Goal: Transaction & Acquisition: Purchase product/service

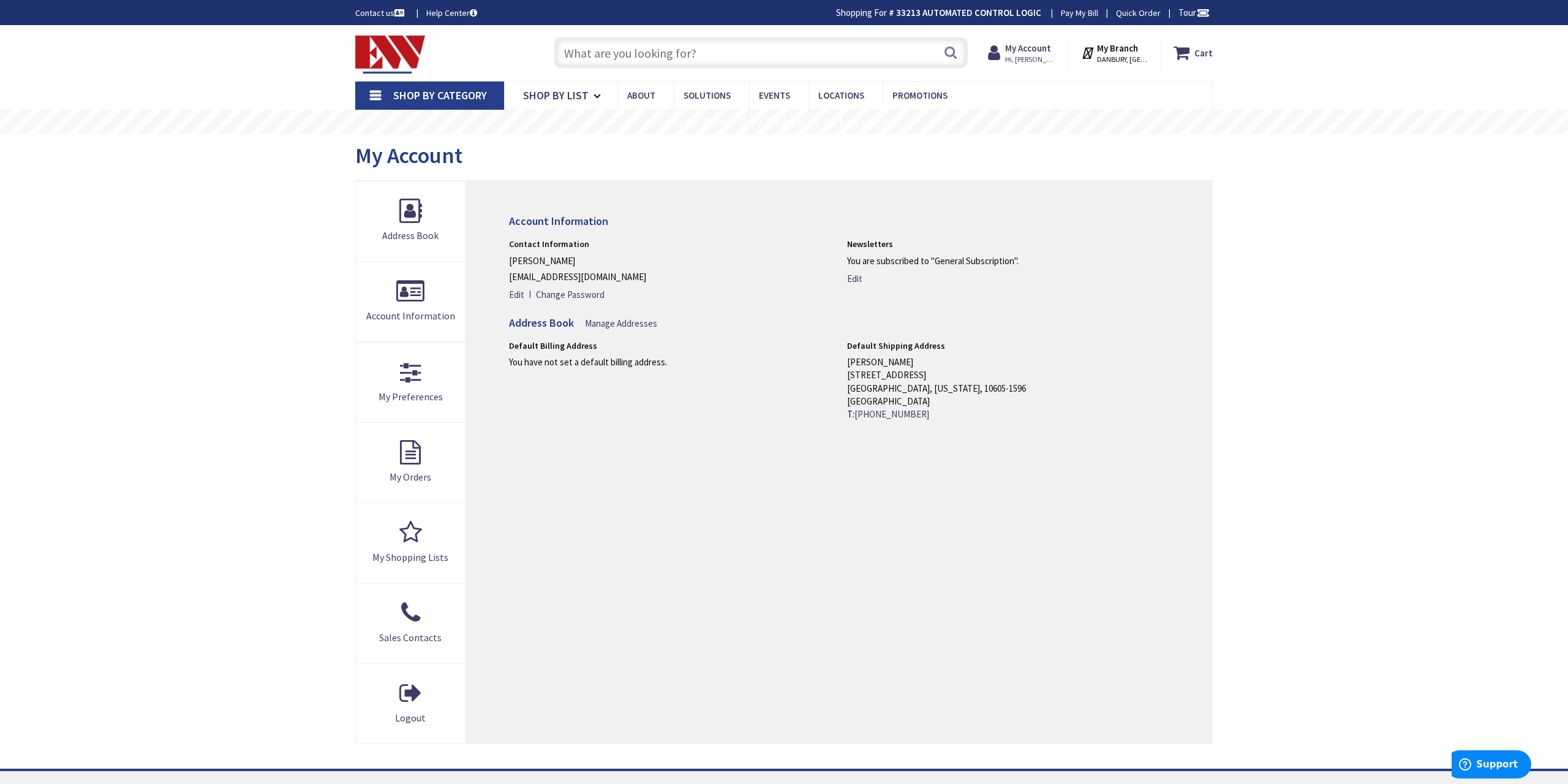
click at [637, 54] on input "text" at bounding box center [761, 53] width 413 height 31
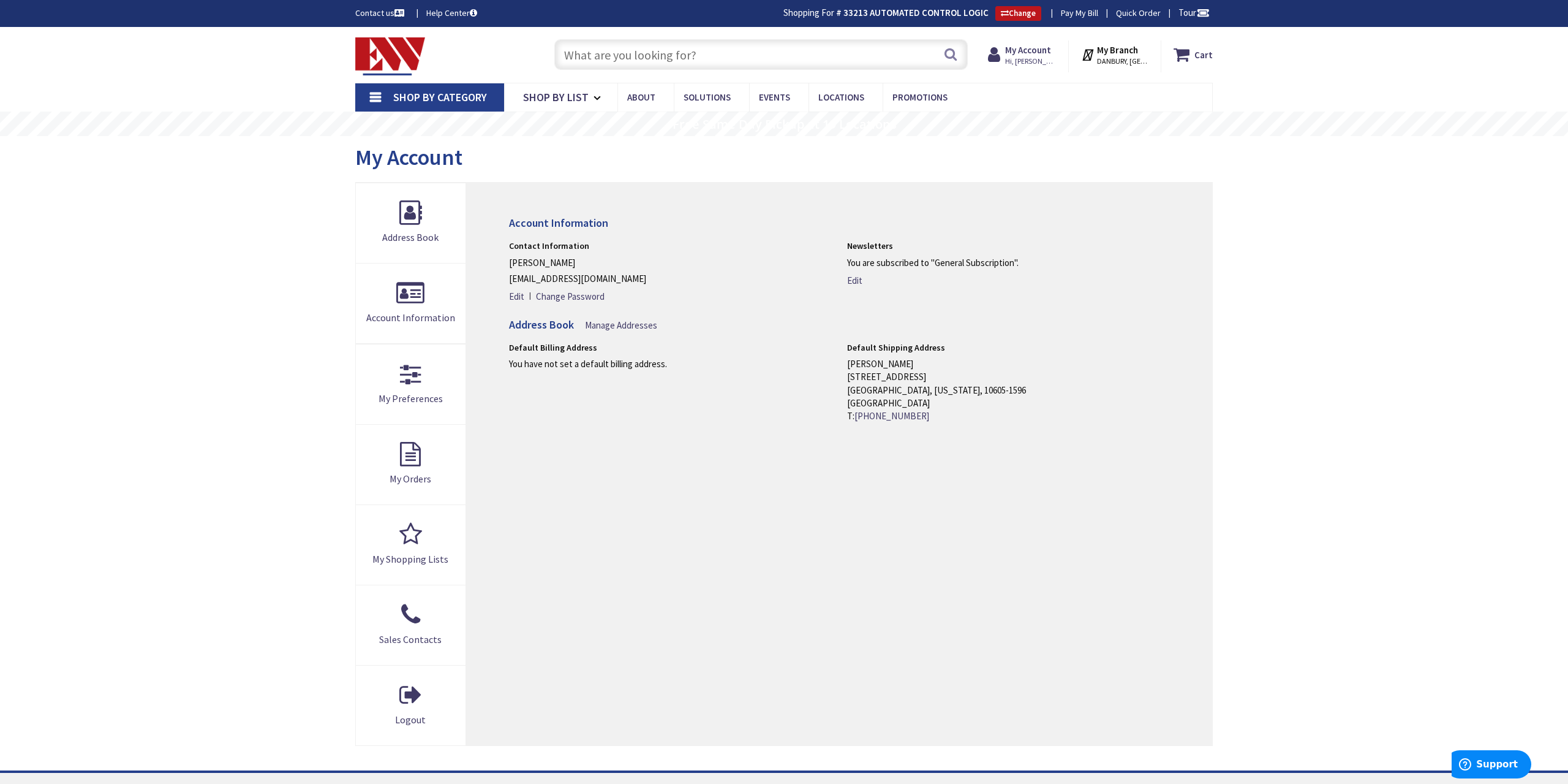
click at [621, 58] on input "text" at bounding box center [761, 54] width 413 height 31
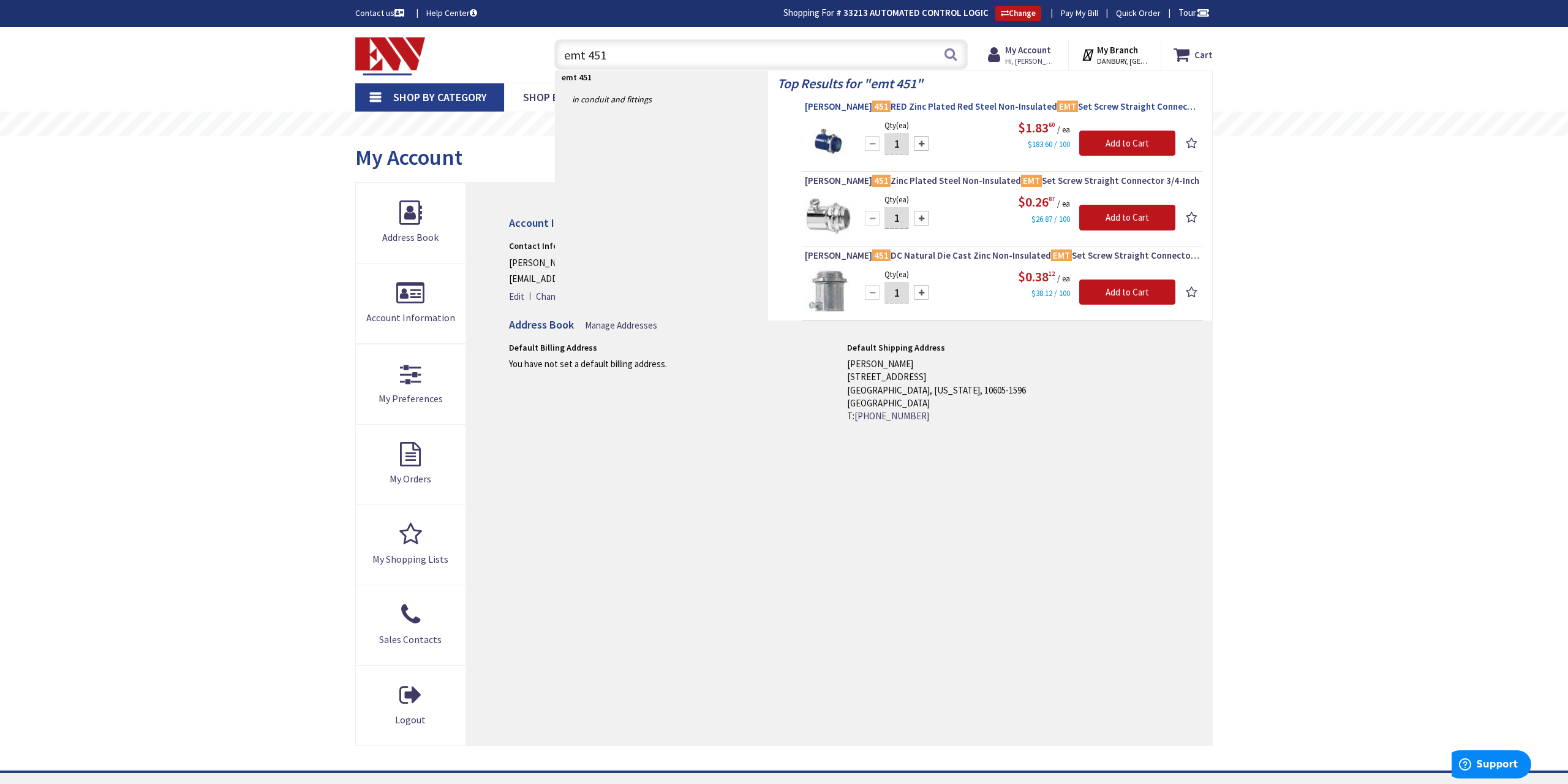
type input "emt 451"
click at [916, 102] on span "Crouse-Hinds 451 RED Zinc Plated Red Steel Non-Insulated EMT Set Screw Straight…" at bounding box center [1002, 106] width 395 height 12
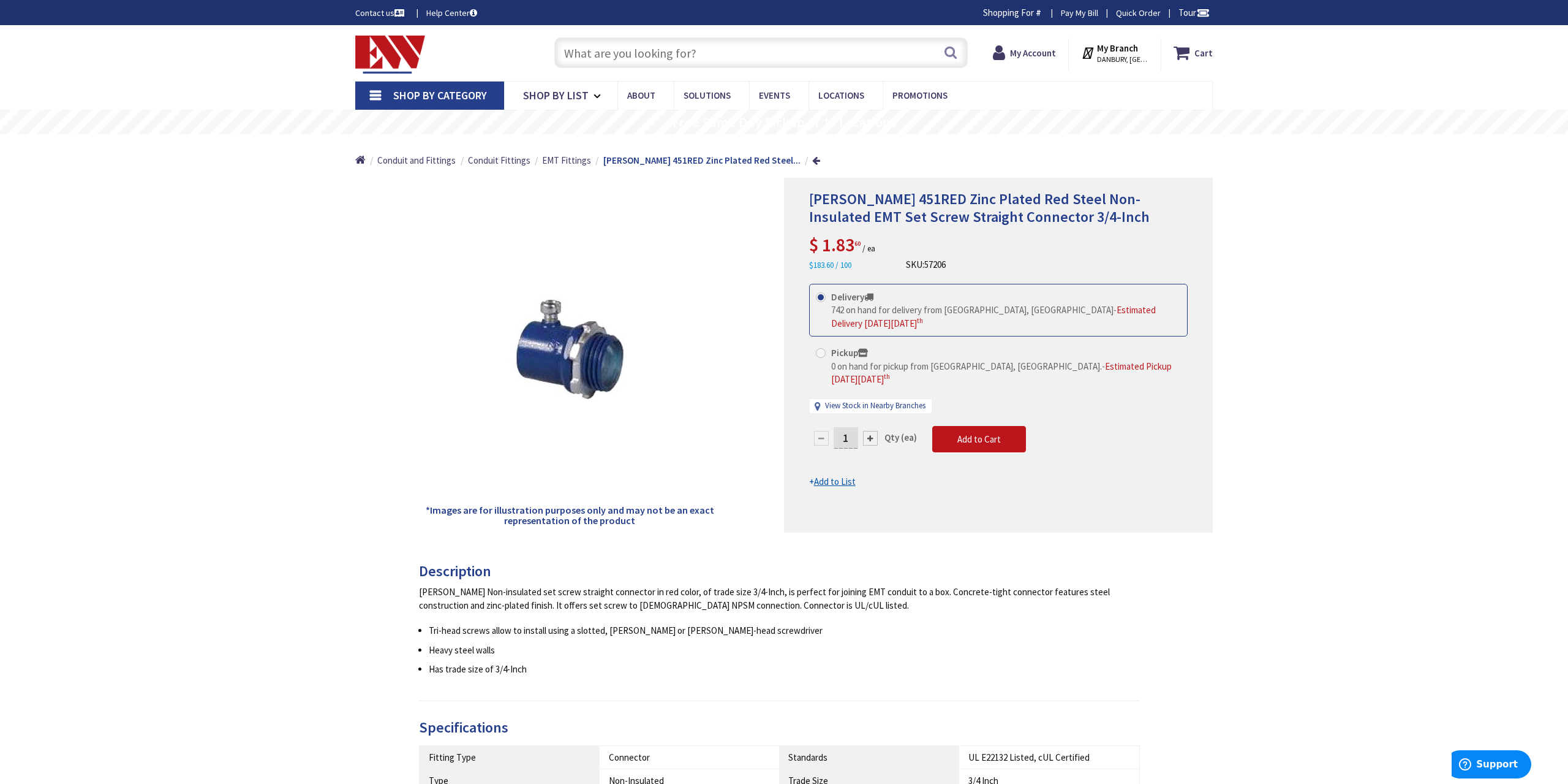
click at [635, 54] on input "text" at bounding box center [761, 53] width 413 height 31
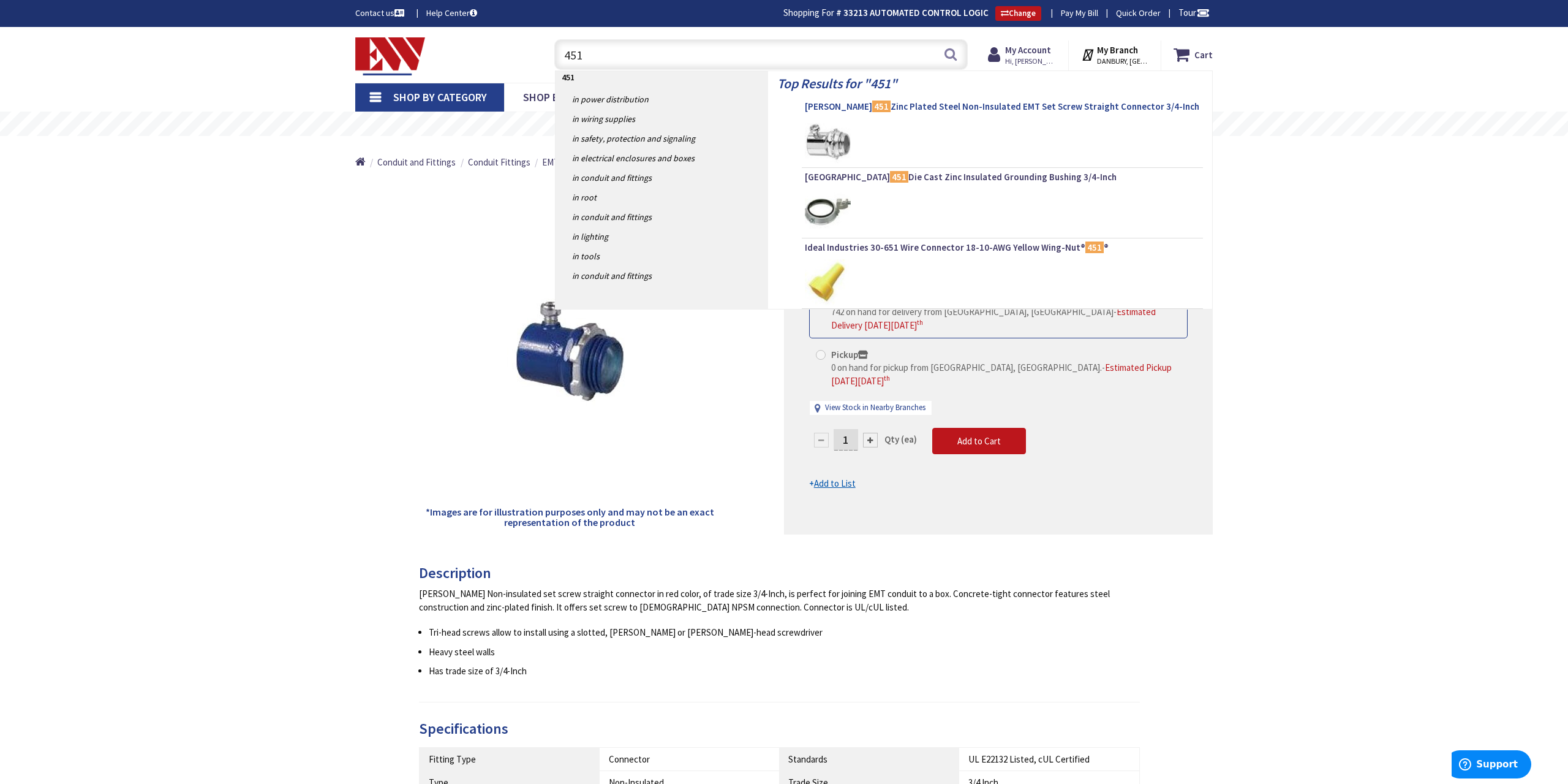
type input "451"
click at [925, 106] on span "Crouse-Hinds 451 Zinc Plated Steel Non-Insulated EMT Set Screw Straight Connect…" at bounding box center [1002, 106] width 395 height 12
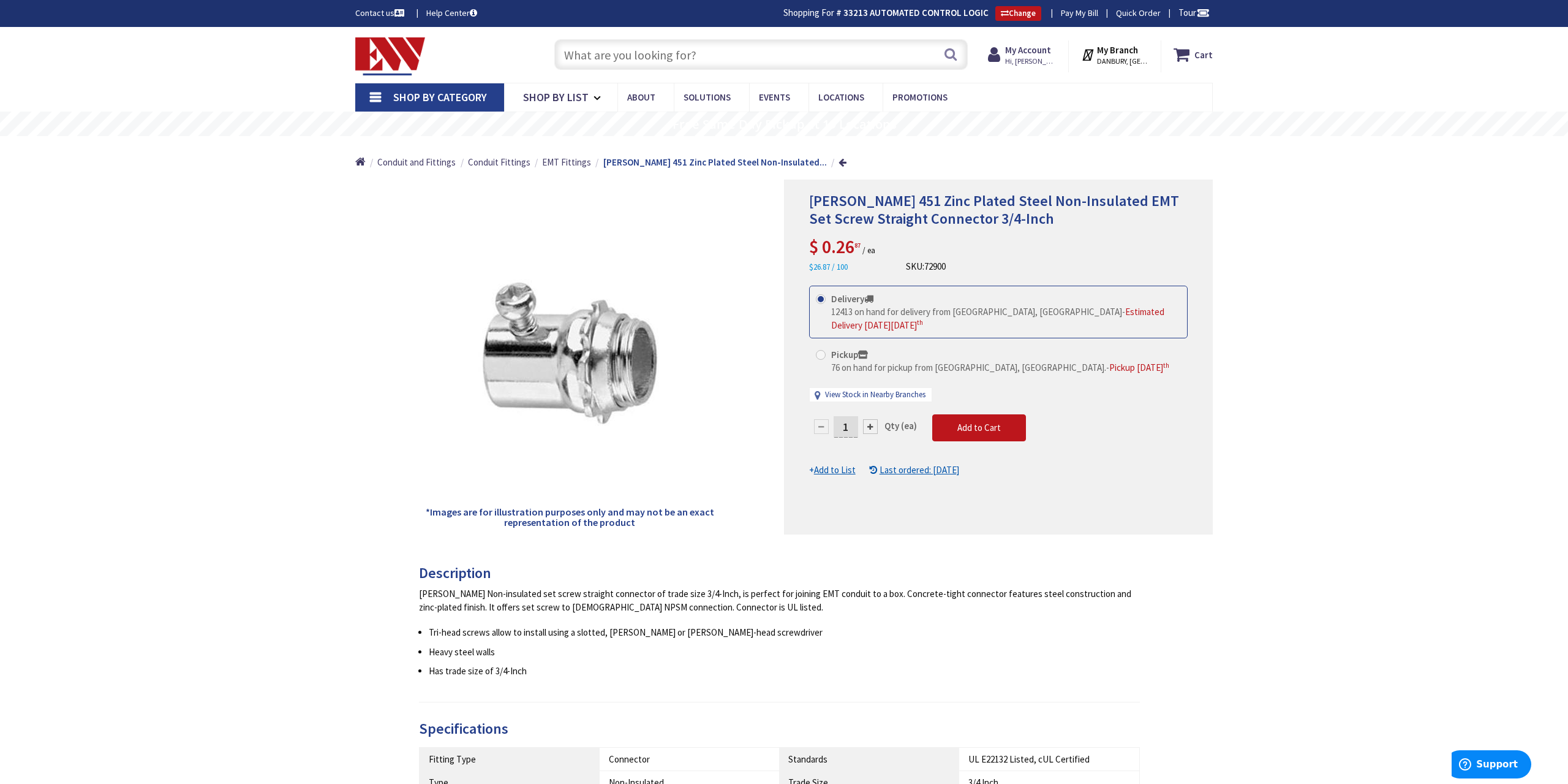
click at [853, 425] on input "1" at bounding box center [845, 427] width 24 height 21
type input "200"
click at [975, 432] on form "This product is Discontinued Delivery 12413 on hand for delivery from Middletow…" at bounding box center [998, 380] width 378 height 191
click at [970, 435] on span "Add to Cart" at bounding box center [979, 440] width 44 height 11
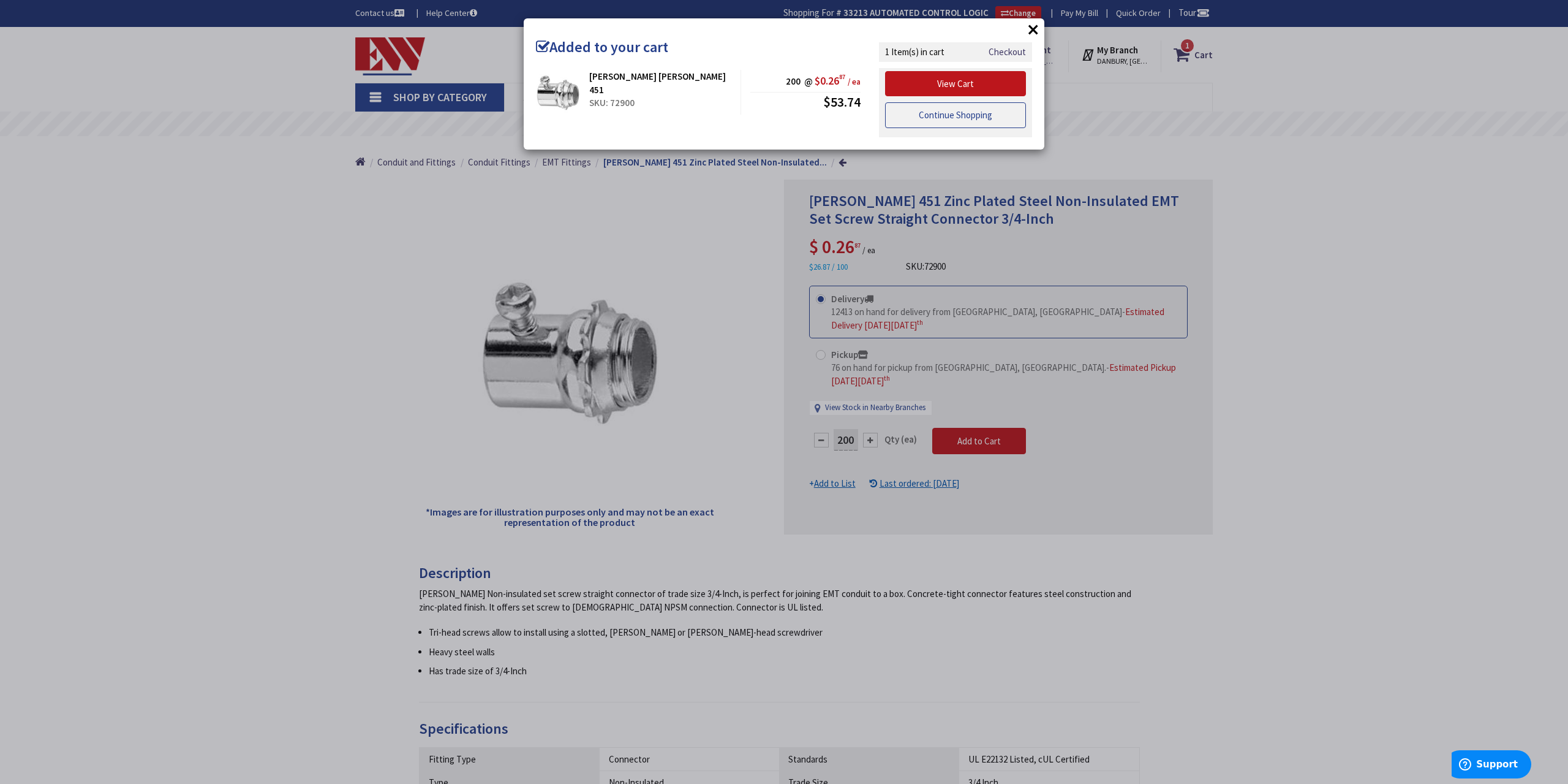
click at [933, 114] on link "Continue Shopping" at bounding box center [955, 115] width 140 height 26
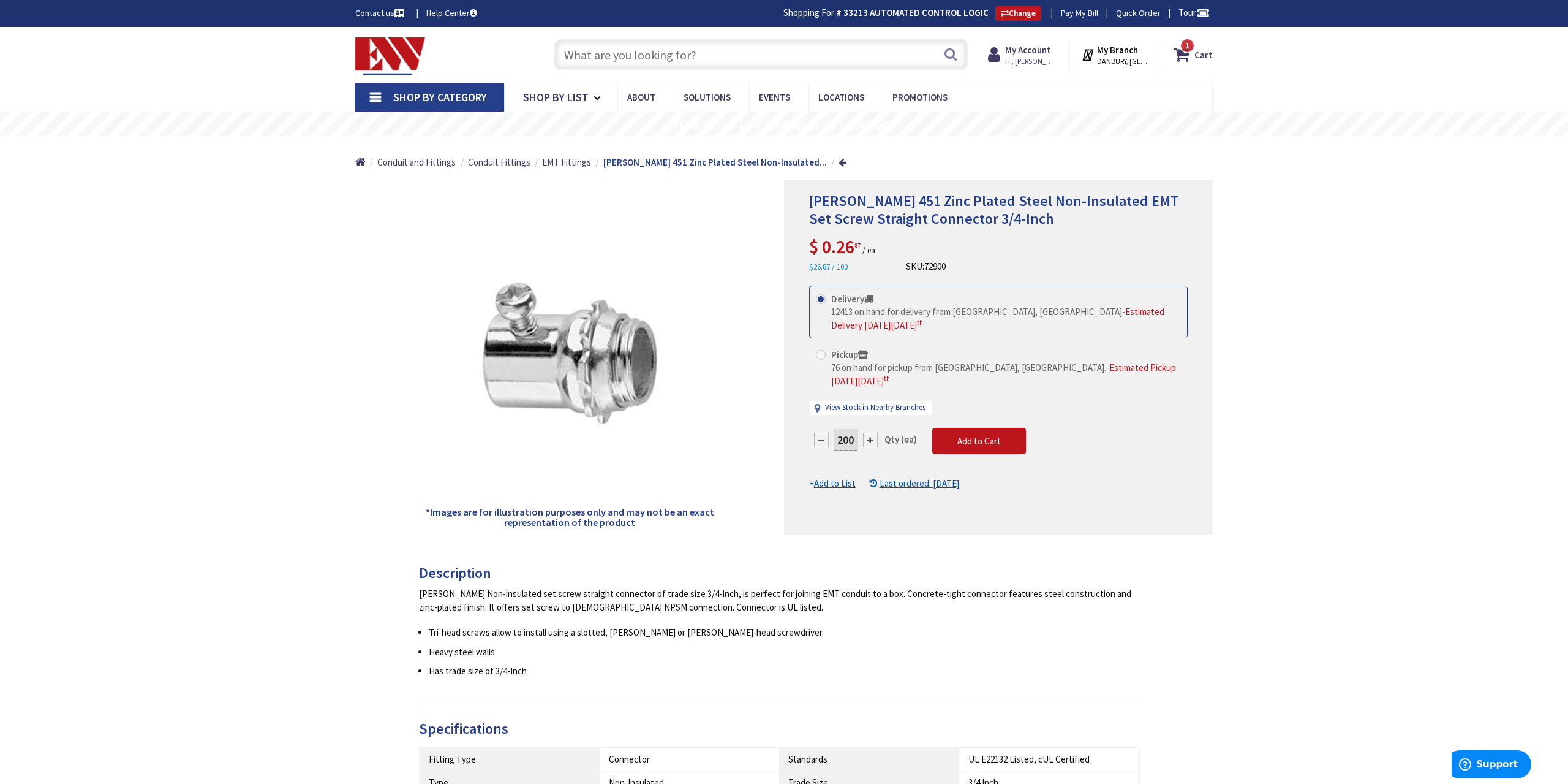
click at [690, 51] on input "text" at bounding box center [761, 54] width 413 height 31
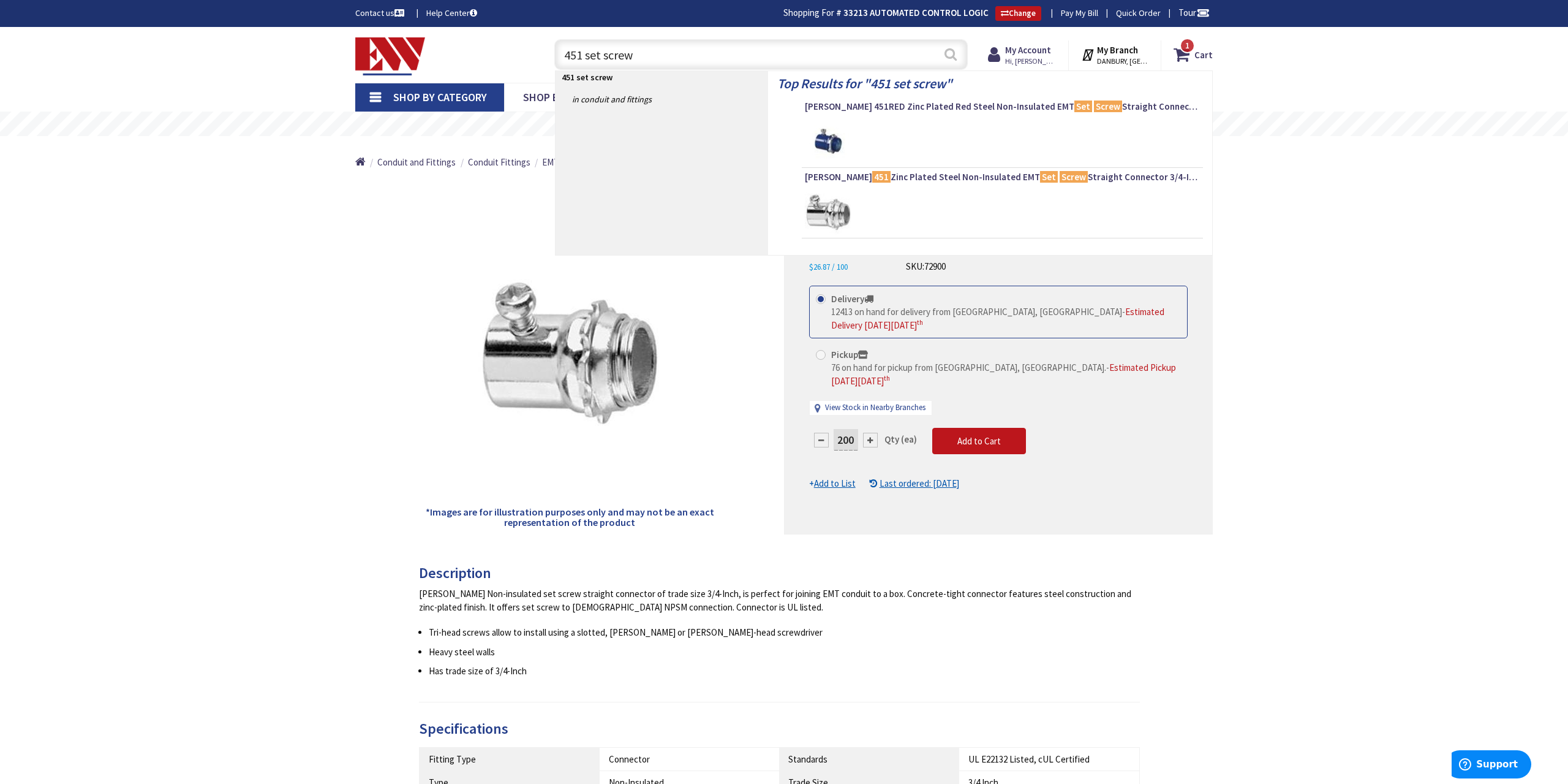
type input "451 set screw"
click at [952, 59] on button "Search" at bounding box center [951, 54] width 16 height 28
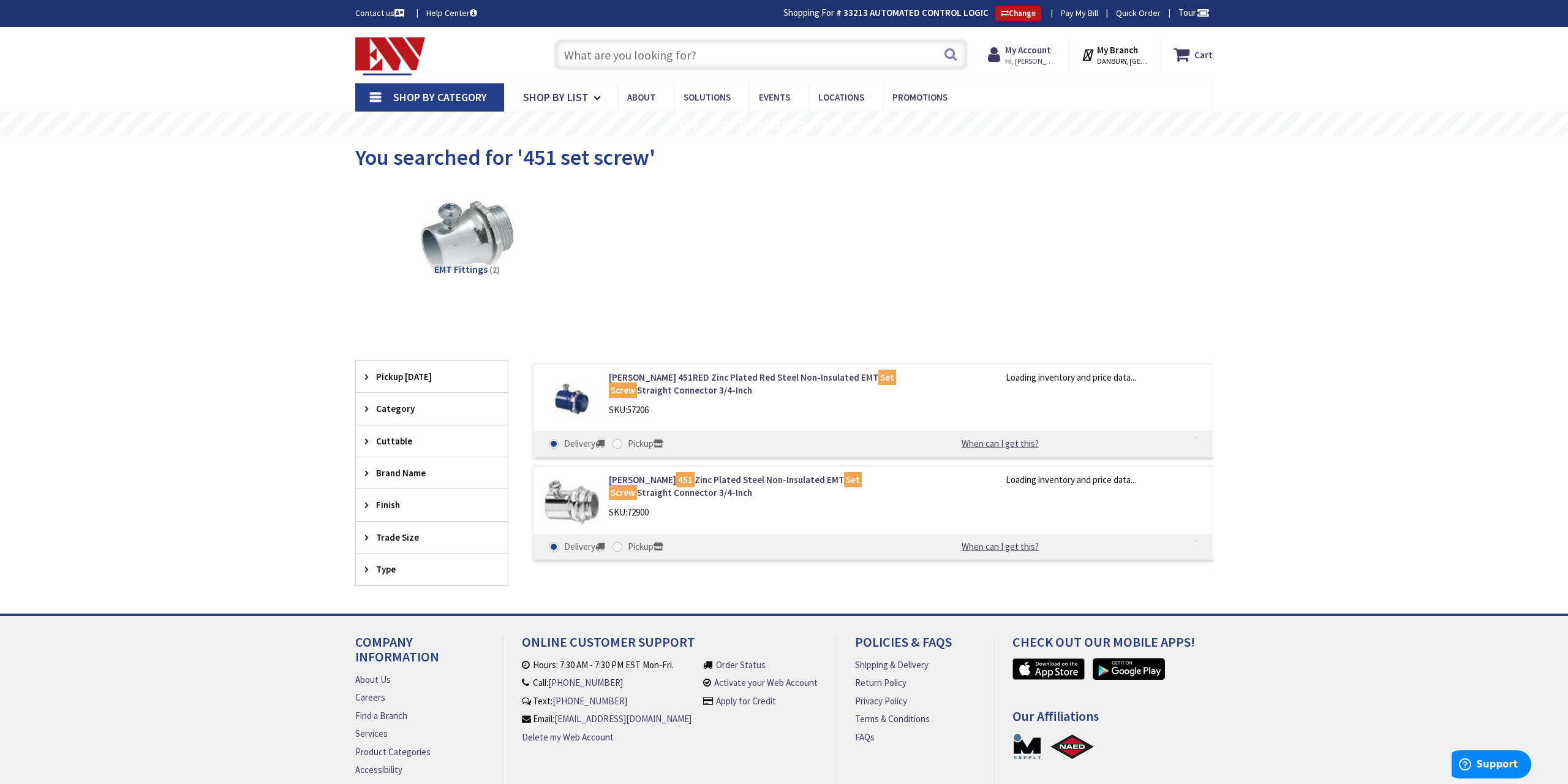
click at [674, 57] on input "text" at bounding box center [761, 54] width 413 height 31
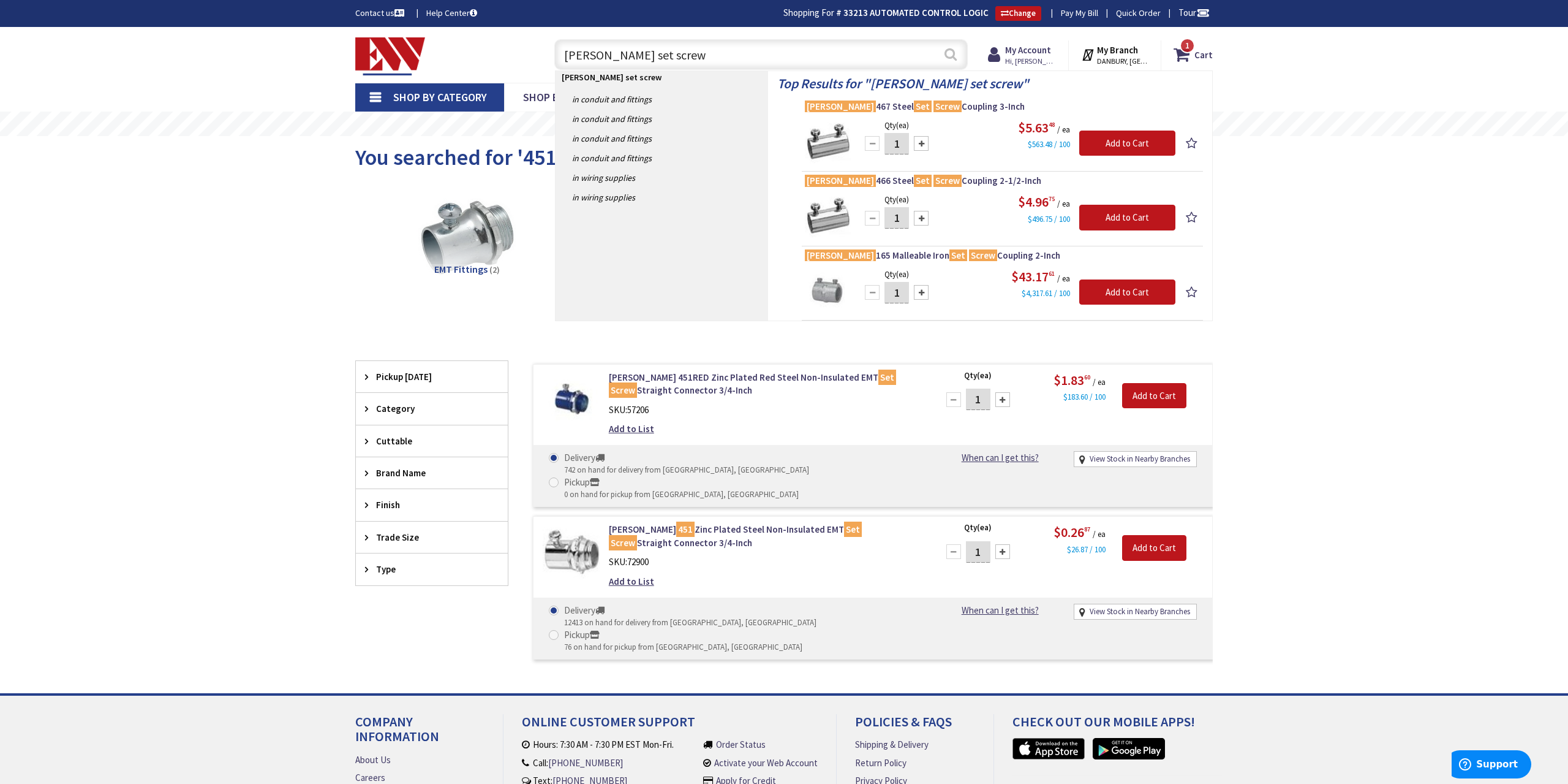
type input "crouse-hinds set screw"
click at [953, 58] on button "Search" at bounding box center [951, 54] width 16 height 28
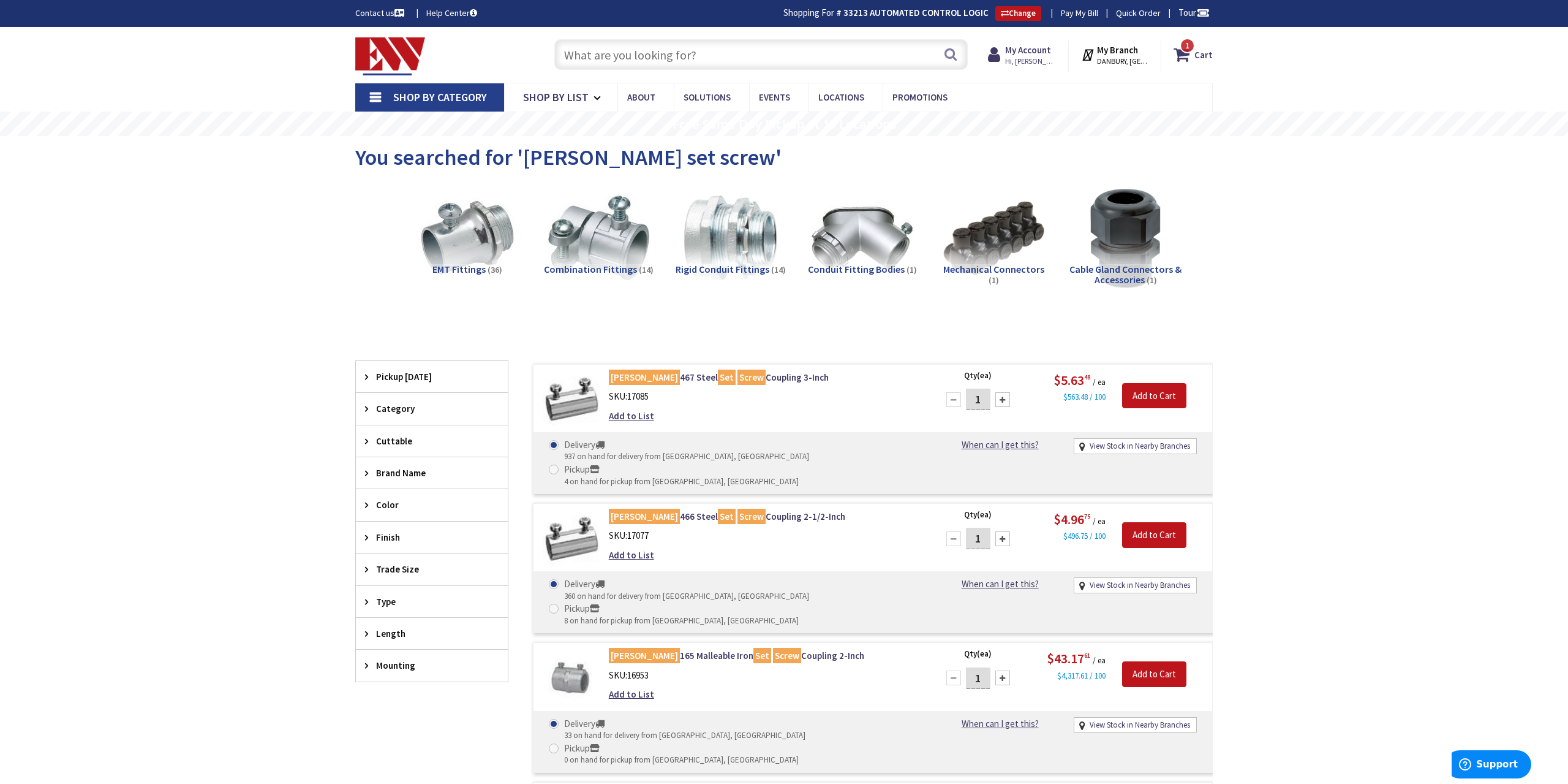
click at [642, 58] on input "text" at bounding box center [761, 54] width 413 height 31
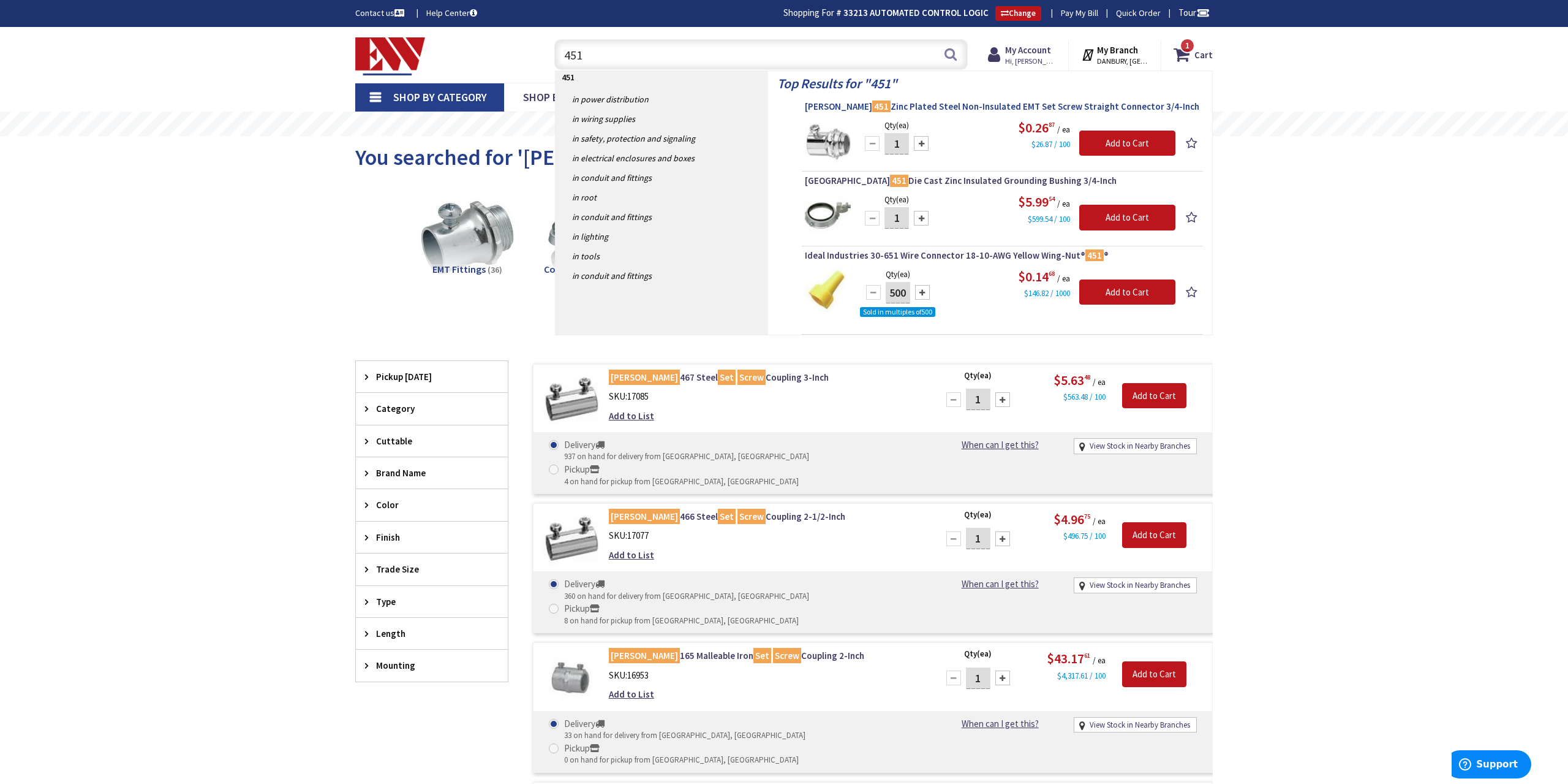
type input "451"
click at [907, 101] on span "Crouse-Hinds 451 Zinc Plated Steel Non-Insulated EMT Set Screw Straight Connect…" at bounding box center [1002, 106] width 395 height 12
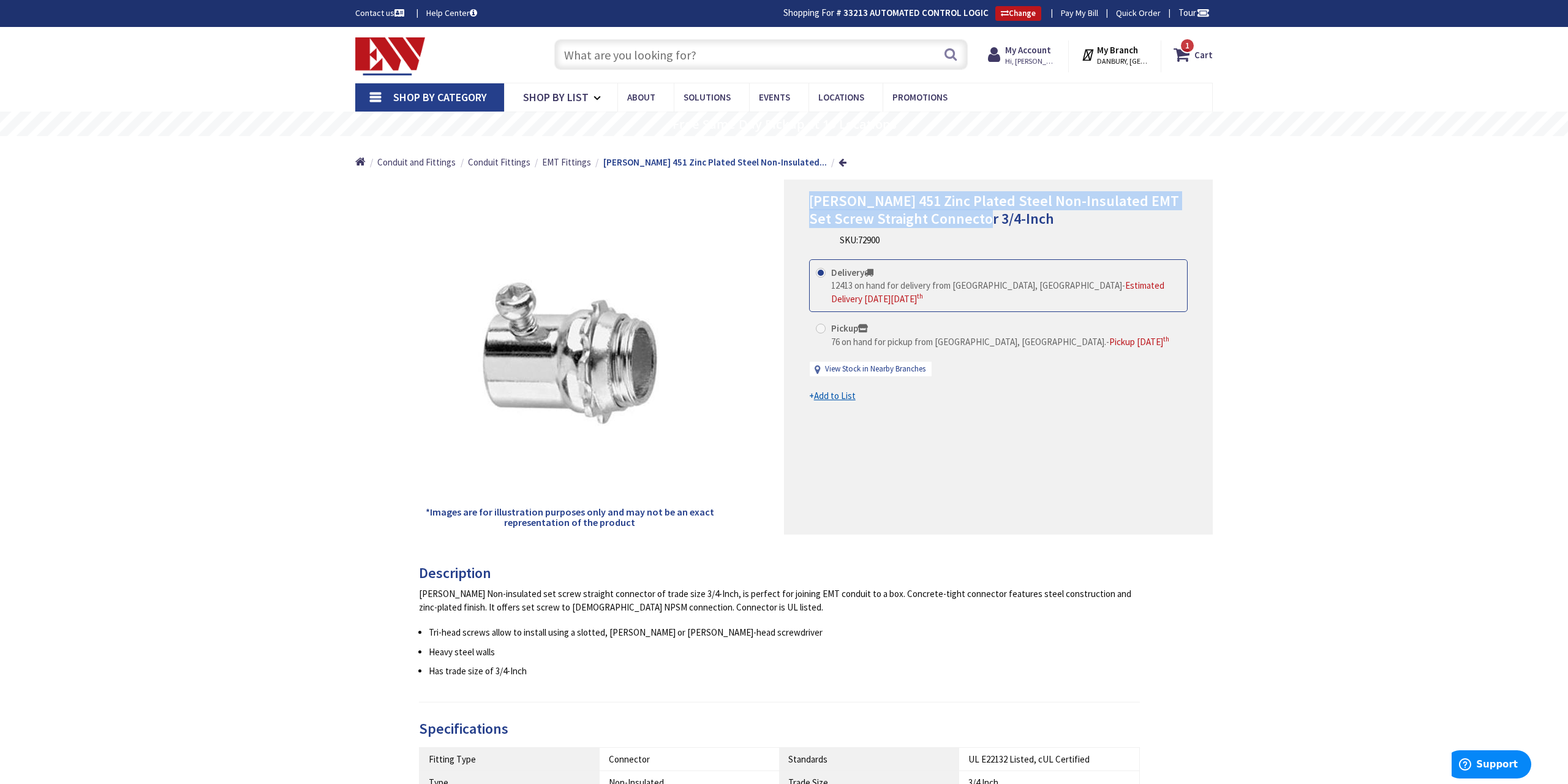
drag, startPoint x: 970, startPoint y: 219, endPoint x: 807, endPoint y: 204, distance: 163.7
click at [807, 204] on div "Crouse-Hinds 451 Zinc Plated Steel Non-Insulated EMT Set Screw Straight Connect…" at bounding box center [998, 357] width 429 height 355
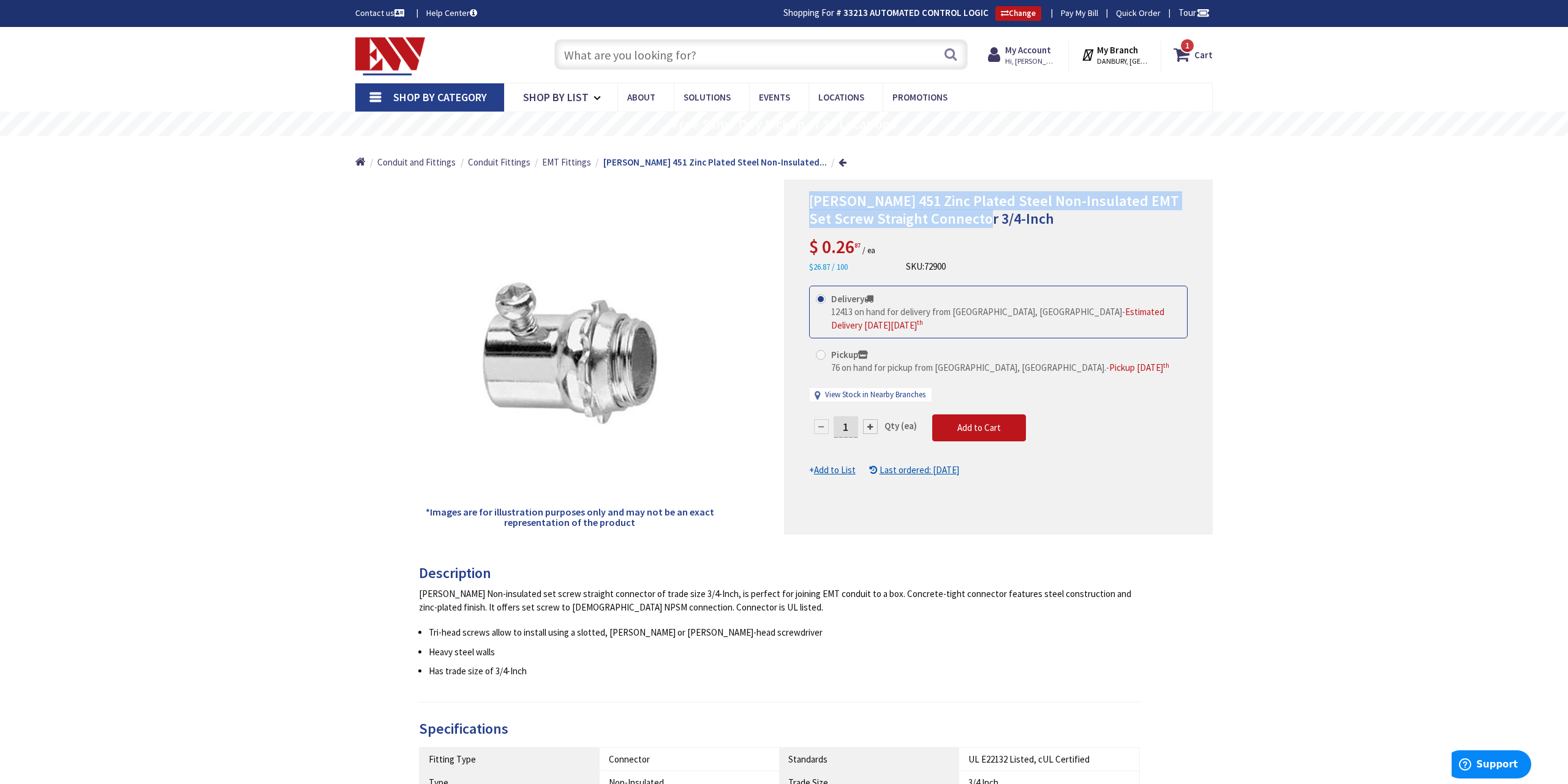
copy span "Crouse-Hinds 451 Zinc Plated Steel Non-Insulated EMT Set Screw Straight Connect…"
click at [623, 58] on input "text" at bounding box center [761, 54] width 413 height 31
paste input "Crouse-Hinds 451 Zinc Plated Steel Non-Insulated EMT Set Screw Straight Connect…"
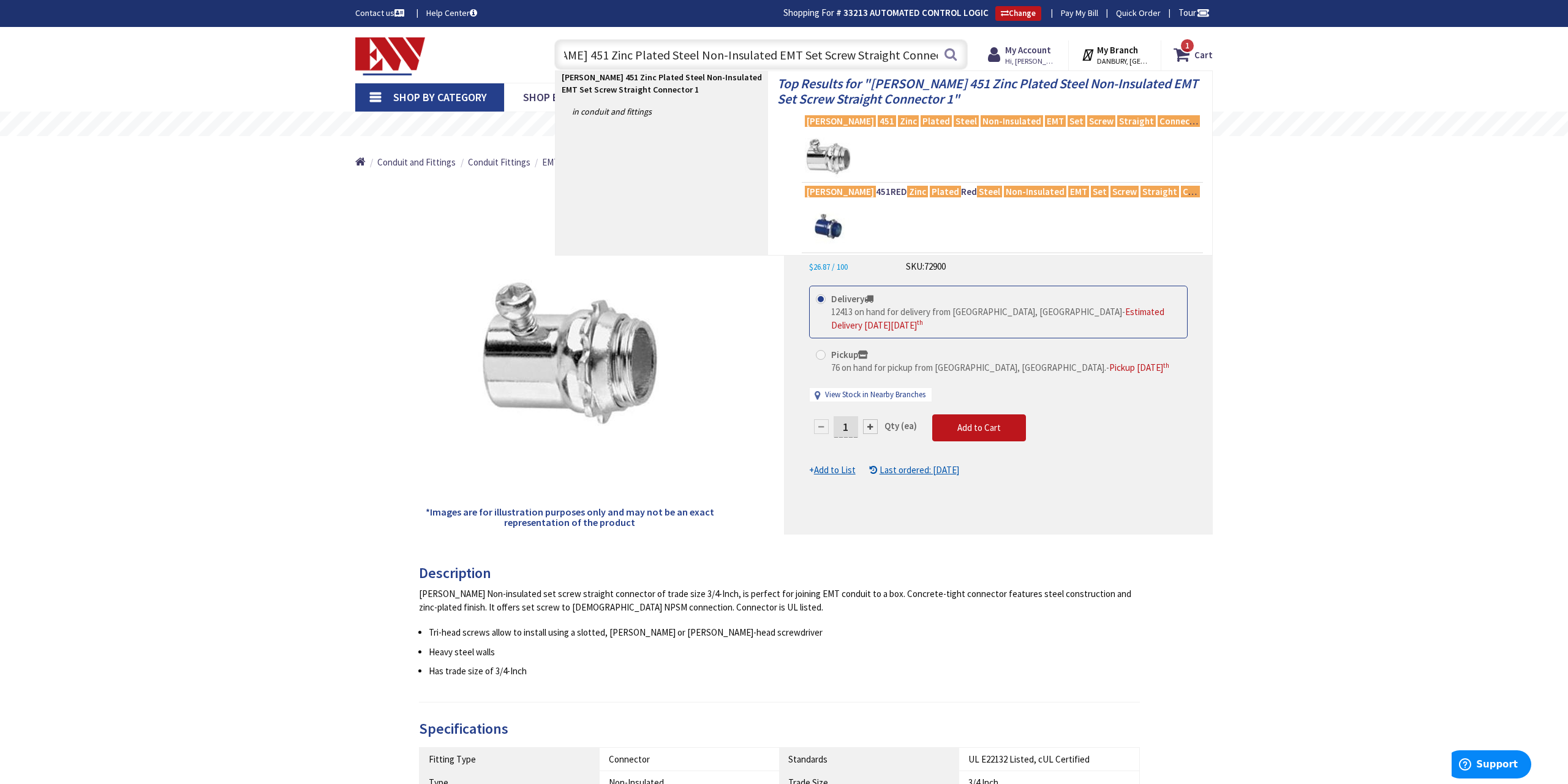
scroll to position [0, 74]
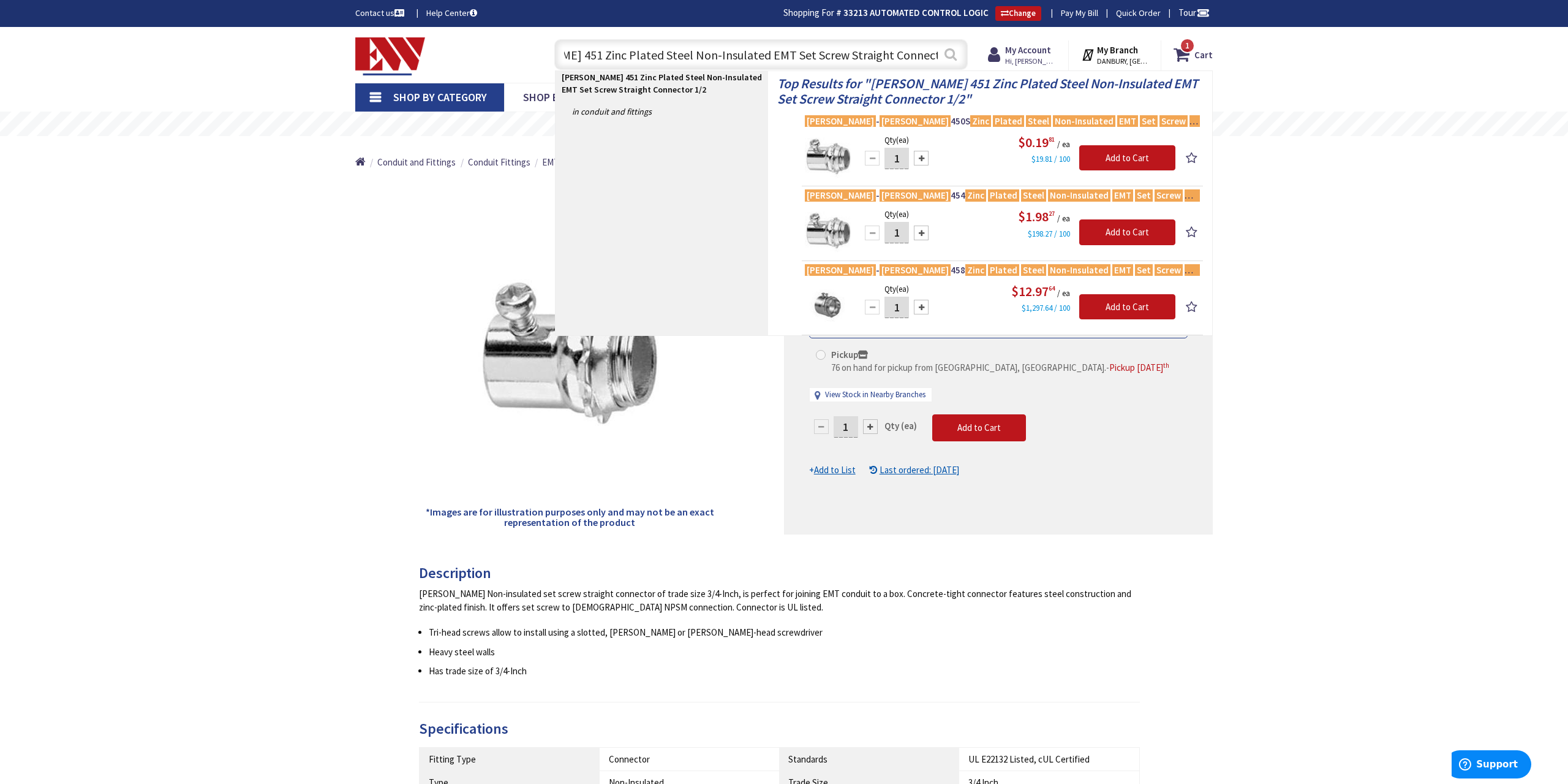
type input "Crouse-Hinds 451 Zinc Plated Steel Non-Insulated EMT Set Screw Straight Connect…"
click at [955, 58] on button "Search" at bounding box center [951, 54] width 16 height 28
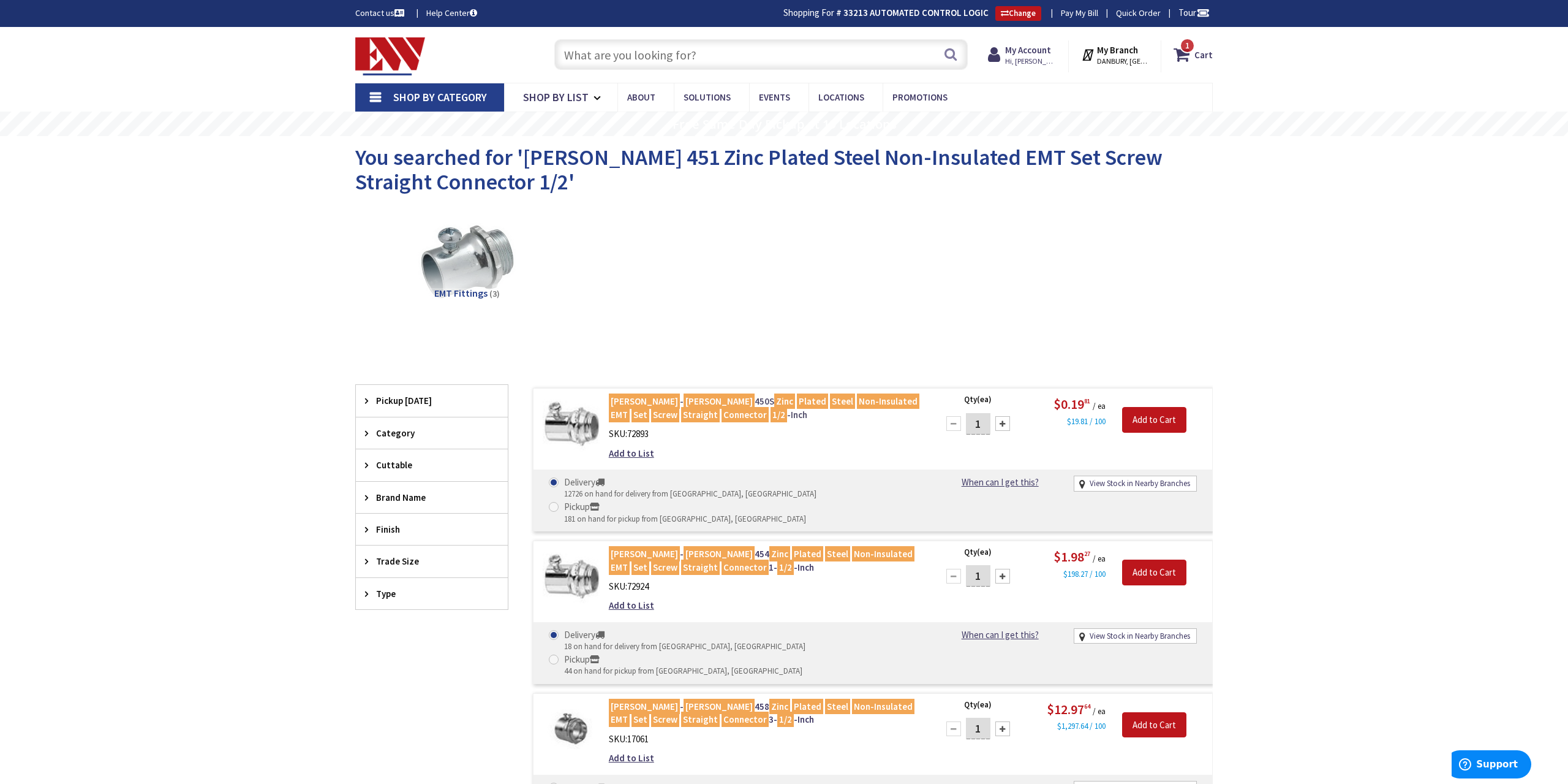
click at [857, 400] on mark "Non-Insulated" at bounding box center [888, 401] width 63 height 15
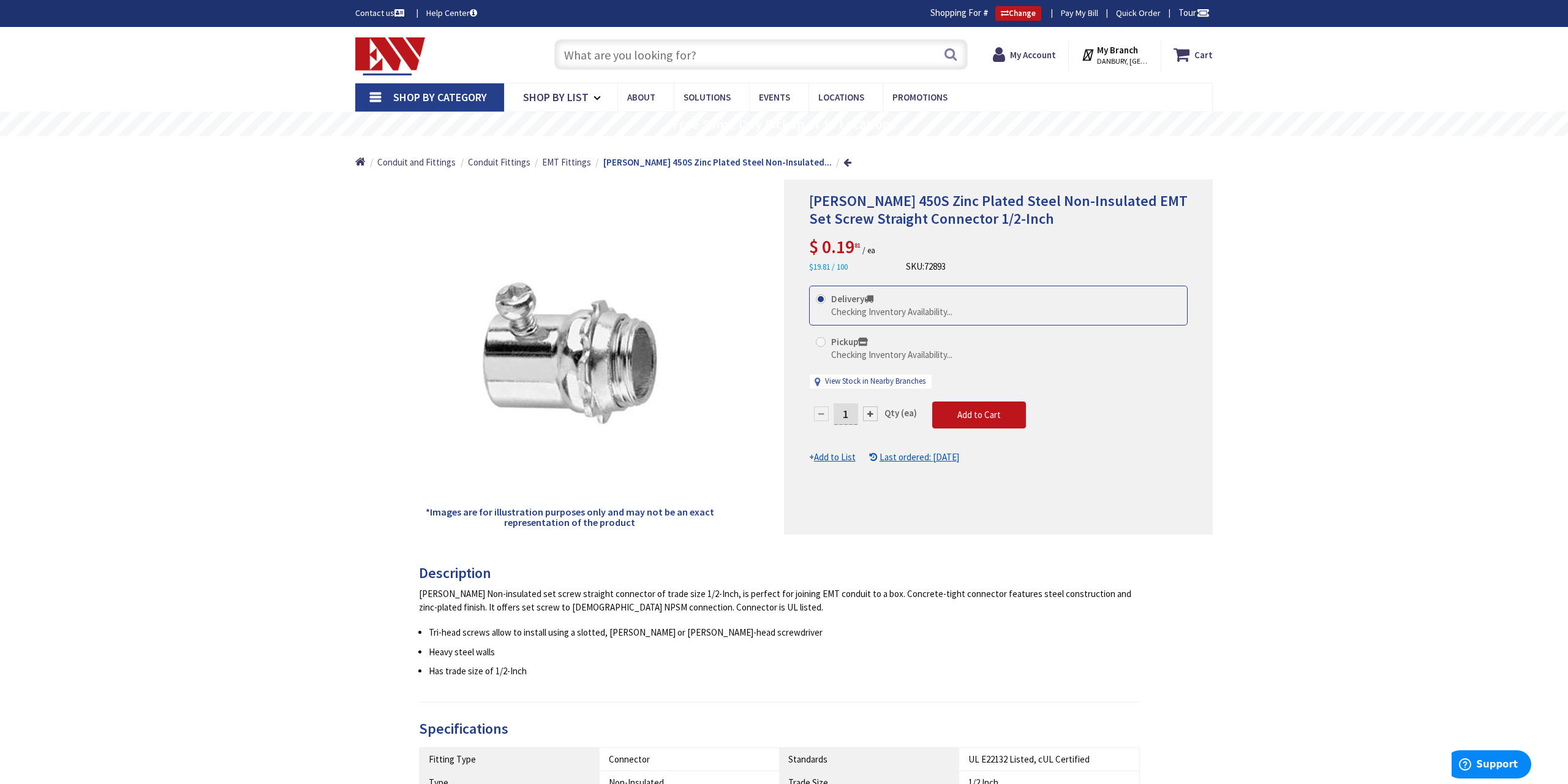
click at [644, 61] on input "text" at bounding box center [761, 54] width 413 height 31
click at [852, 414] on input "1" at bounding box center [845, 414] width 24 height 21
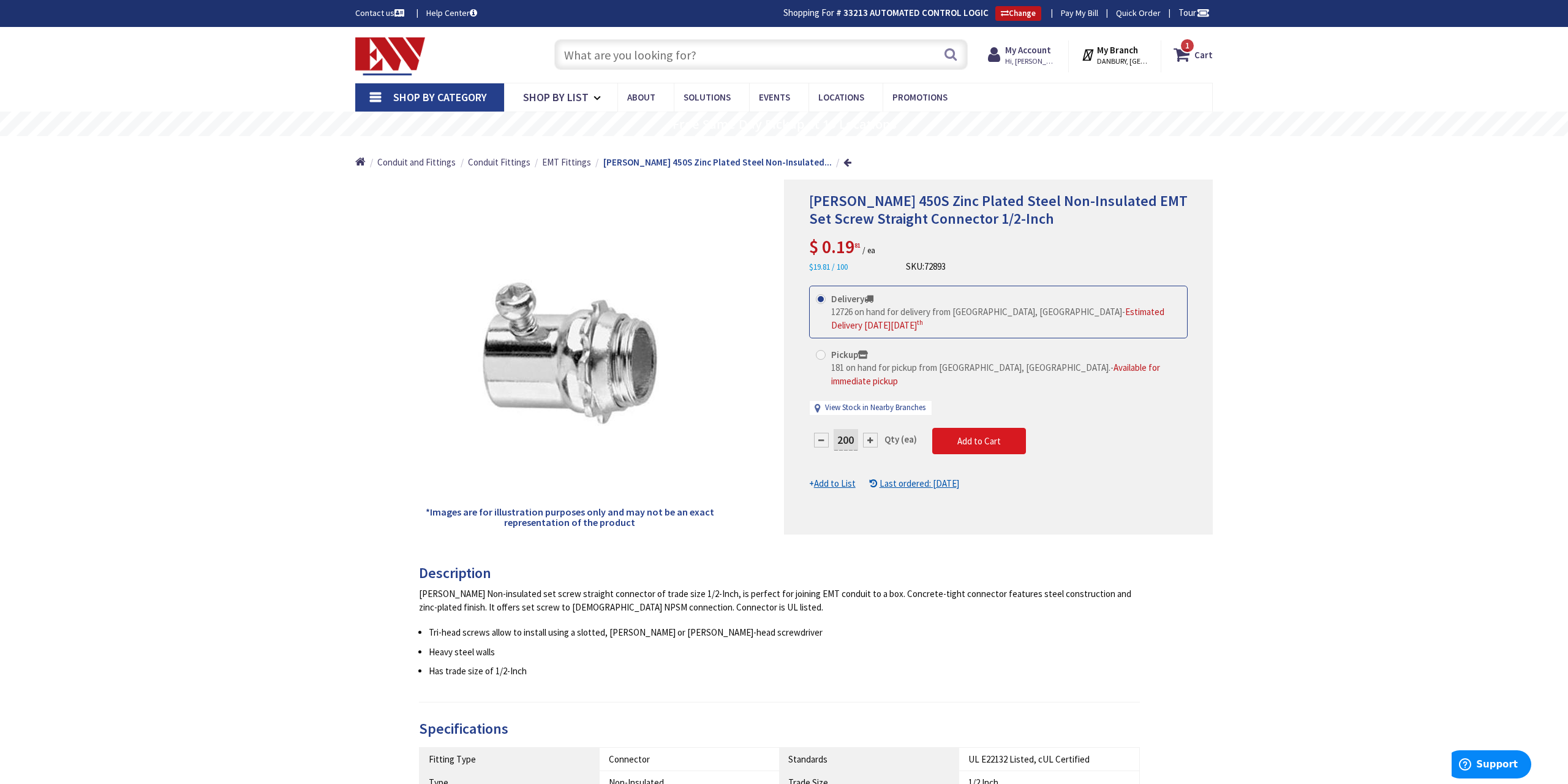
type input "200"
click at [978, 428] on form "This product is Discontinued Delivery 12726 on hand for delivery from Middletow…" at bounding box center [998, 388] width 378 height 205
click at [970, 435] on span "Add to Cart" at bounding box center [979, 440] width 44 height 11
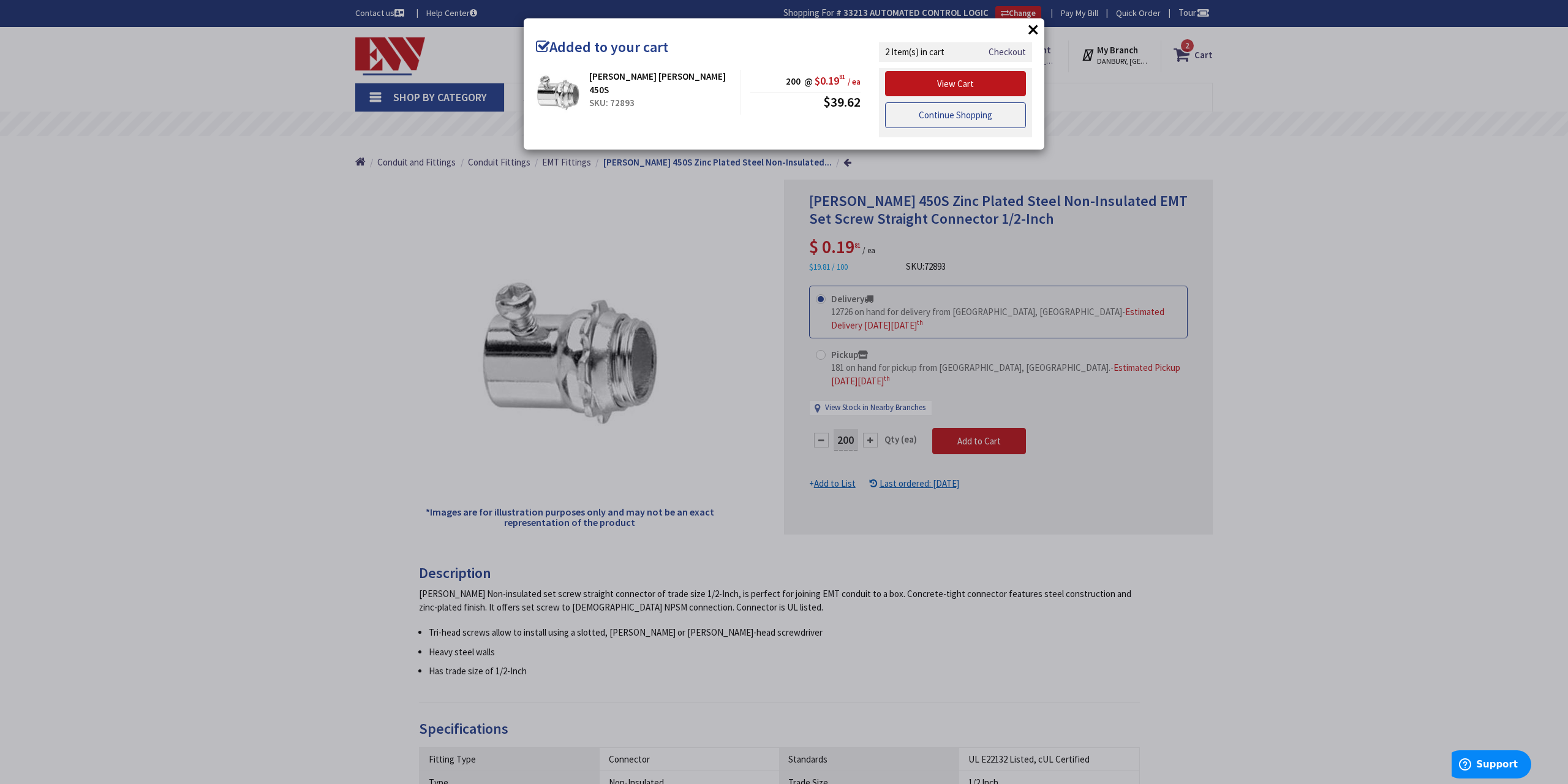
click at [977, 116] on link "Continue Shopping" at bounding box center [955, 115] width 140 height 26
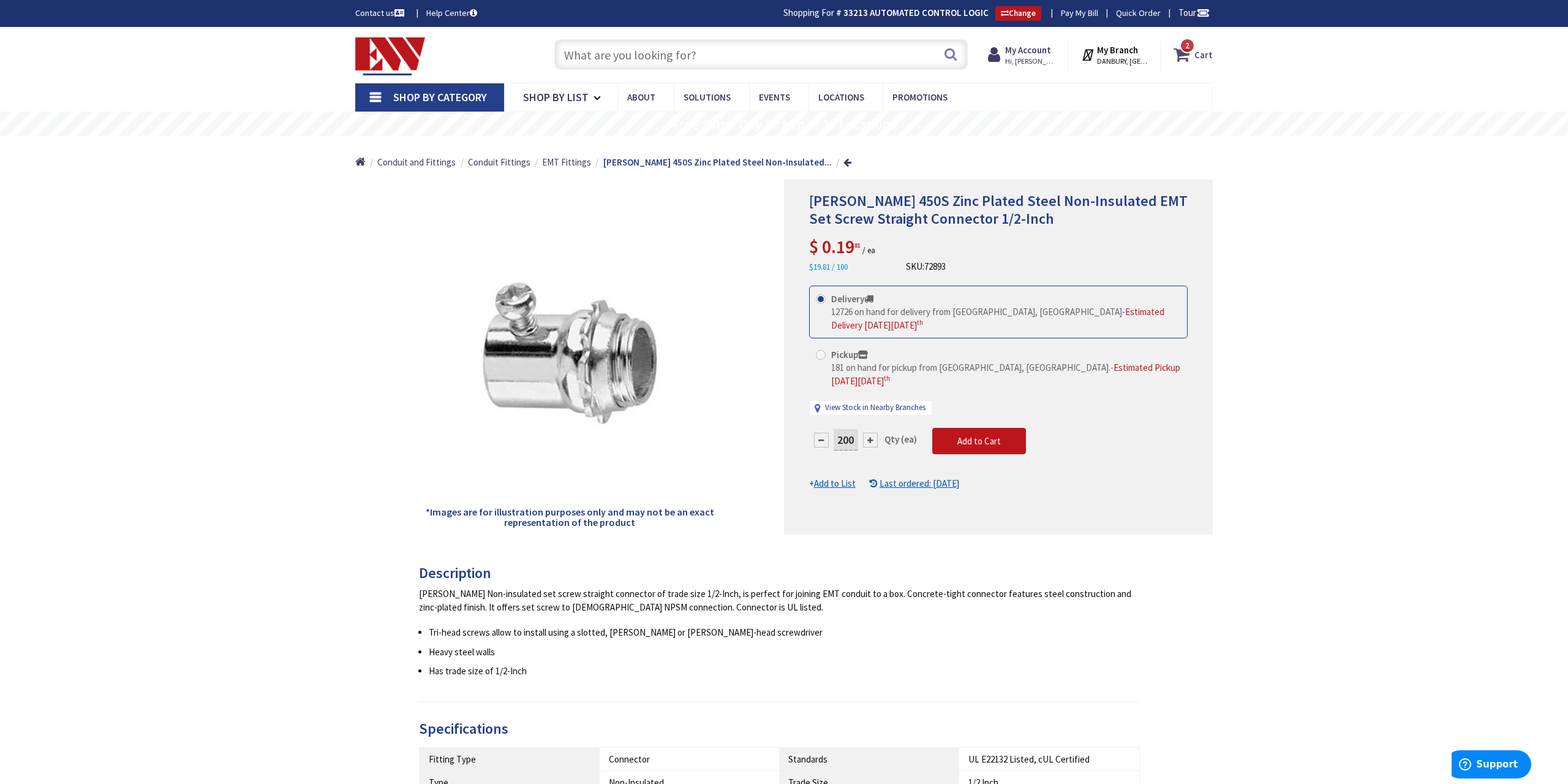
click at [1186, 54] on icon at bounding box center [1184, 54] width 21 height 22
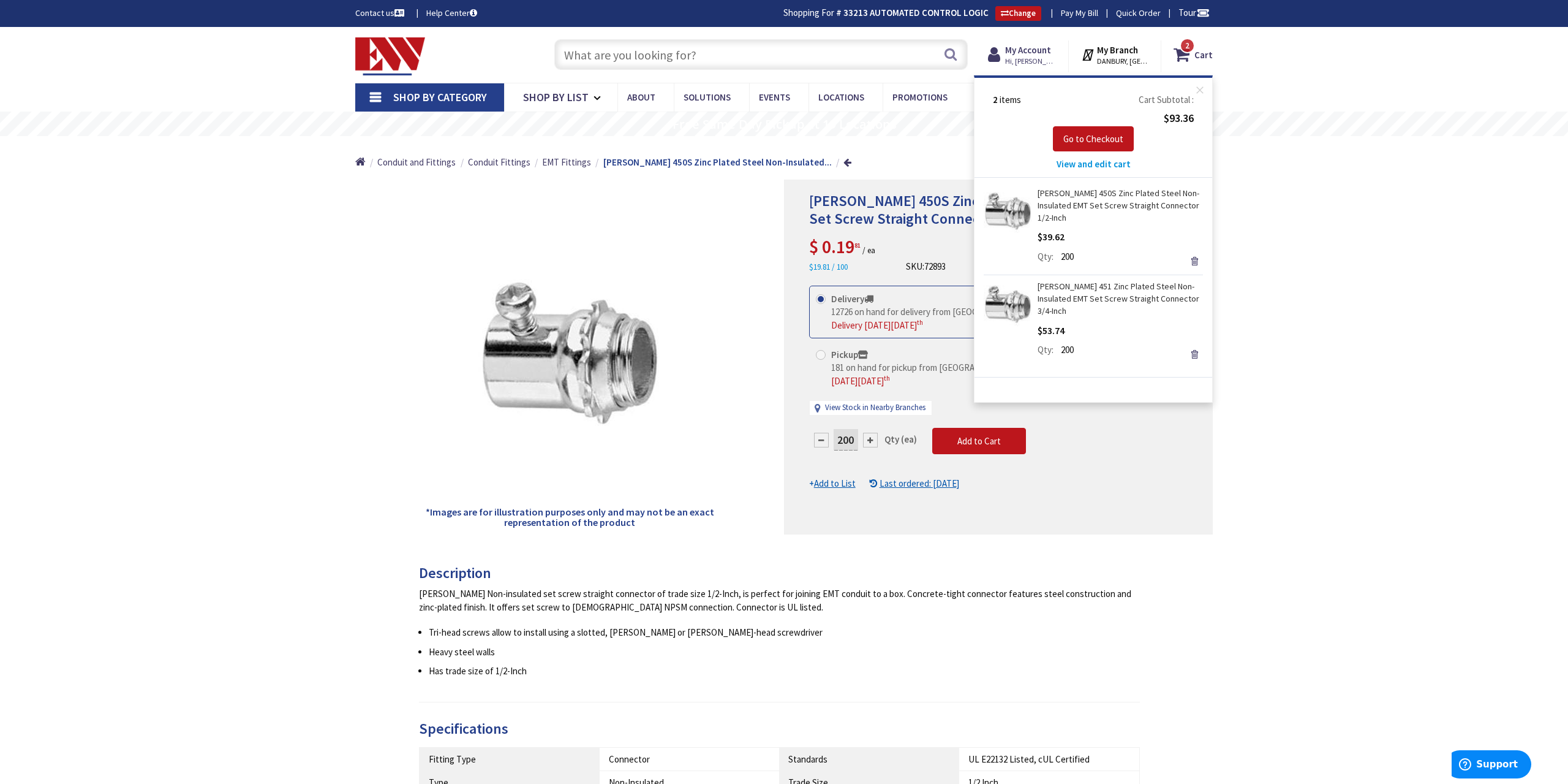
click at [1292, 243] on div "Crouse-Hinds 450S Zinc Plated Steel Non-Insulated EMT Set Screw Straight Connec…" at bounding box center [784, 699] width 1568 height 1345
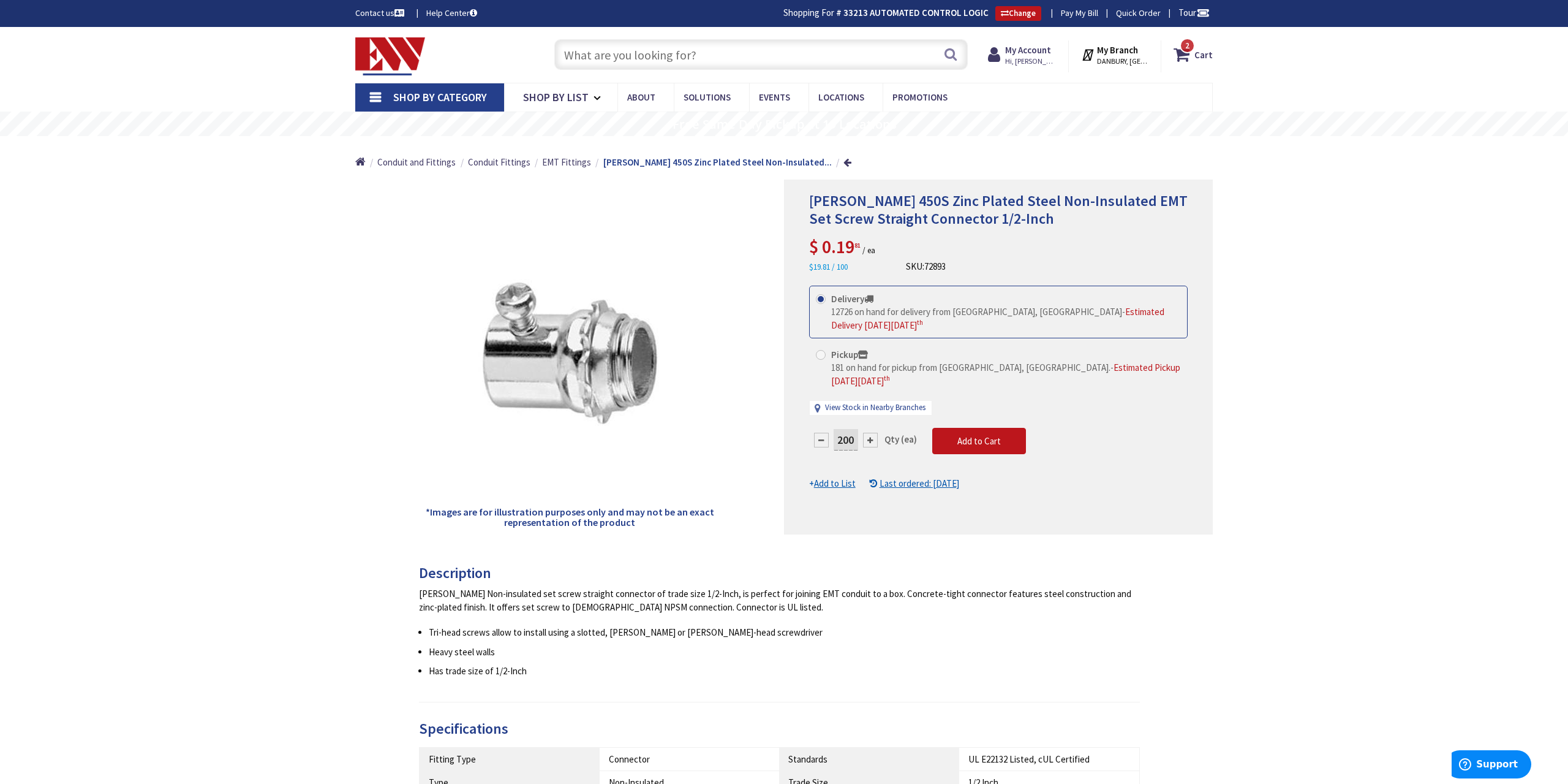
click at [678, 53] on input "text" at bounding box center [761, 54] width 413 height 31
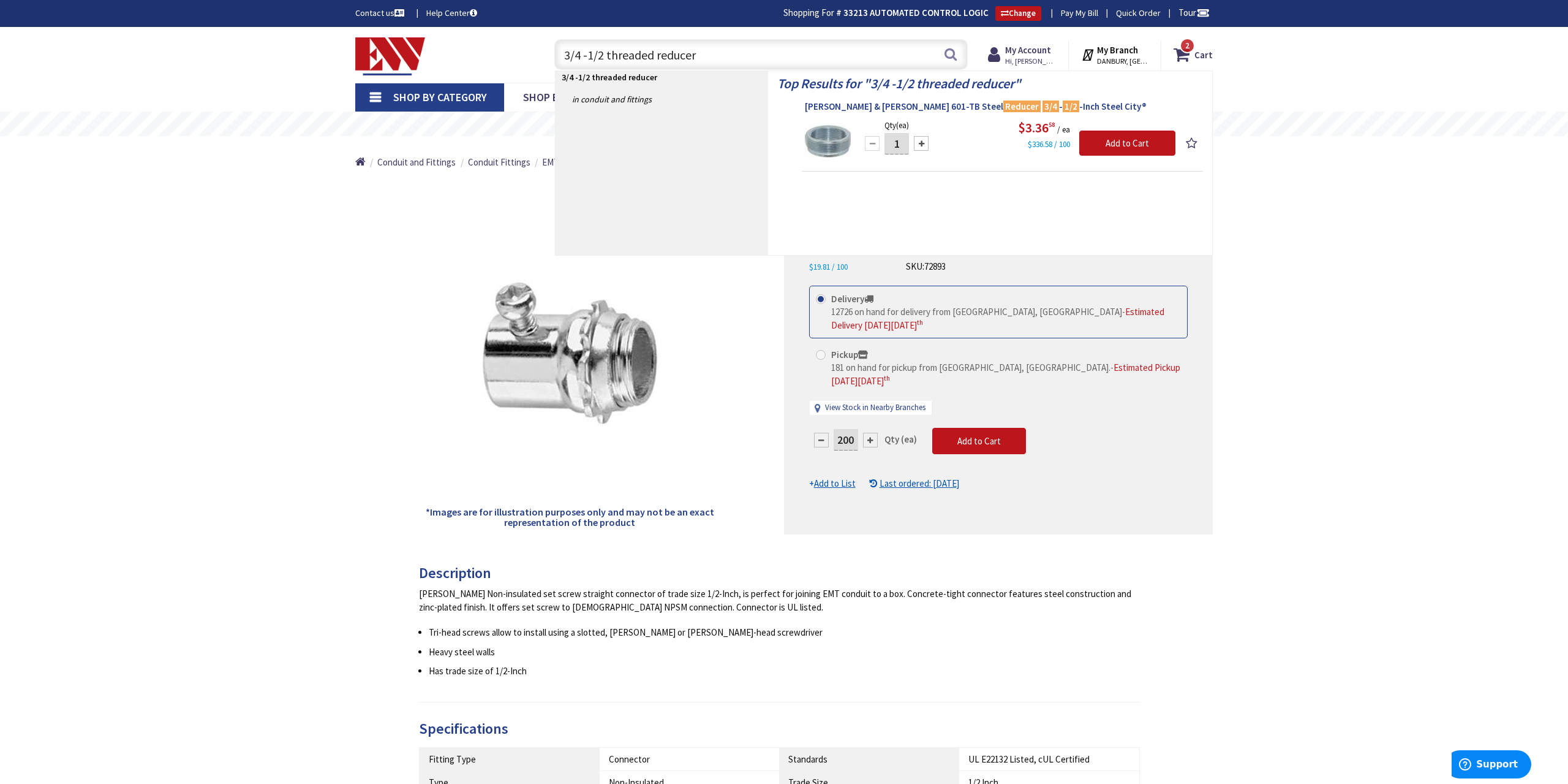
type input "3/4 -1/2 threaded reducer"
click at [1043, 108] on mark "3/4" at bounding box center [1051, 106] width 16 height 15
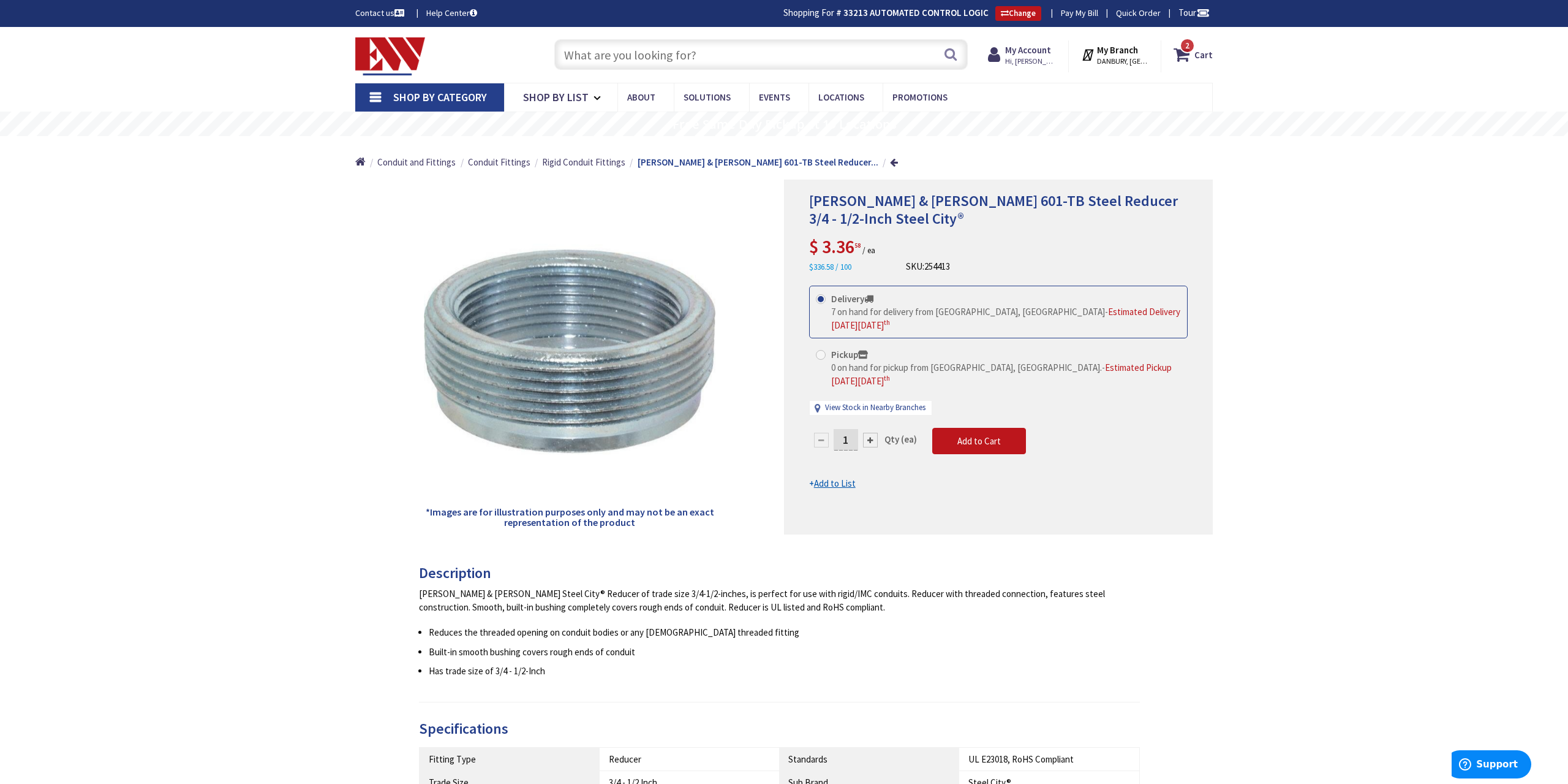
click at [853, 429] on input "1" at bounding box center [845, 440] width 24 height 21
type input "50"
click at [980, 414] on form "This product is Discontinued Delivery 7 on hand for delivery from Middletown, C…" at bounding box center [998, 388] width 378 height 205
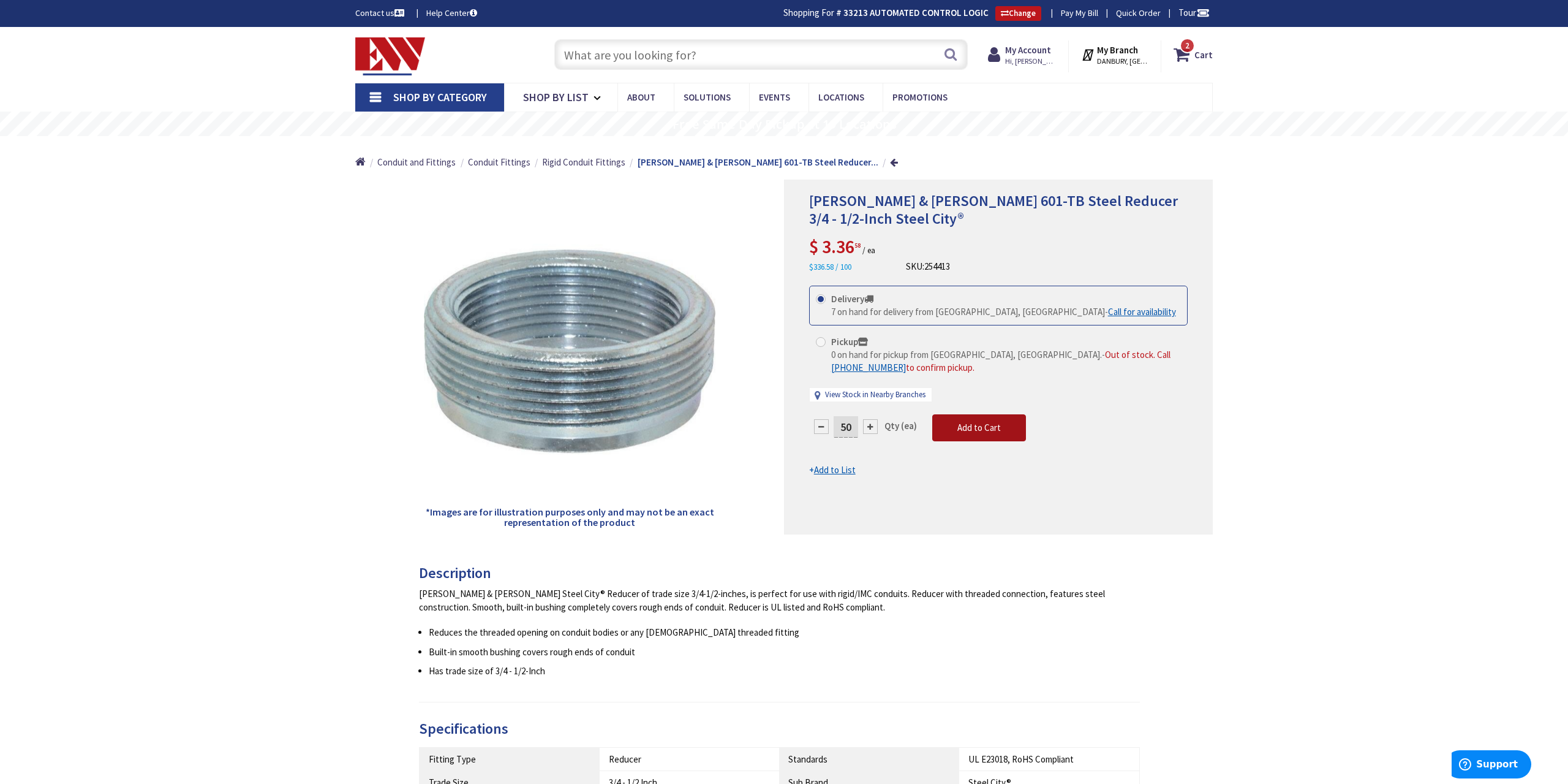
click at [972, 426] on span "Add to Cart" at bounding box center [979, 427] width 44 height 11
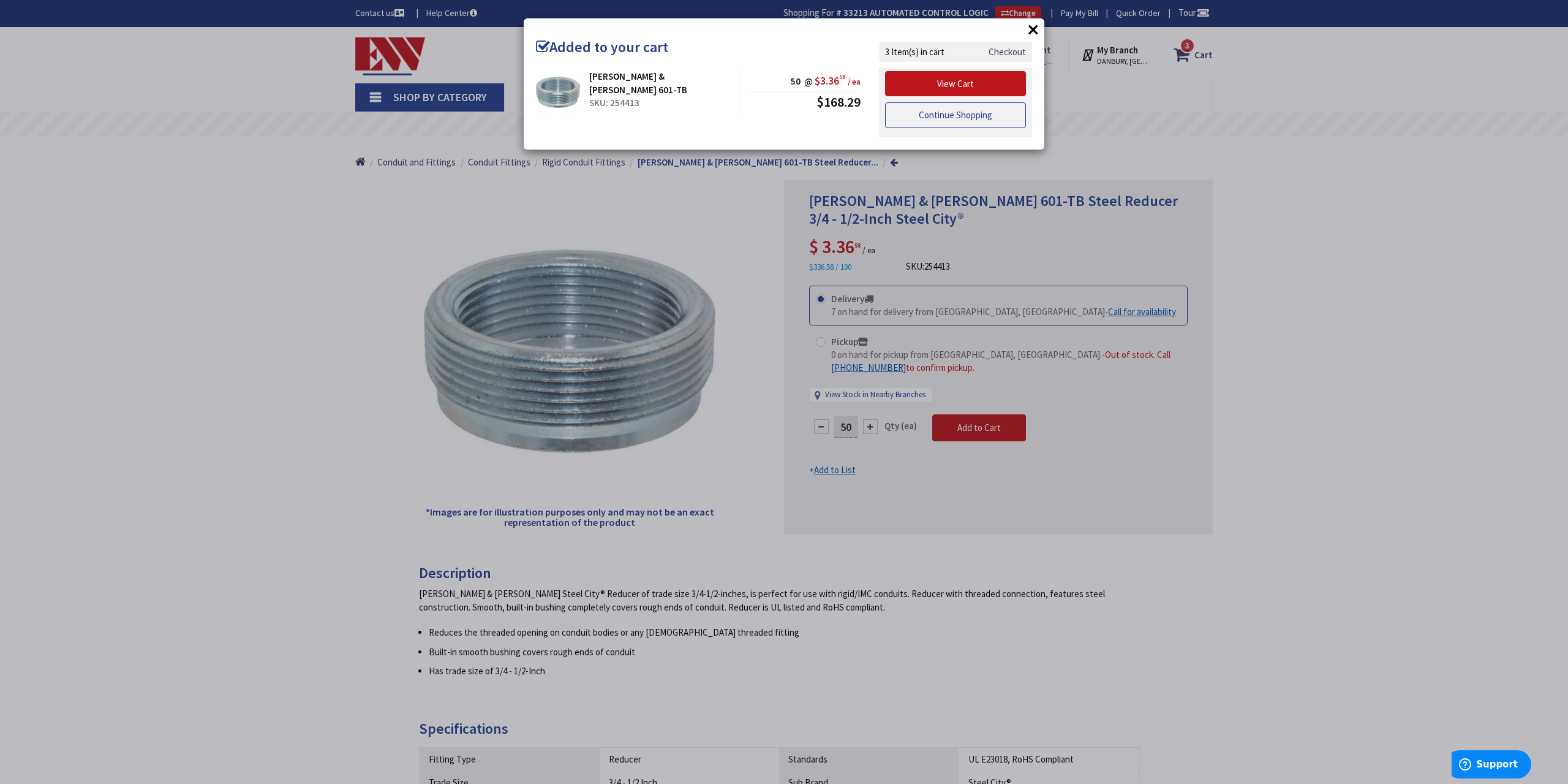
click at [957, 123] on link "Continue Shopping" at bounding box center [955, 115] width 140 height 26
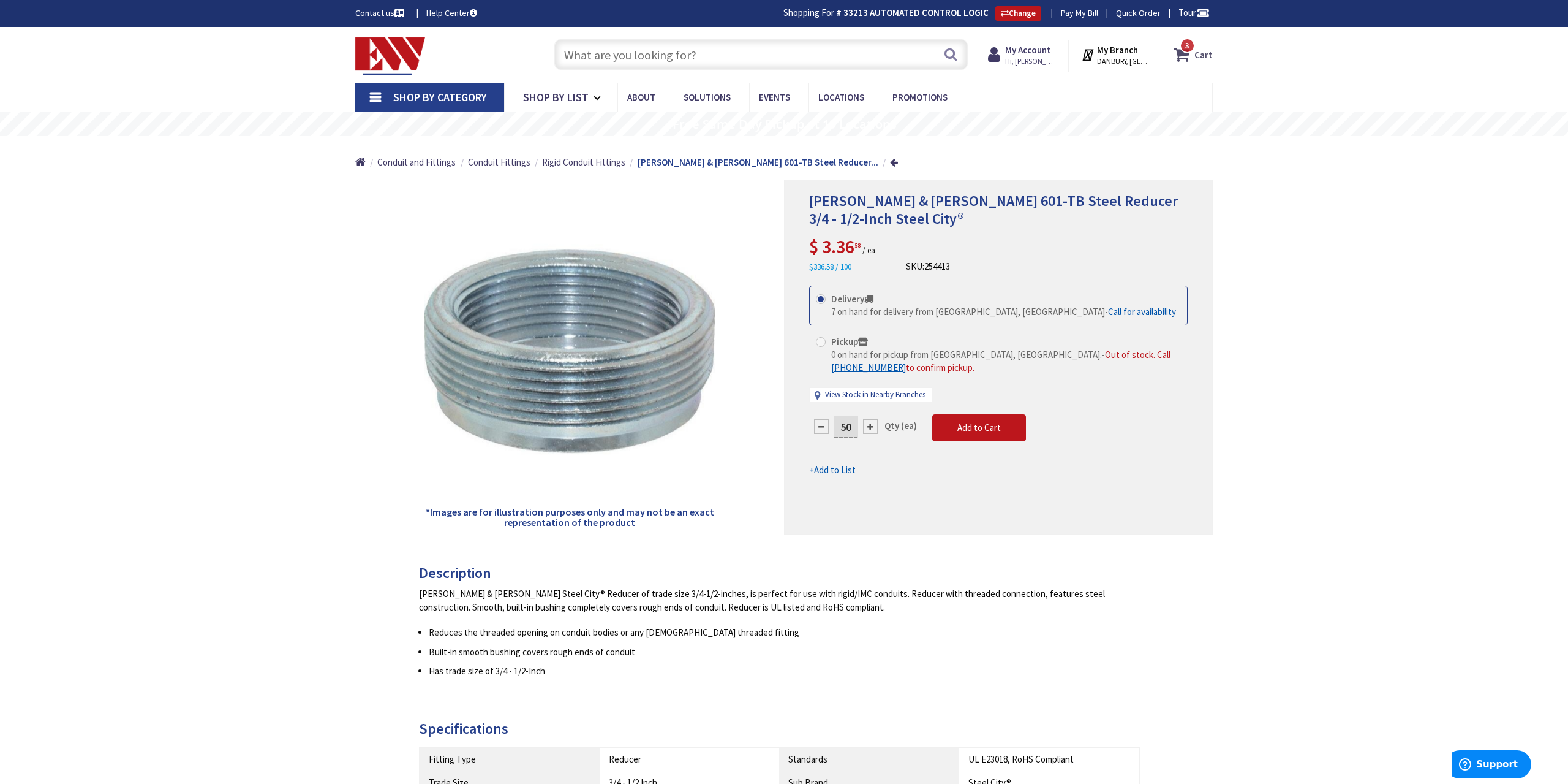
click at [1185, 52] on icon at bounding box center [1184, 54] width 21 height 22
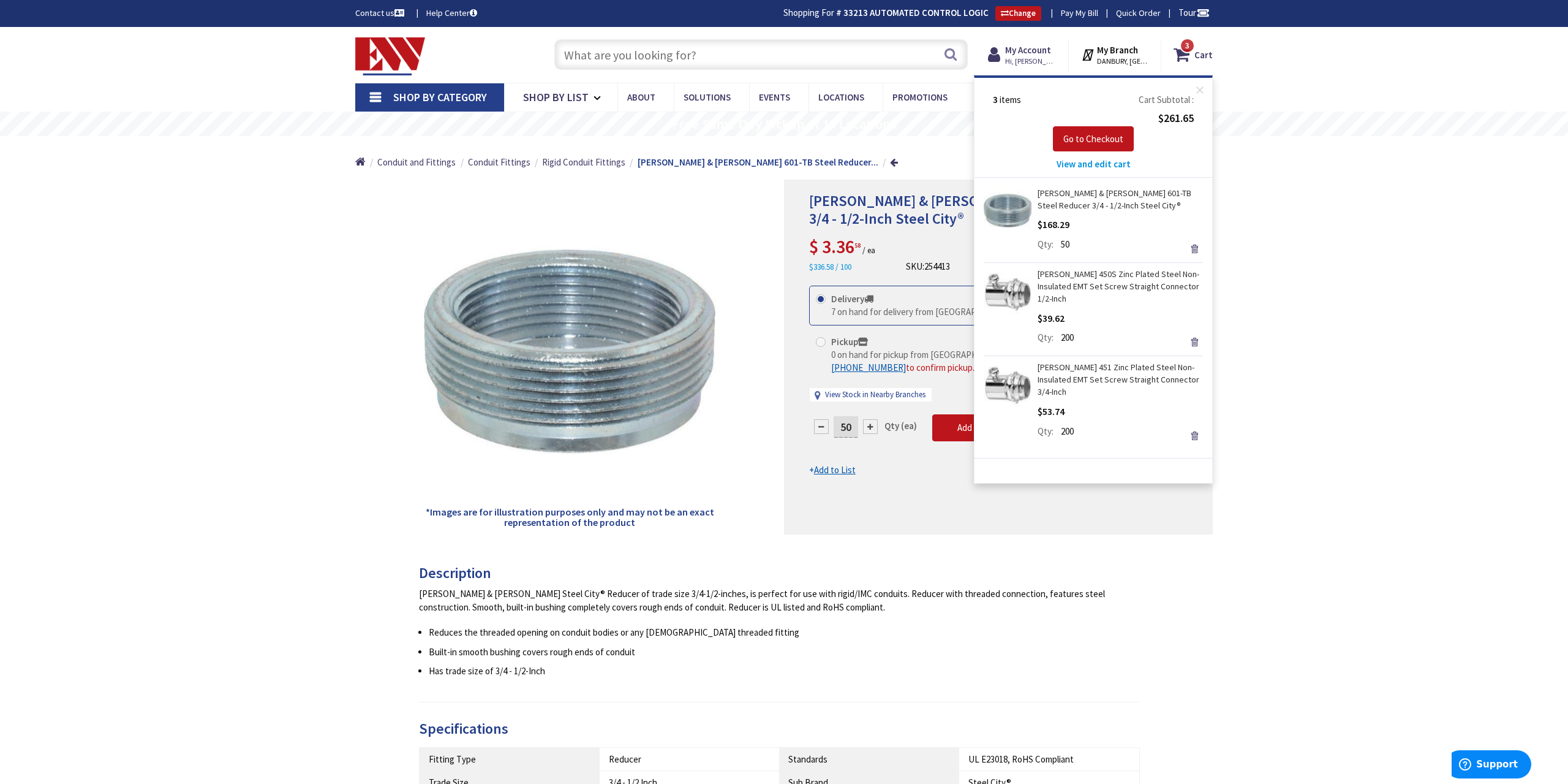
click at [1274, 223] on div "Thomas & Betts 601-TB Steel Reducer 3/4 - 1/2-Inch Steel City® Call for availab…" at bounding box center [784, 680] width 1568 height 1307
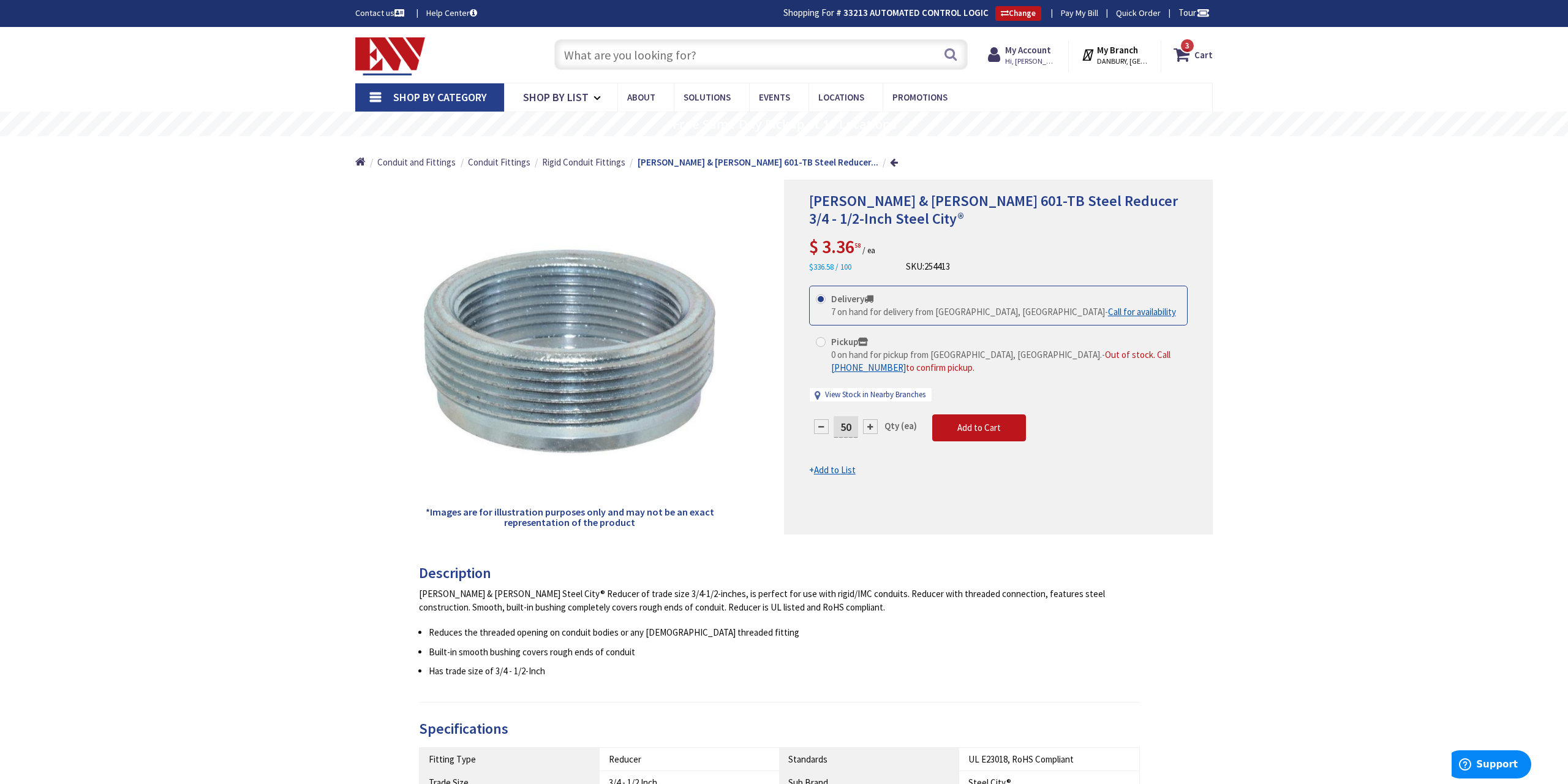
click at [646, 42] on input "text" at bounding box center [761, 54] width 413 height 31
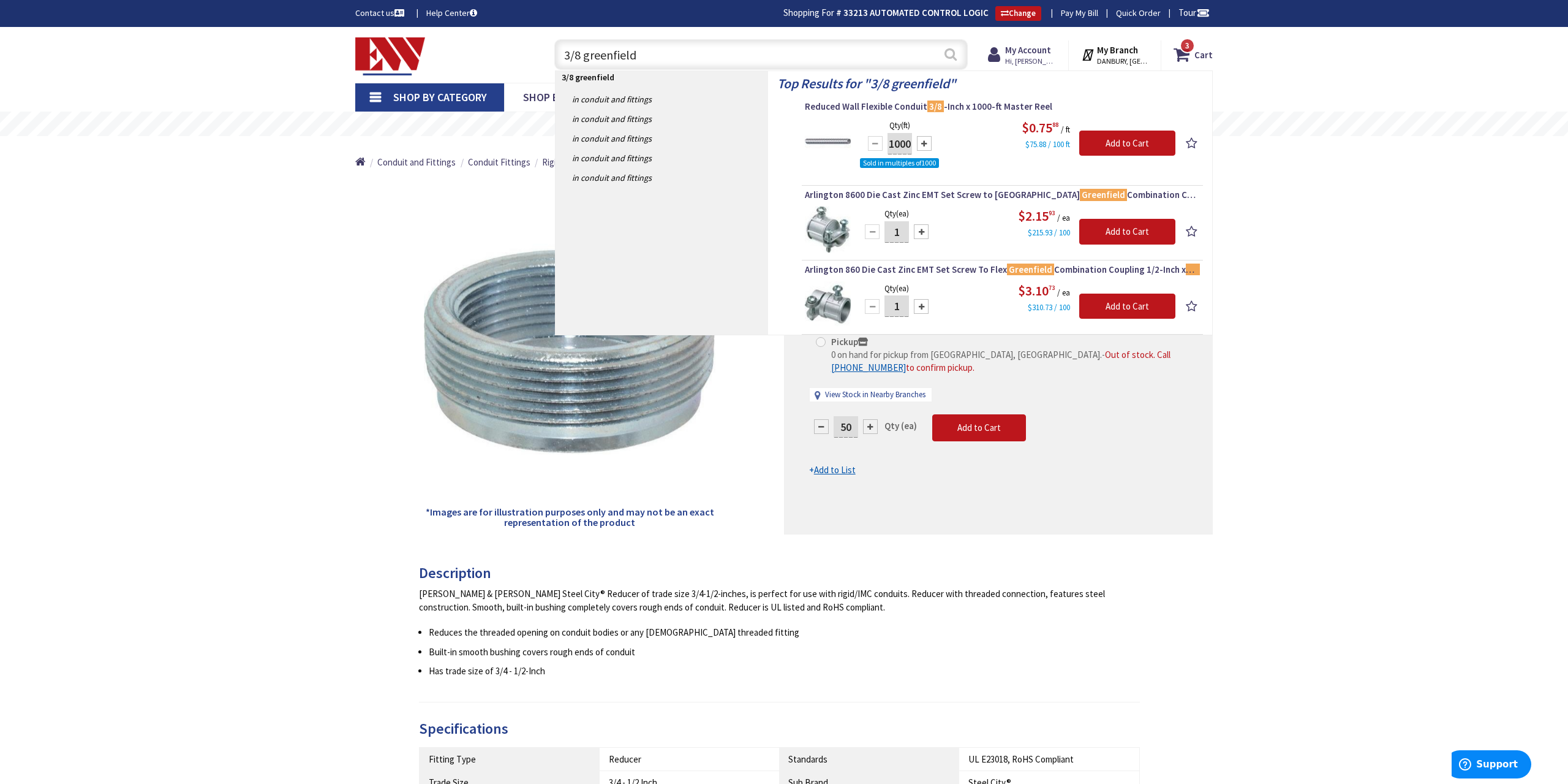
type input "3/8 greenfield"
click at [948, 54] on button "Search" at bounding box center [951, 54] width 16 height 28
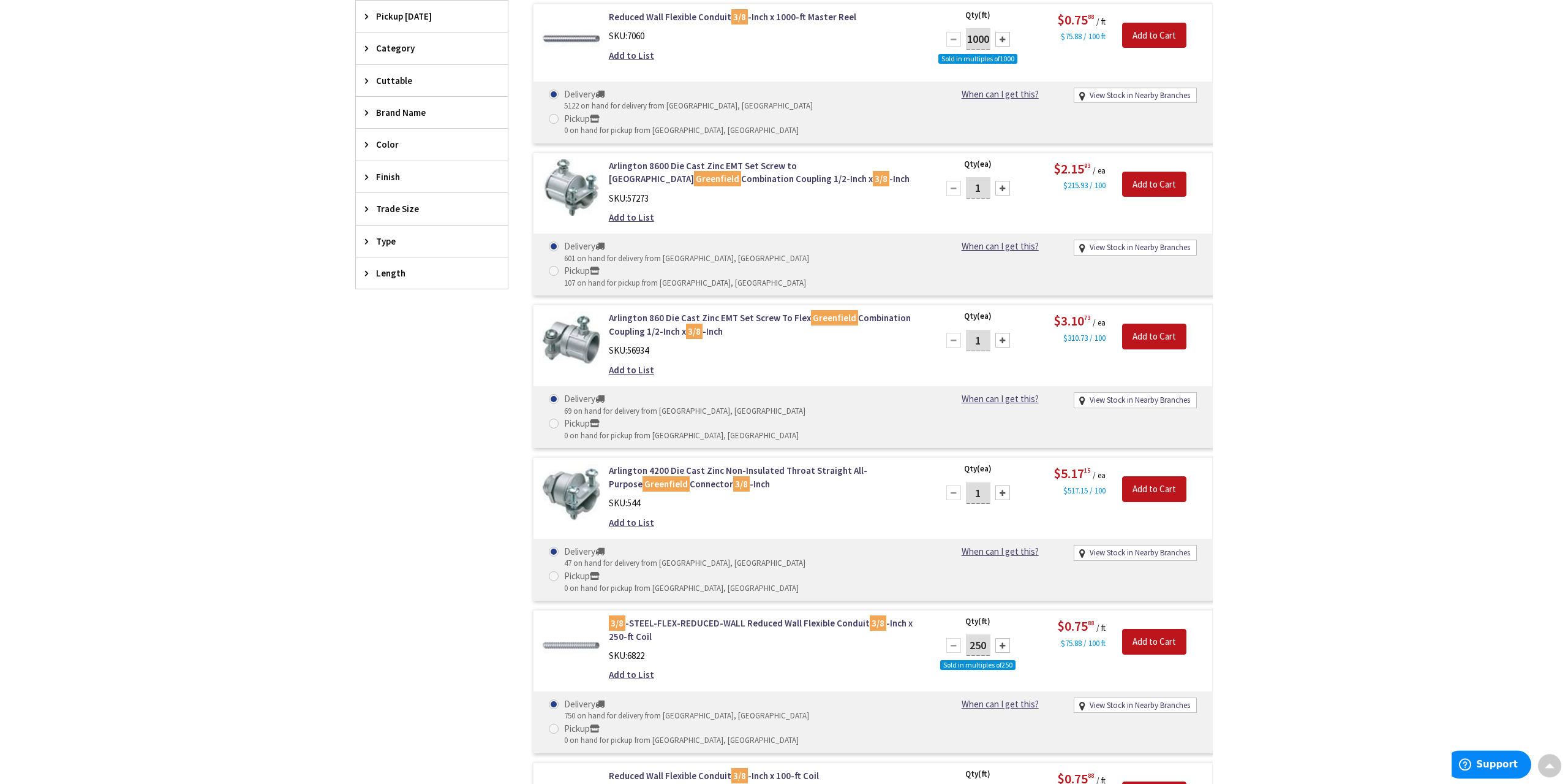
scroll to position [383, 0]
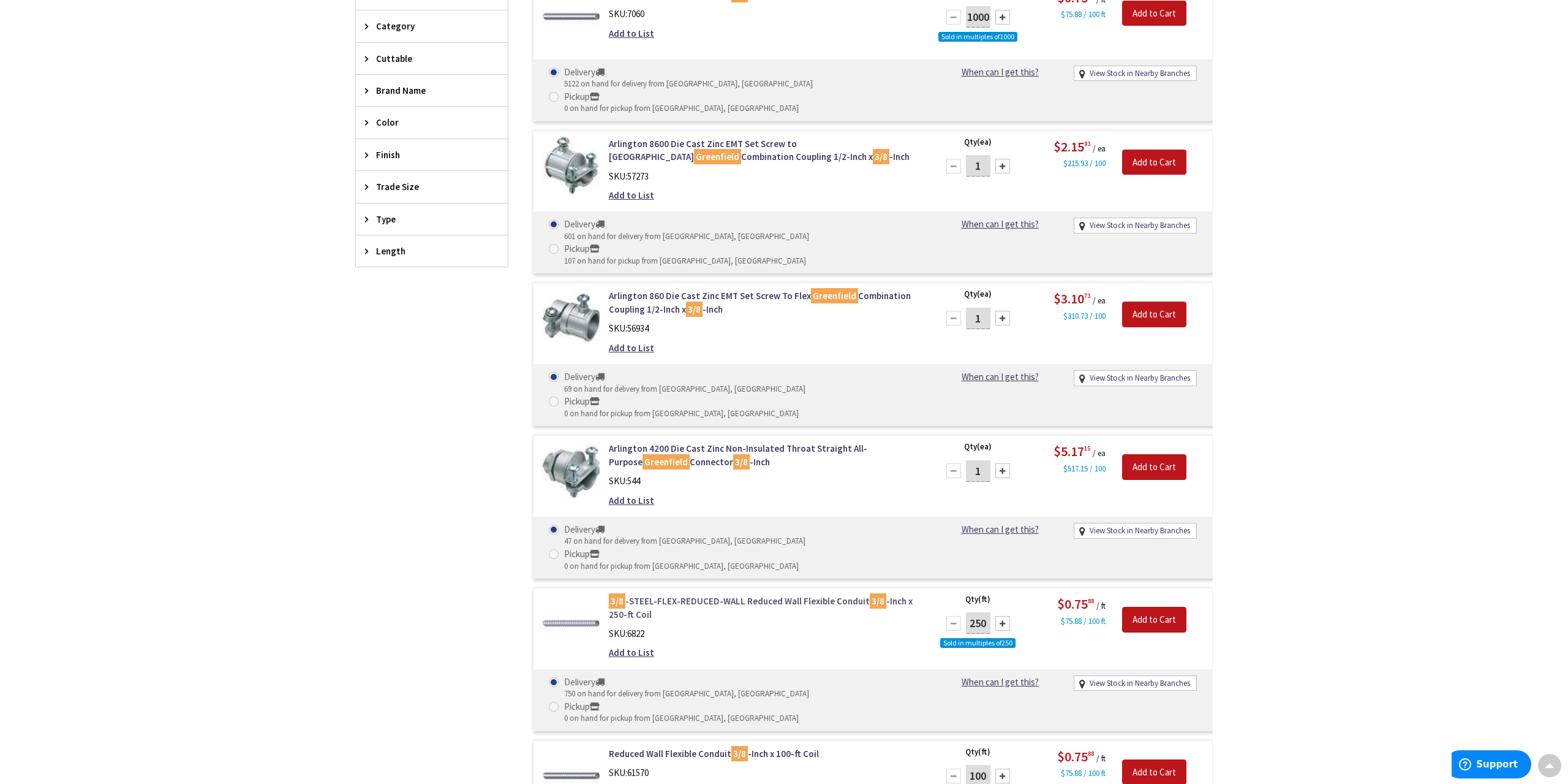
click at [708, 595] on link "3/8 -STEEL-FLEX-REDUCED-WALL Reduced Wall Flexible Conduit 3/8 -Inch x 250-ft C…" at bounding box center [765, 608] width 312 height 26
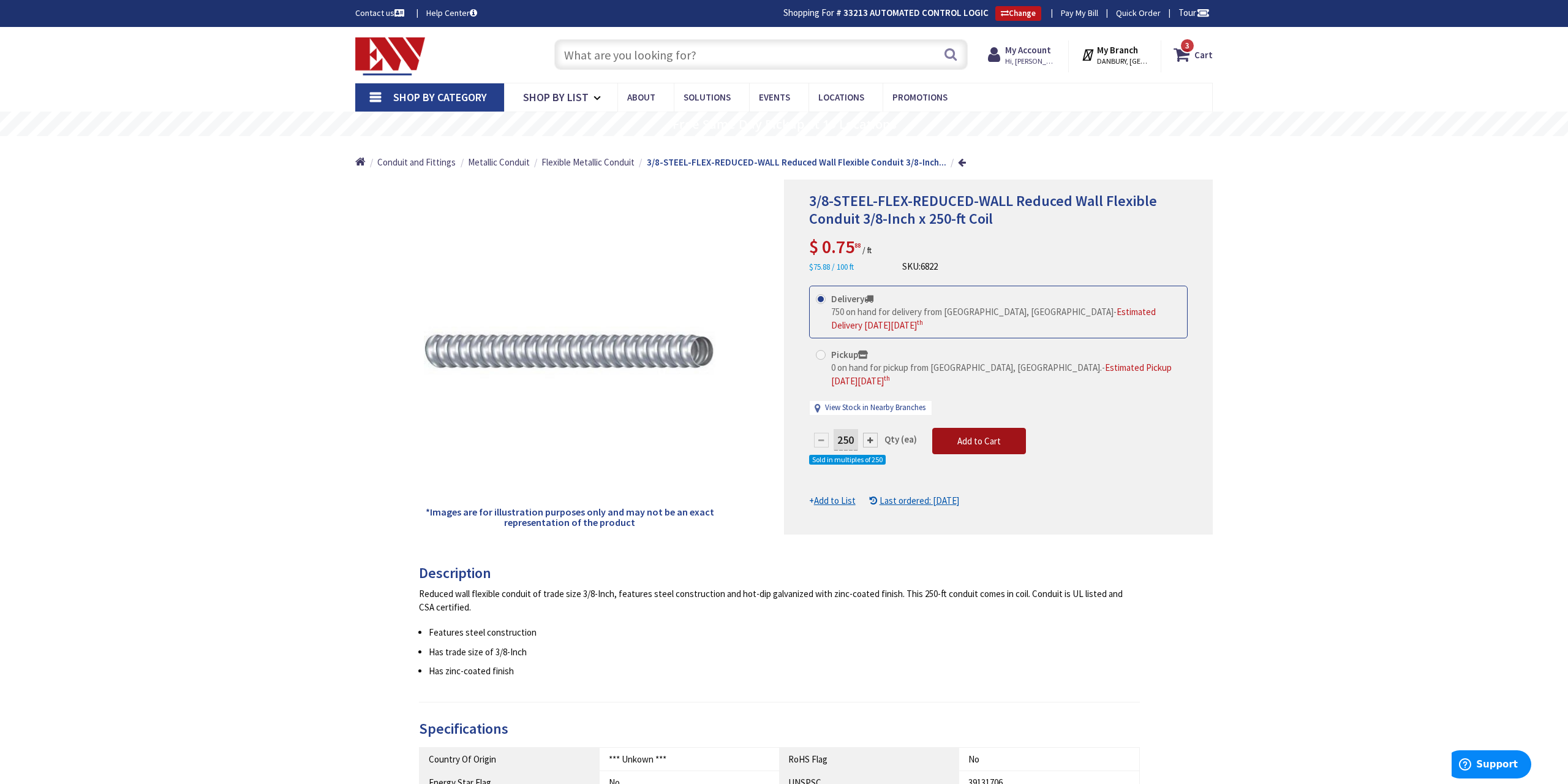
click at [978, 435] on span "Add to Cart" at bounding box center [979, 440] width 44 height 11
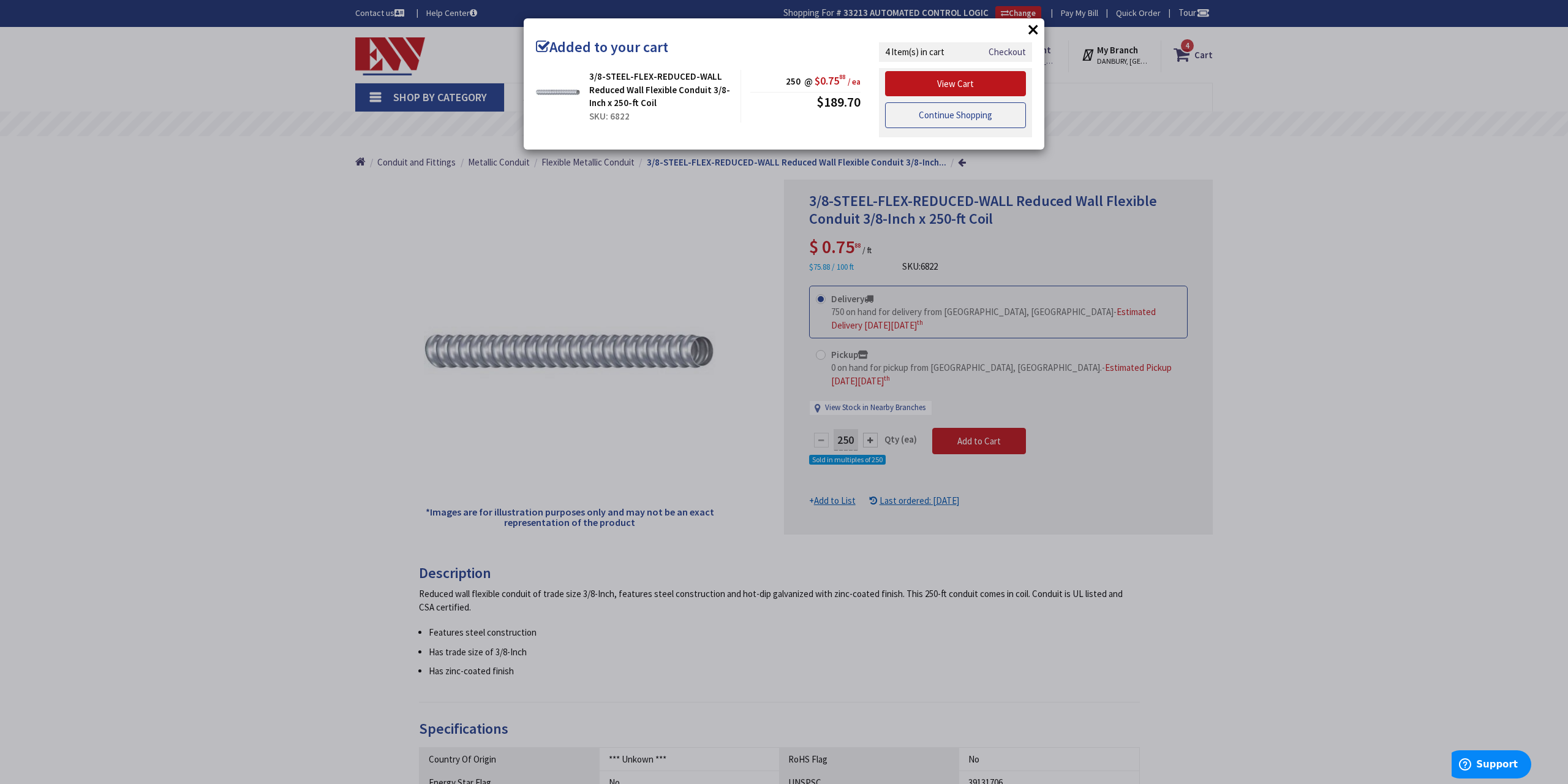
click at [938, 119] on link "Continue Shopping" at bounding box center [955, 115] width 140 height 26
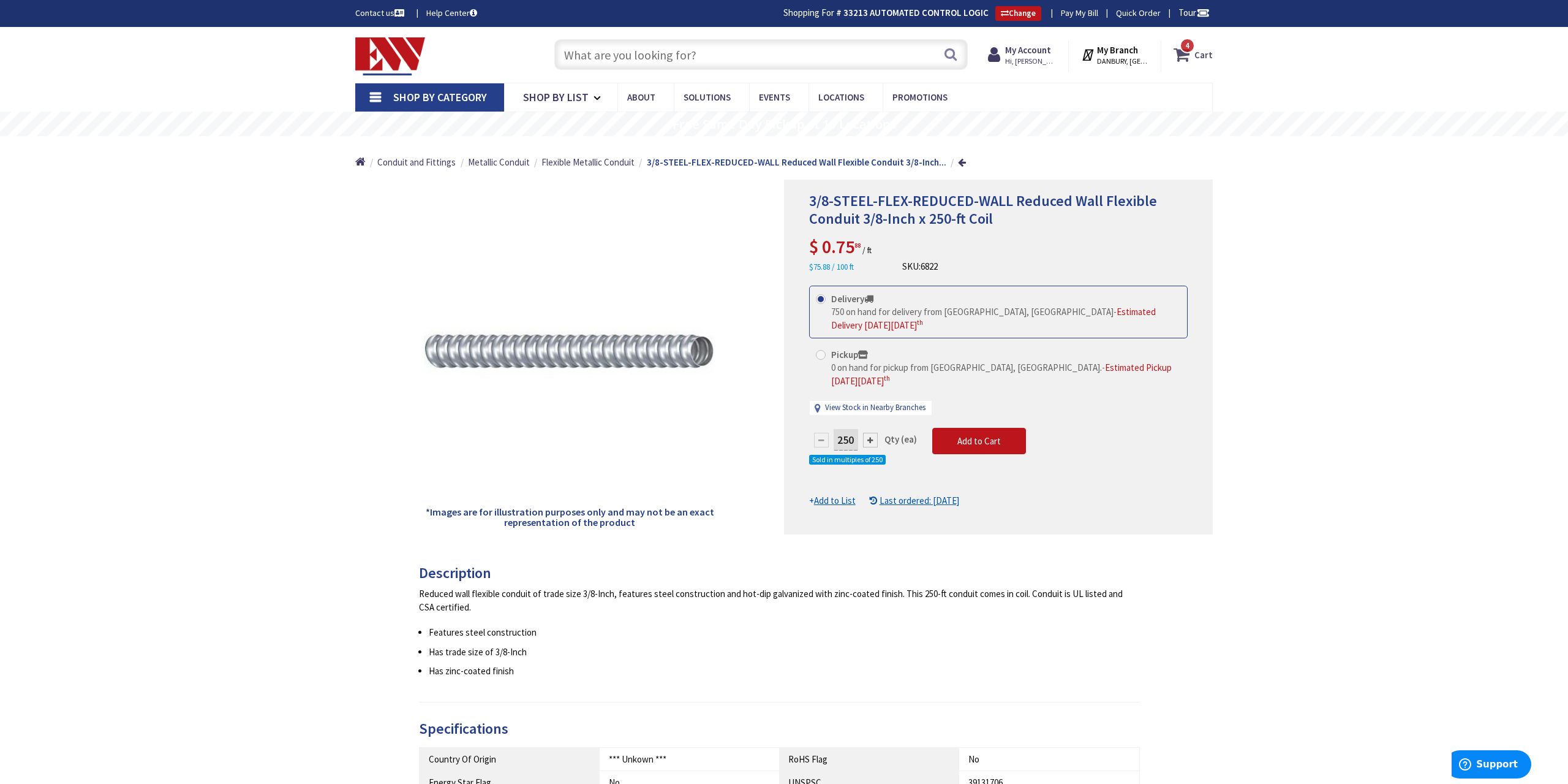
click at [1182, 54] on icon at bounding box center [1184, 54] width 21 height 22
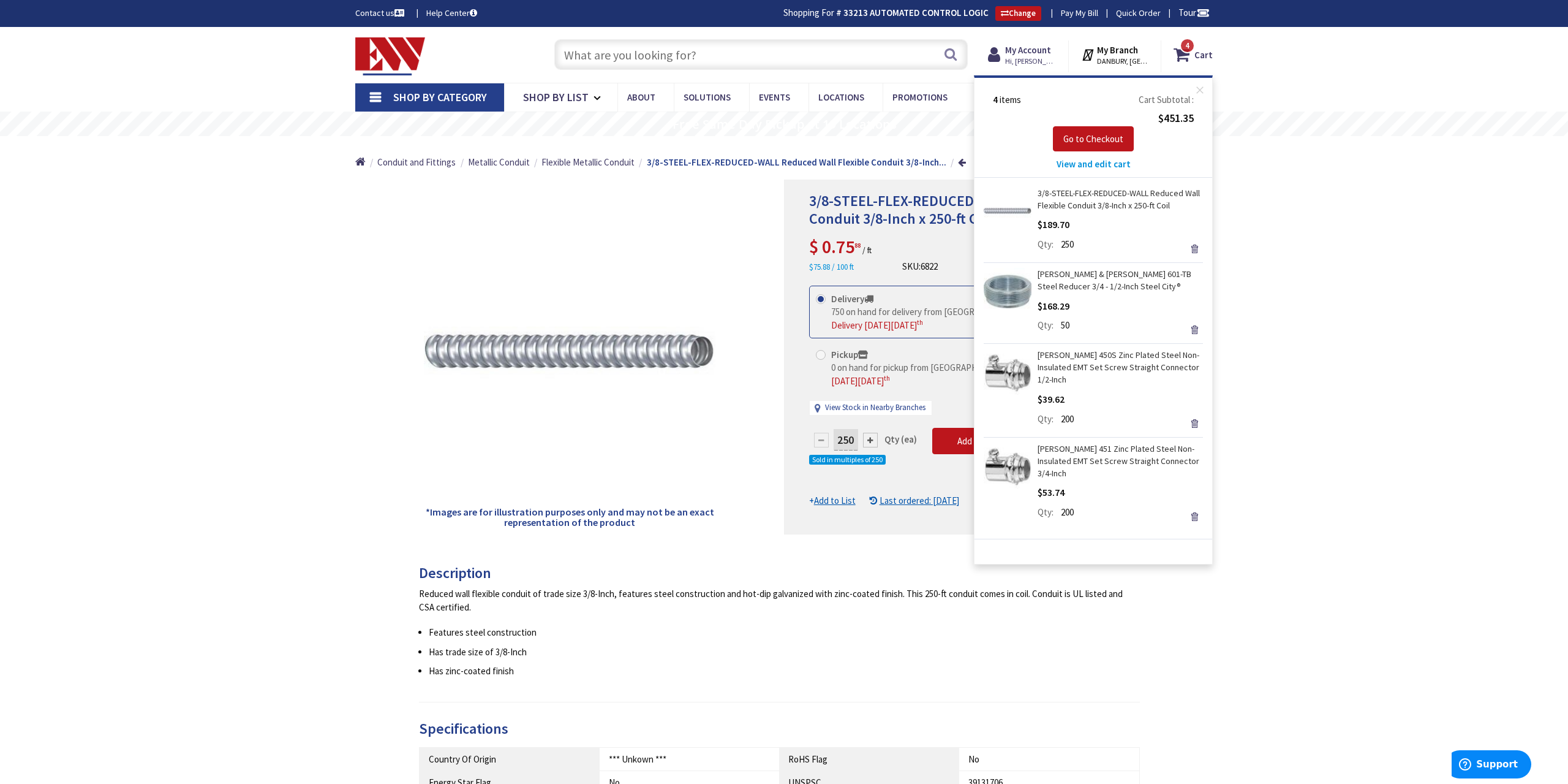
click at [1299, 378] on div "3/8-STEEL-FLEX-REDUCED-WALL Reduced Wall Flexible Conduit 3/8-Inch x 250-ft Coi…" at bounding box center [784, 652] width 1568 height 1252
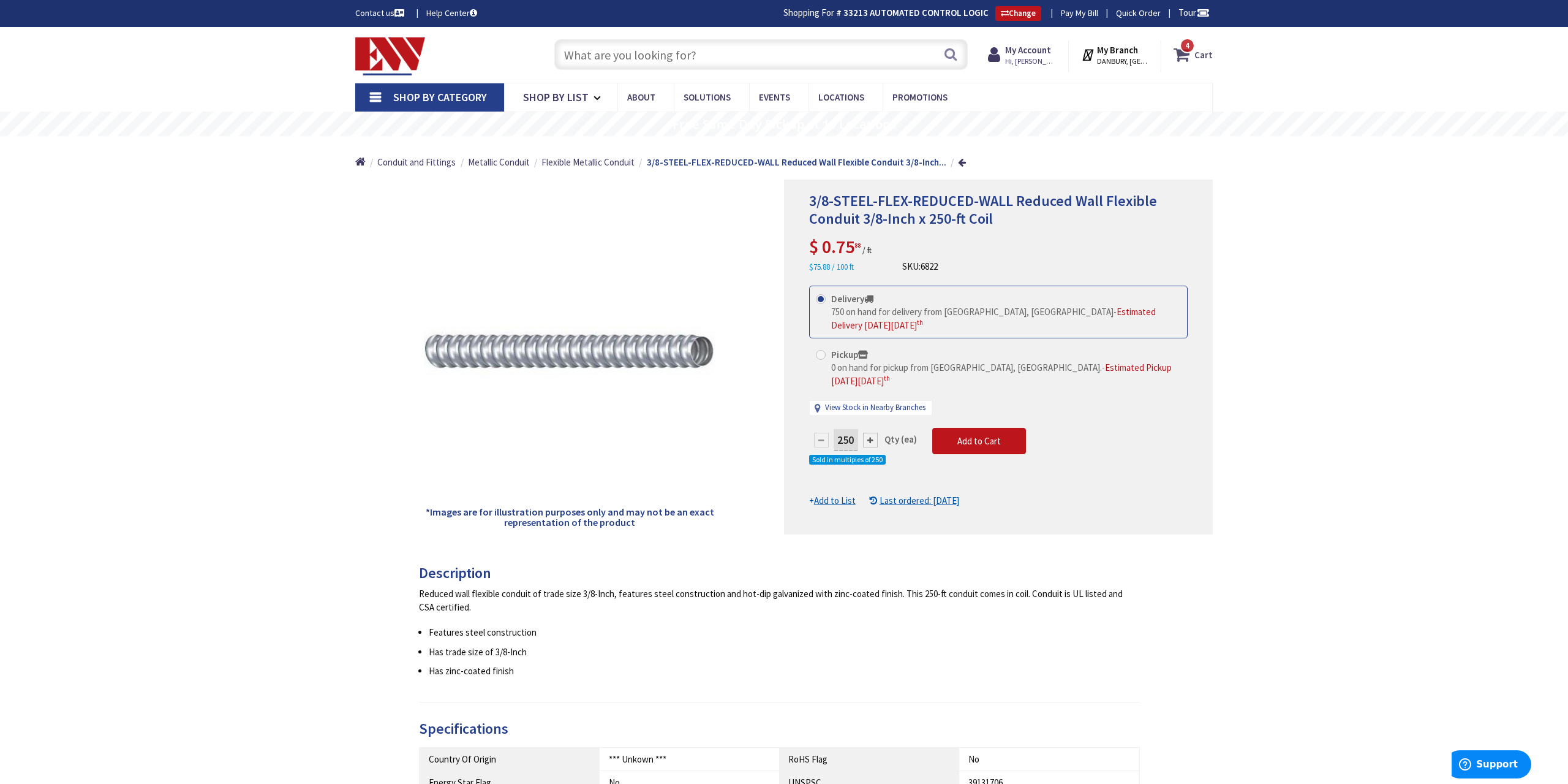
click at [1197, 59] on strong "Cart" at bounding box center [1203, 54] width 19 height 22
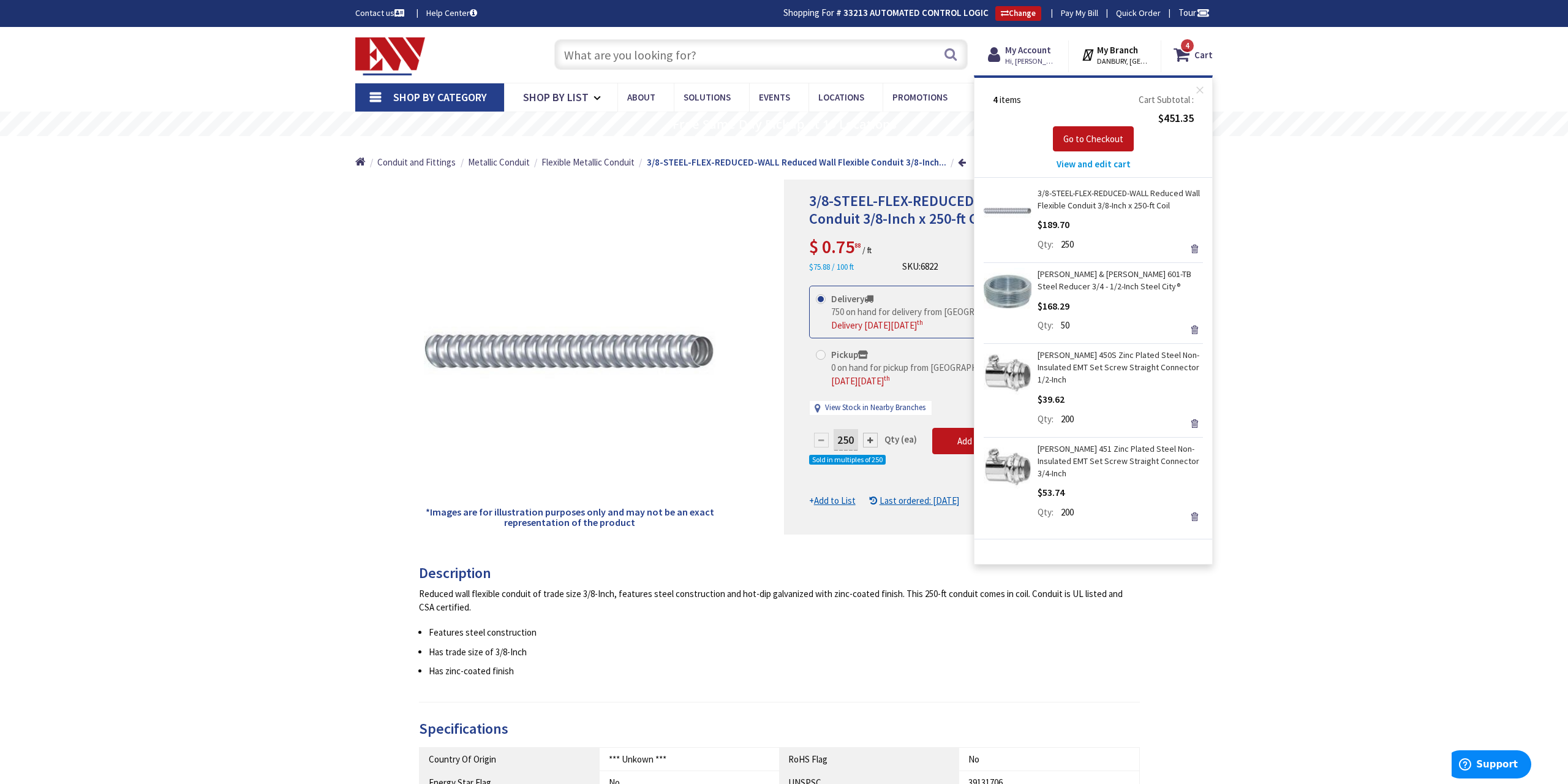
click at [1333, 269] on div "3/8-STEEL-FLEX-REDUCED-WALL Reduced Wall Flexible Conduit 3/8-Inch x 250-ft Coi…" at bounding box center [784, 652] width 1568 height 1252
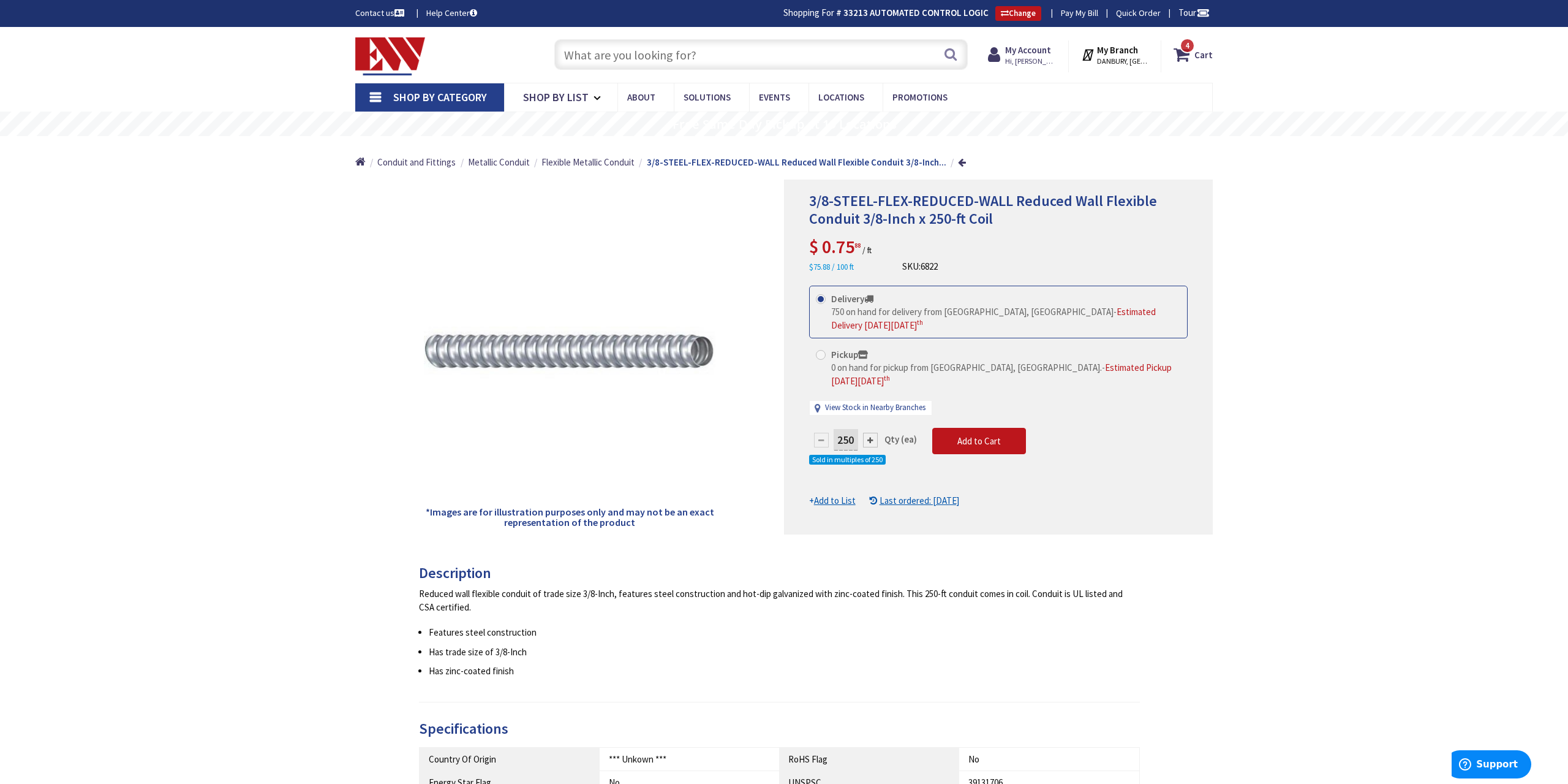
click at [672, 51] on input "text" at bounding box center [761, 54] width 413 height 31
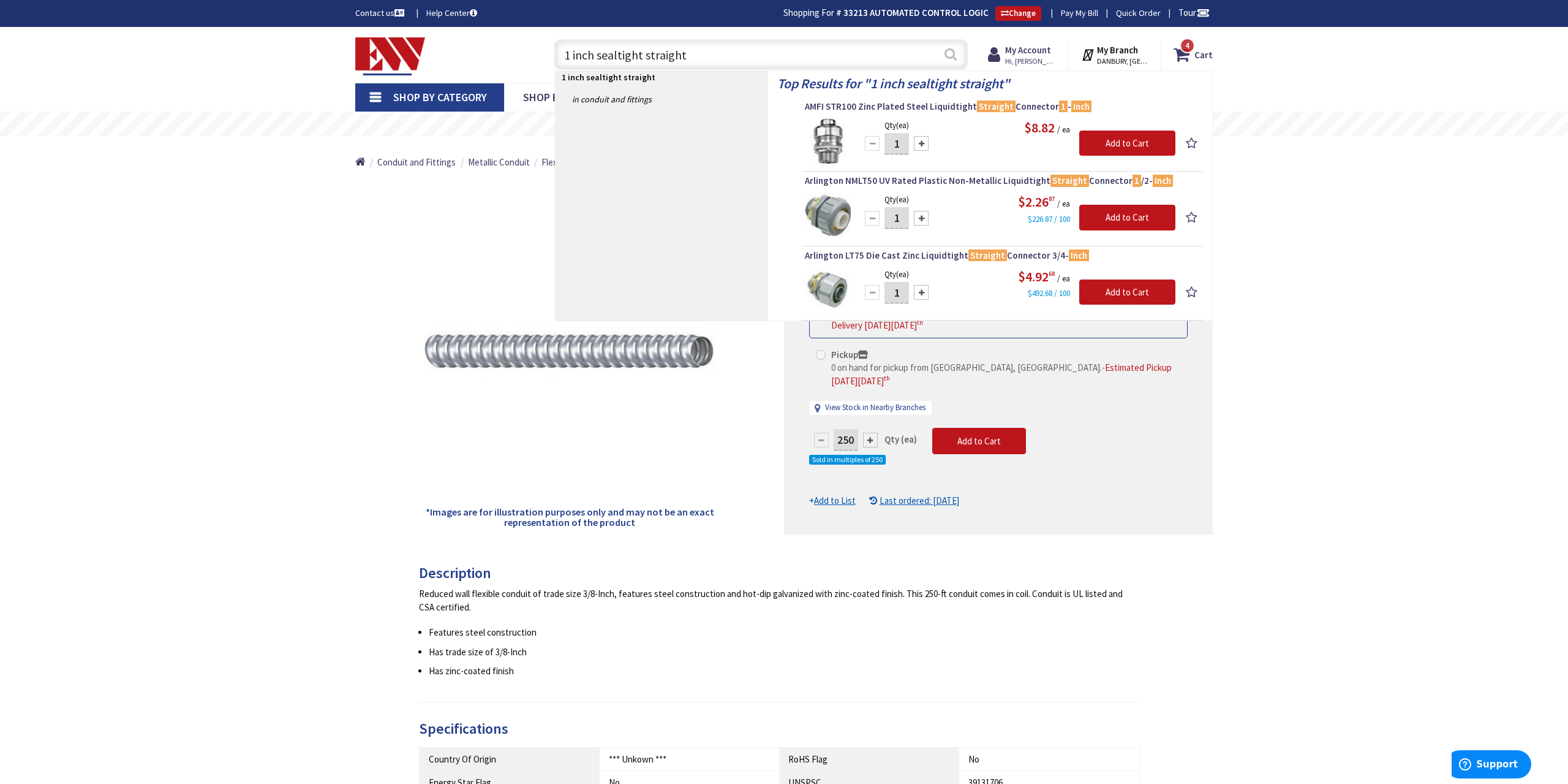
type input "1 inch sealtight straight"
click at [951, 57] on button "Search" at bounding box center [951, 54] width 16 height 28
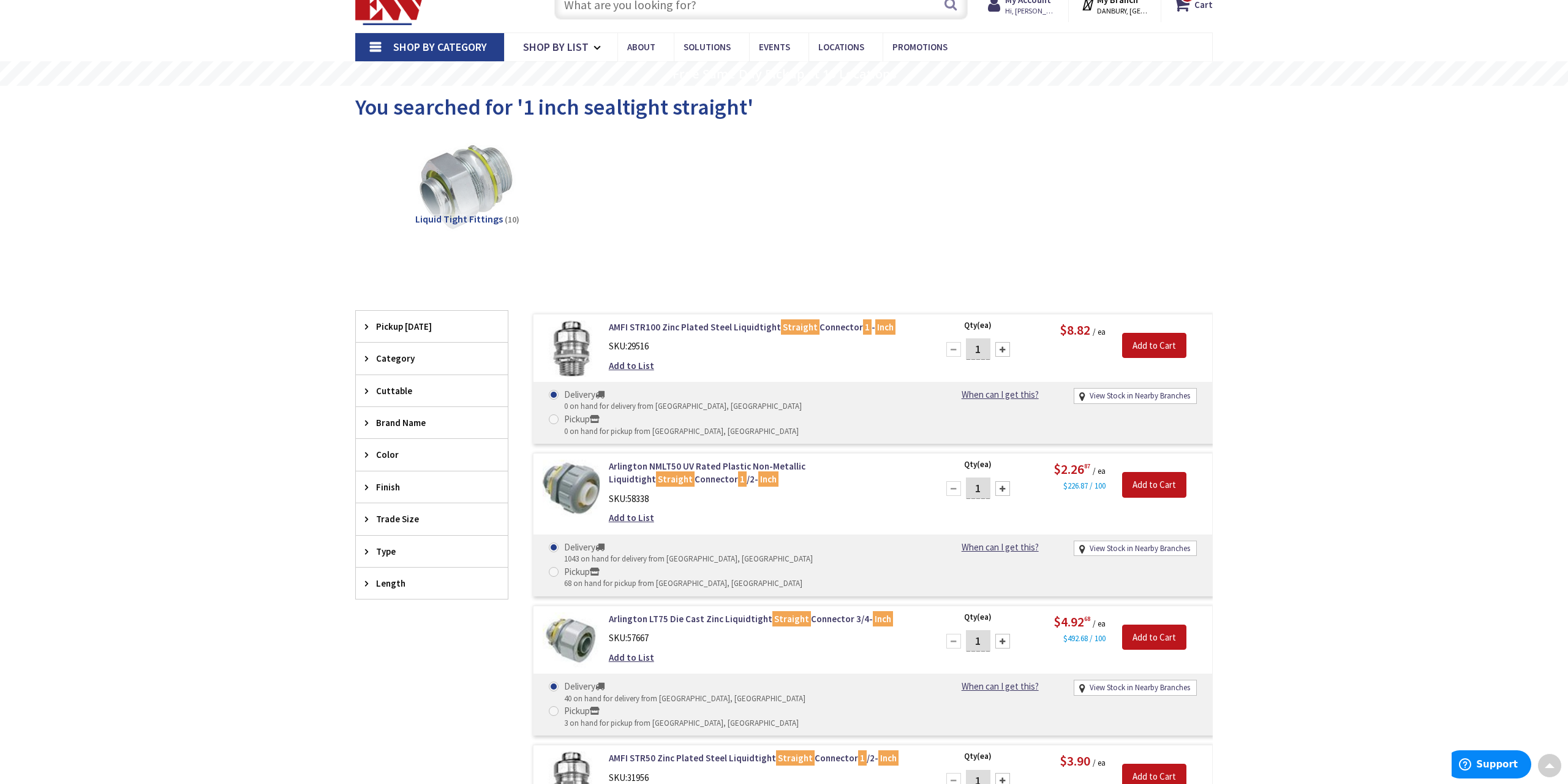
scroll to position [2, 0]
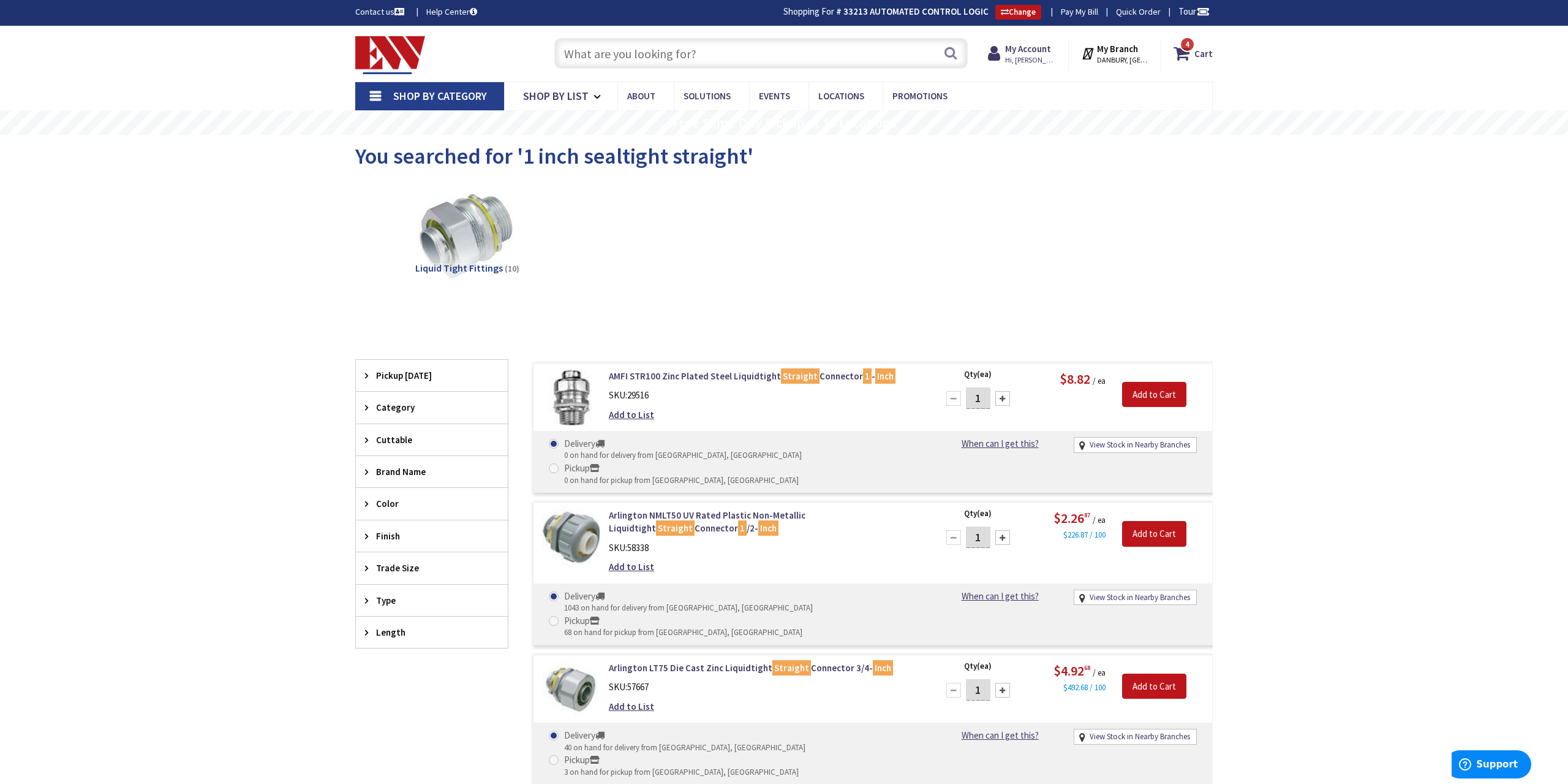
click at [636, 56] on input "text" at bounding box center [761, 54] width 413 height 31
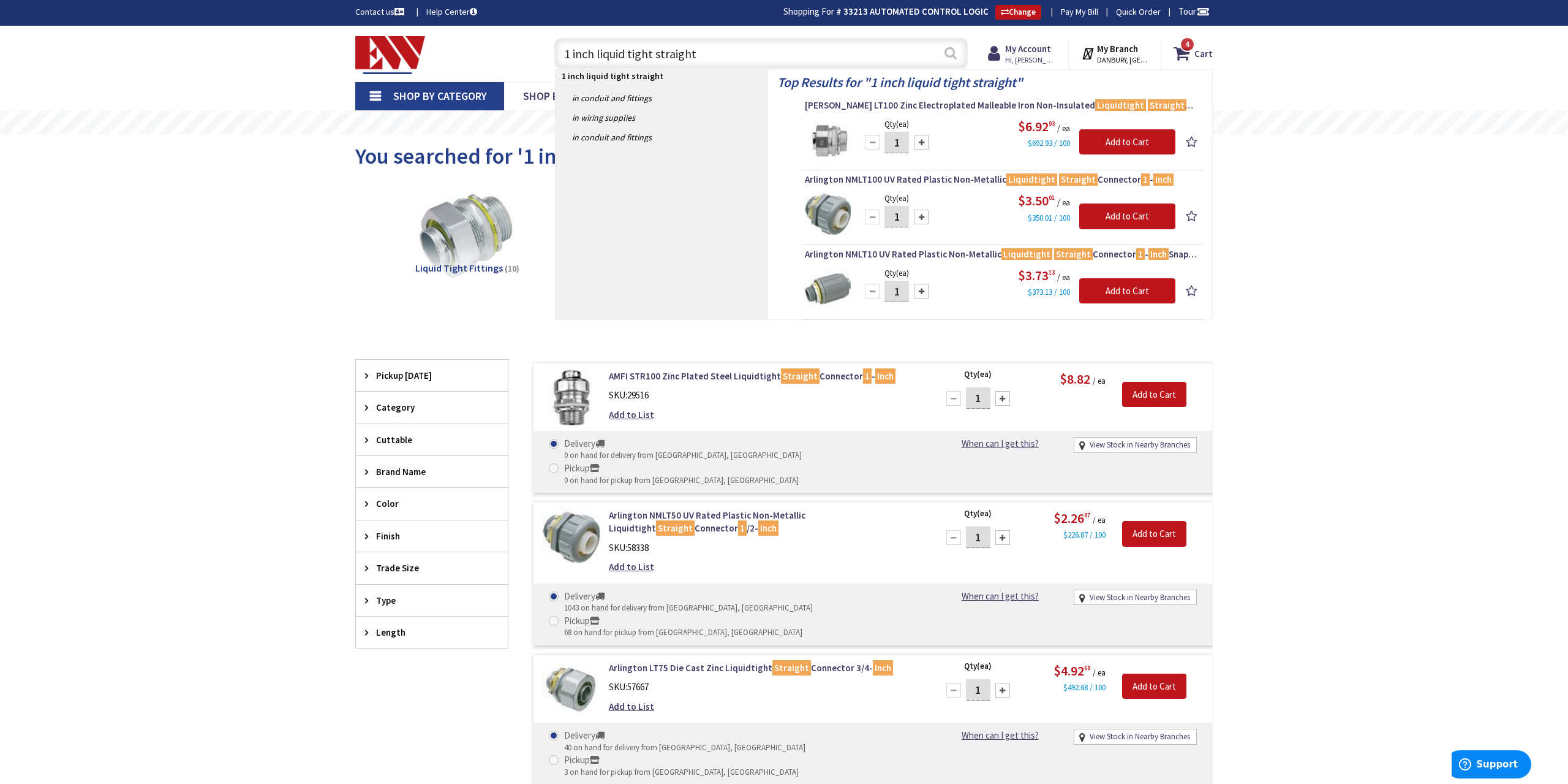
type input "1 inch liquid tight straight"
click at [948, 56] on button "Search" at bounding box center [951, 53] width 16 height 28
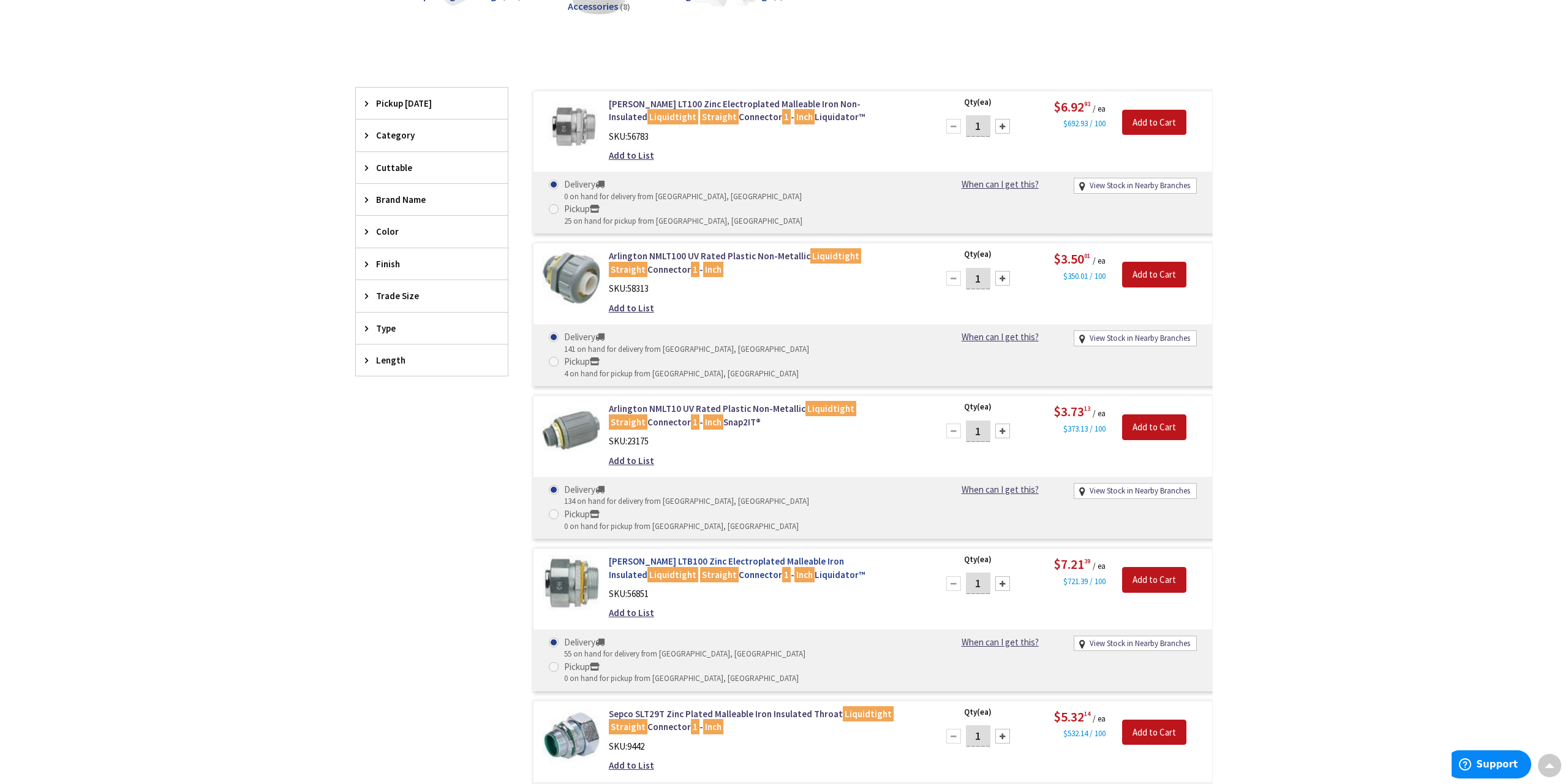
scroll to position [255, 0]
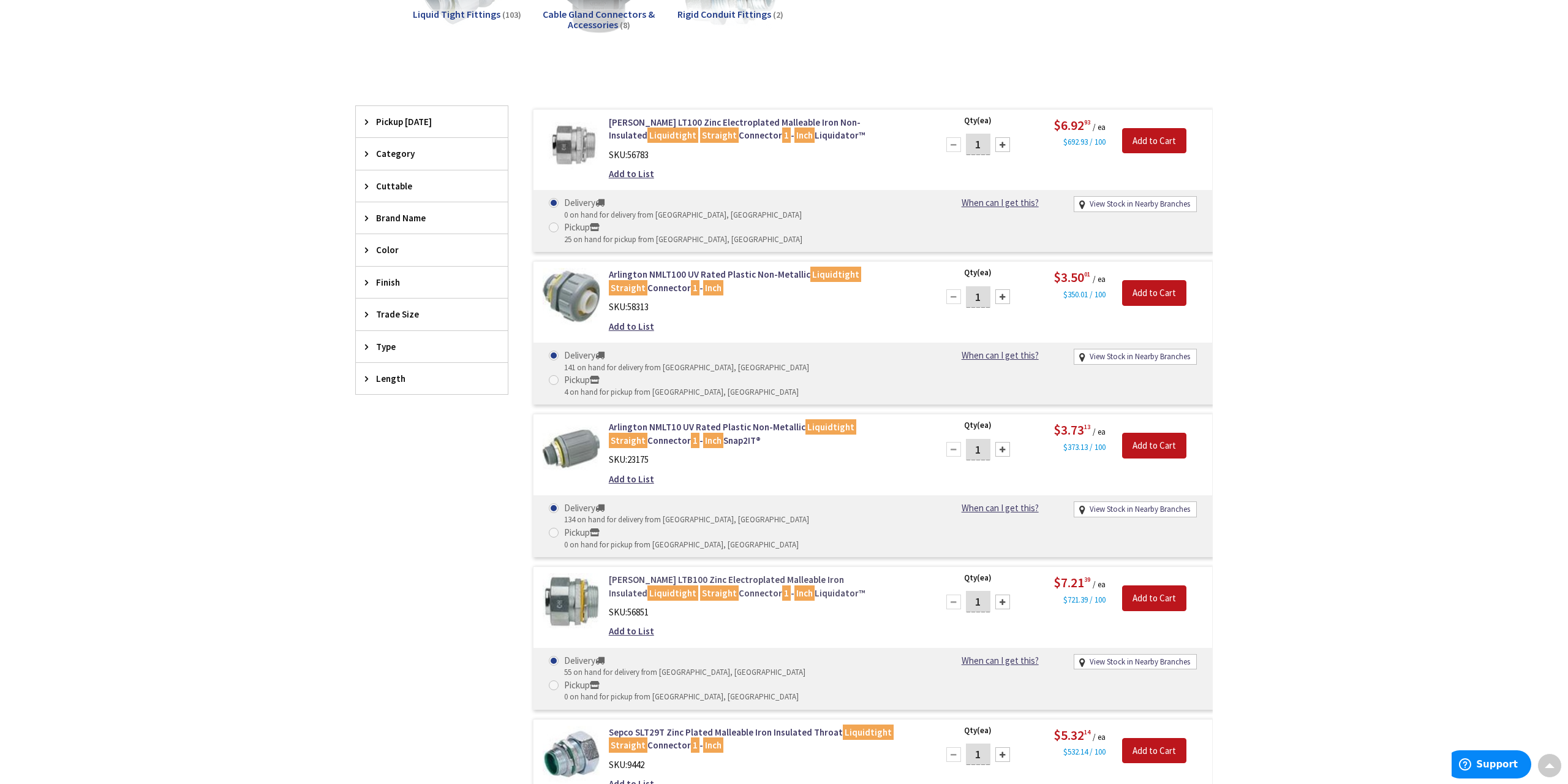
click at [723, 573] on link "Crouse-Hinds LTB100 Zinc Electroplated Malleable Iron Insulated Liquidtight Str…" at bounding box center [765, 586] width 312 height 26
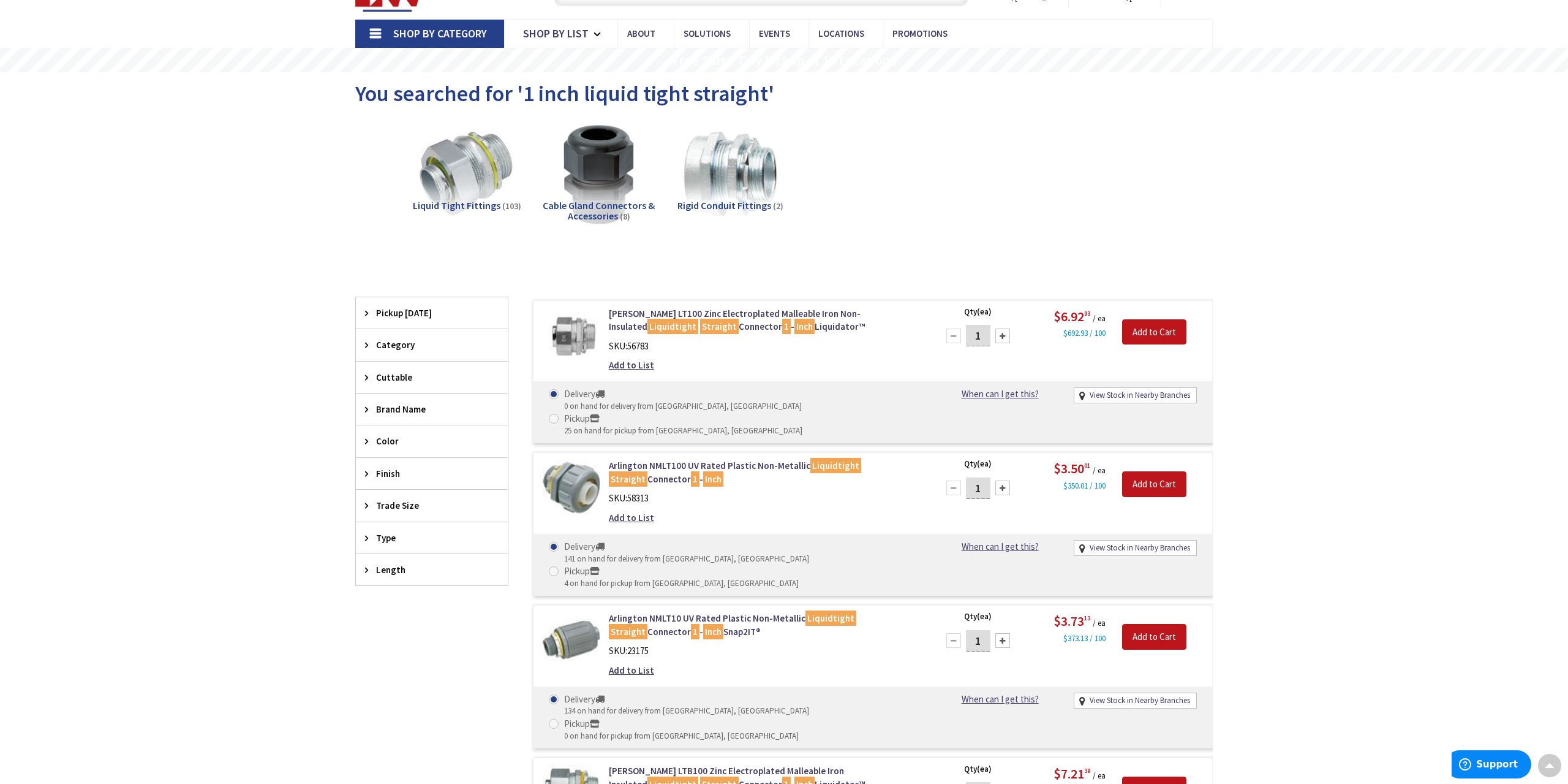
scroll to position [63, 0]
click at [810, 310] on link "Crouse-Hinds LT100 Zinc Electroplated Malleable Iron Non-Insulated Liquidtight …" at bounding box center [765, 320] width 312 height 26
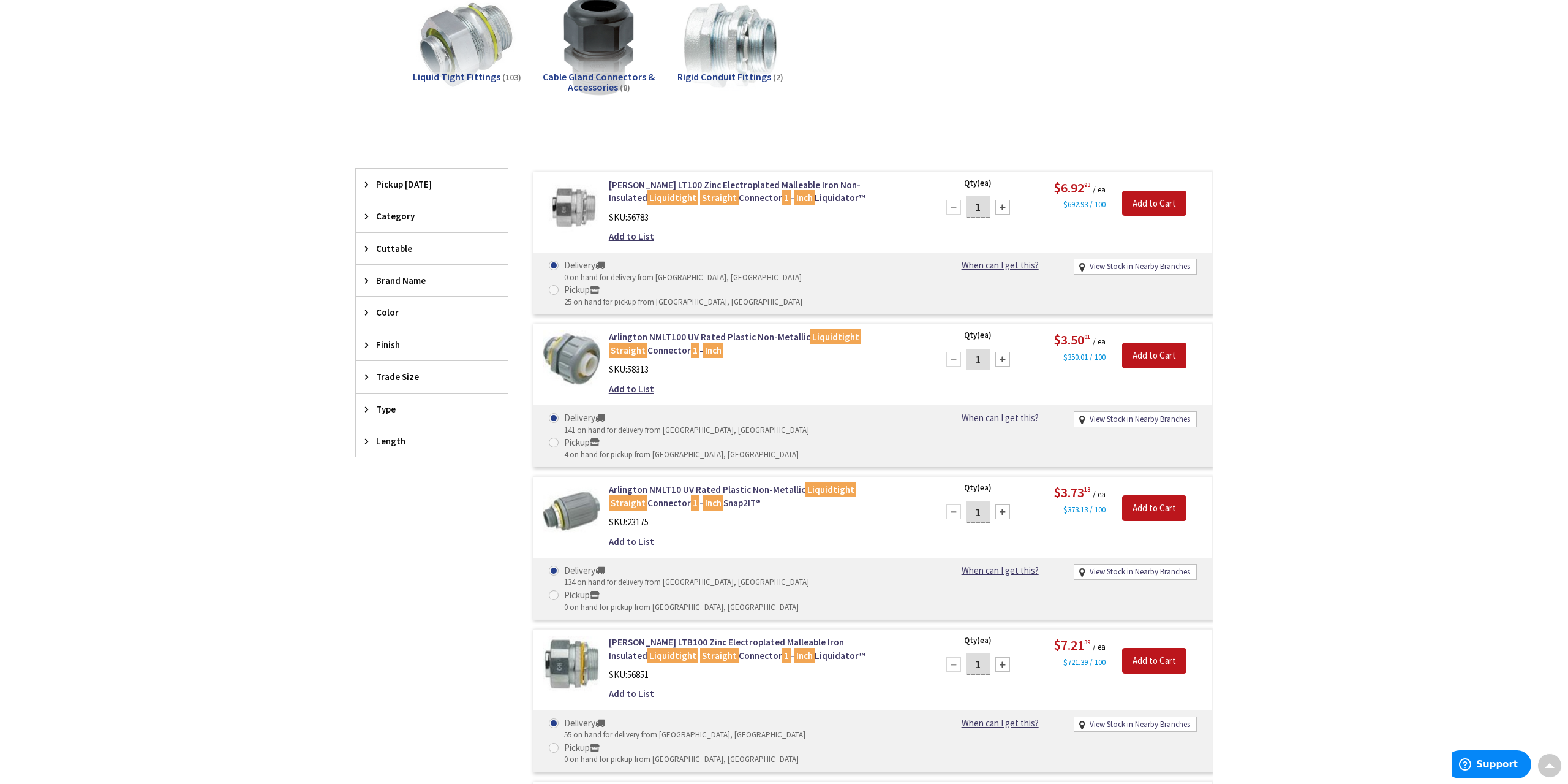
scroll to position [256, 0]
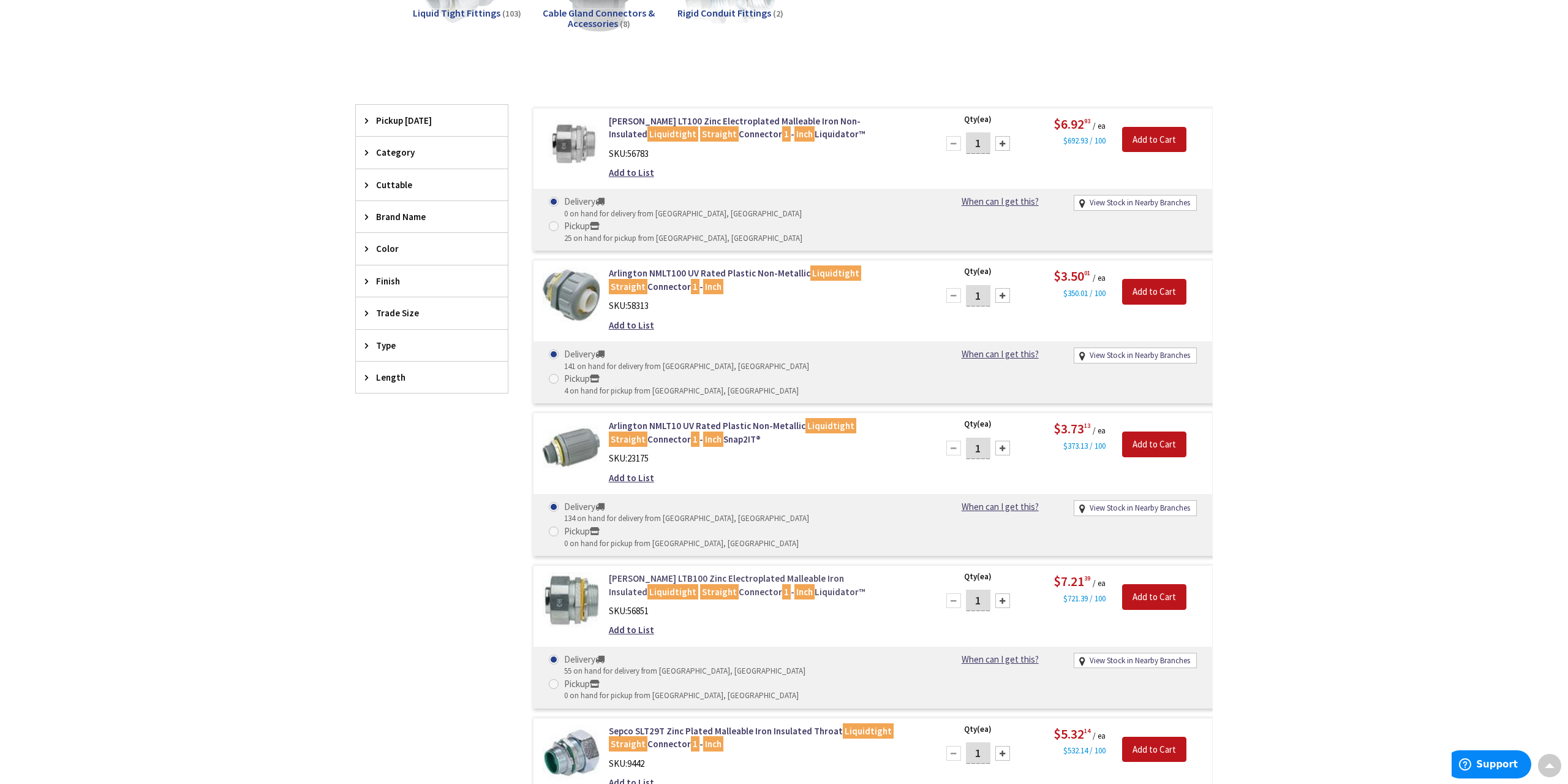
click at [679, 572] on link "Crouse-Hinds LTB100 Zinc Electroplated Malleable Iron Insulated Liquidtight Str…" at bounding box center [765, 585] width 312 height 26
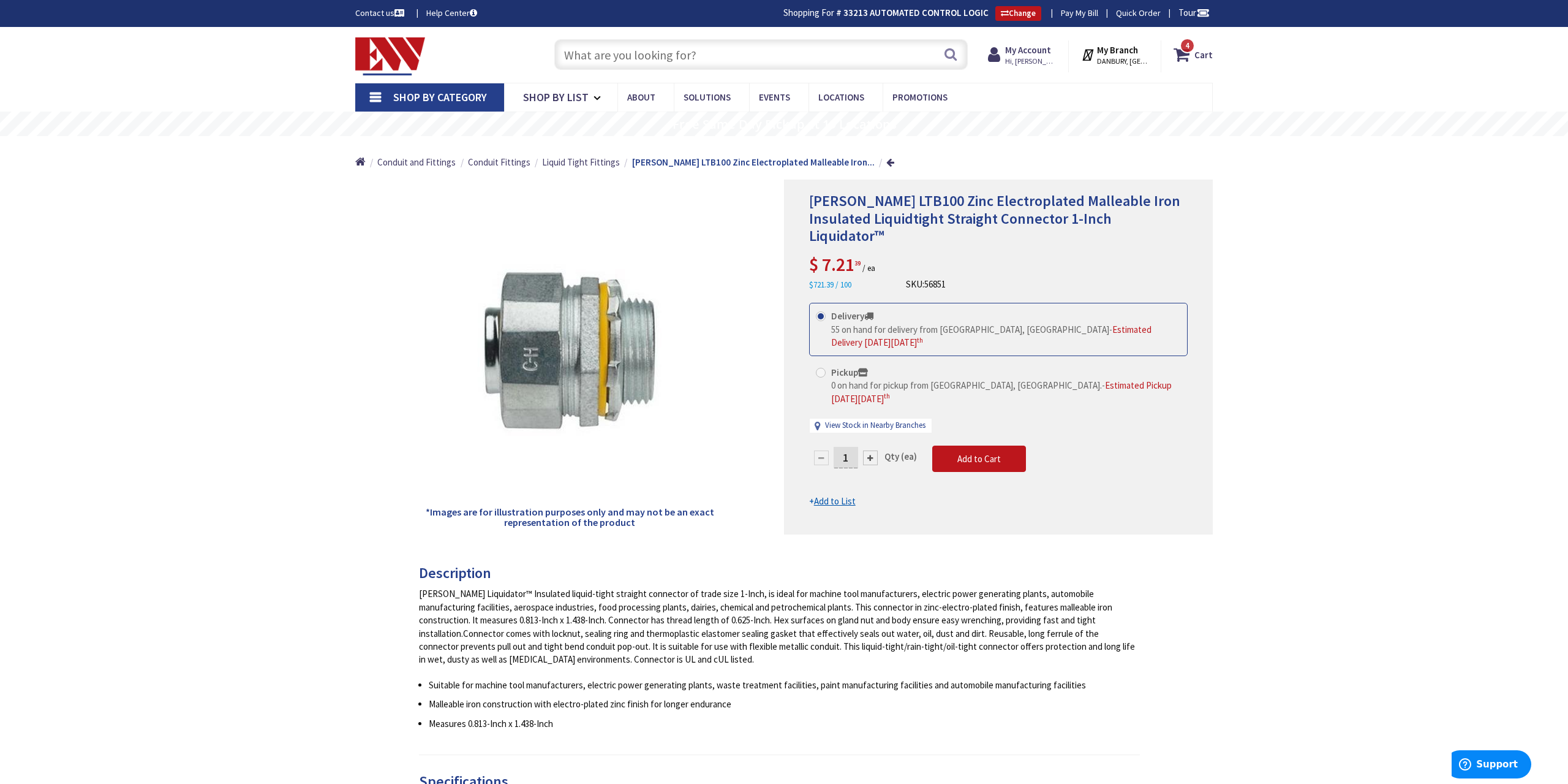
click at [853, 447] on input "1" at bounding box center [845, 457] width 24 height 21
type input "10"
click at [972, 411] on form "This product is Discontinued Delivery 55 on hand for delivery from Middletown, …" at bounding box center [998, 405] width 378 height 205
click at [980, 445] on button "Add to Cart" at bounding box center [978, 458] width 93 height 27
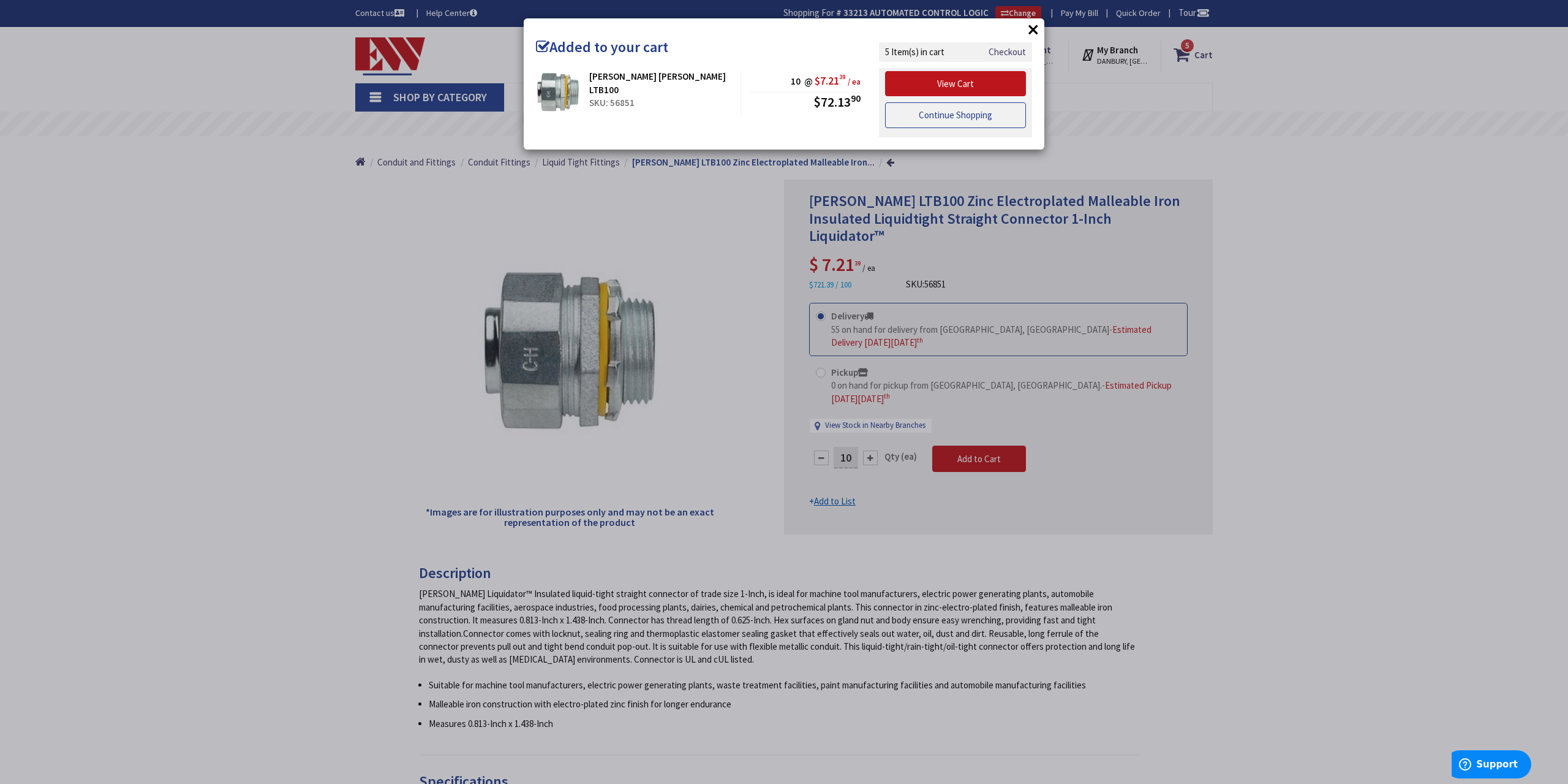
click at [937, 114] on link "Continue Shopping" at bounding box center [955, 115] width 140 height 26
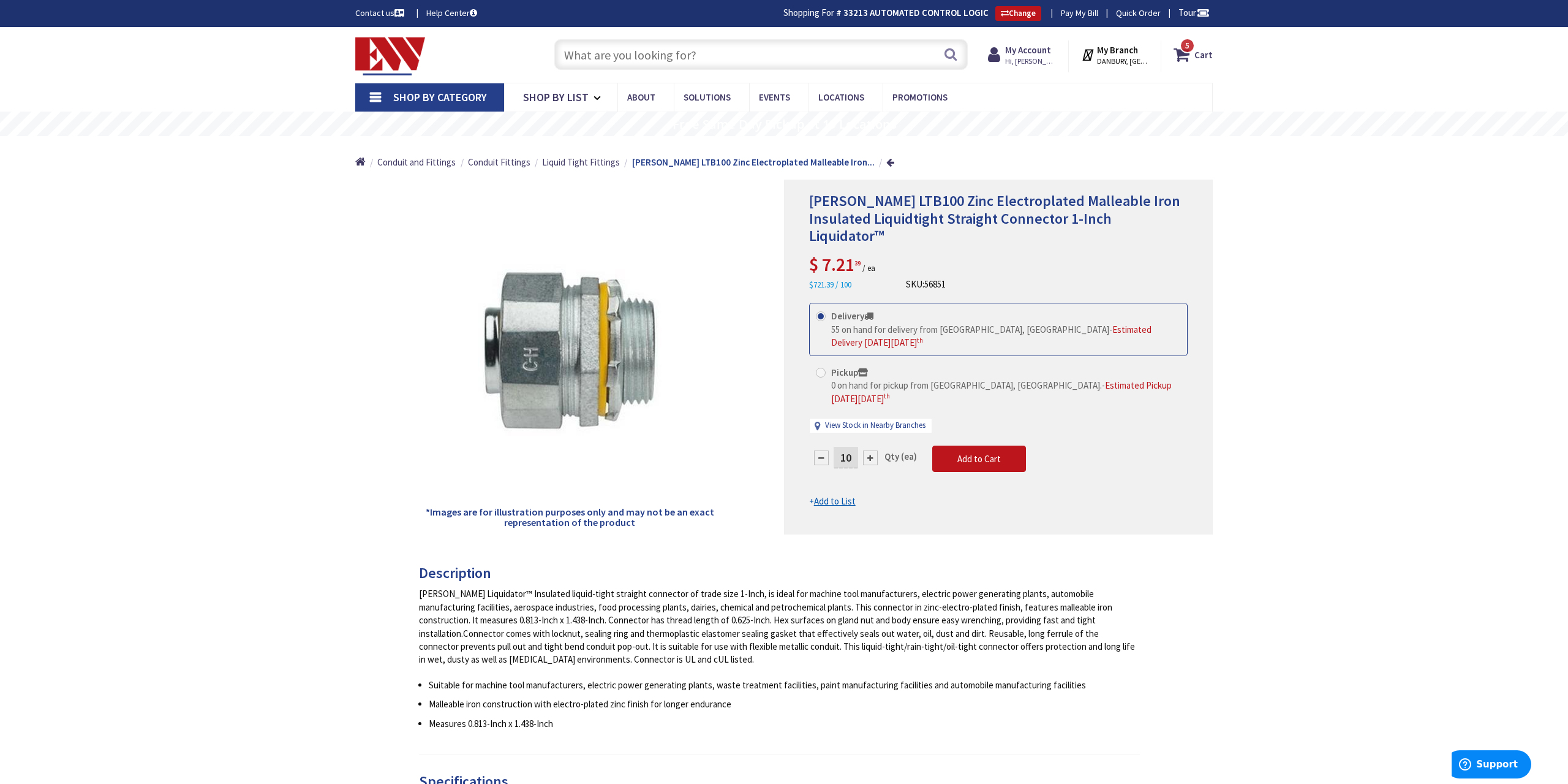
click at [673, 56] on input "text" at bounding box center [761, 54] width 413 height 31
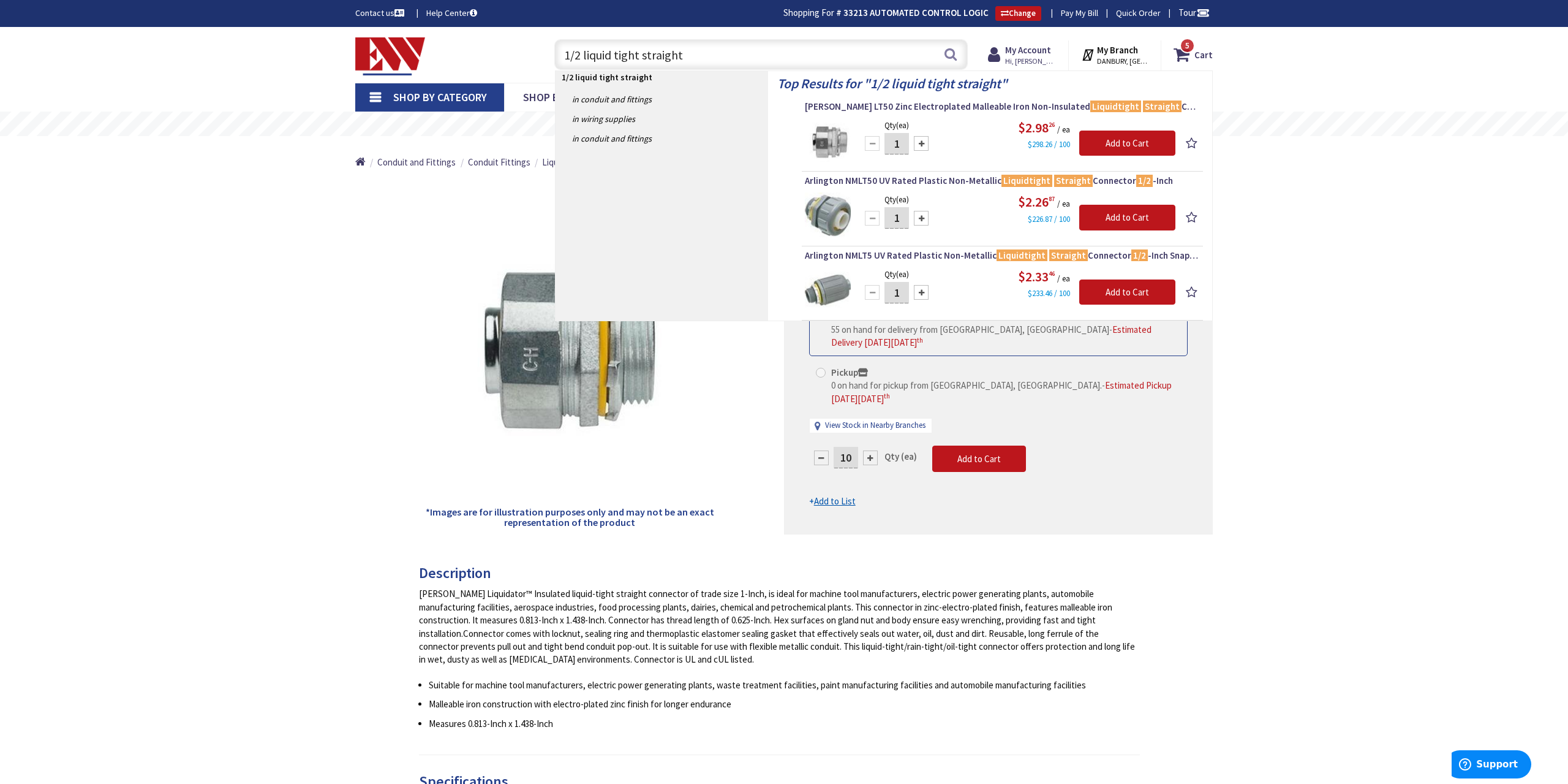
type input "1/2 liquid tight straight"
click at [1367, 265] on div "Crouse-Hinds LTB100 Zinc Electroplated Malleable Iron Insulated Liquidtight Str…" at bounding box center [784, 743] width 1568 height 1433
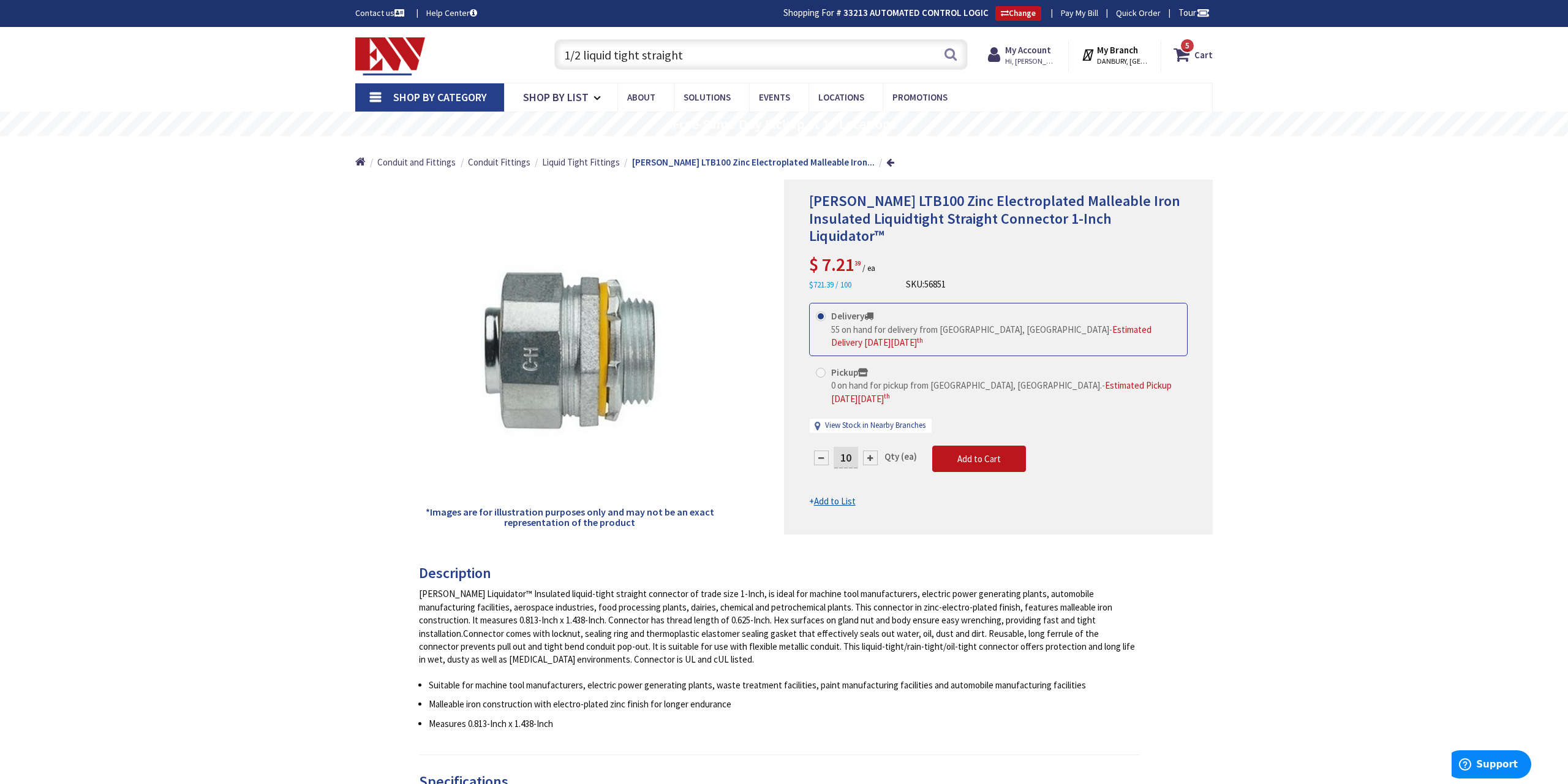
click at [727, 57] on input "1/2 liquid tight straight" at bounding box center [761, 54] width 413 height 31
click at [950, 54] on button "Search" at bounding box center [951, 54] width 16 height 28
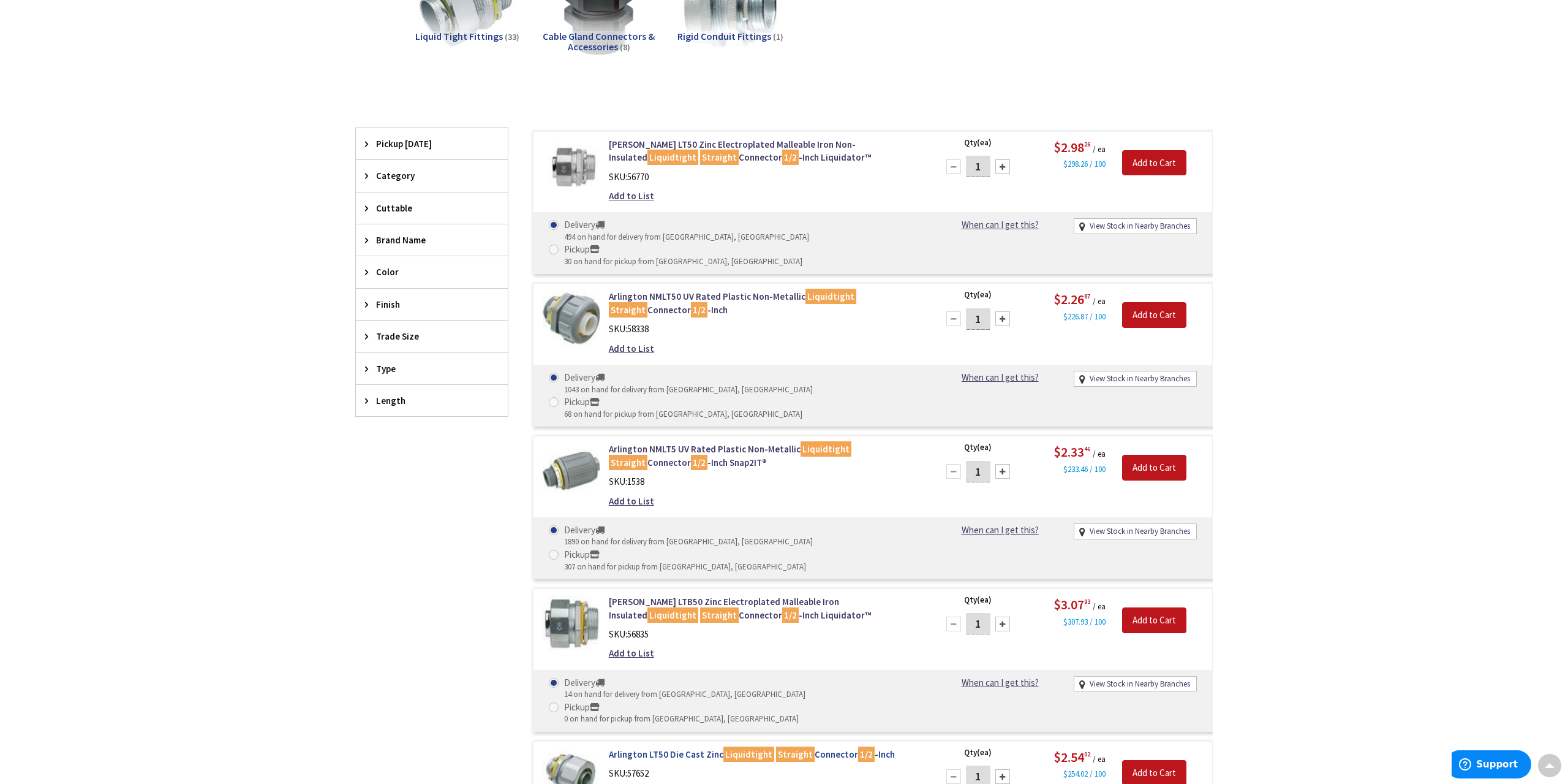
scroll to position [255, 0]
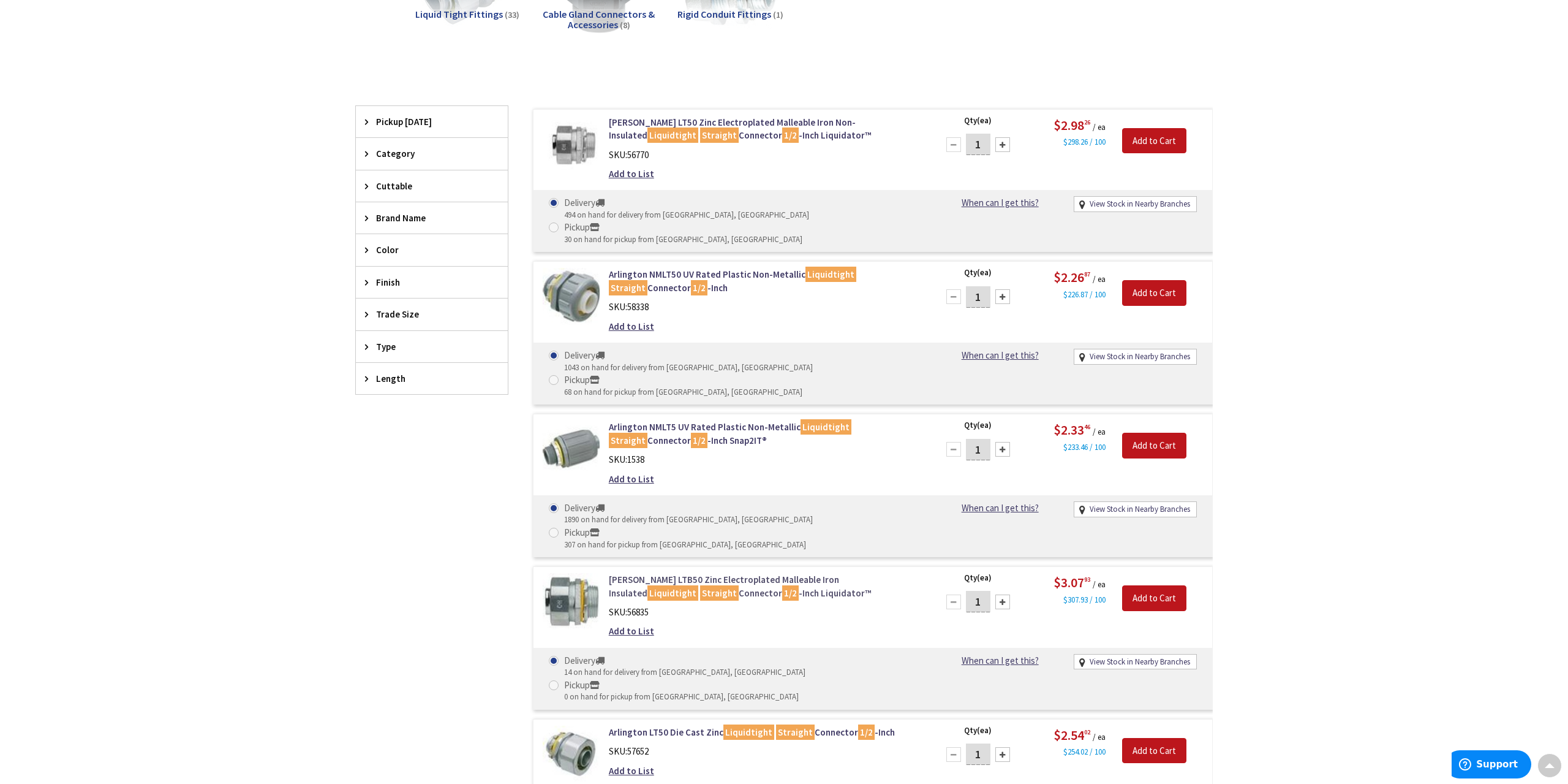
click at [731, 573] on link "[PERSON_NAME] LTB50 Zinc Electroplated Malleable Iron Insulated Liquidtight Str…" at bounding box center [765, 586] width 312 height 26
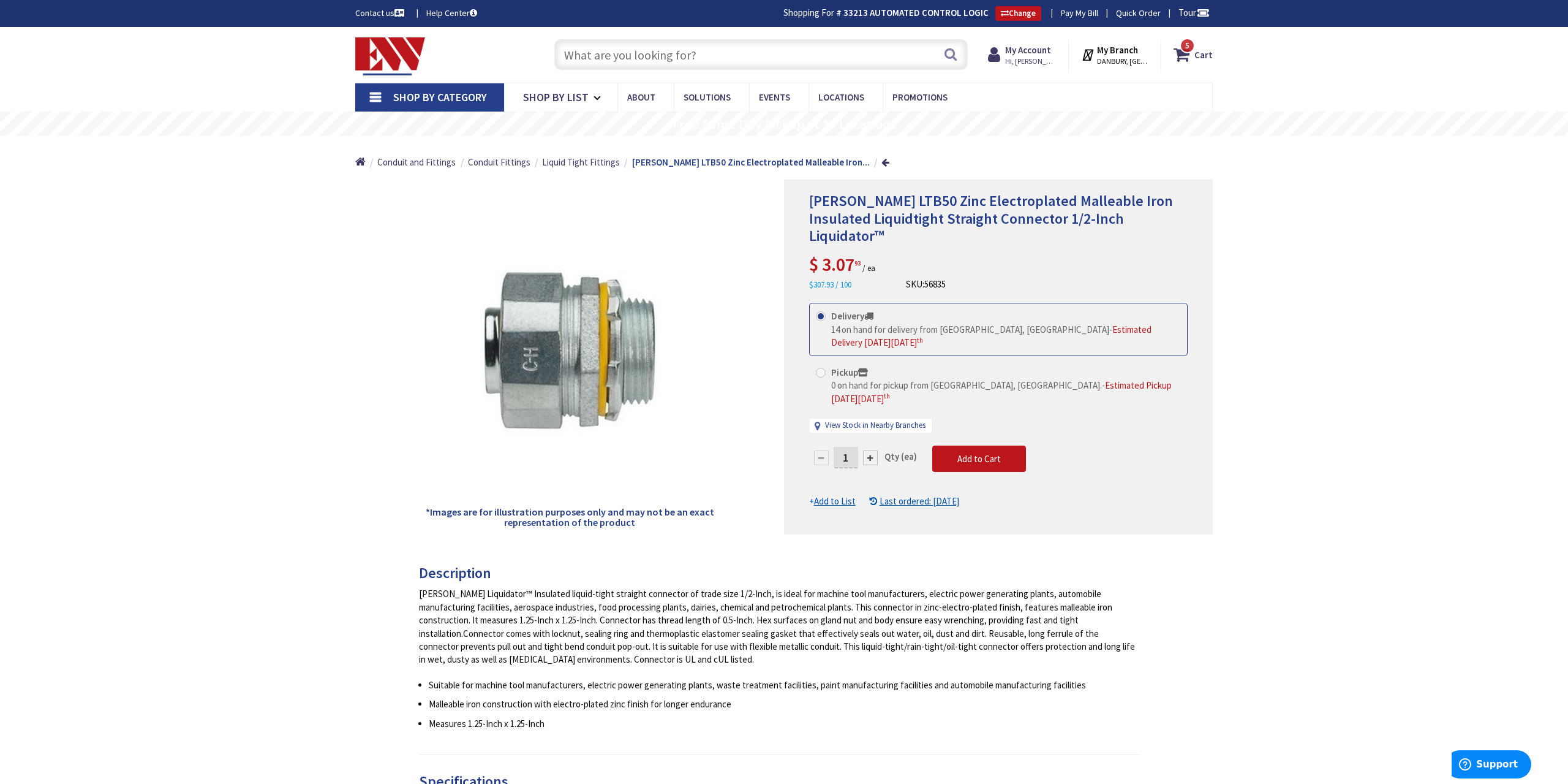
click at [851, 447] on input "1" at bounding box center [845, 457] width 24 height 21
type input "5"
type input "50"
click at [983, 430] on form "This product is Discontinued Delivery 14 on hand for delivery from Middletown, …" at bounding box center [998, 405] width 378 height 205
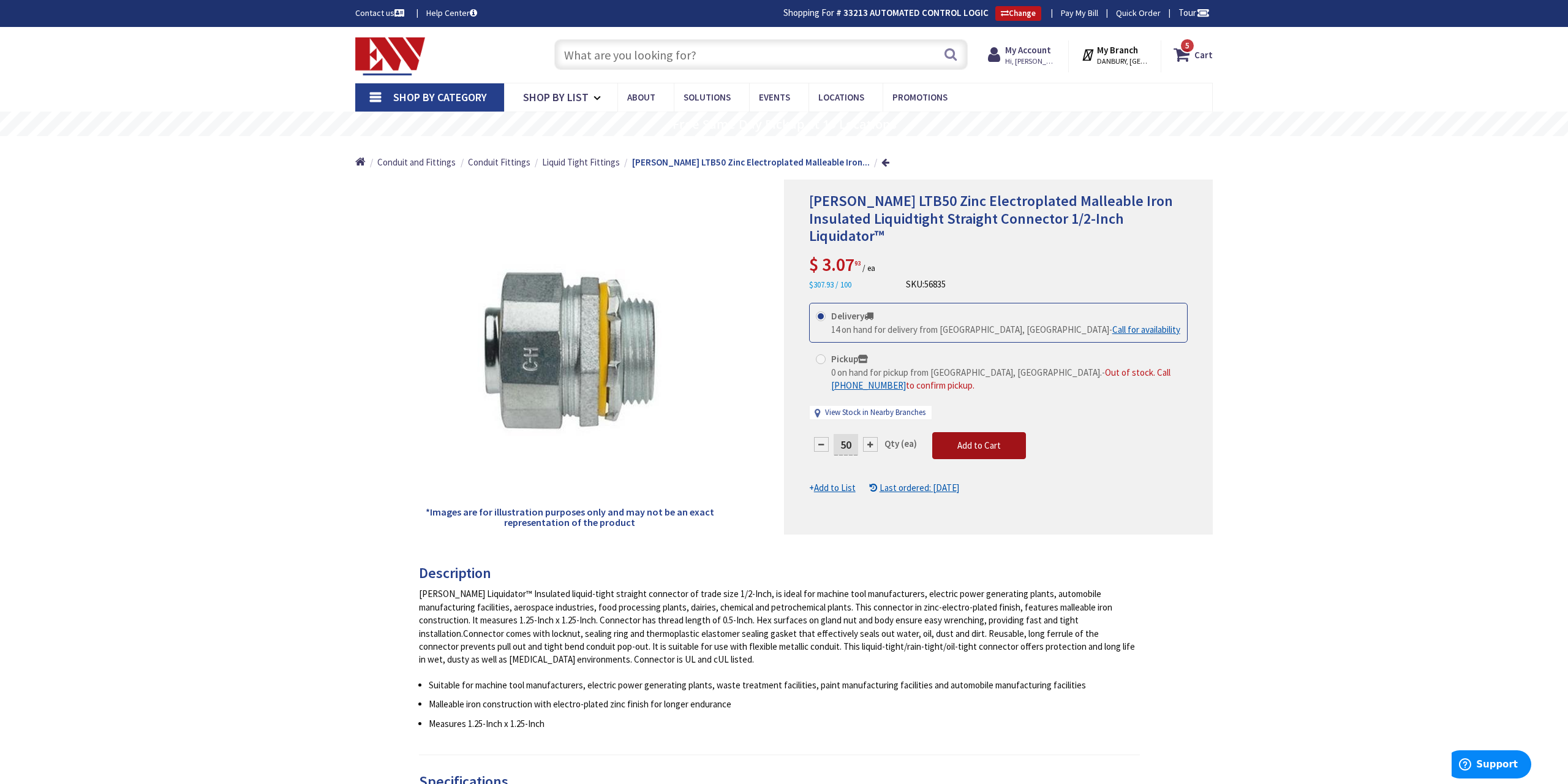
click at [977, 444] on span "Add to Cart" at bounding box center [979, 445] width 44 height 11
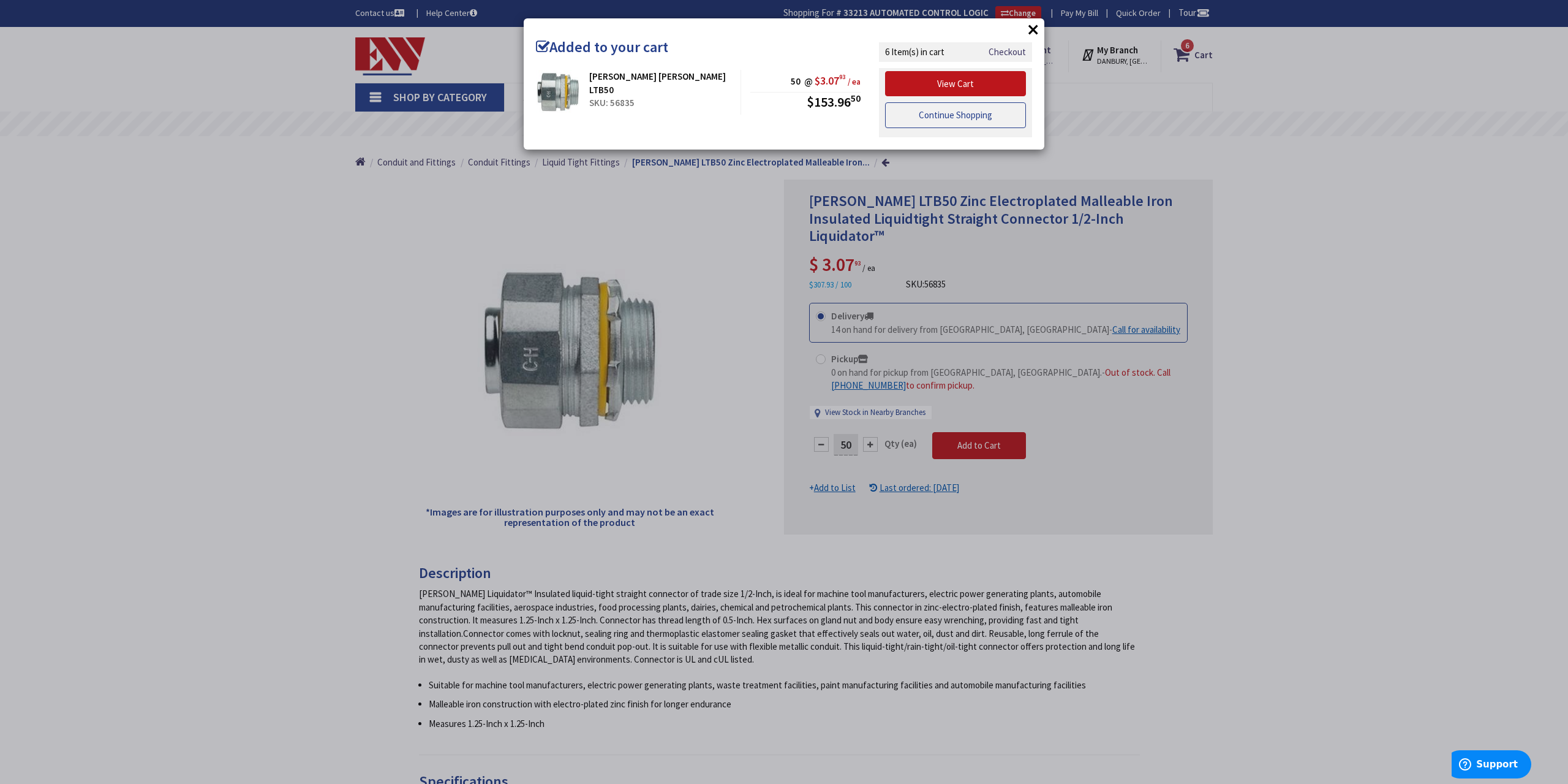
click at [943, 111] on link "Continue Shopping" at bounding box center [955, 115] width 140 height 26
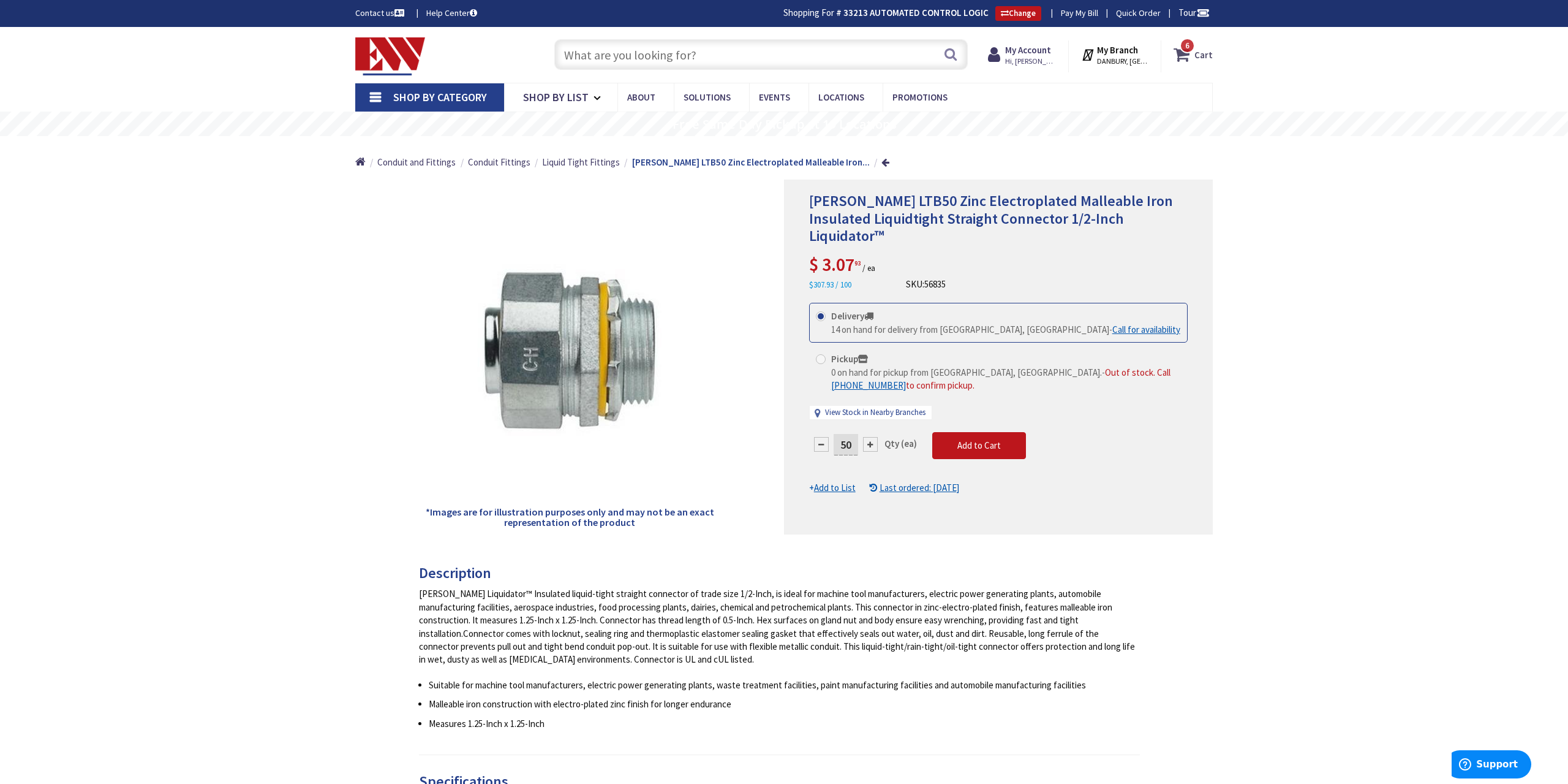
click at [1190, 53] on span "6 6 items" at bounding box center [1187, 45] width 15 height 15
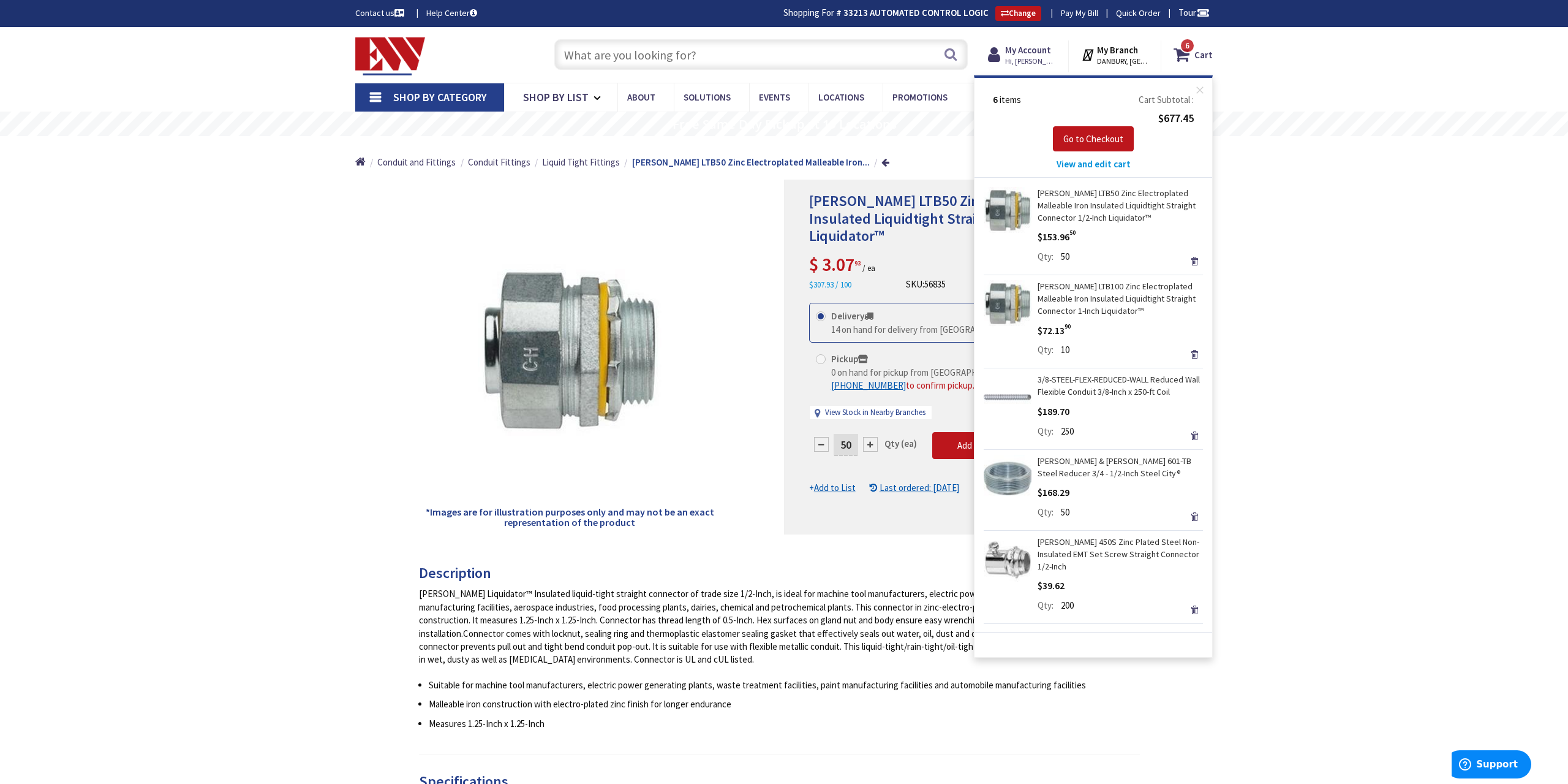
click at [1294, 313] on div "Crouse-Hinds LTB50 Zinc Electroplated Malleable Iron Insulated Liquidtight Stra…" at bounding box center [784, 743] width 1568 height 1433
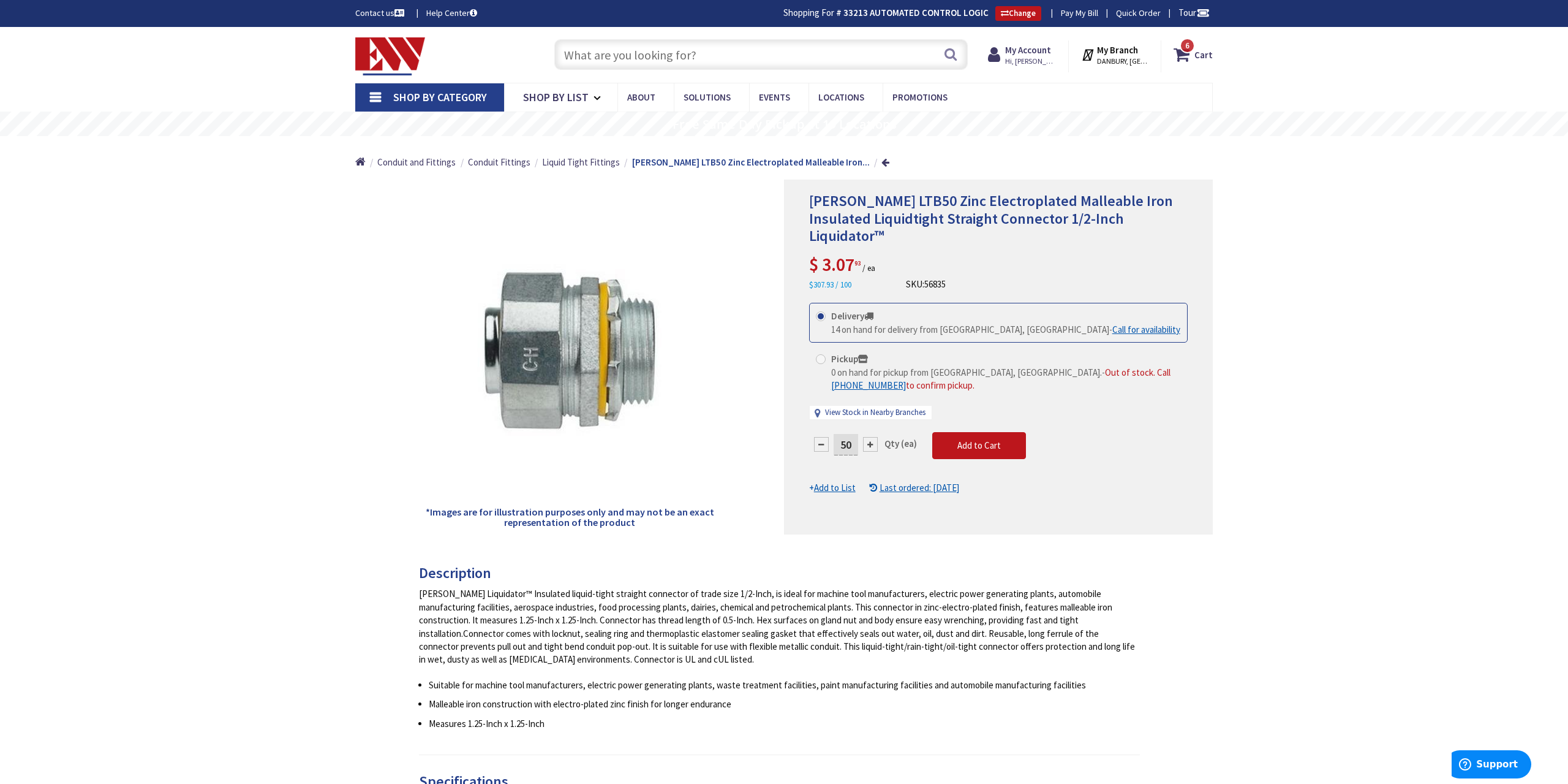
click at [639, 56] on input "text" at bounding box center [761, 54] width 413 height 31
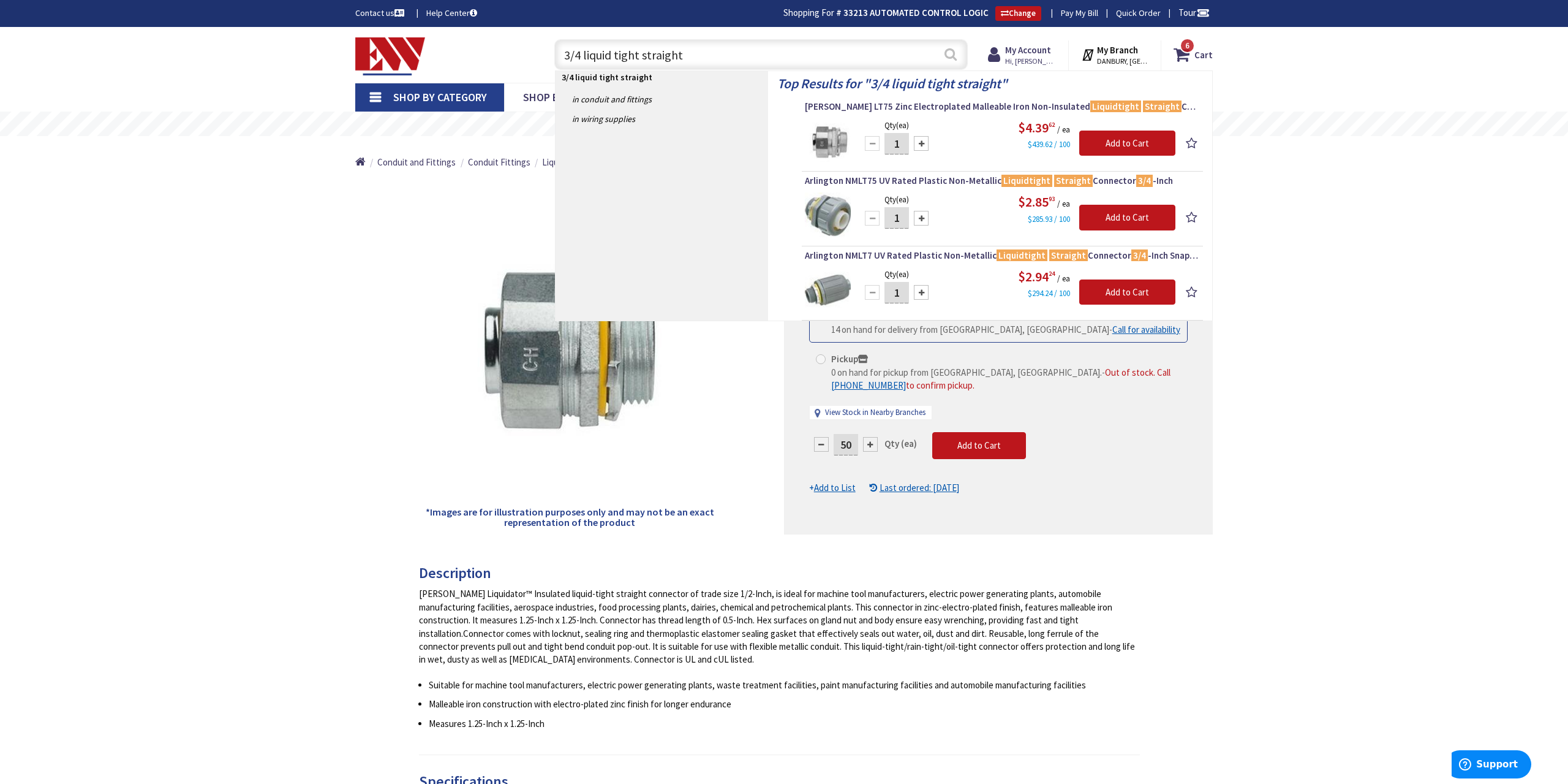
type input "3/4 liquid tight straight"
click at [947, 61] on button "Search" at bounding box center [951, 54] width 16 height 28
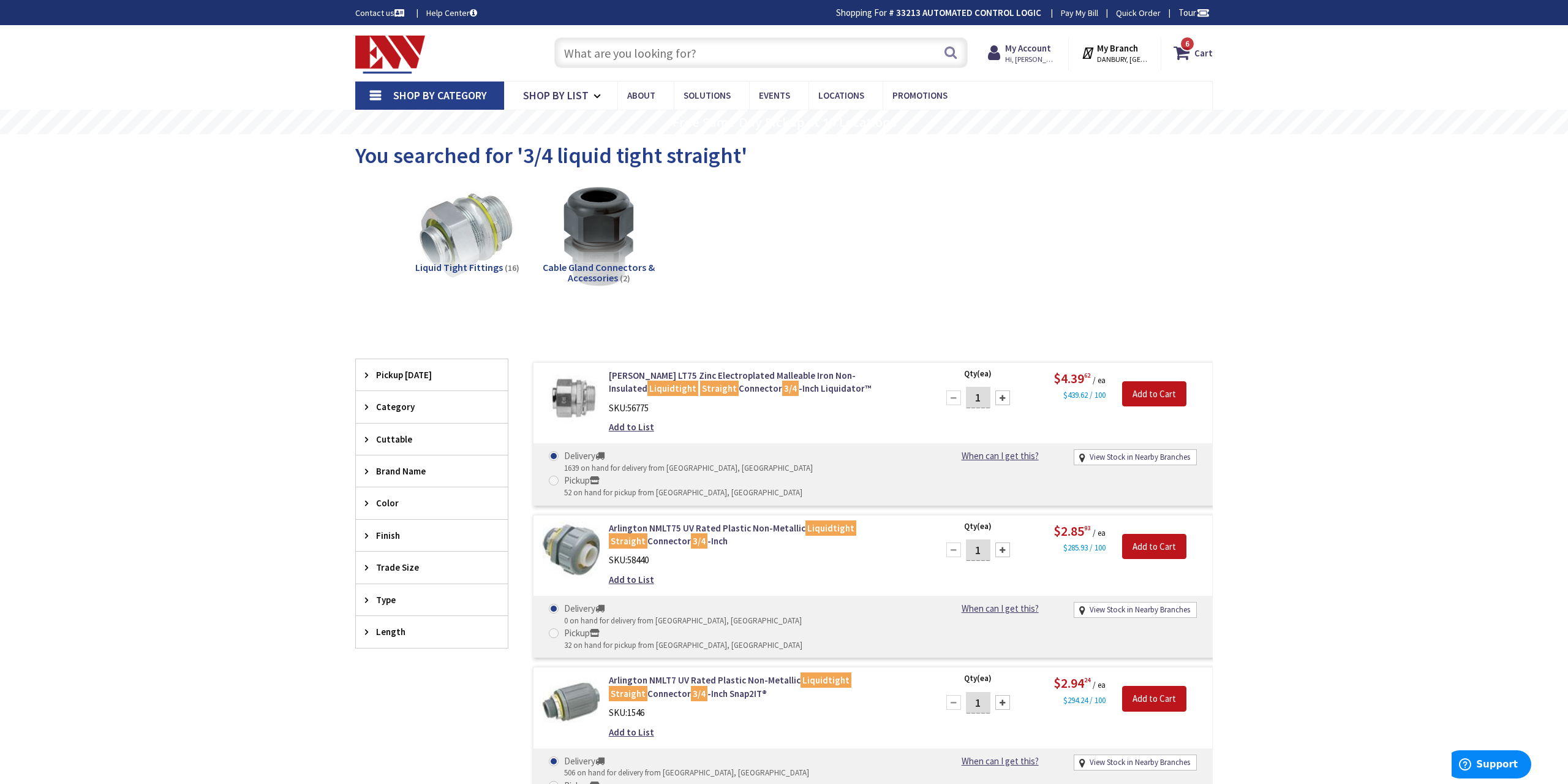
click at [644, 50] on input "text" at bounding box center [761, 53] width 413 height 31
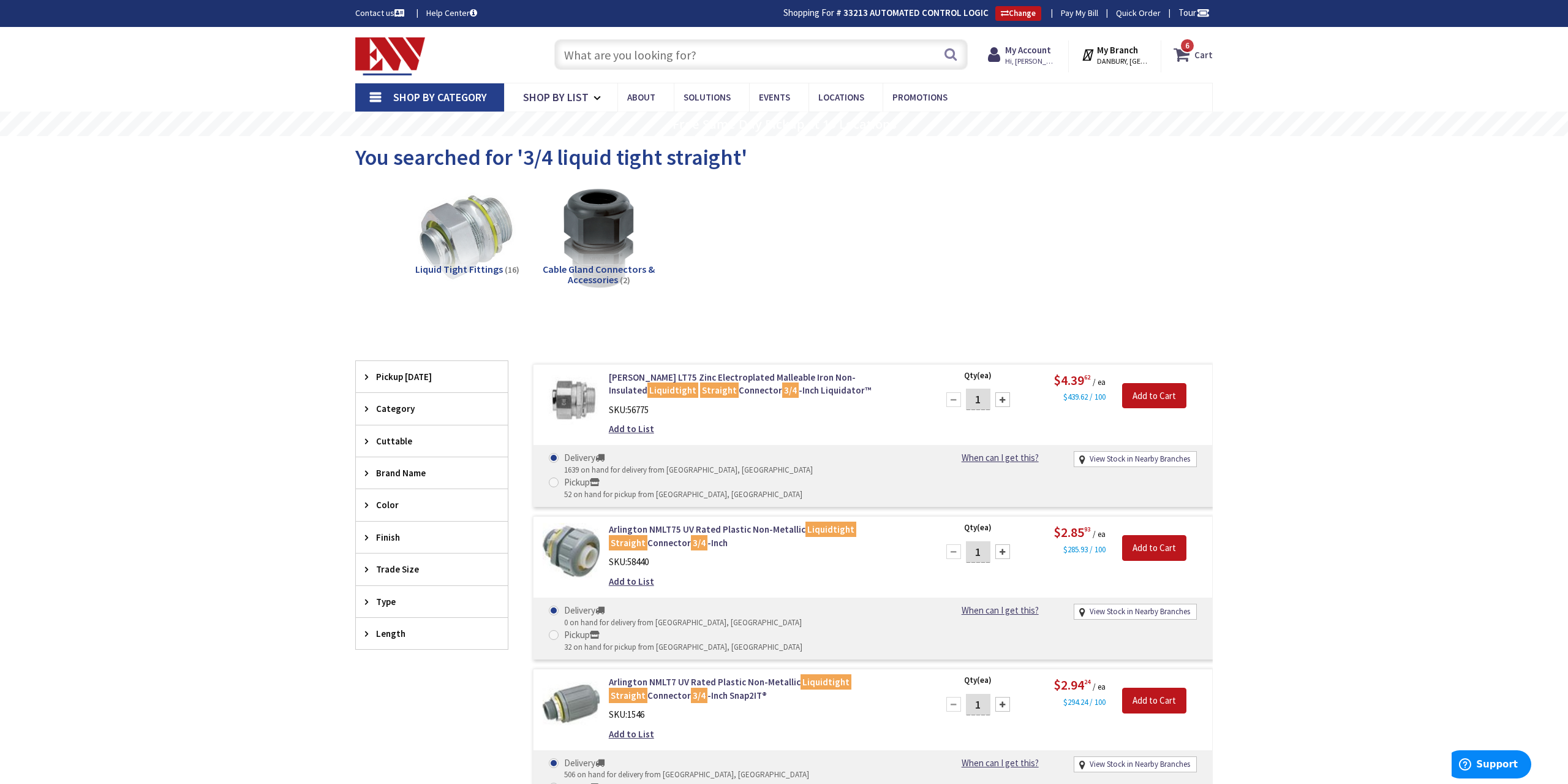
click at [1196, 50] on strong "Cart" at bounding box center [1203, 54] width 19 height 22
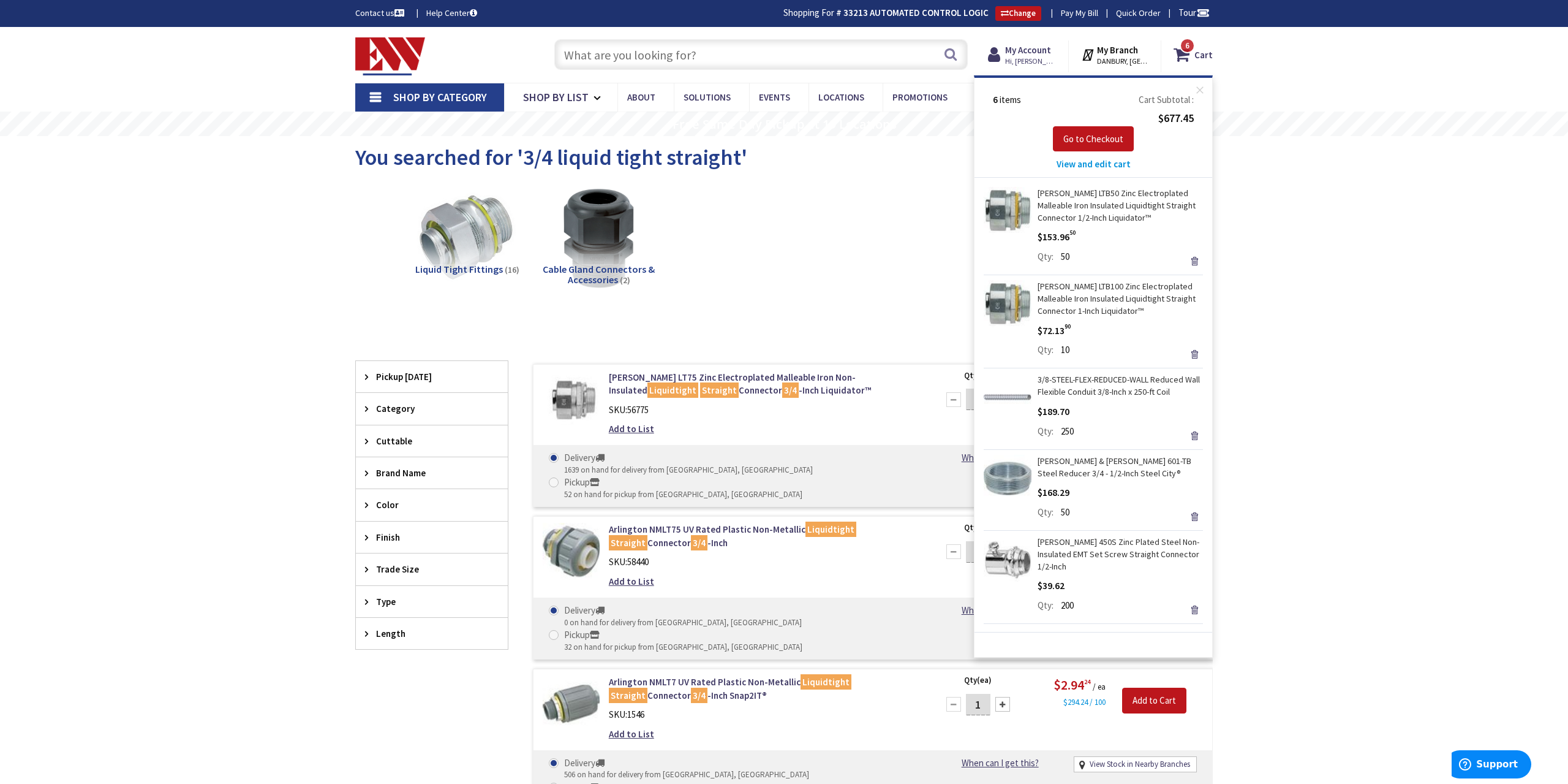
click at [1302, 329] on div "Skip to Content Toggle Nav Search 6 6 6 items Cart My Cart" at bounding box center [784, 706] width 1568 height 1358
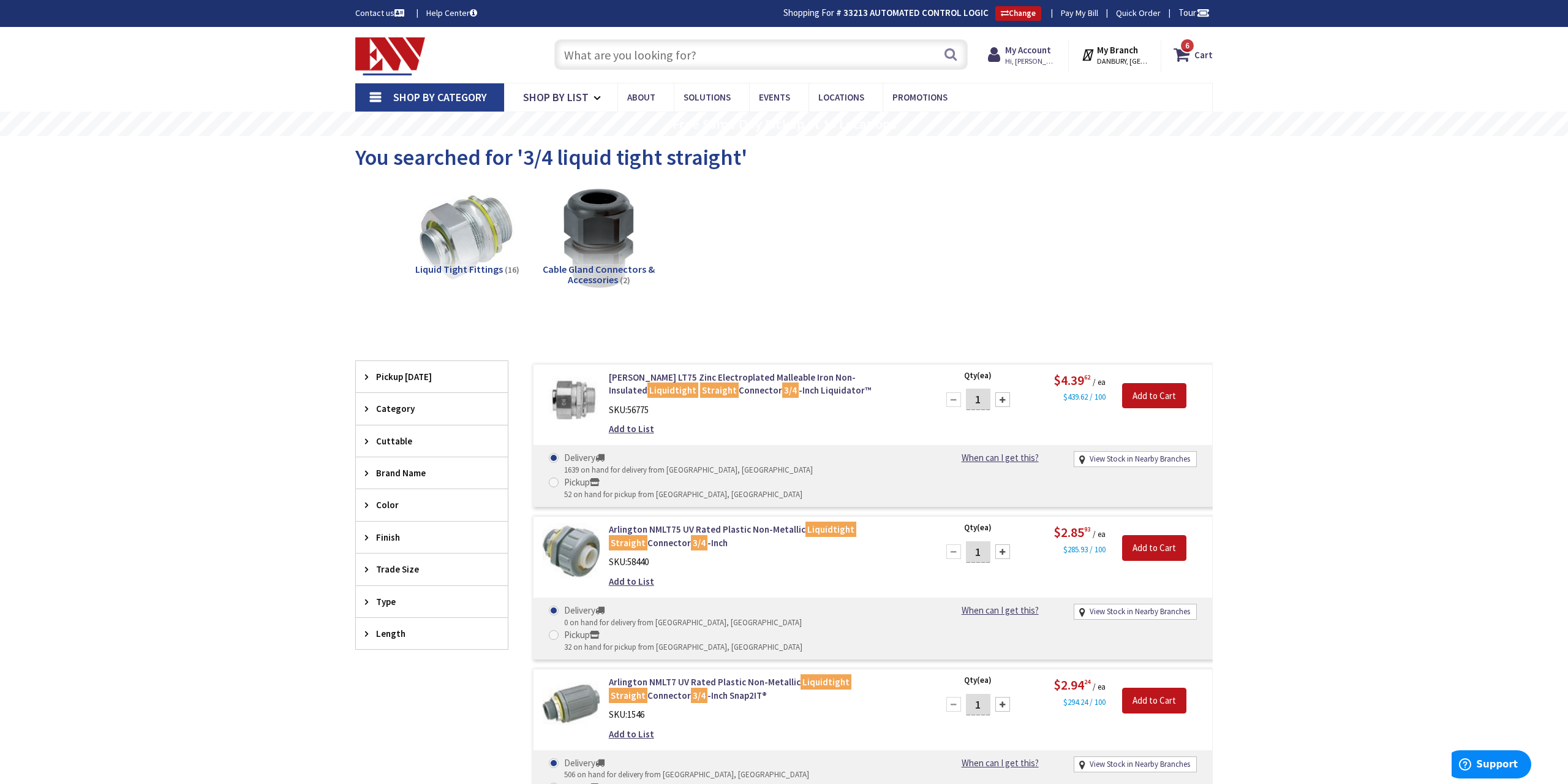
click at [618, 54] on input "text" at bounding box center [761, 54] width 413 height 31
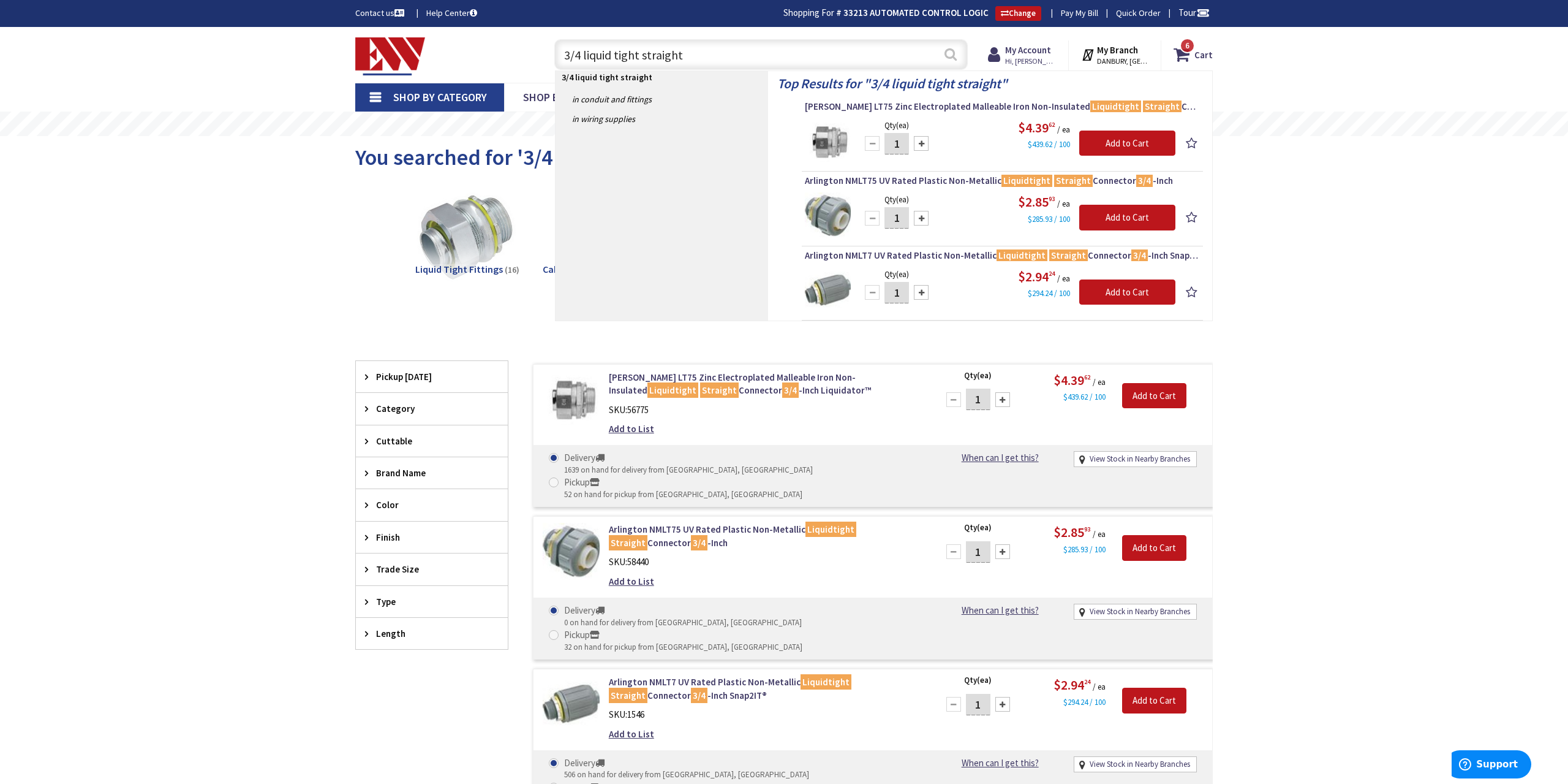
type input "3/4 liquid tight straight"
click at [948, 52] on button "Search" at bounding box center [951, 54] width 16 height 28
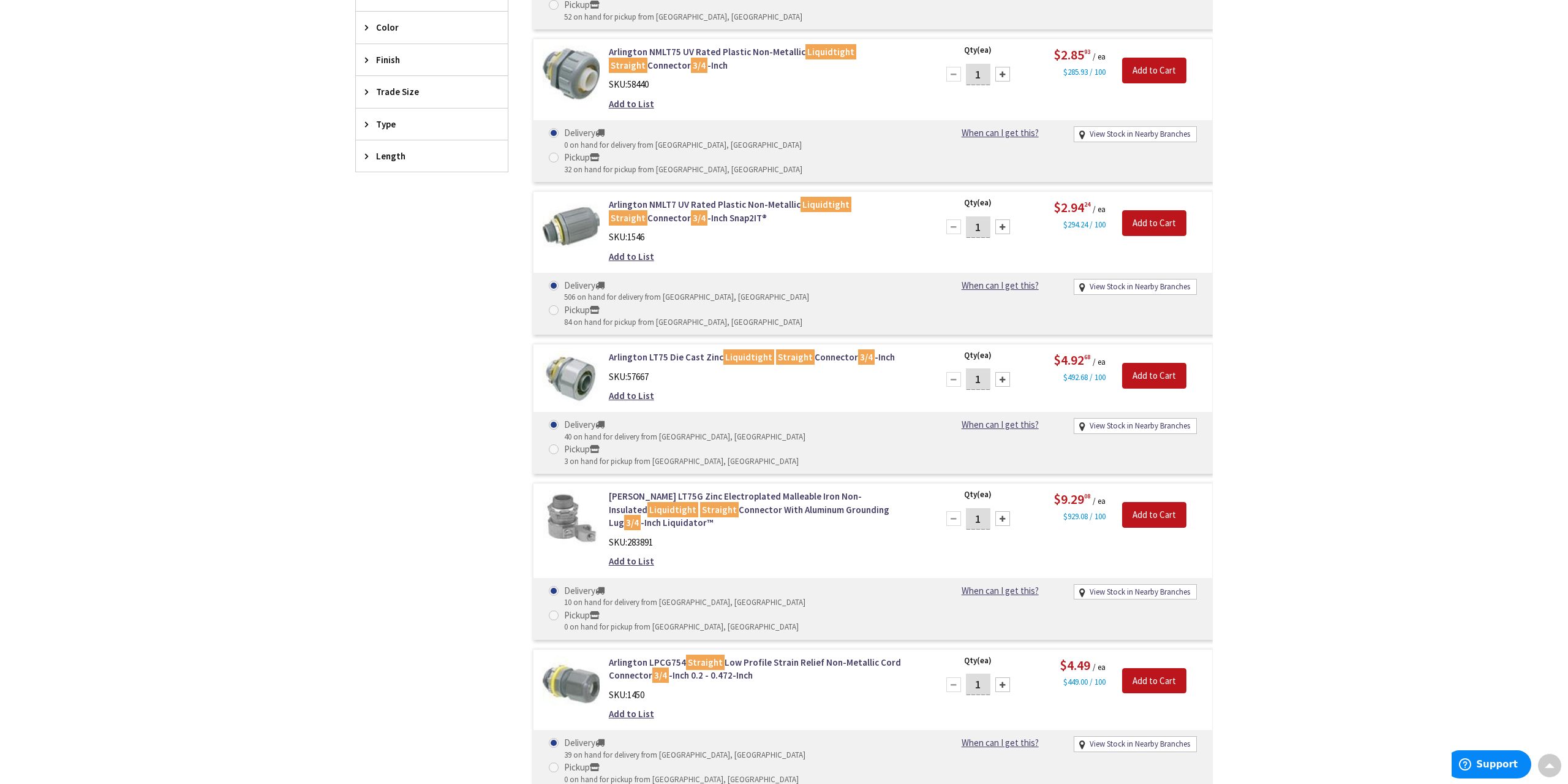
scroll to position [383, 0]
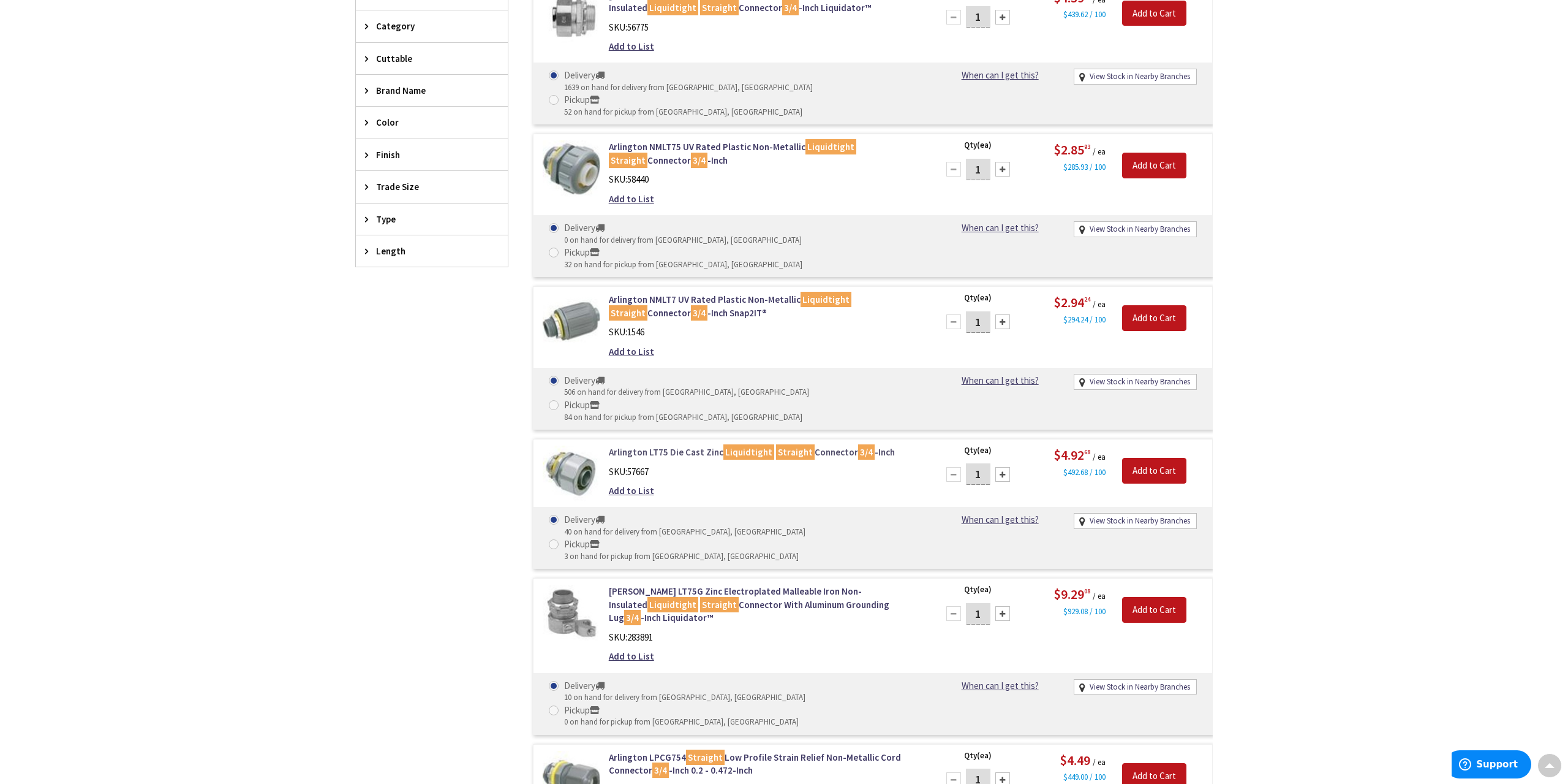
click at [674, 445] on link "Arlington LT75 Die Cast Zinc Liquidtight Straight Connector 3/4 -Inch" at bounding box center [765, 452] width 312 height 13
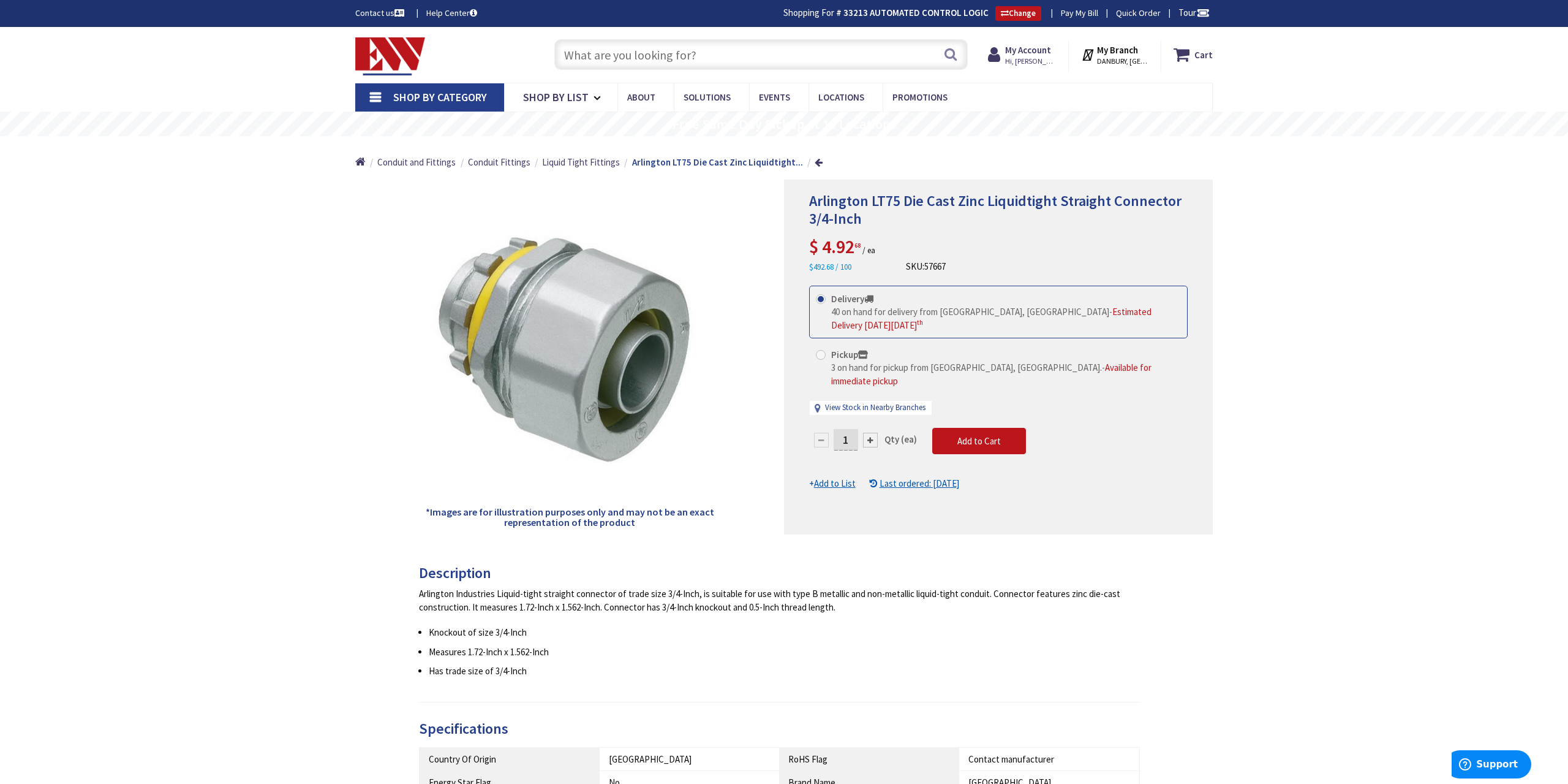
click at [853, 429] on input "1" at bounding box center [845, 440] width 24 height 21
type input "50"
click at [1187, 58] on icon at bounding box center [1184, 54] width 21 height 22
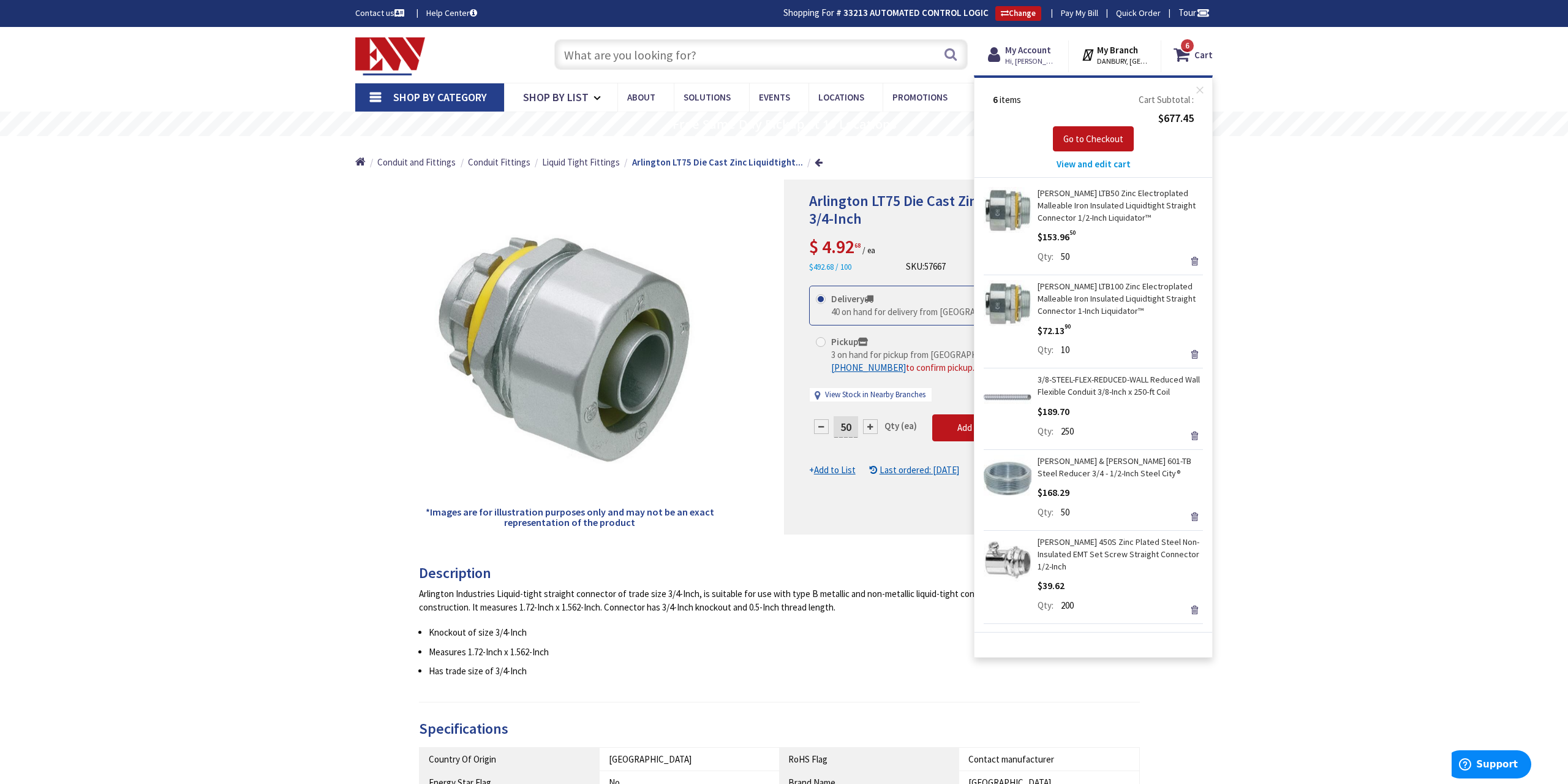
click at [1391, 292] on div "Arlington LT75 Die Cast Zinc Liquidtight Straight Connector 3/4-Inch Call for a…" at bounding box center [784, 699] width 1568 height 1345
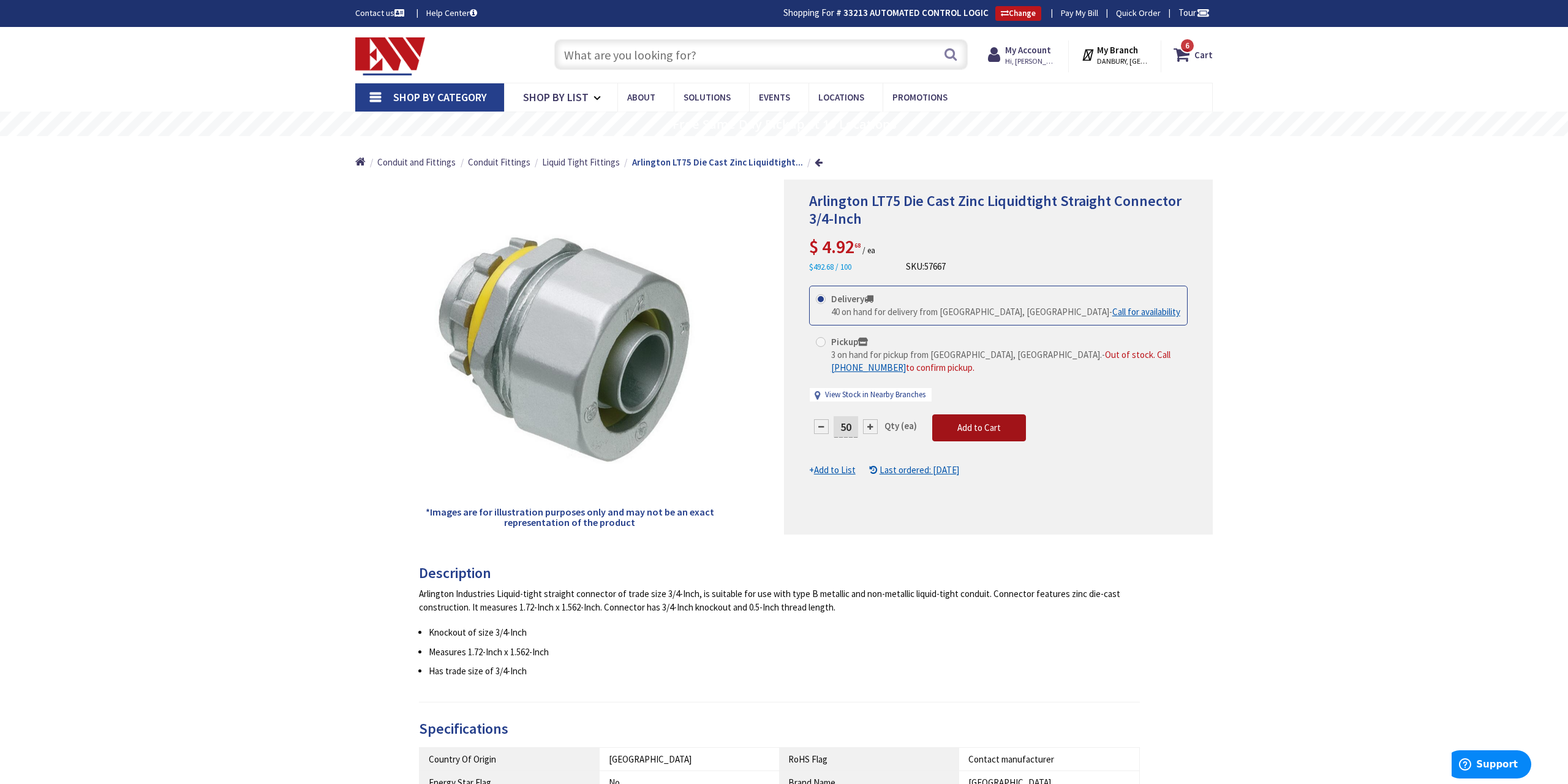
click at [990, 422] on span "Add to Cart" at bounding box center [979, 427] width 44 height 11
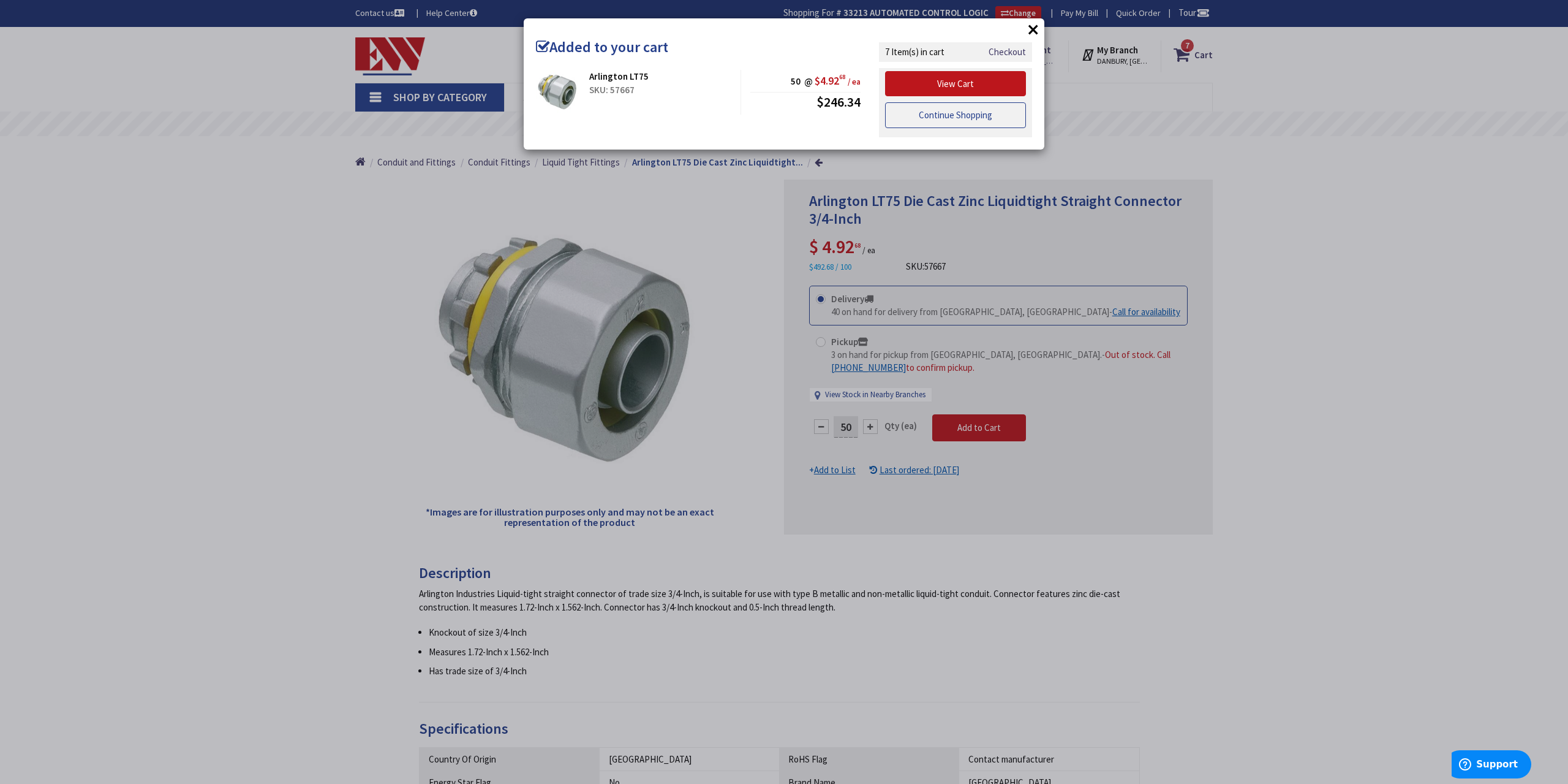
click at [941, 116] on link "Continue Shopping" at bounding box center [955, 115] width 140 height 26
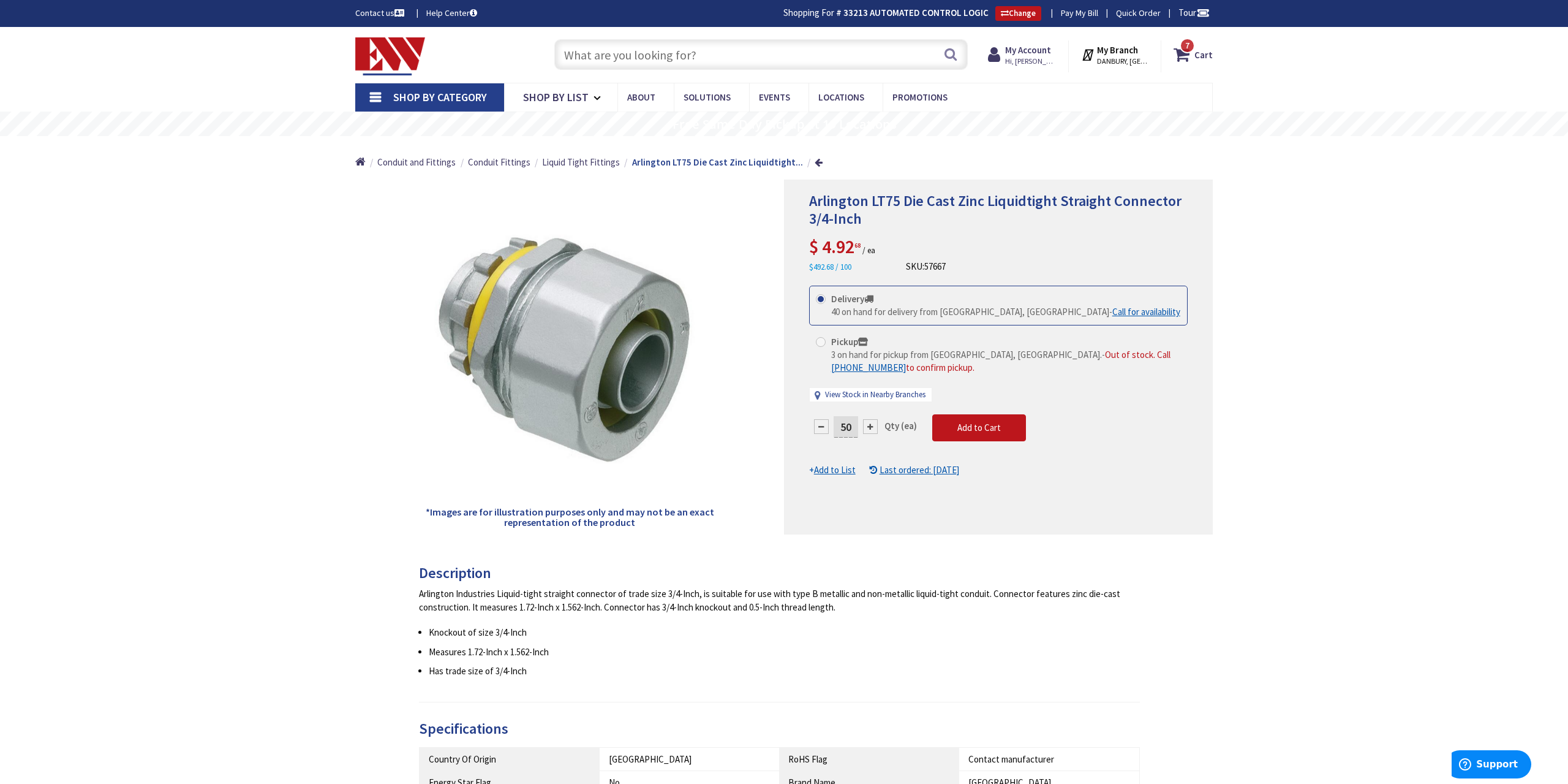
click at [632, 57] on input "text" at bounding box center [761, 54] width 413 height 31
click at [1190, 54] on icon at bounding box center [1184, 54] width 21 height 22
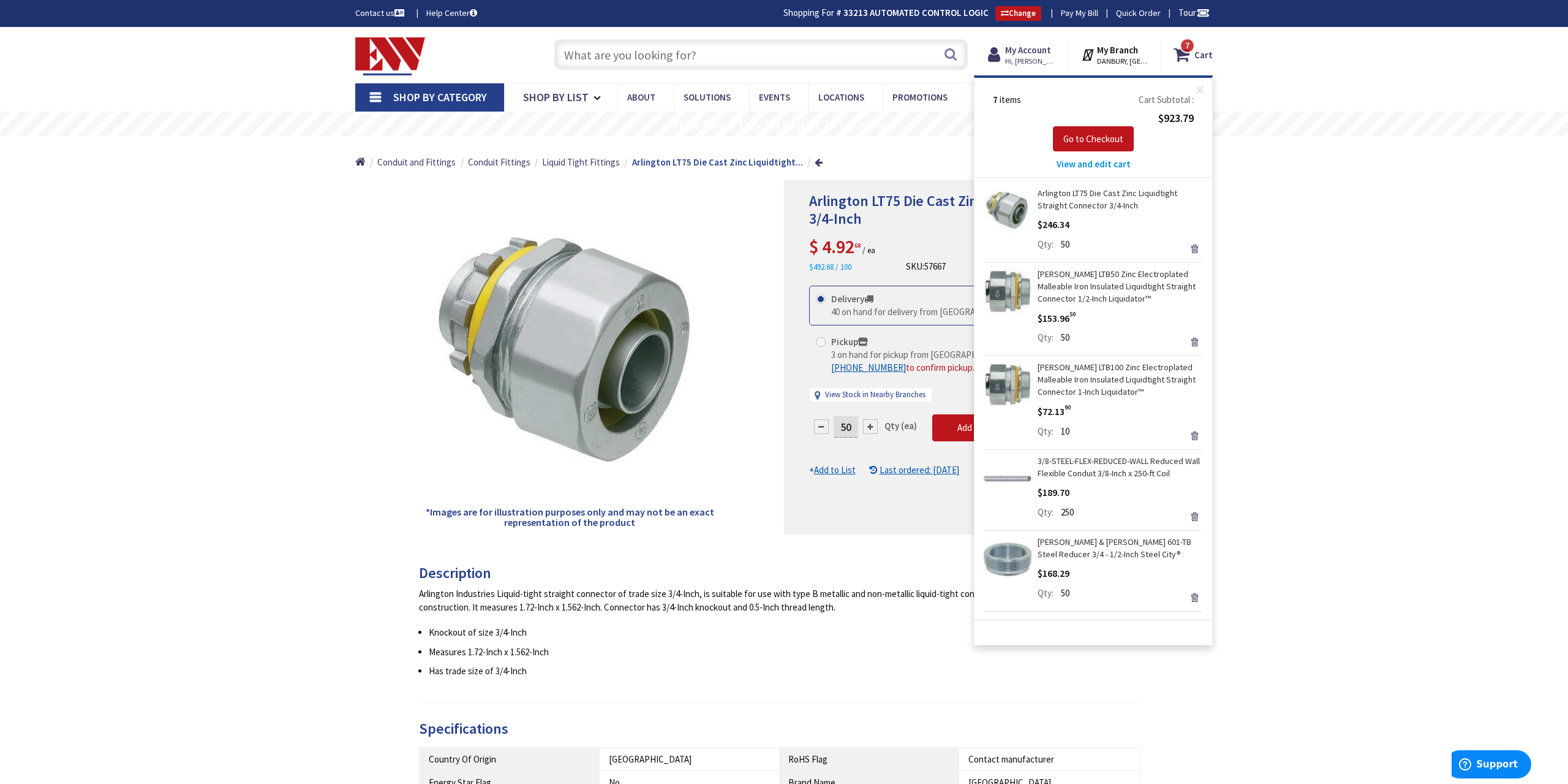
click at [1276, 302] on div "Arlington LT75 Die Cast Zinc Liquidtight Straight Connector 3/4-Inch Call for a…" at bounding box center [784, 699] width 1568 height 1345
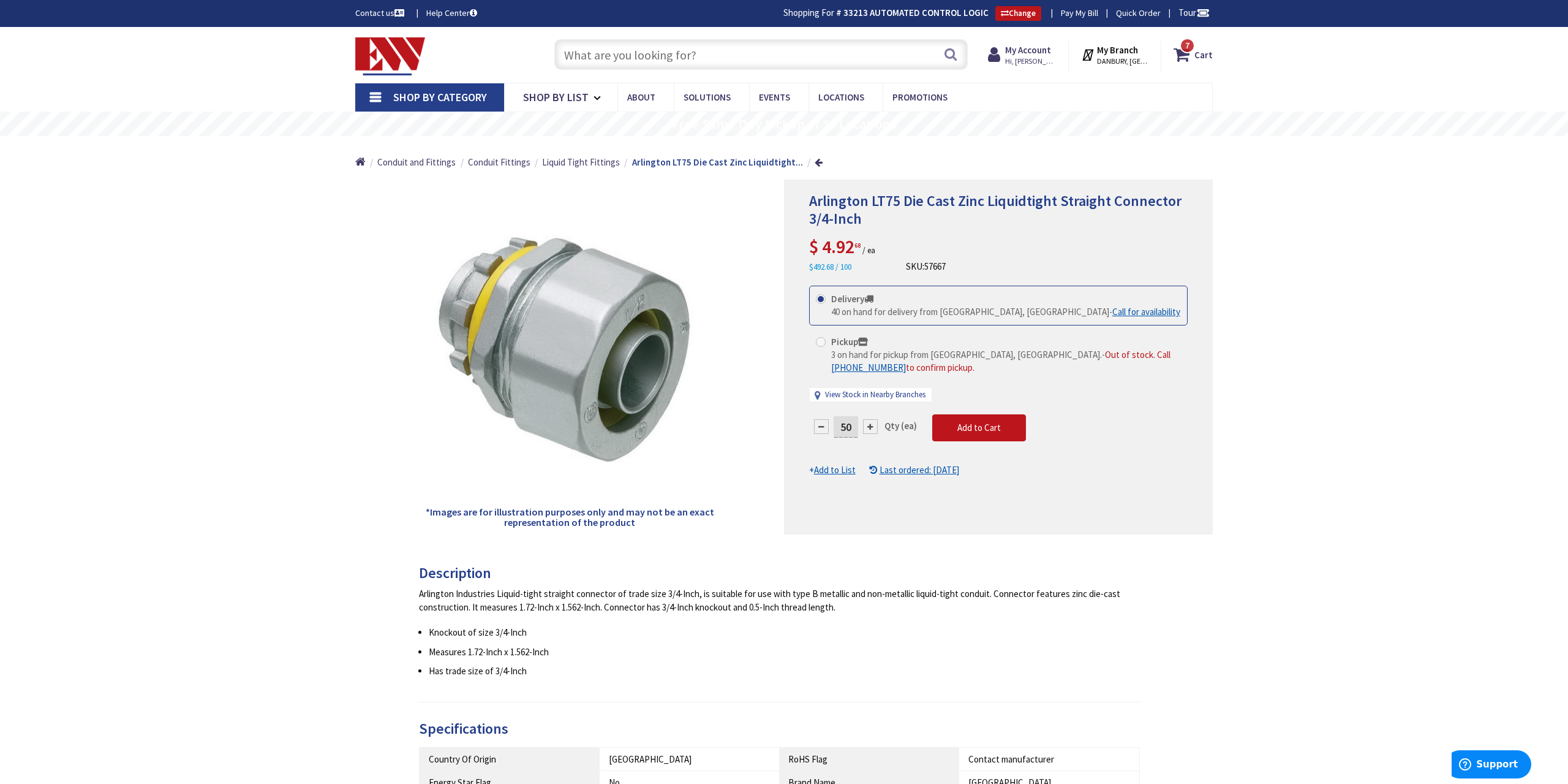
click at [653, 50] on input "text" at bounding box center [761, 54] width 413 height 31
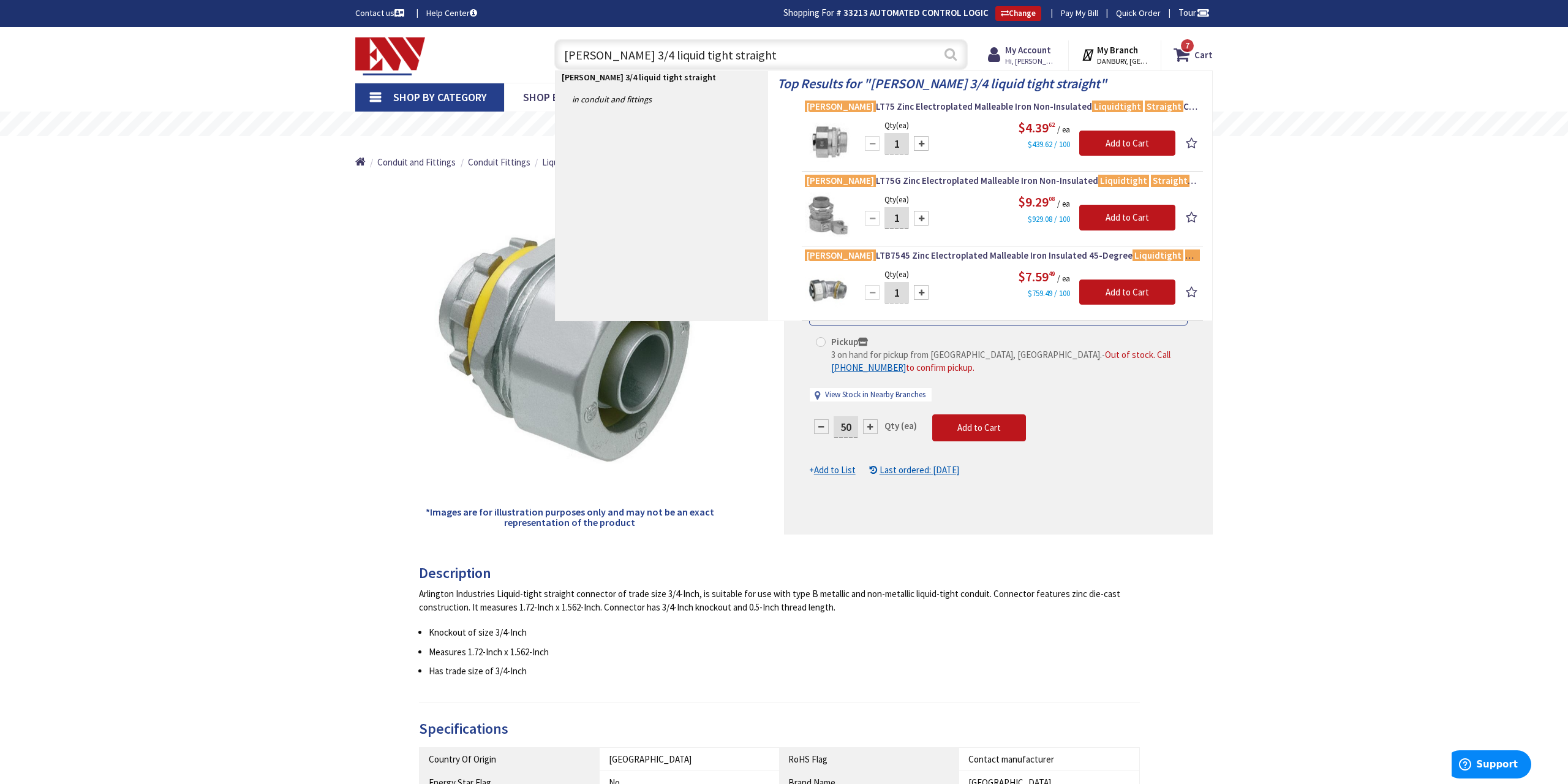
type input "crouse-hinds 3/4 liquid tight straight"
click at [952, 57] on button "Search" at bounding box center [951, 54] width 16 height 28
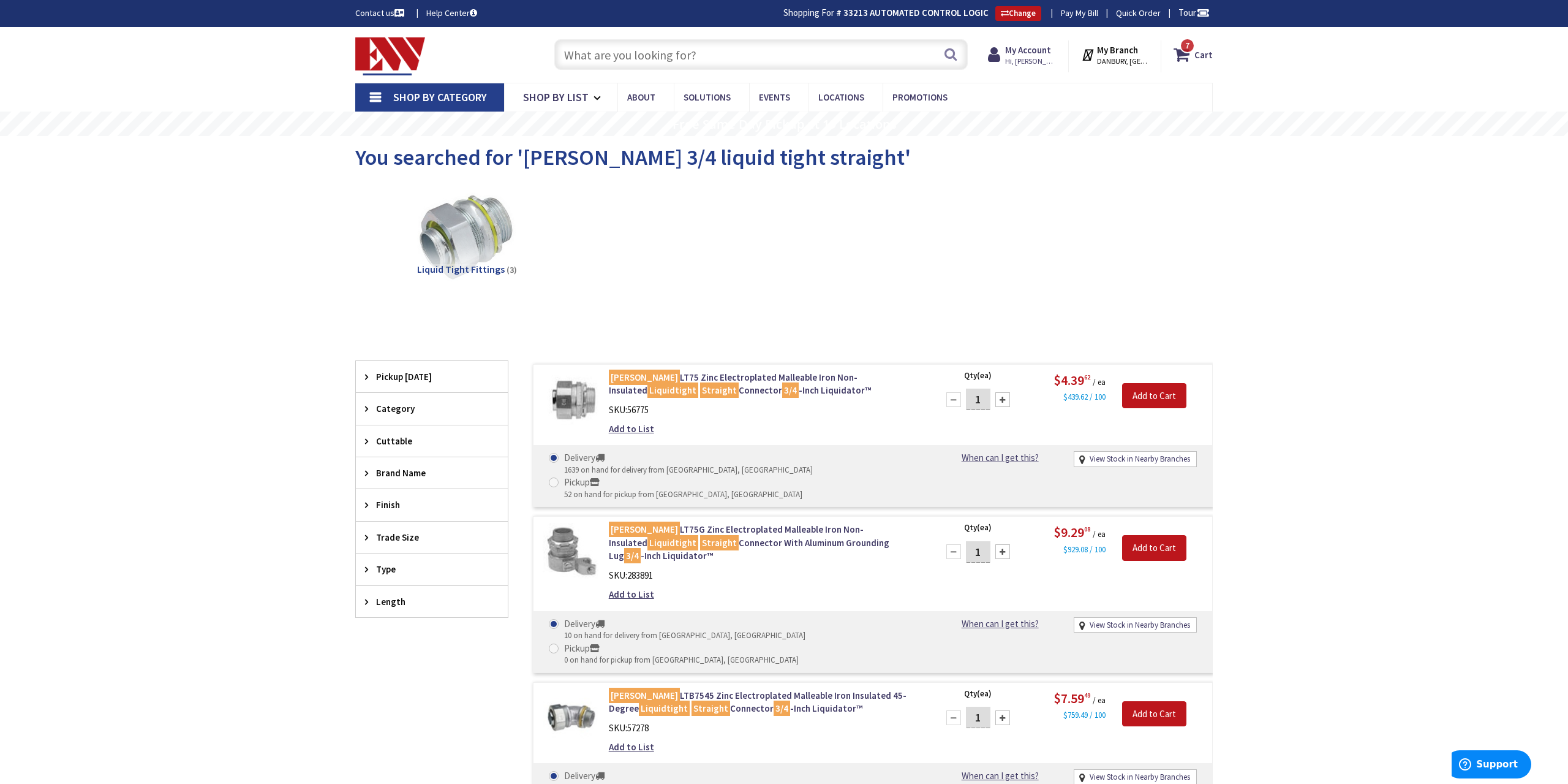
click at [654, 56] on input "text" at bounding box center [761, 54] width 413 height 31
click at [704, 57] on input "text" at bounding box center [761, 54] width 413 height 31
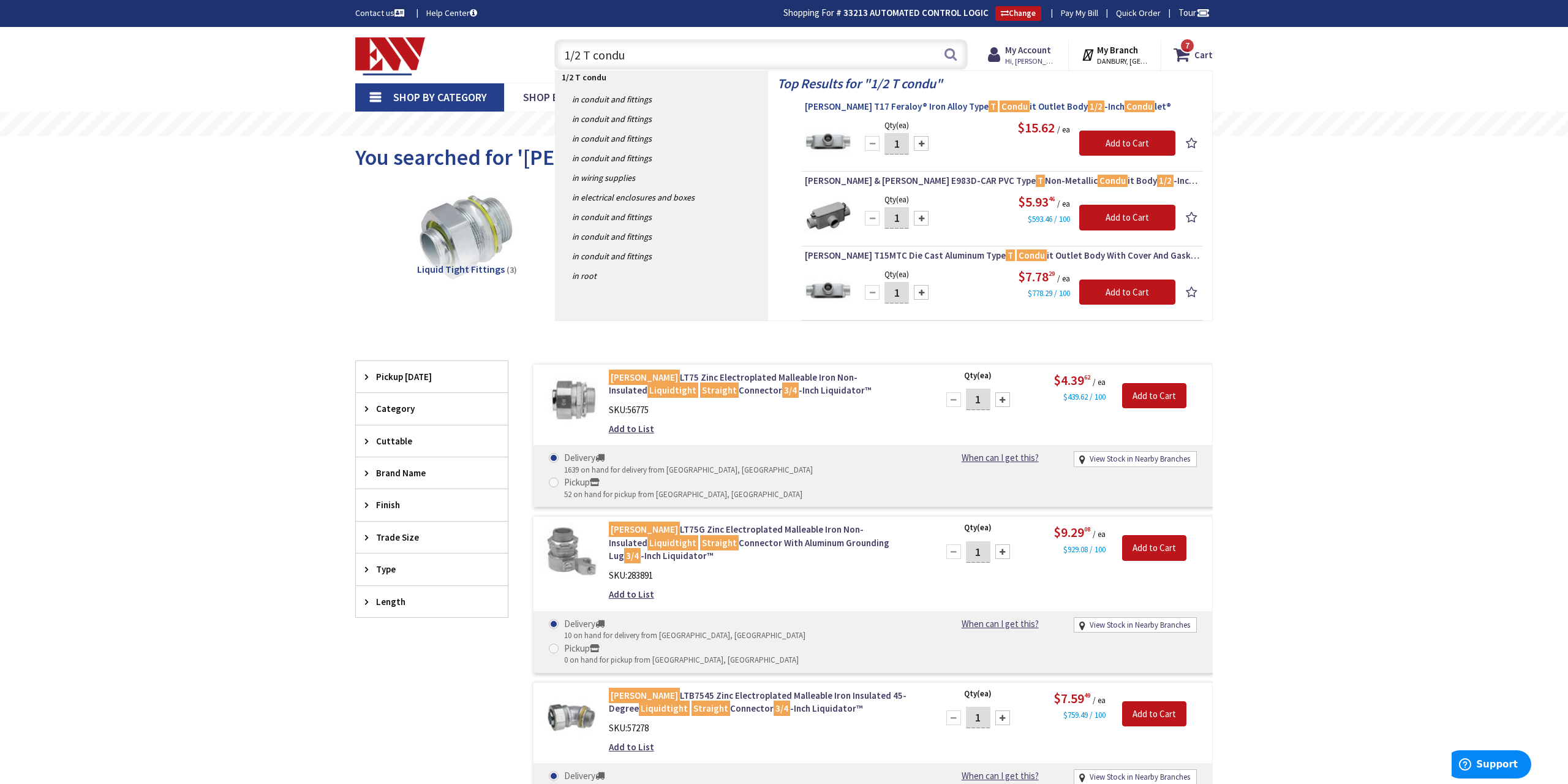
type input "1/2 T condu"
click at [855, 106] on span "Crouse-Hinds T17 Feraloy® Iron Alloy Type T Condu it Outlet Body 1/2 -Inch Cond…" at bounding box center [1002, 106] width 395 height 12
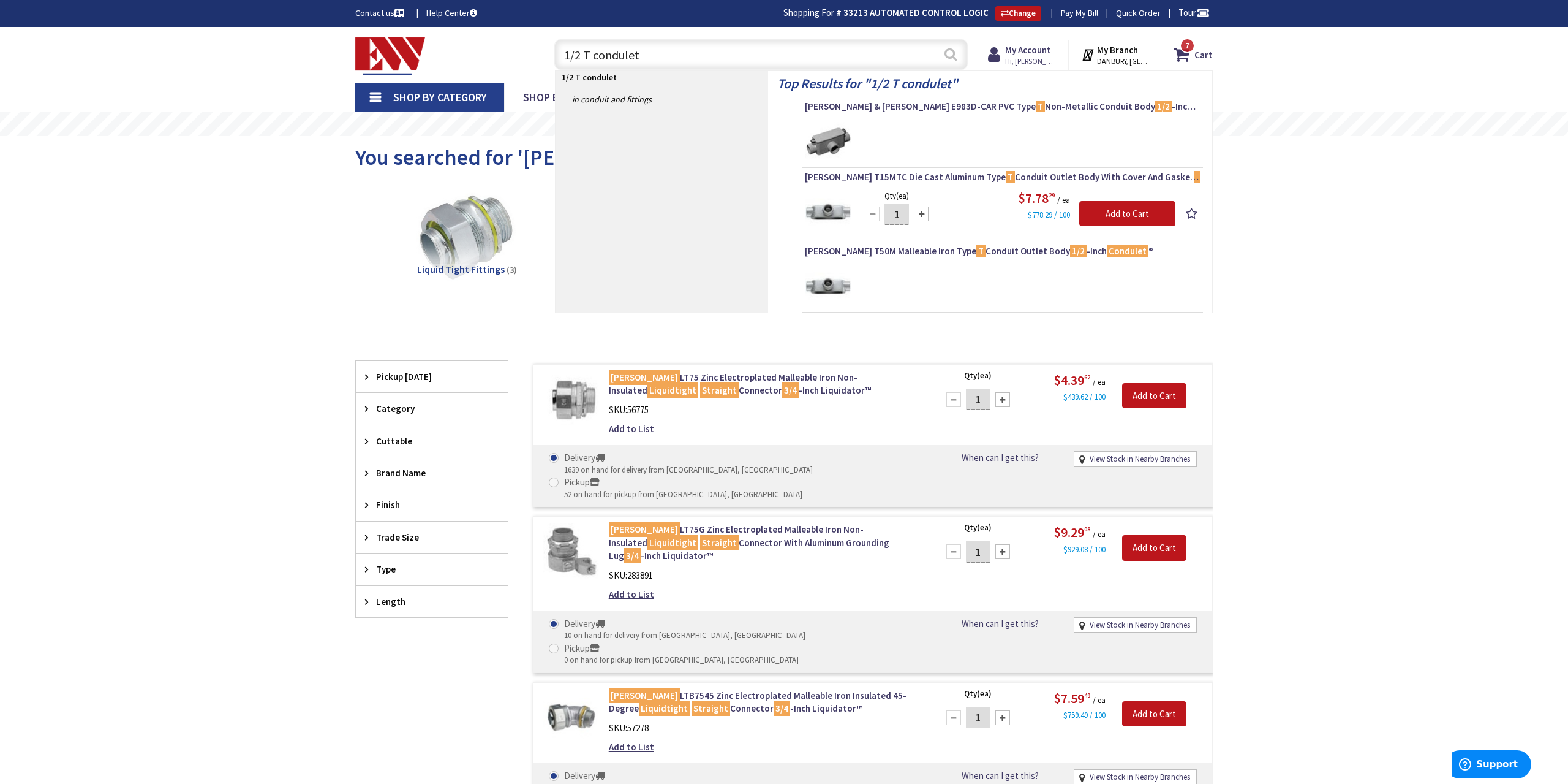
type input "1/2 T condulet"
click at [952, 51] on button "Search" at bounding box center [951, 54] width 16 height 28
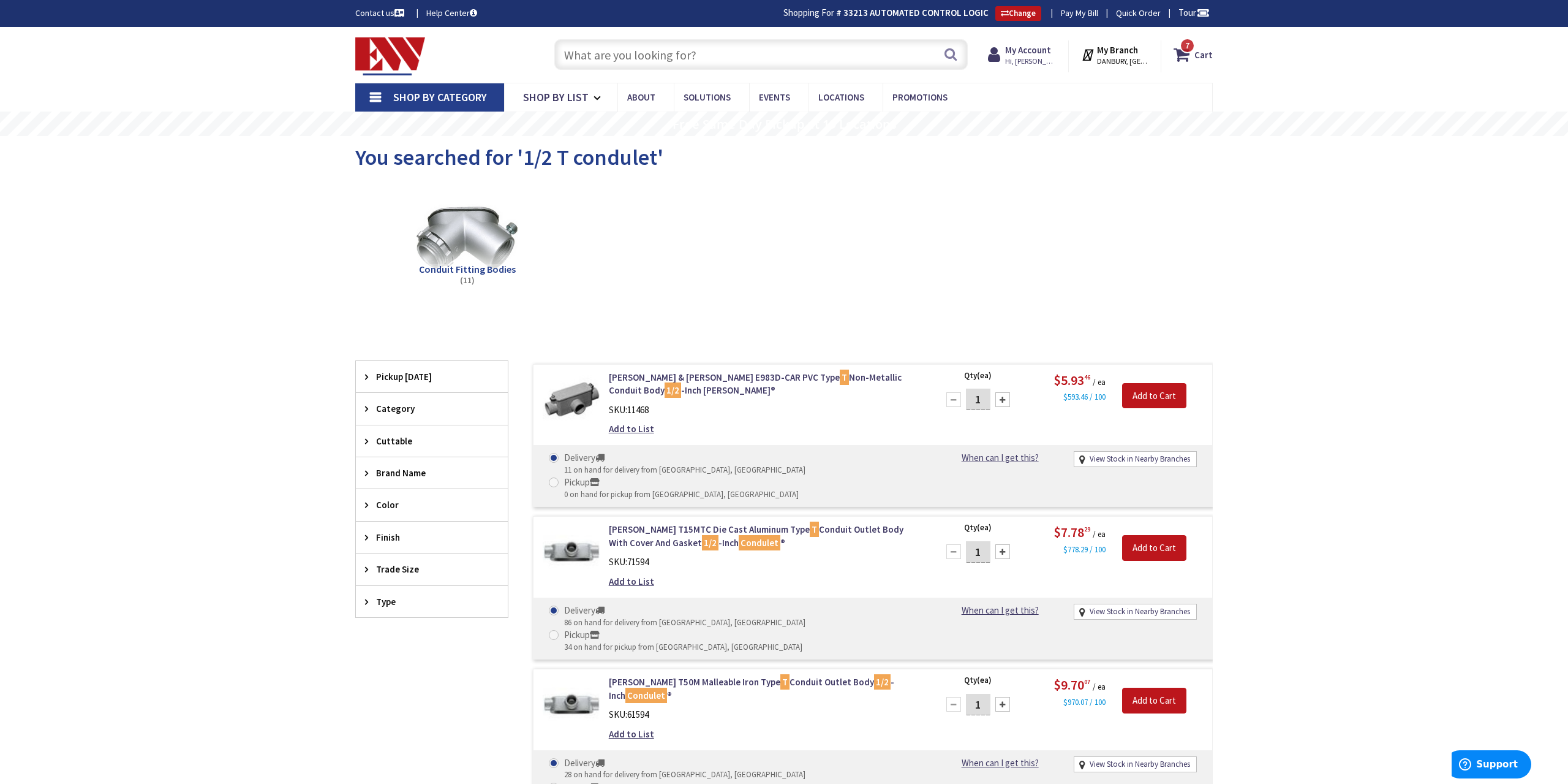
click at [639, 60] on input "text" at bounding box center [761, 54] width 413 height 31
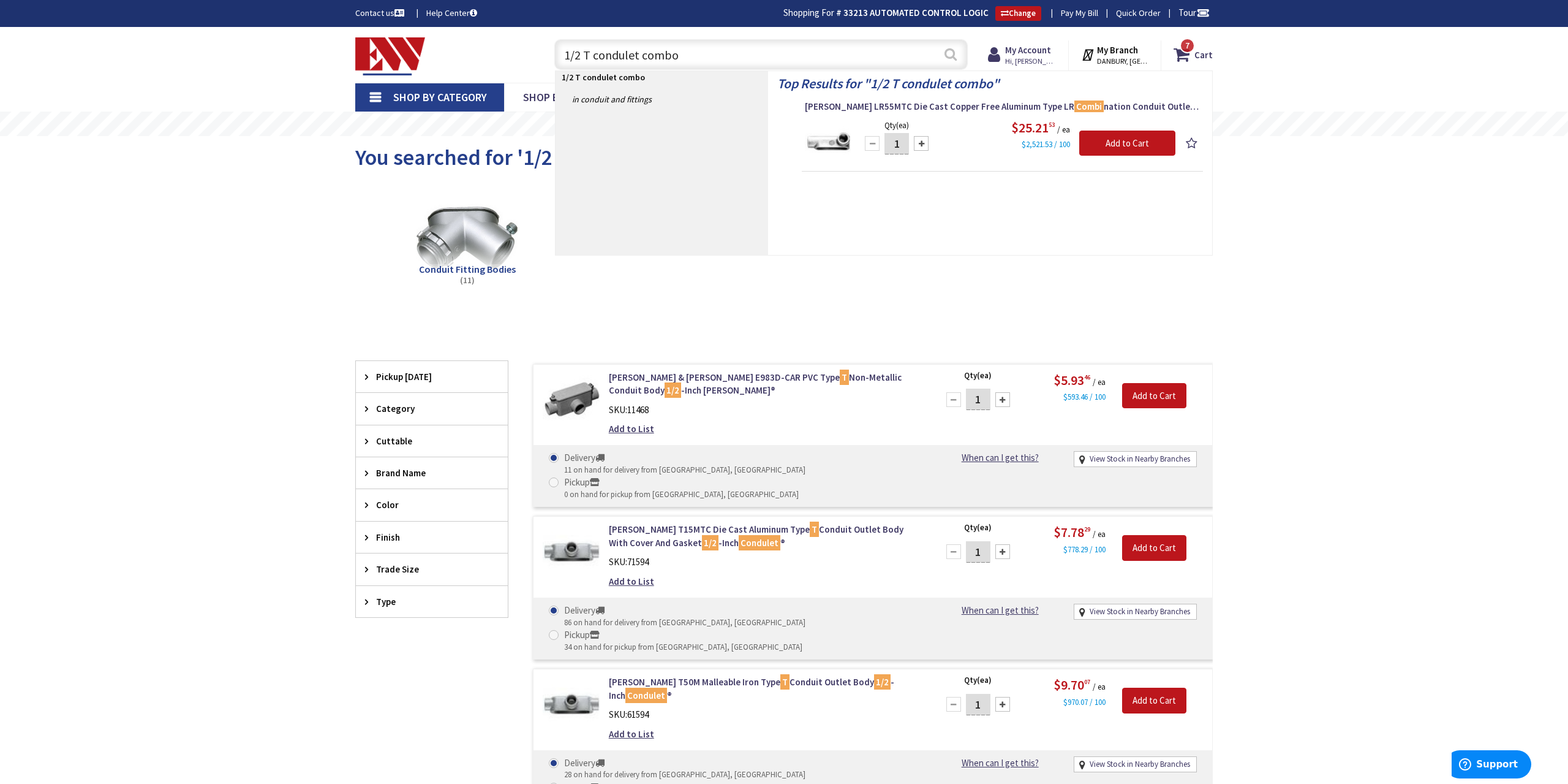
type input "1/2 T condulet combo"
click at [955, 57] on button "Search" at bounding box center [951, 54] width 16 height 28
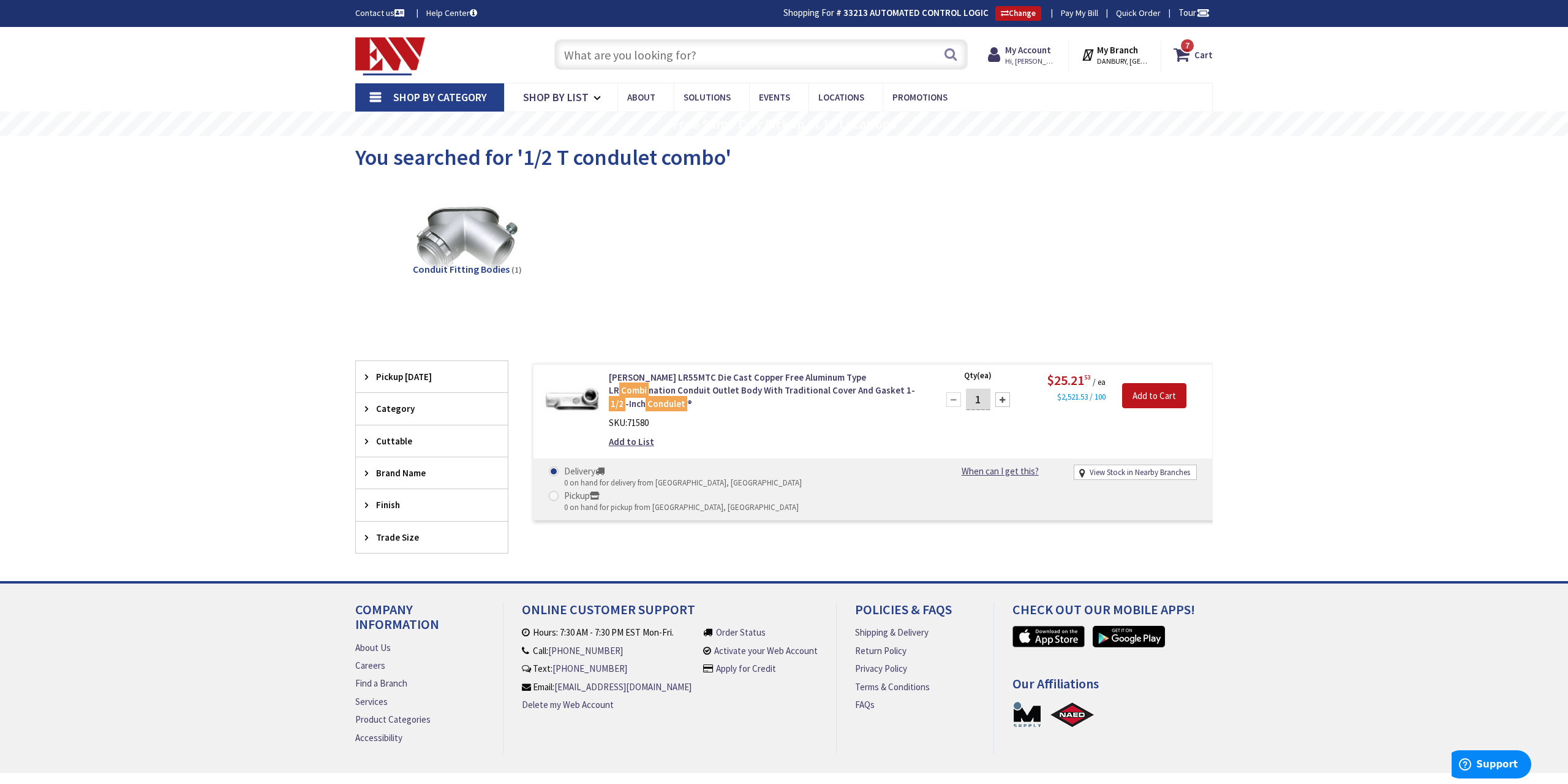
click at [632, 60] on input "text" at bounding box center [761, 54] width 413 height 31
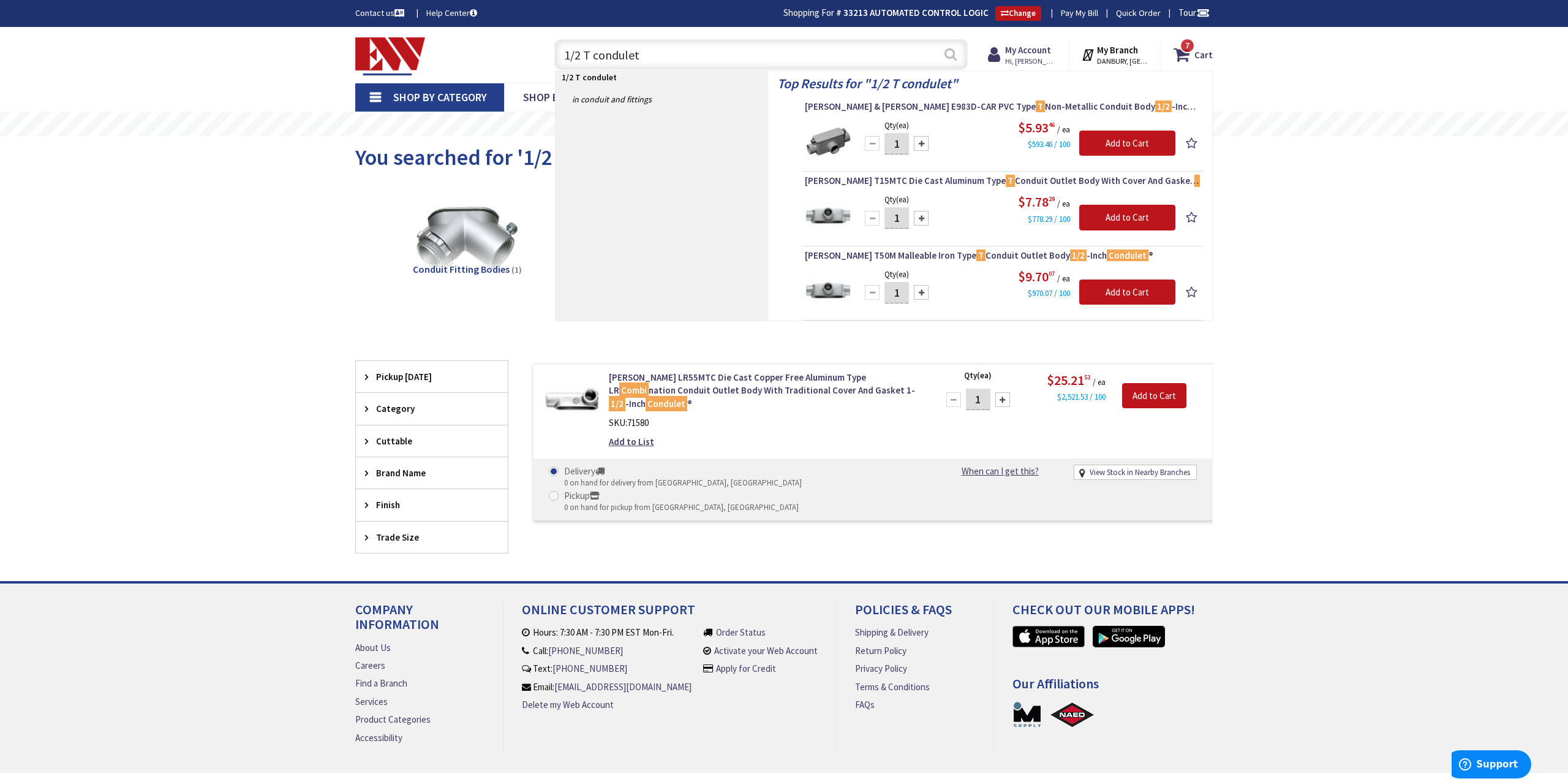
type input "1/2 T condulet"
click at [952, 54] on button "Search" at bounding box center [951, 54] width 16 height 28
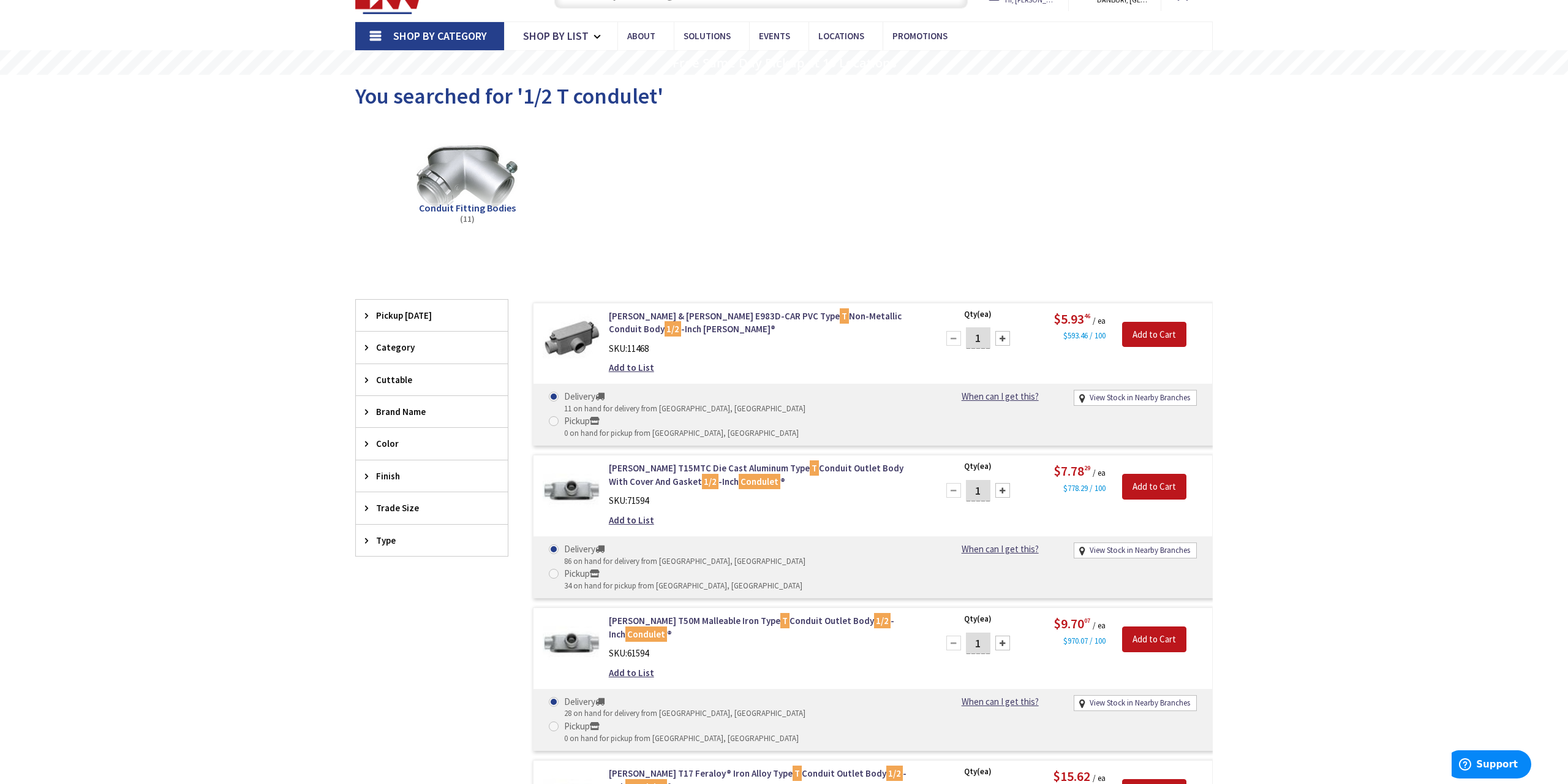
scroll to position [63, 0]
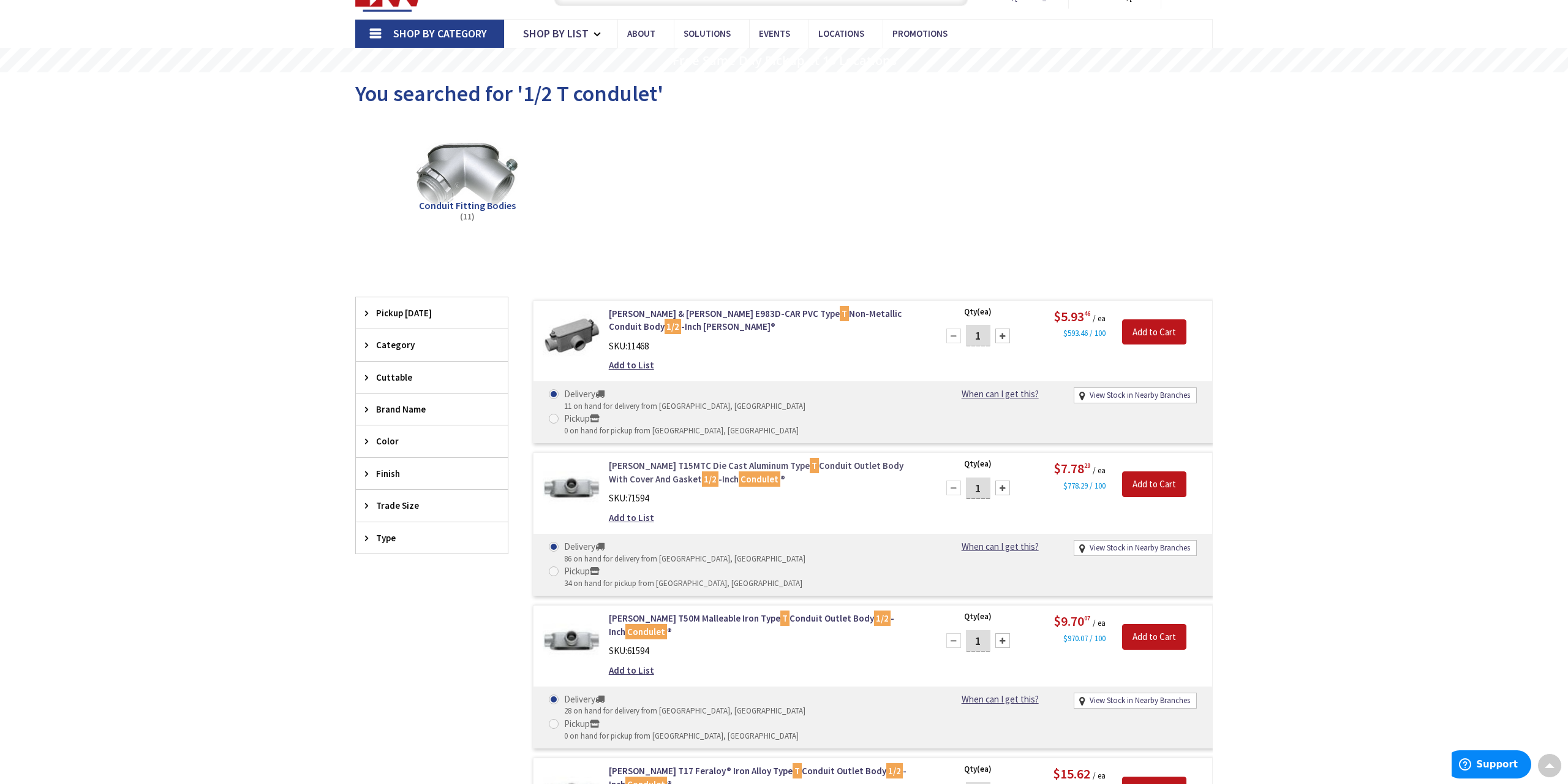
click at [816, 459] on link "Crouse-Hinds T15MTC Die Cast Aluminum Type T Conduit Outlet Body With Cover And…" at bounding box center [765, 472] width 312 height 26
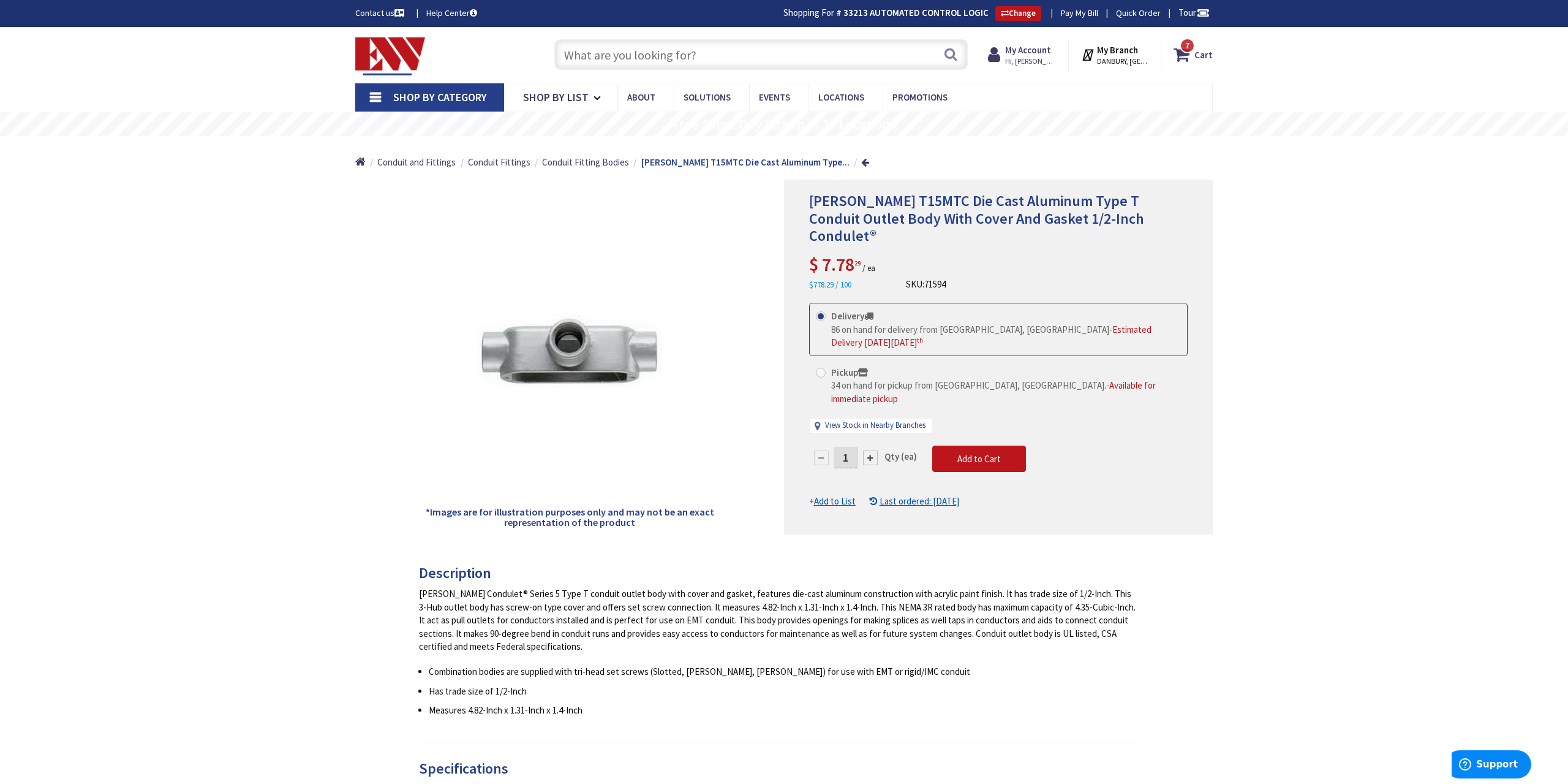
click at [853, 447] on input "1" at bounding box center [845, 457] width 24 height 21
type input "20"
click at [972, 417] on form "This product is Discontinued Delivery 86 on hand for delivery from [GEOGRAPHIC_…" at bounding box center [998, 405] width 378 height 205
click at [972, 453] on span "Add to Cart" at bounding box center [979, 458] width 44 height 11
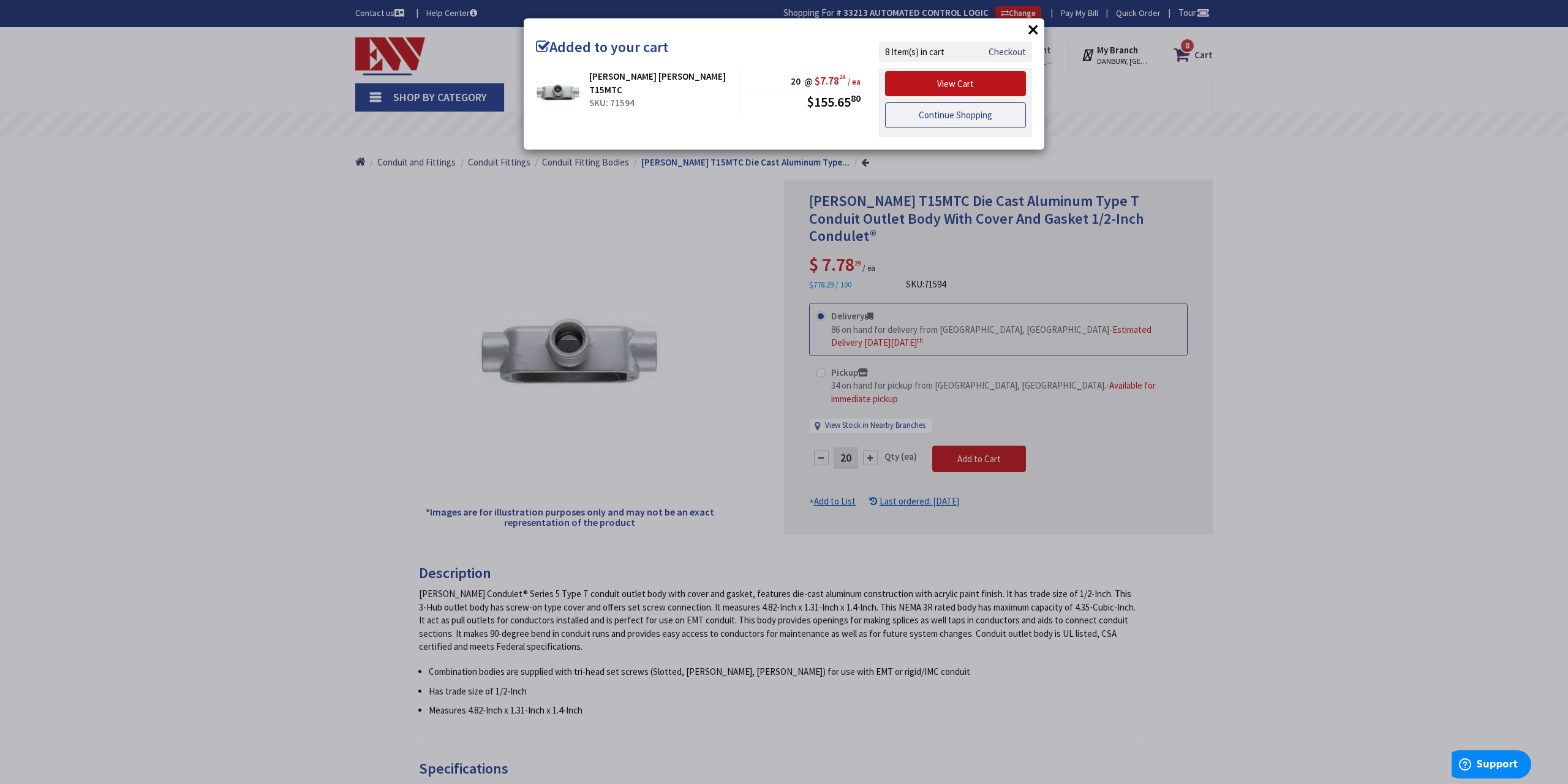
click at [955, 118] on link "Continue Shopping" at bounding box center [955, 115] width 140 height 26
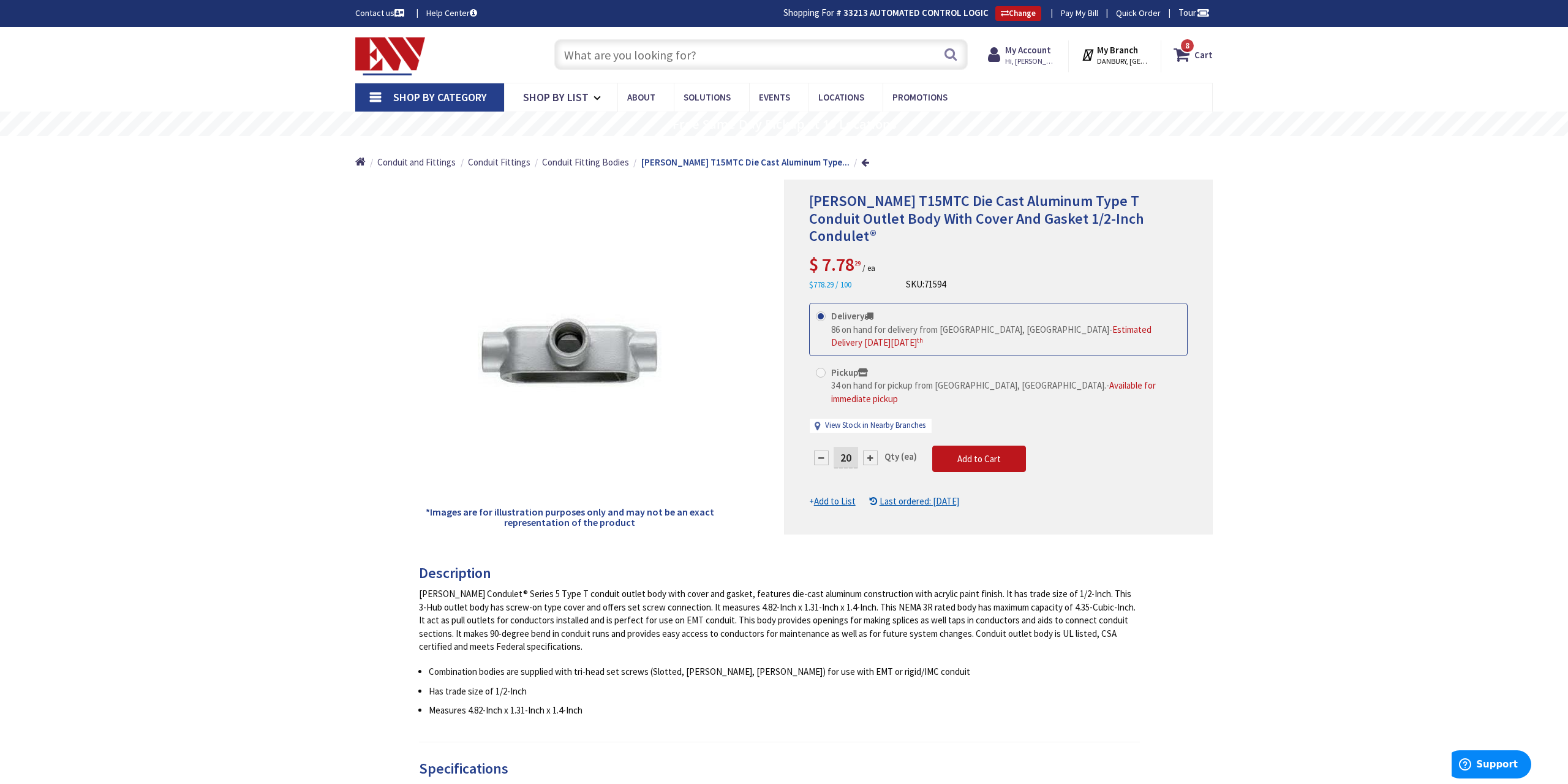
click at [665, 49] on input "text" at bounding box center [761, 54] width 413 height 31
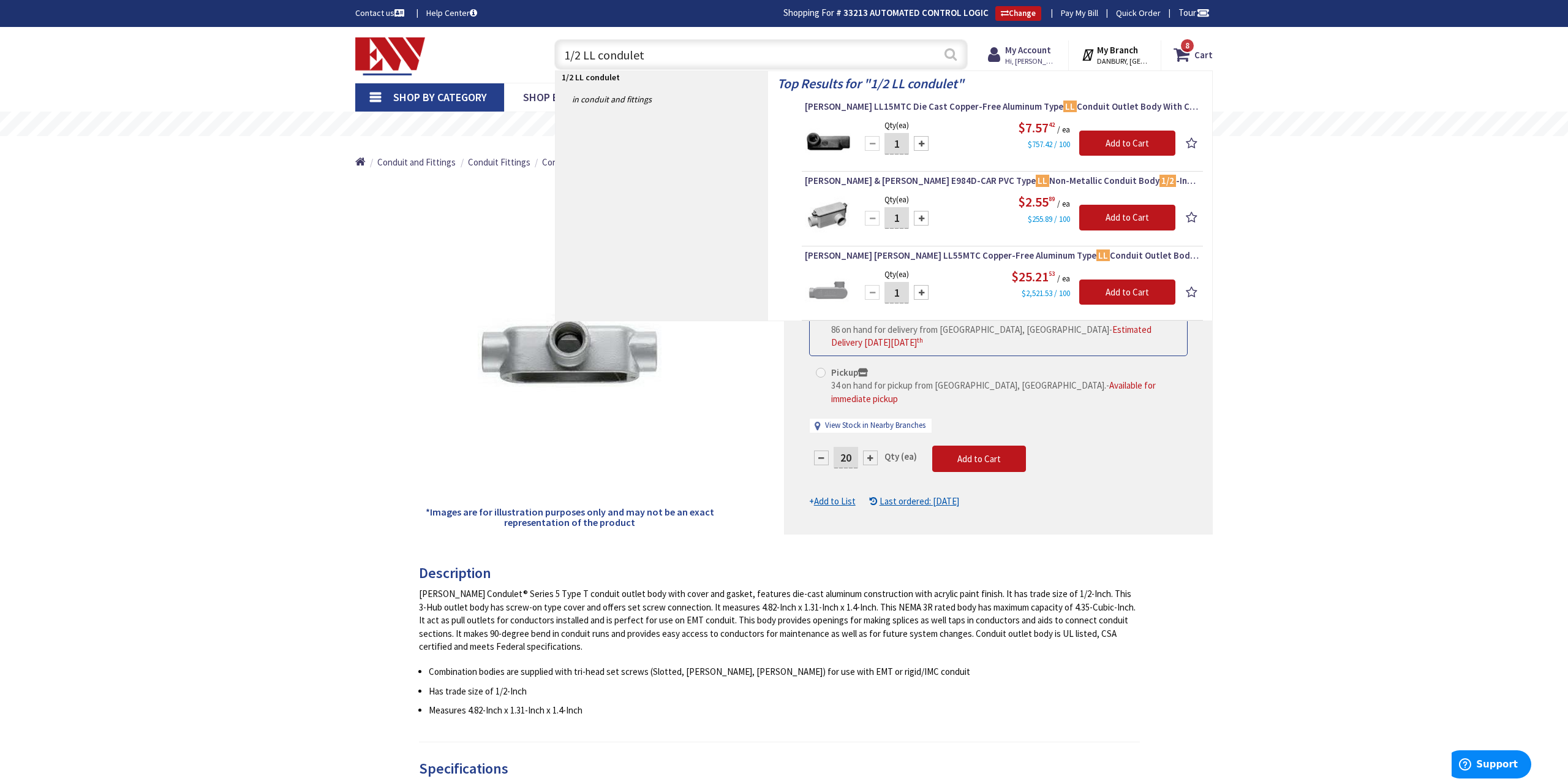
type input "1/2 LL condulet"
click at [948, 56] on button "Search" at bounding box center [951, 54] width 16 height 28
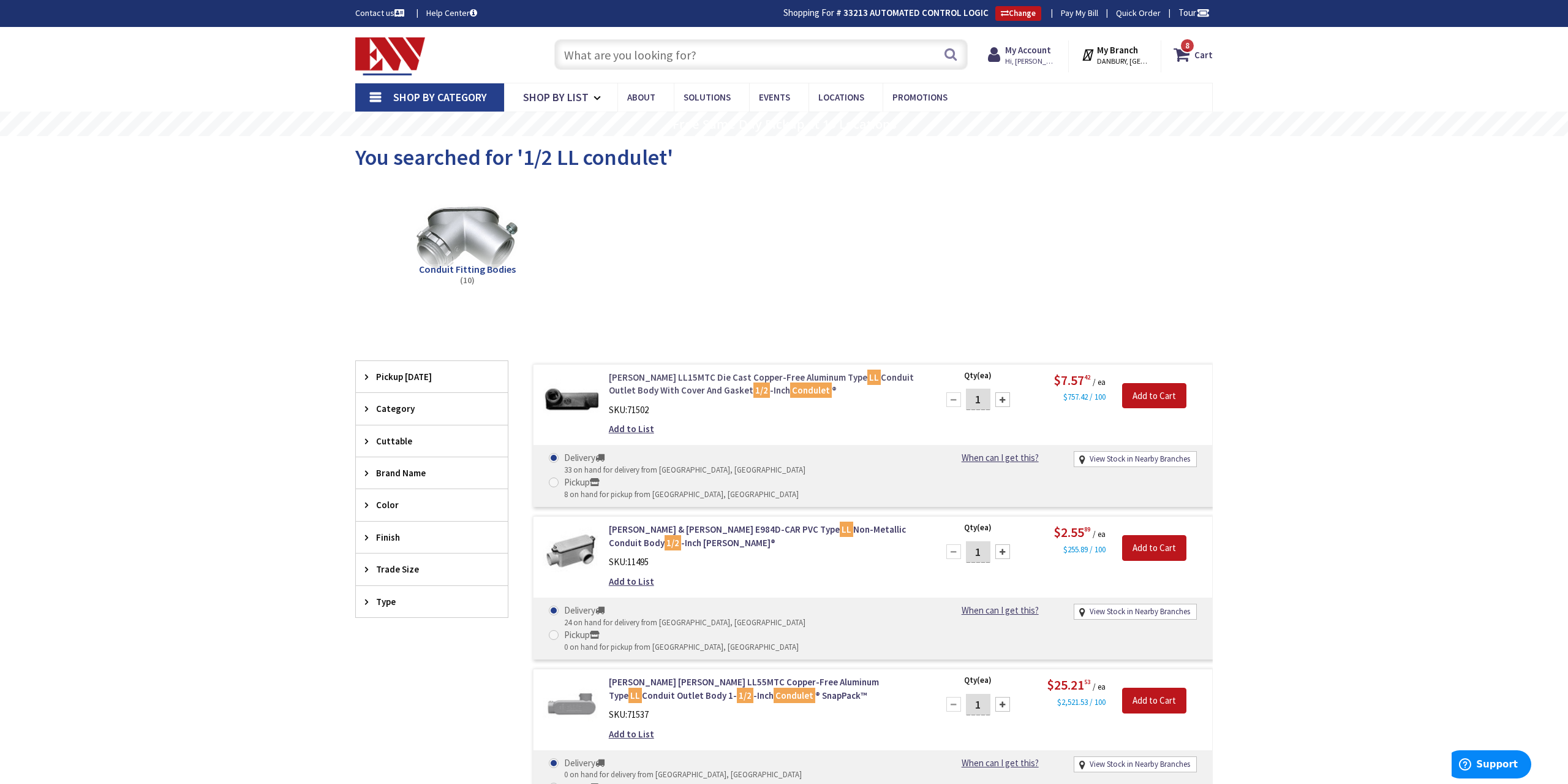
click at [708, 387] on link "Crouse-Hinds LL15MTC Die Cast Copper-Free Aluminum Type LL Conduit Outlet Body …" at bounding box center [765, 383] width 312 height 26
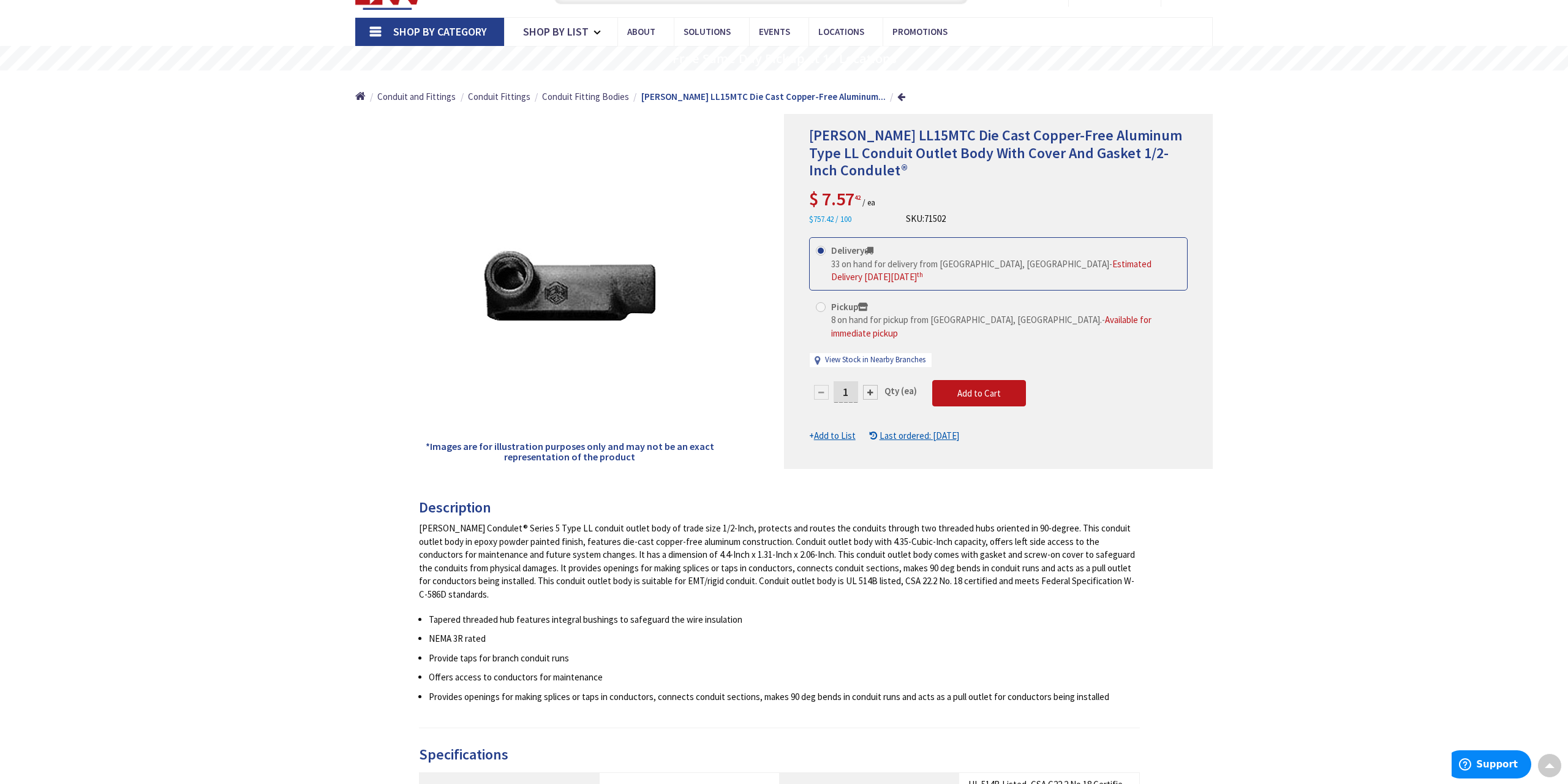
scroll to position [65, 0]
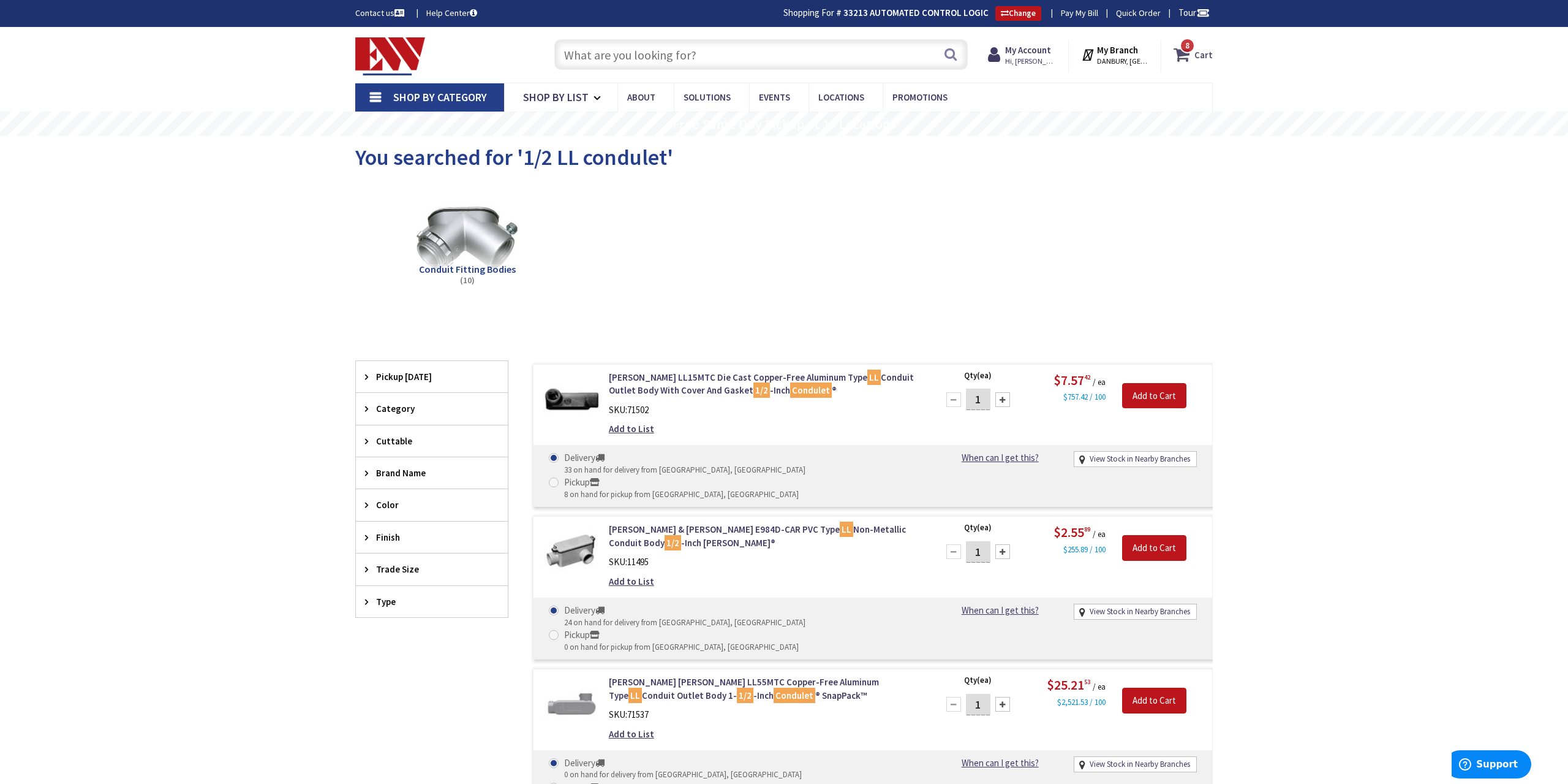
click at [1185, 50] on span "8 8 items" at bounding box center [1187, 45] width 15 height 15
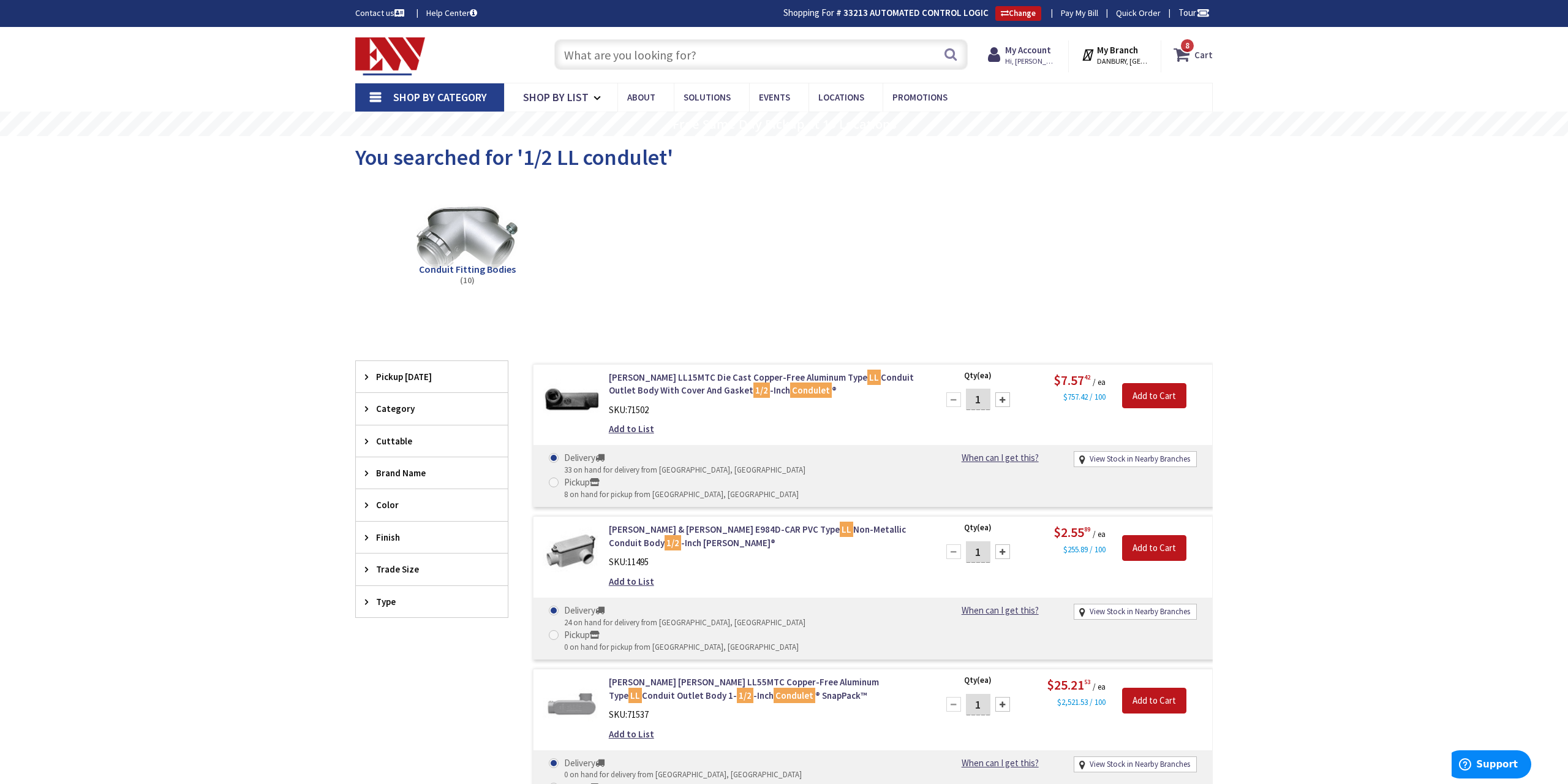
click at [1180, 58] on icon at bounding box center [1184, 54] width 21 height 22
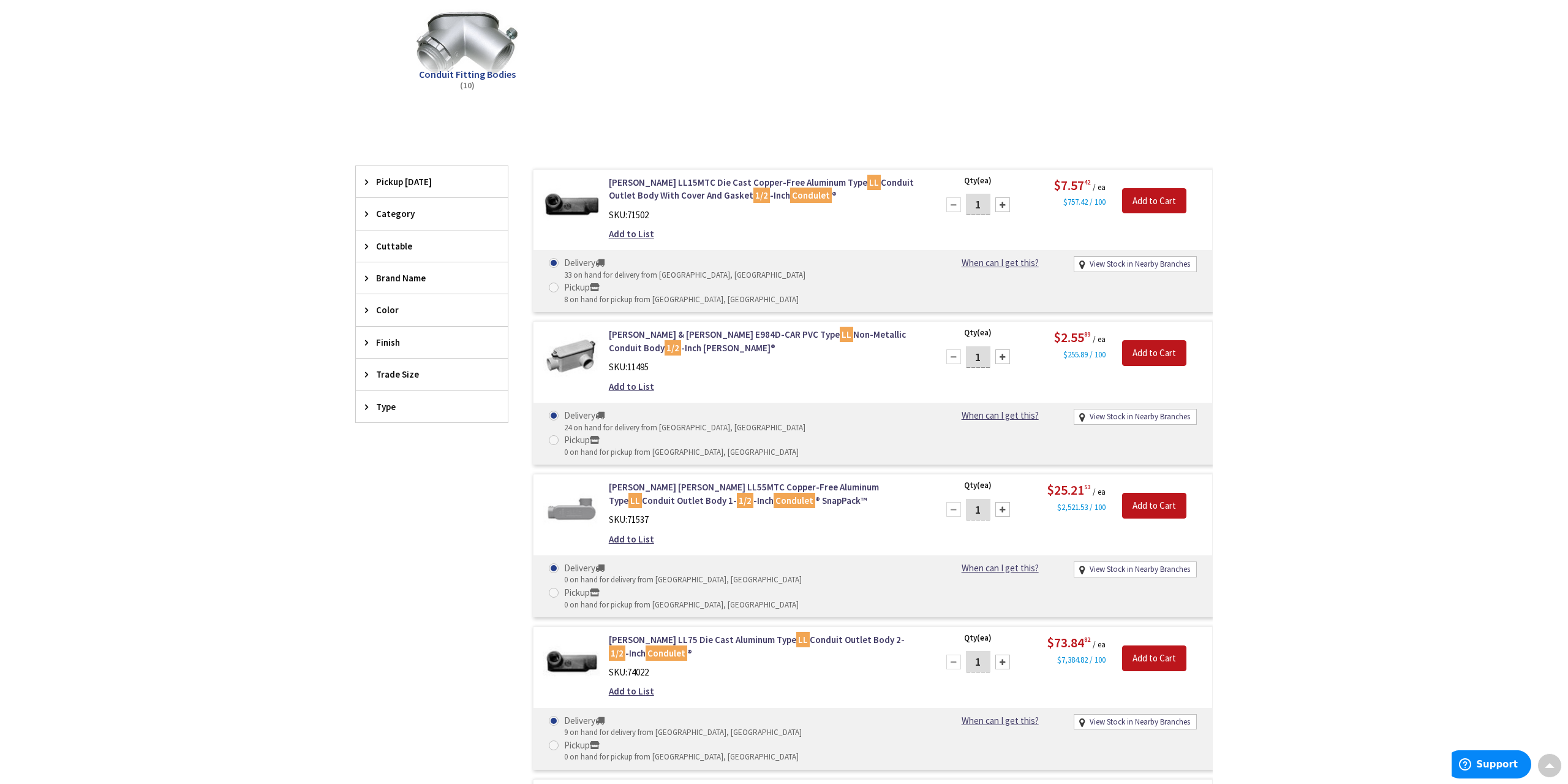
scroll to position [191, 0]
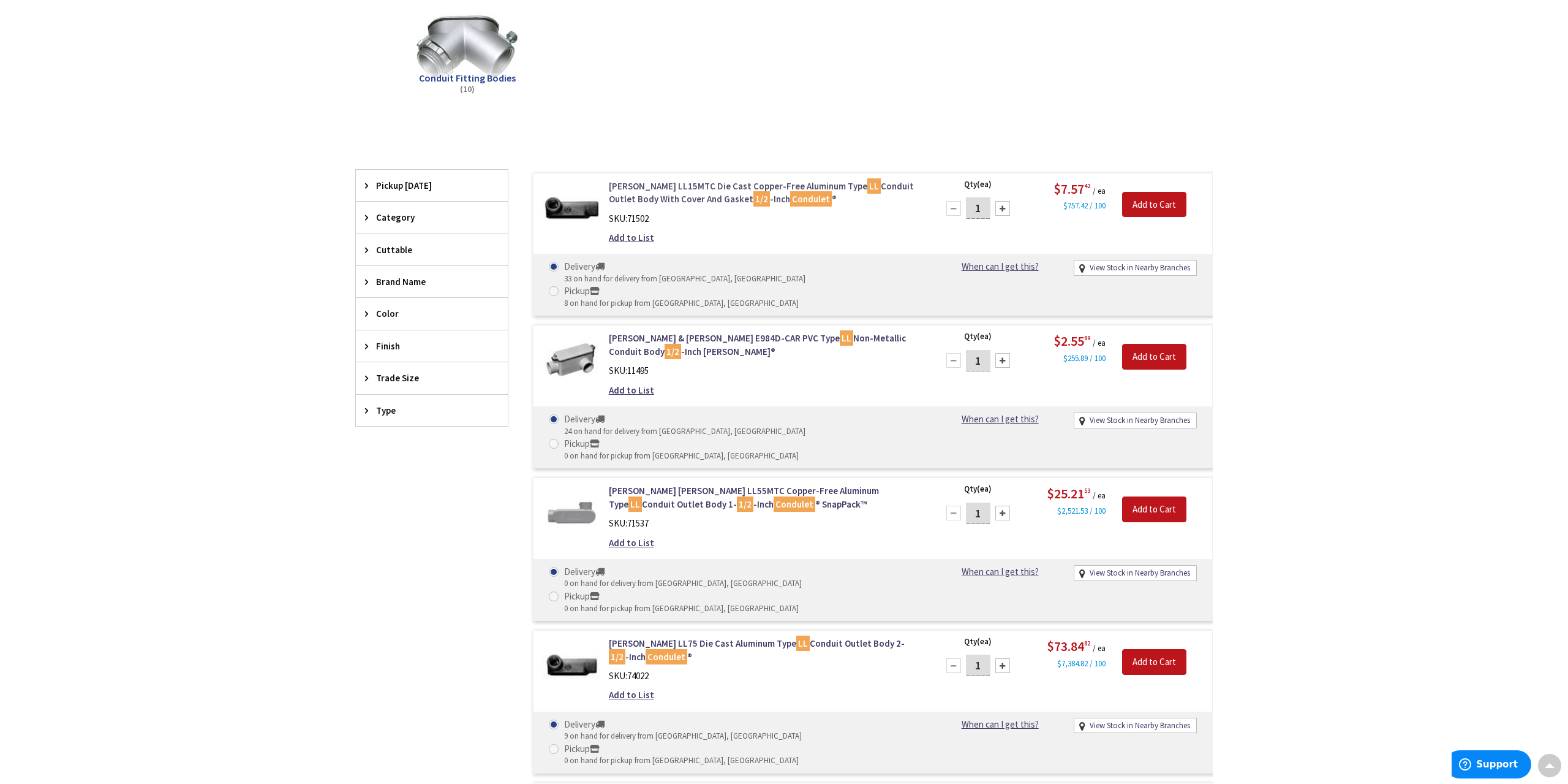
click at [711, 196] on link "Crouse-Hinds LL15MTC Die Cast Copper-Free Aluminum Type LL Conduit Outlet Body …" at bounding box center [765, 193] width 312 height 26
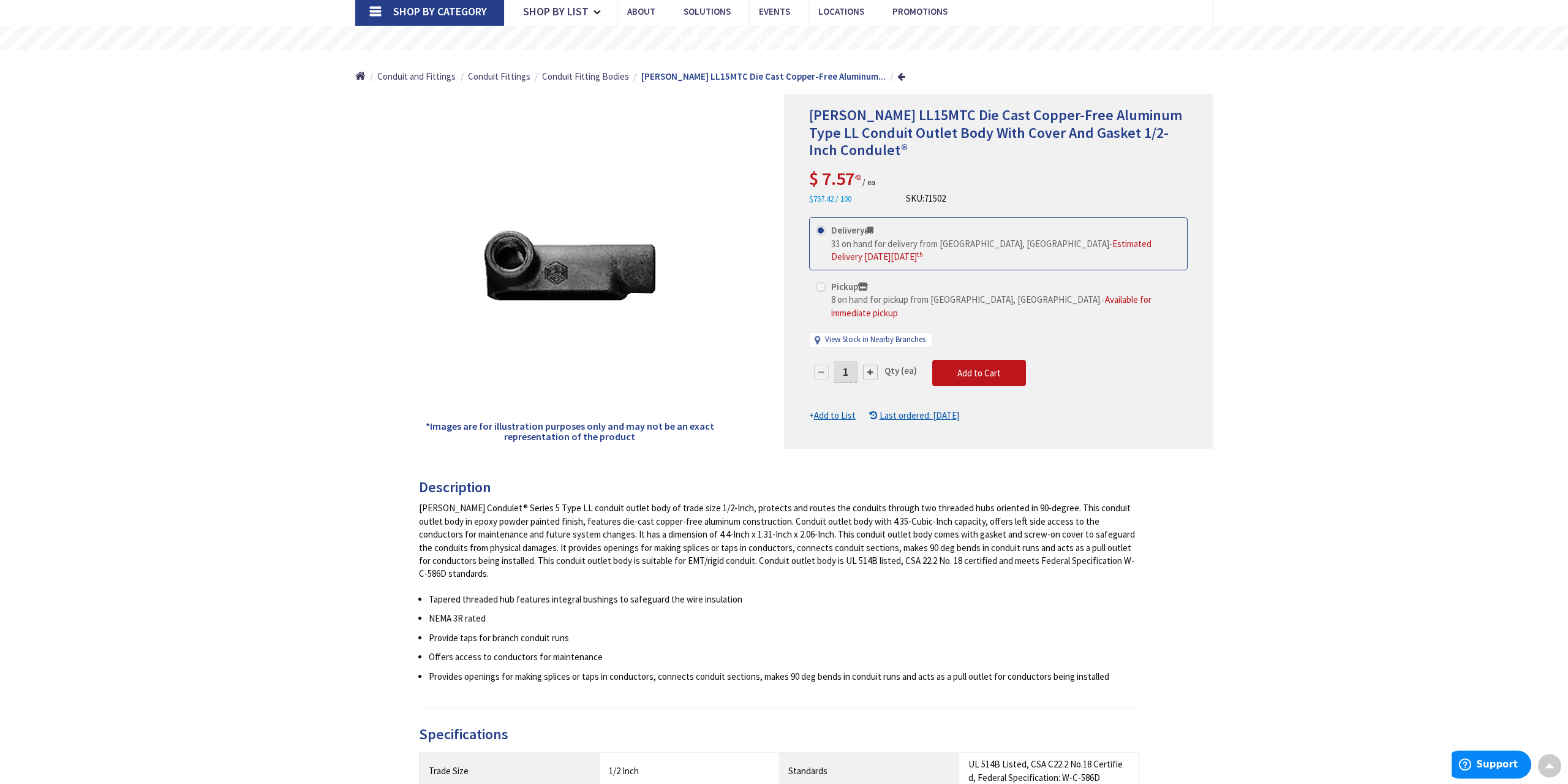
scroll to position [63, 0]
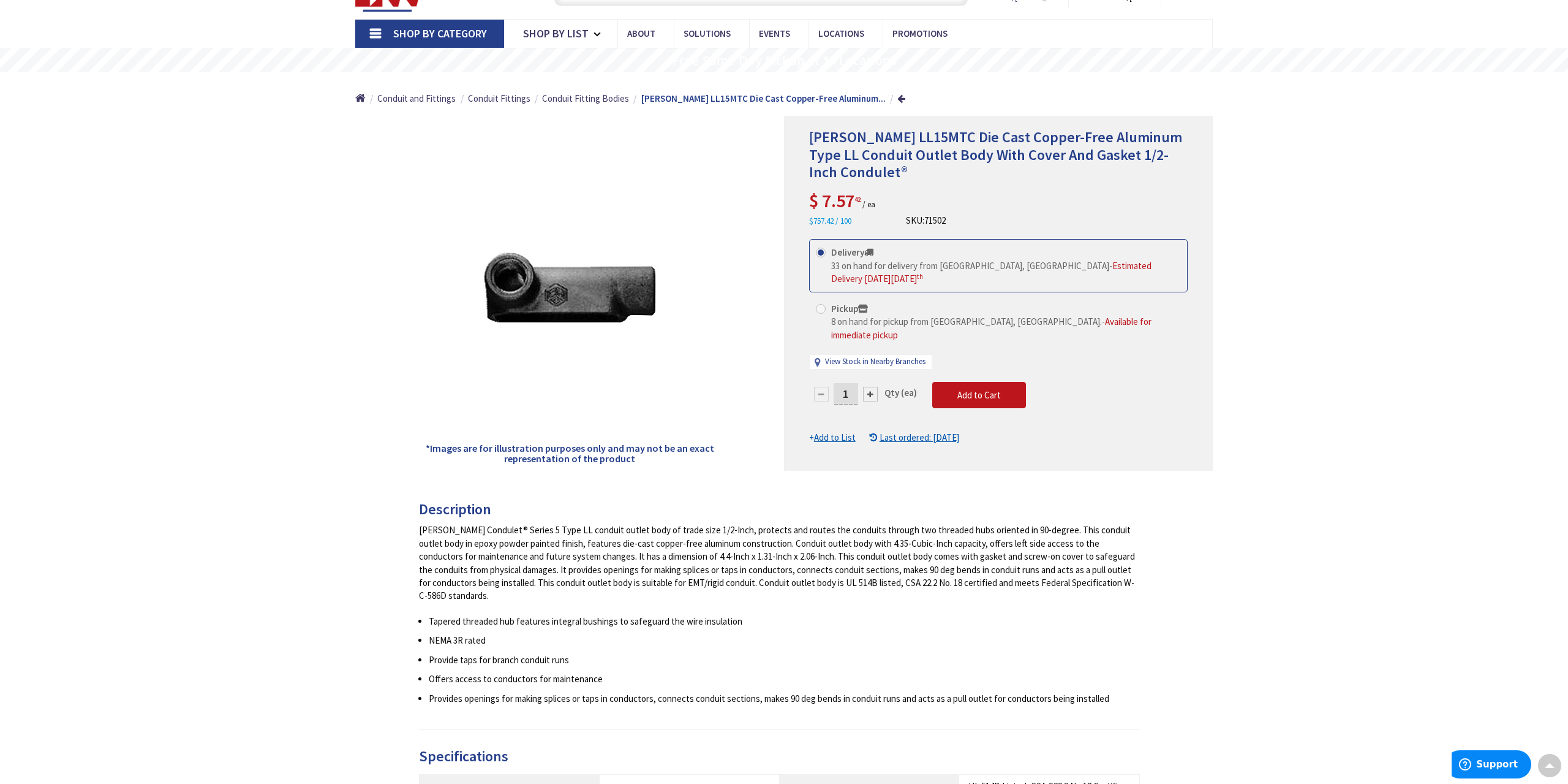
click at [852, 383] on input "1" at bounding box center [845, 393] width 24 height 21
type input "20"
click at [974, 361] on form "This product is Discontinued Delivery 33 on hand for delivery from Middletown, …" at bounding box center [998, 341] width 378 height 205
click at [983, 389] on span "Add to Cart" at bounding box center [979, 395] width 44 height 11
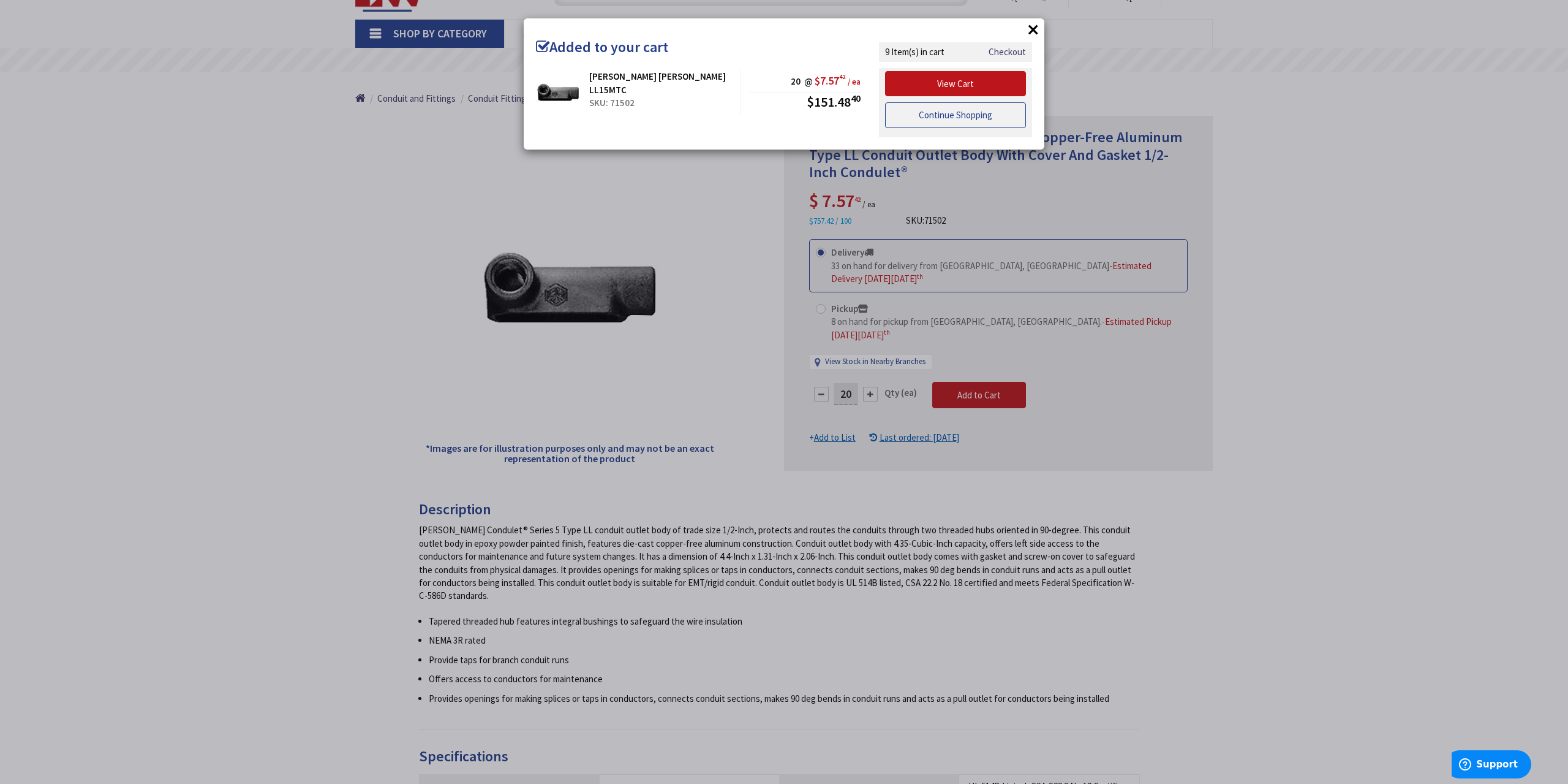
click at [964, 119] on link "Continue Shopping" at bounding box center [955, 115] width 140 height 26
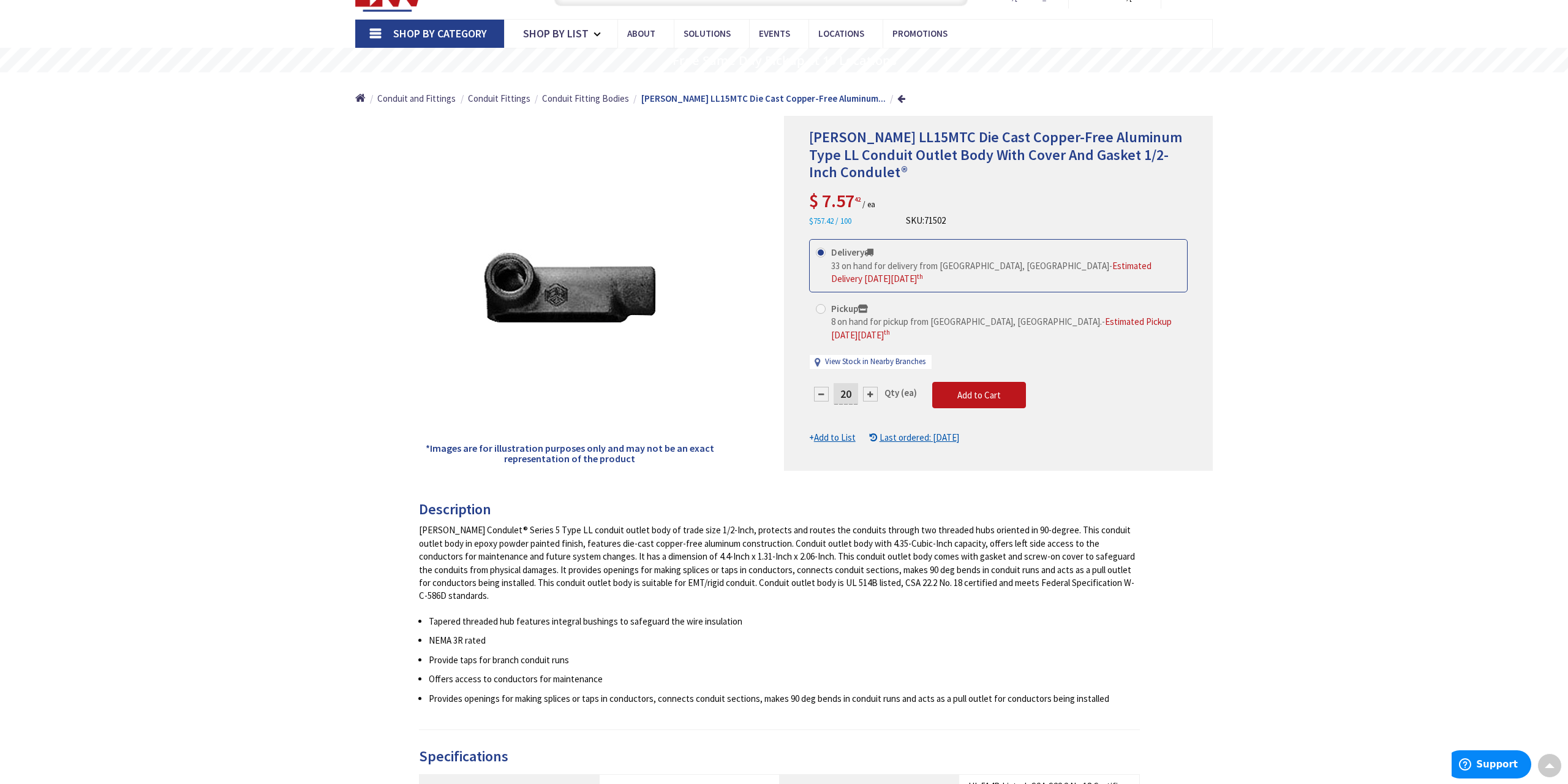
scroll to position [0, 0]
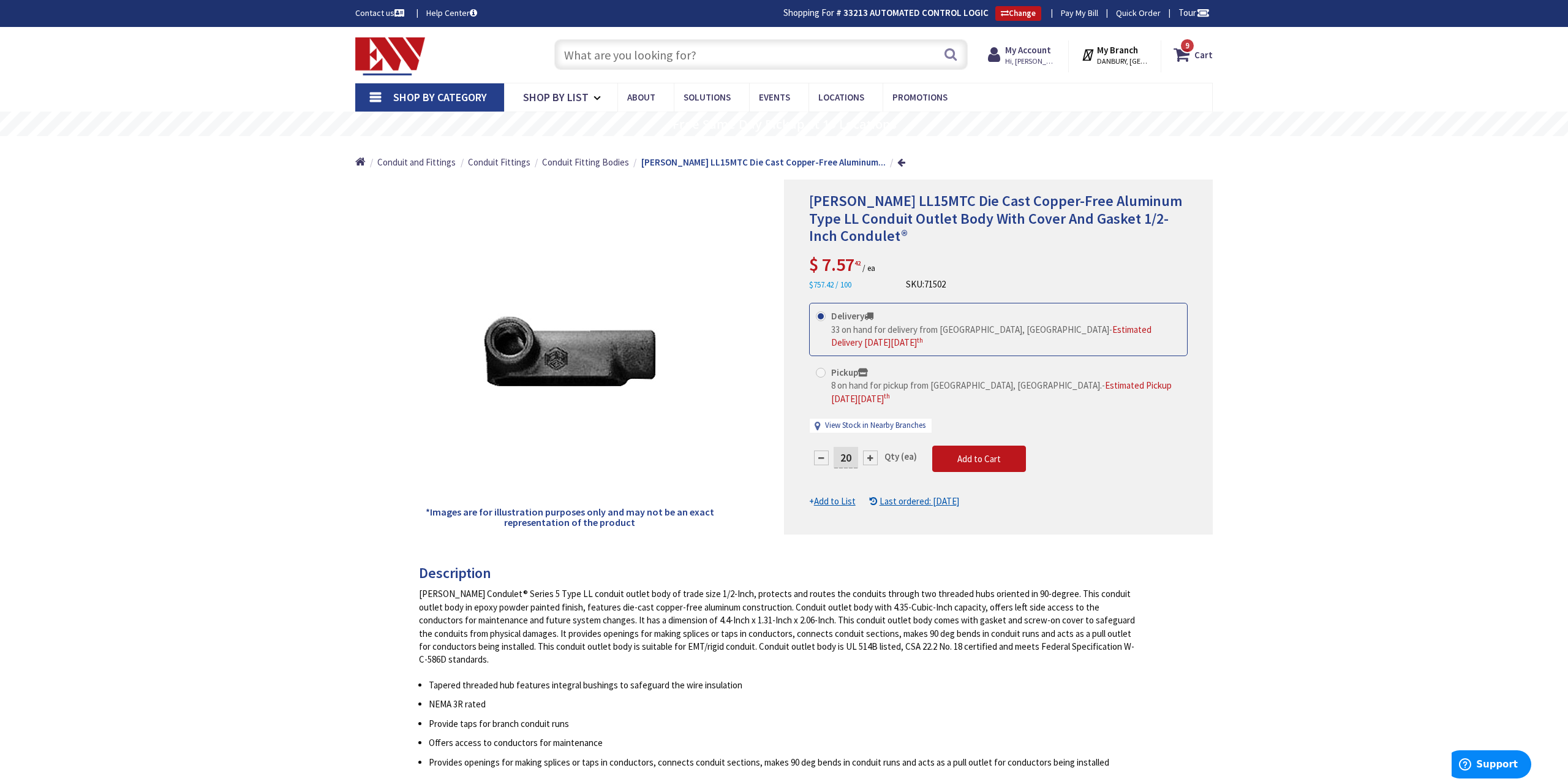
click at [620, 57] on input "text" at bounding box center [761, 54] width 413 height 31
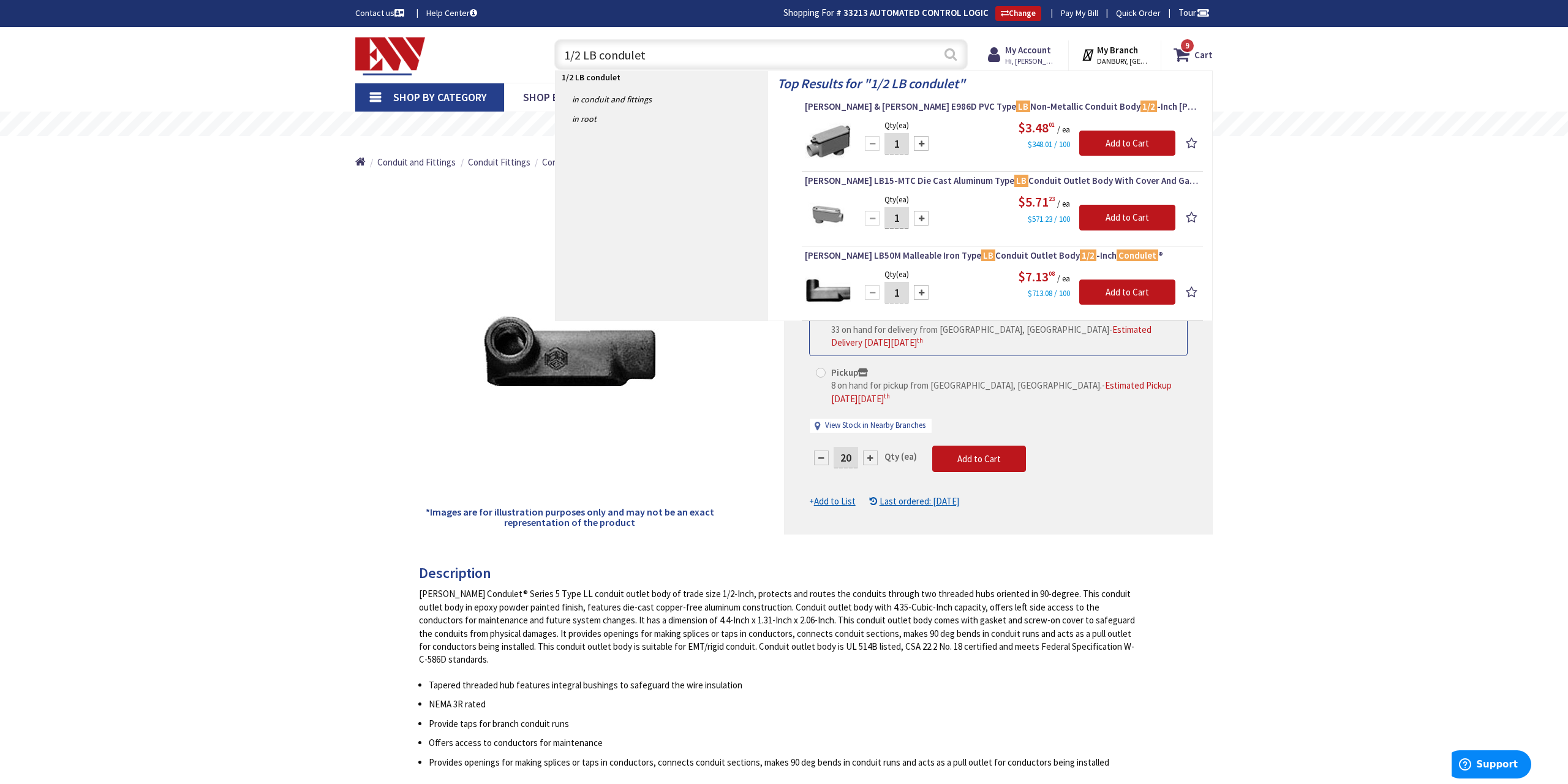
type input "1/2 LB condulet"
click at [955, 51] on button "Search" at bounding box center [951, 54] width 16 height 28
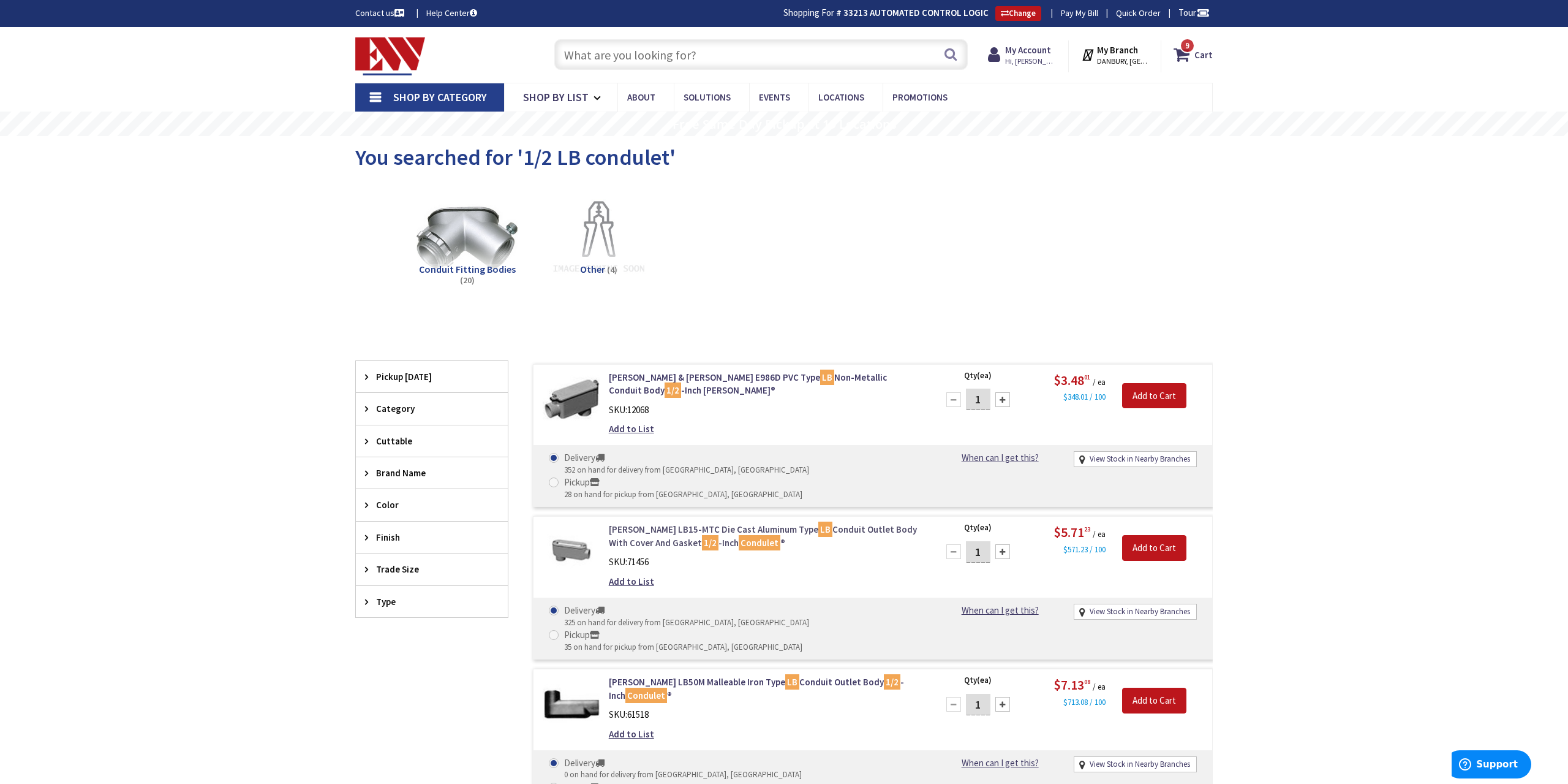
click at [844, 522] on link "[PERSON_NAME] LB15-MTC Die Cast Aluminum Type LB Conduit Outlet Body With Cover…" at bounding box center [765, 535] width 312 height 26
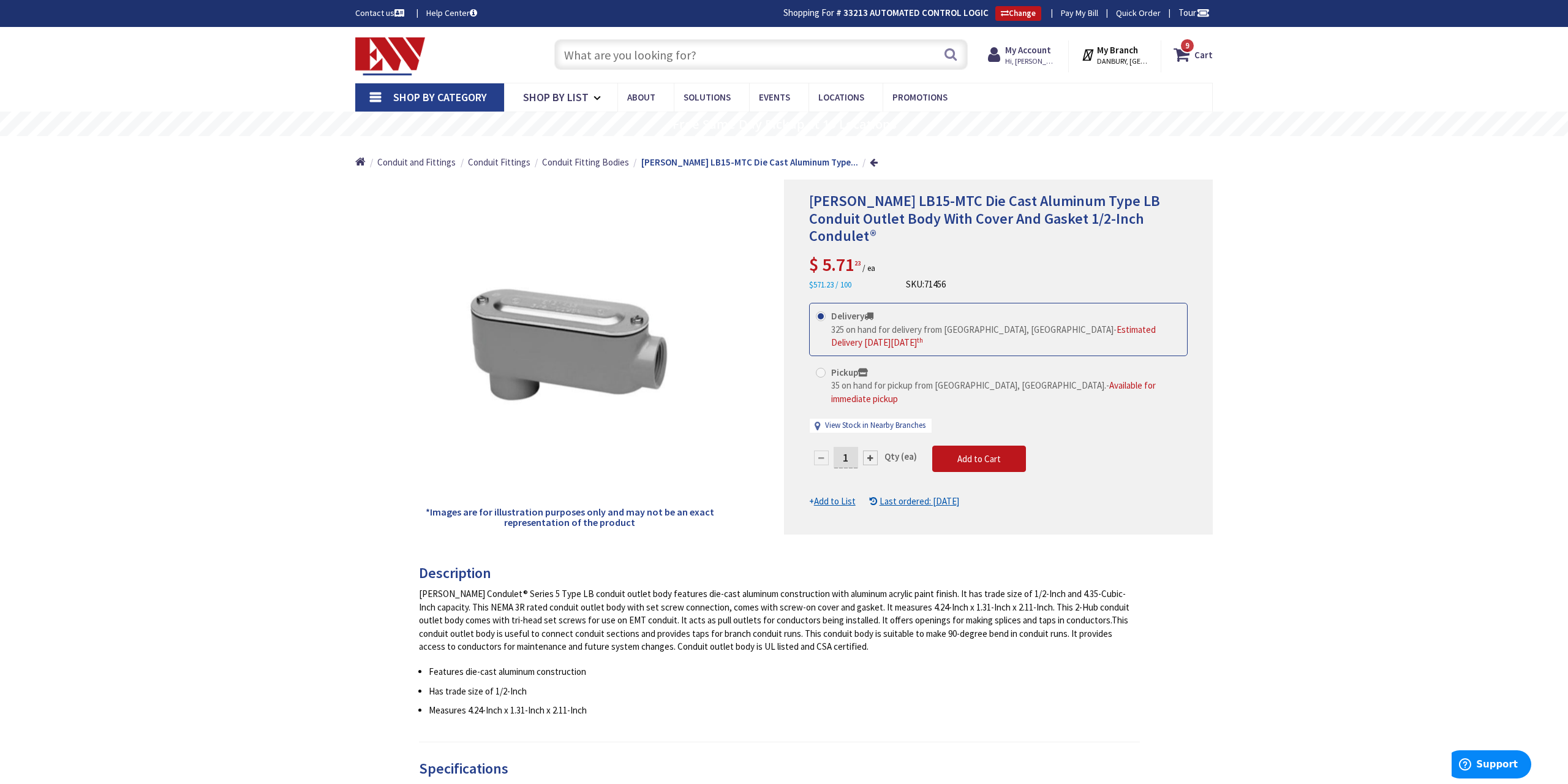
click at [850, 447] on input "1" at bounding box center [845, 457] width 24 height 21
type input "20"
click at [978, 431] on form "This product is Discontinued Delivery 325 on hand for delivery from Middletown,…" at bounding box center [998, 405] width 378 height 205
click at [978, 453] on span "Add to Cart" at bounding box center [979, 458] width 44 height 11
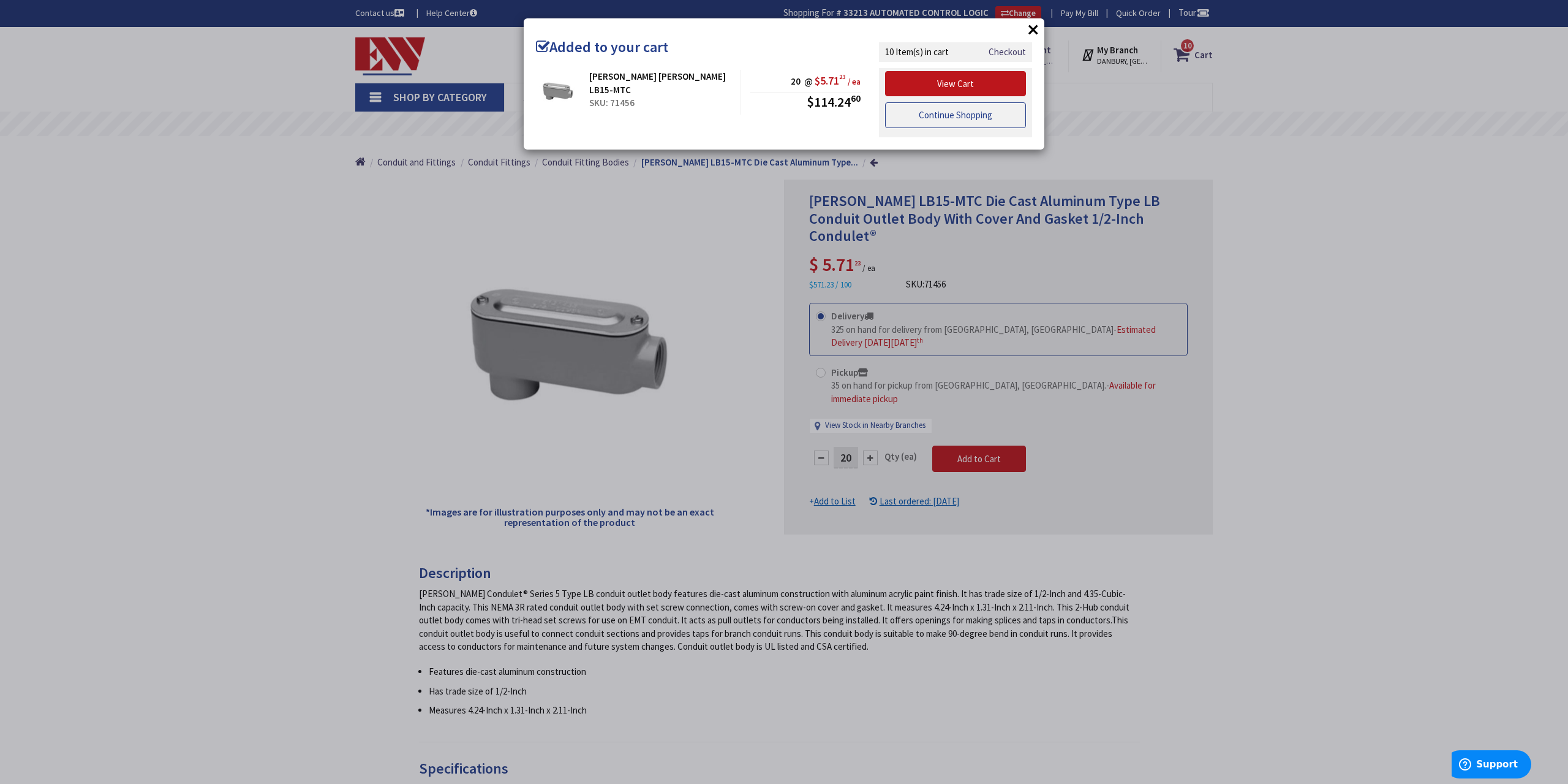
click at [982, 117] on link "Continue Shopping" at bounding box center [955, 115] width 140 height 26
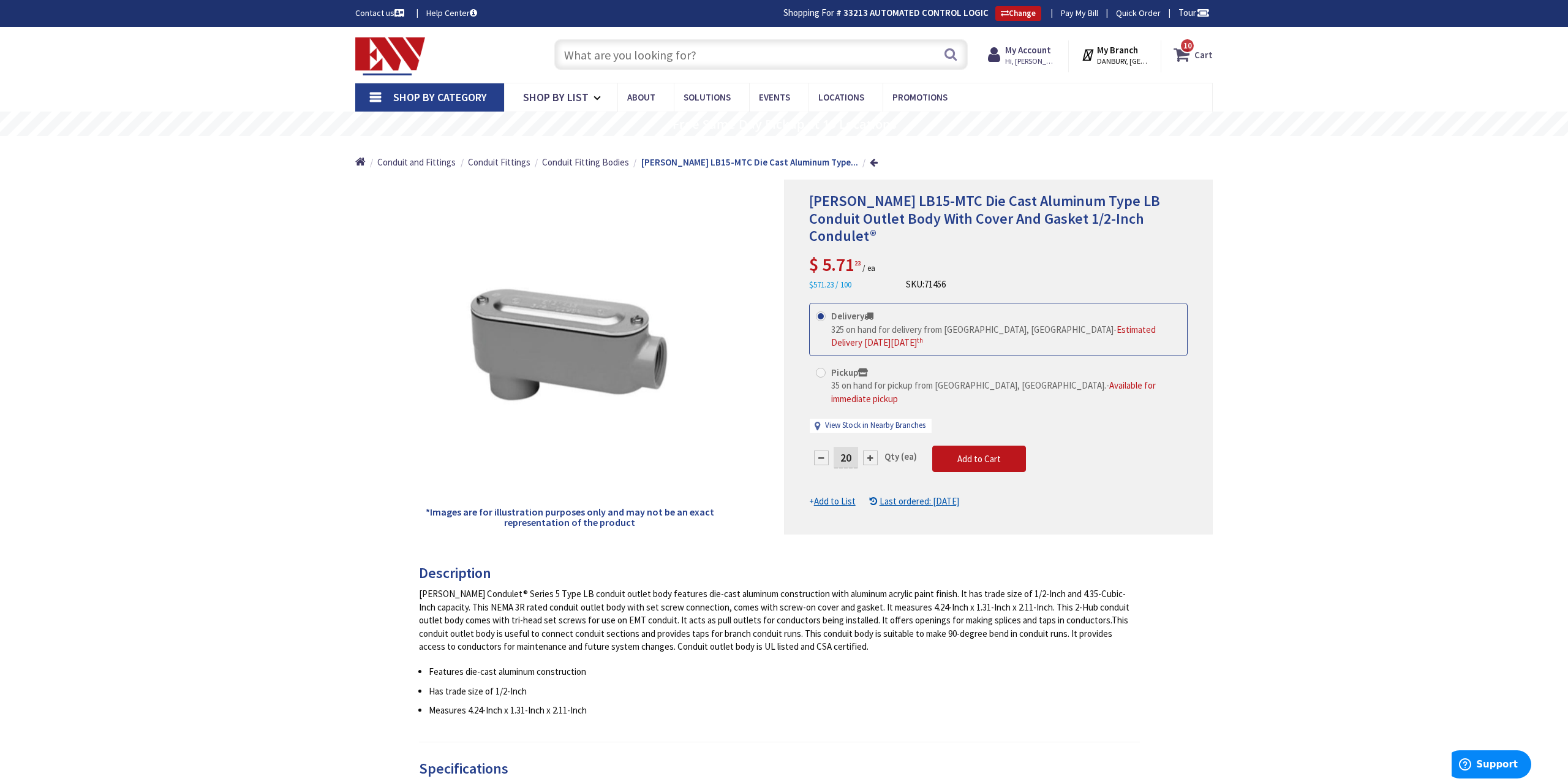
click at [1191, 60] on icon at bounding box center [1184, 54] width 21 height 22
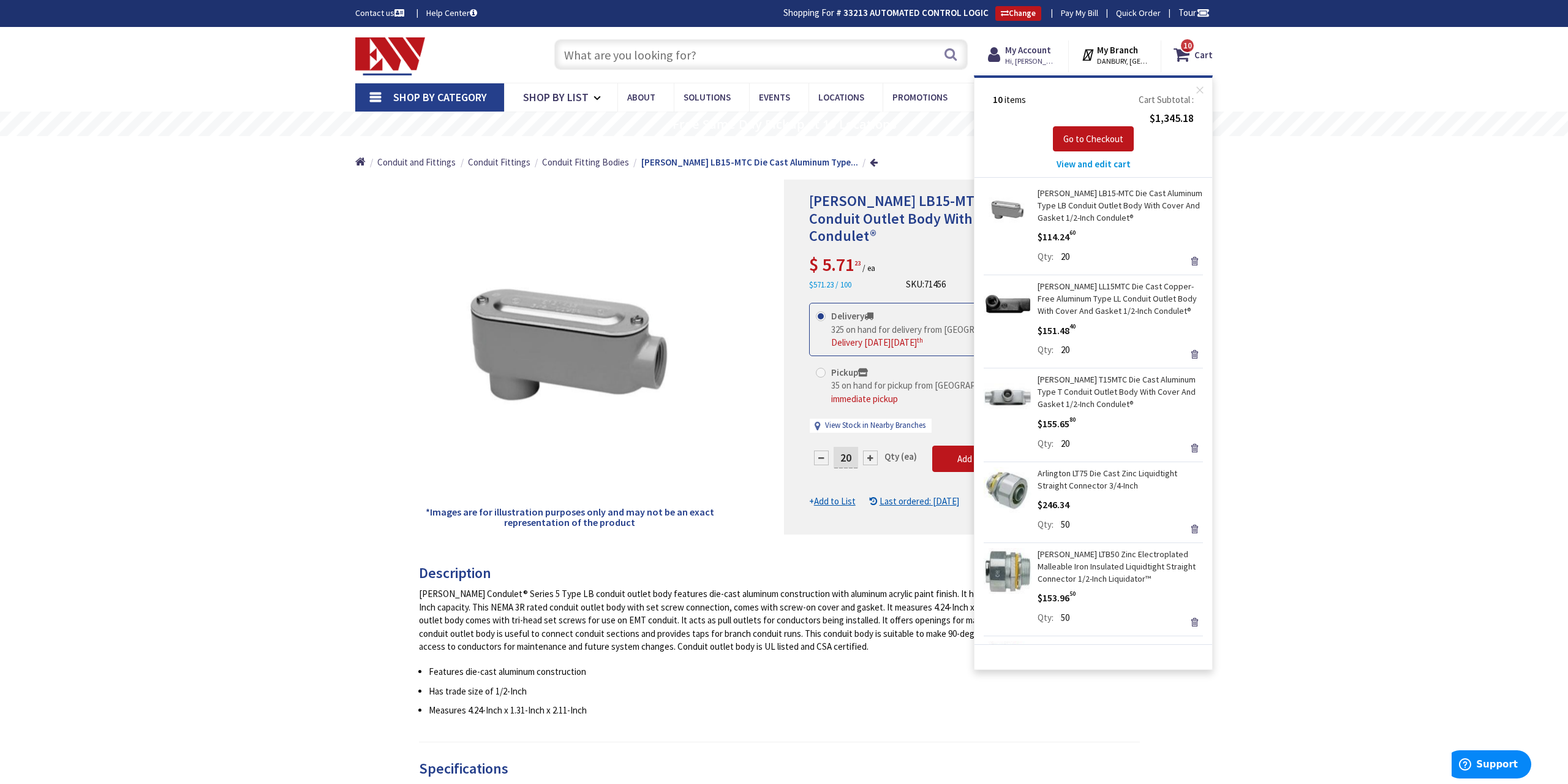
click at [1346, 254] on div "Crouse-Hinds LB15-MTC Die Cast Aluminum Type LB Conduit Outlet Body With Cover …" at bounding box center [784, 779] width 1568 height 1505
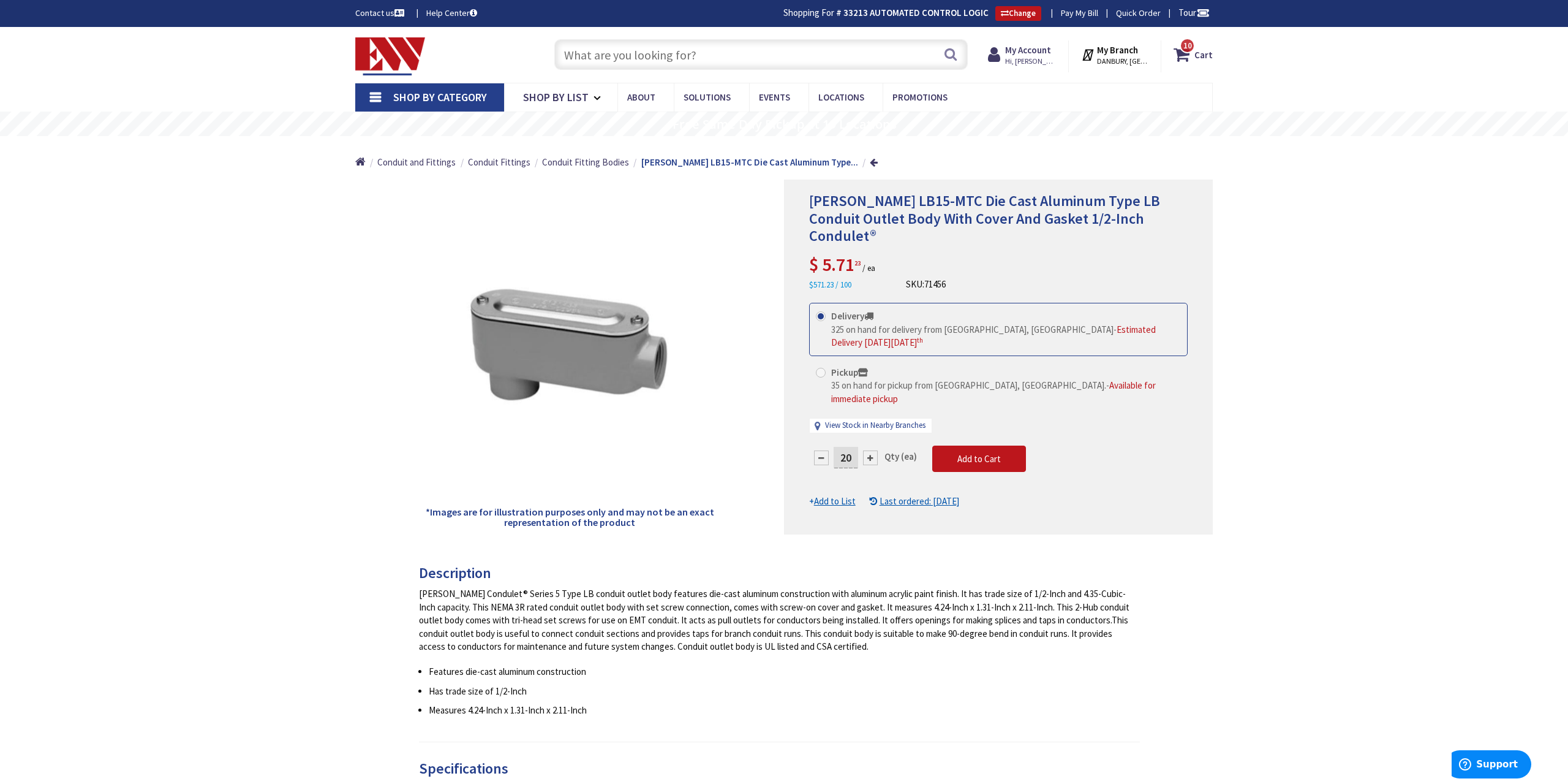
click at [659, 62] on input "text" at bounding box center [761, 54] width 413 height 31
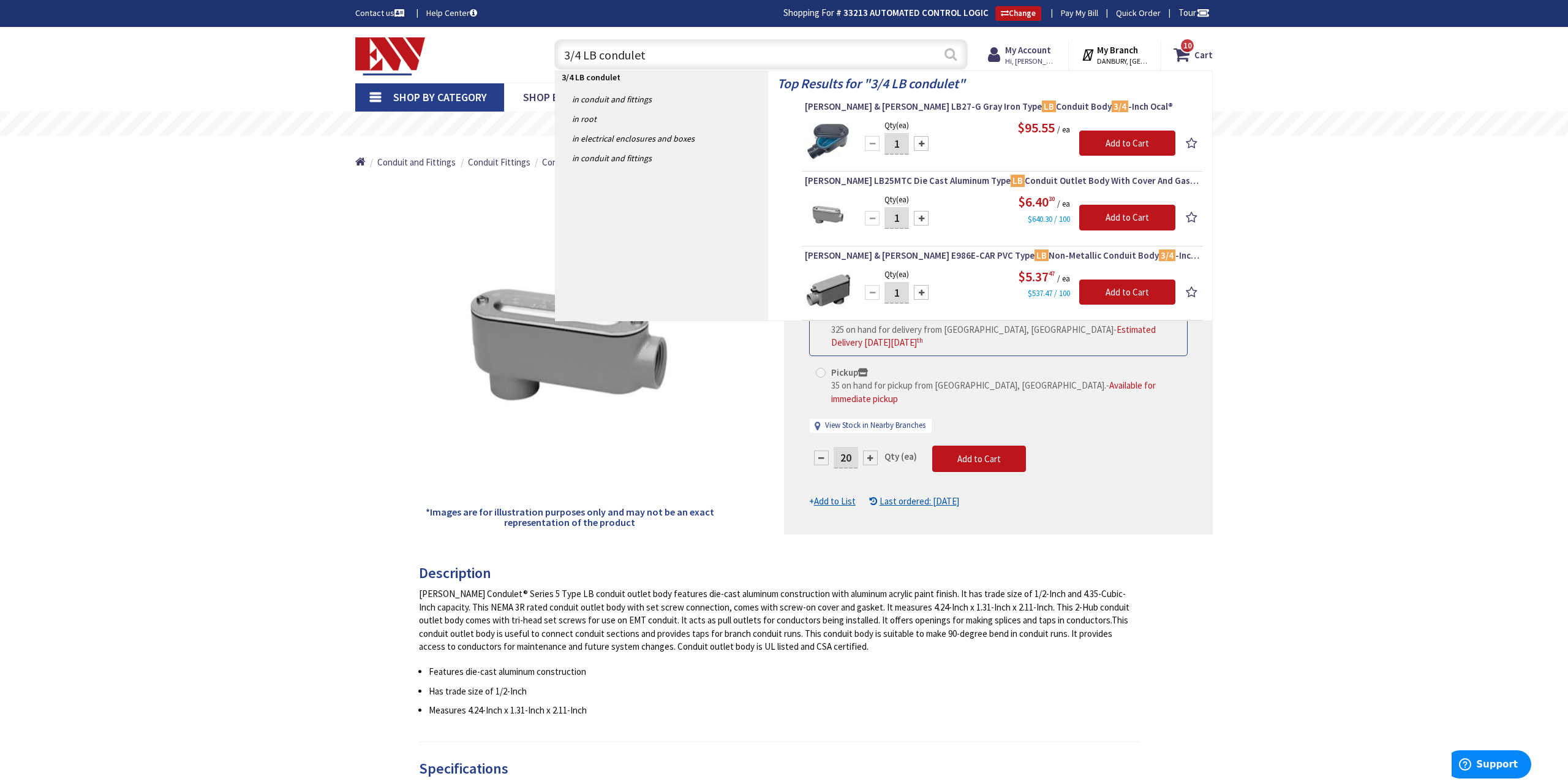
type input "3/4 LB condulet"
click at [948, 57] on button "Search" at bounding box center [951, 54] width 16 height 28
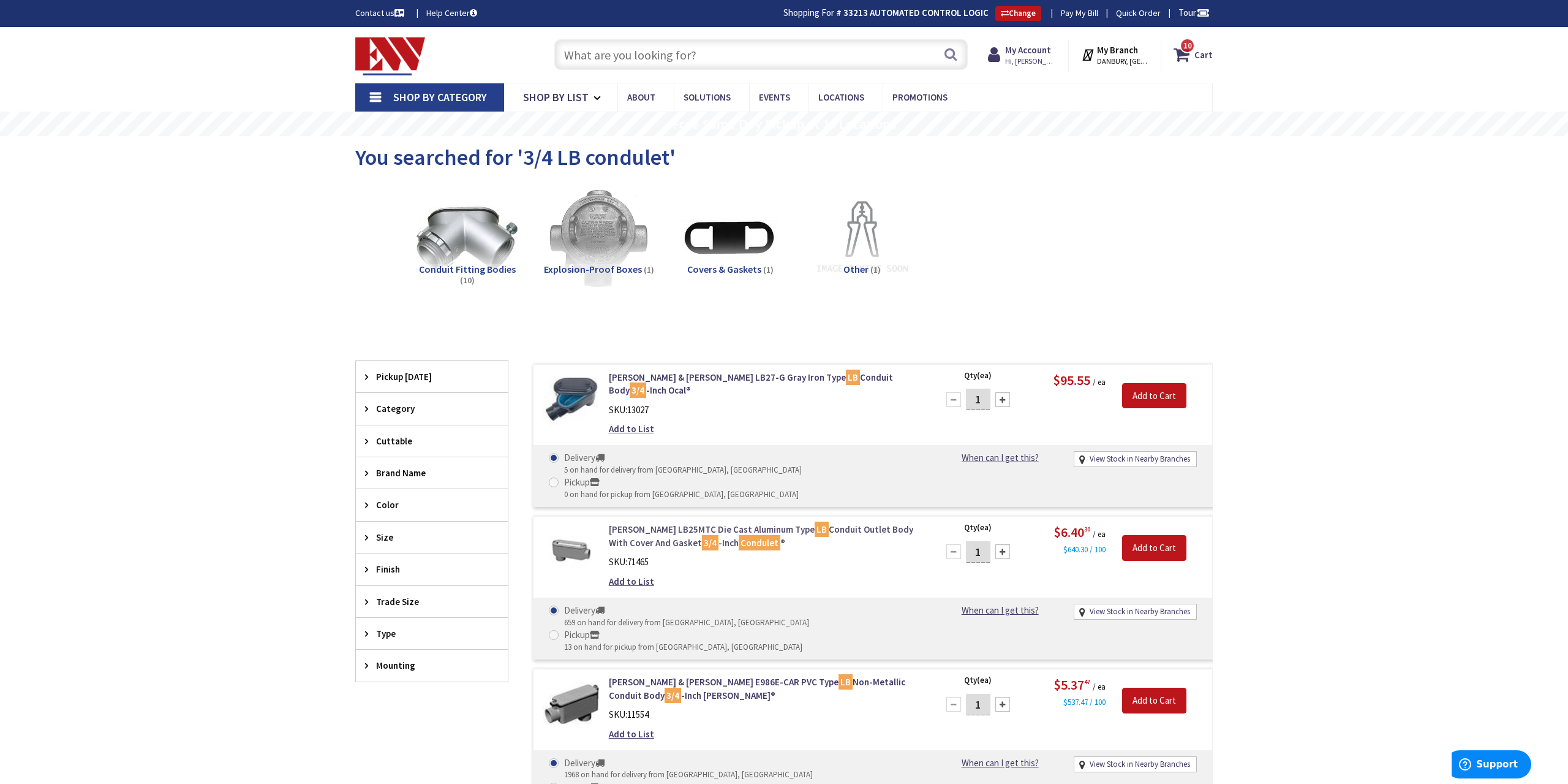
click at [844, 522] on link "Crouse-Hinds LB25MTC Die Cast Aluminum Type LB Conduit Outlet Body With Cover A…" at bounding box center [765, 535] width 312 height 26
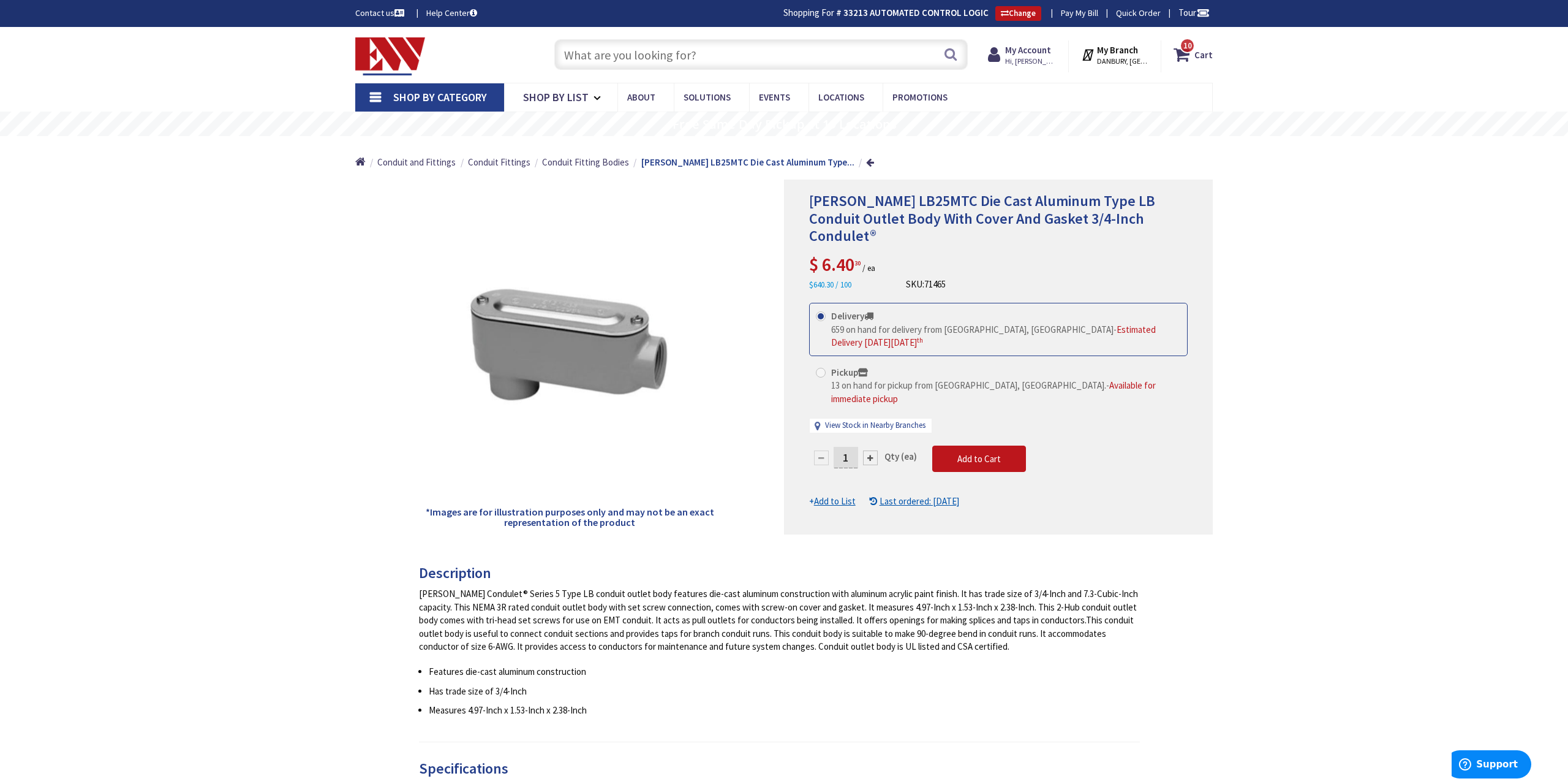
click at [851, 447] on input "1" at bounding box center [845, 457] width 24 height 21
type input "20"
click at [985, 406] on form "This product is Discontinued Delivery 659 on hand for delivery from Middletown,…" at bounding box center [998, 405] width 378 height 205
click at [966, 396] on div "Delivery 659 on hand for delivery from Middletown, CT - Estimated Delivery on T…" at bounding box center [998, 374] width 378 height 142
click at [972, 445] on button "Add to Cart" at bounding box center [978, 458] width 93 height 27
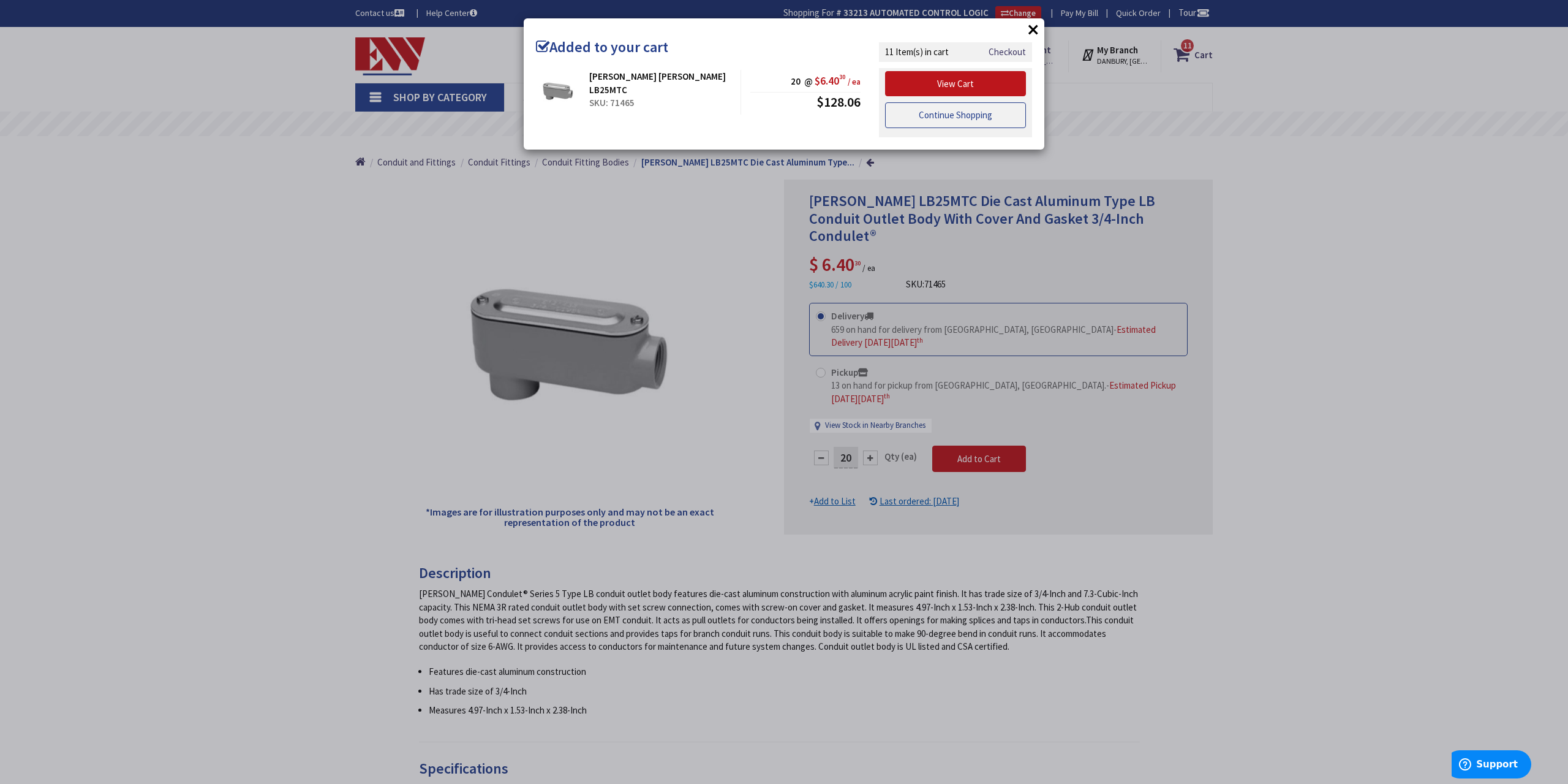
click at [972, 117] on link "Continue Shopping" at bounding box center [955, 115] width 140 height 26
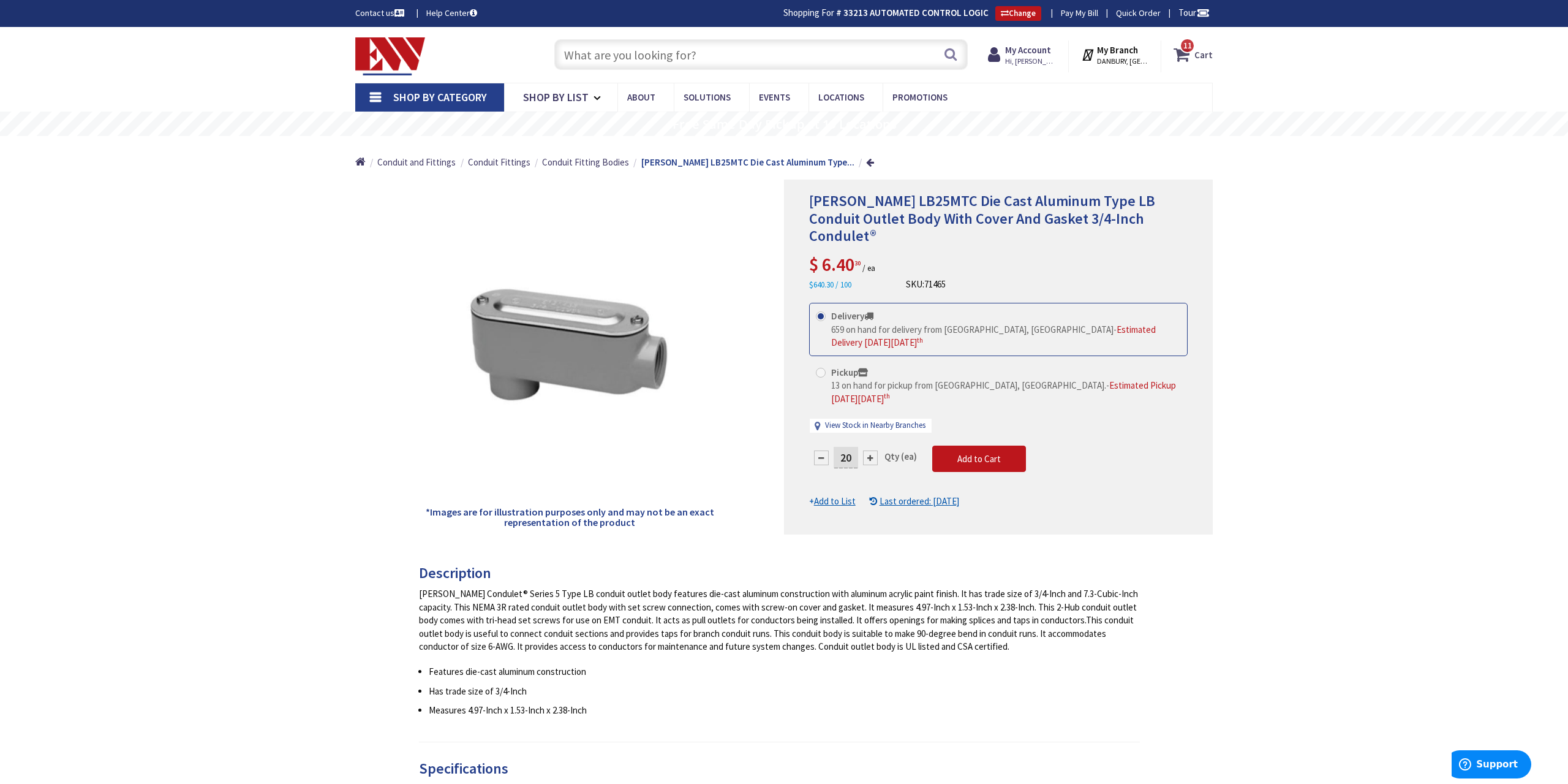
click at [1191, 52] on span "11 11 items" at bounding box center [1187, 45] width 15 height 15
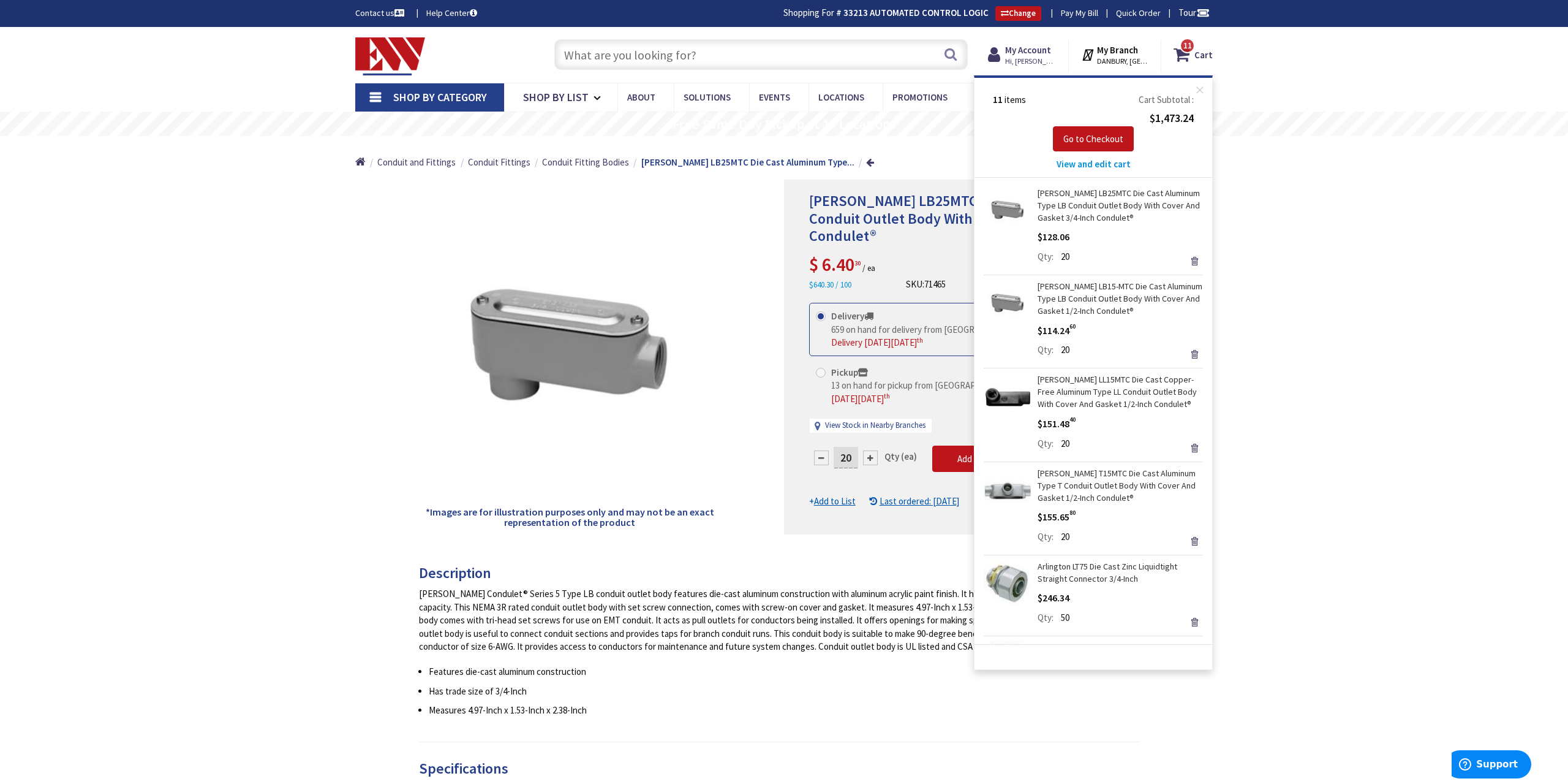
click at [629, 58] on input "text" at bounding box center [761, 54] width 413 height 31
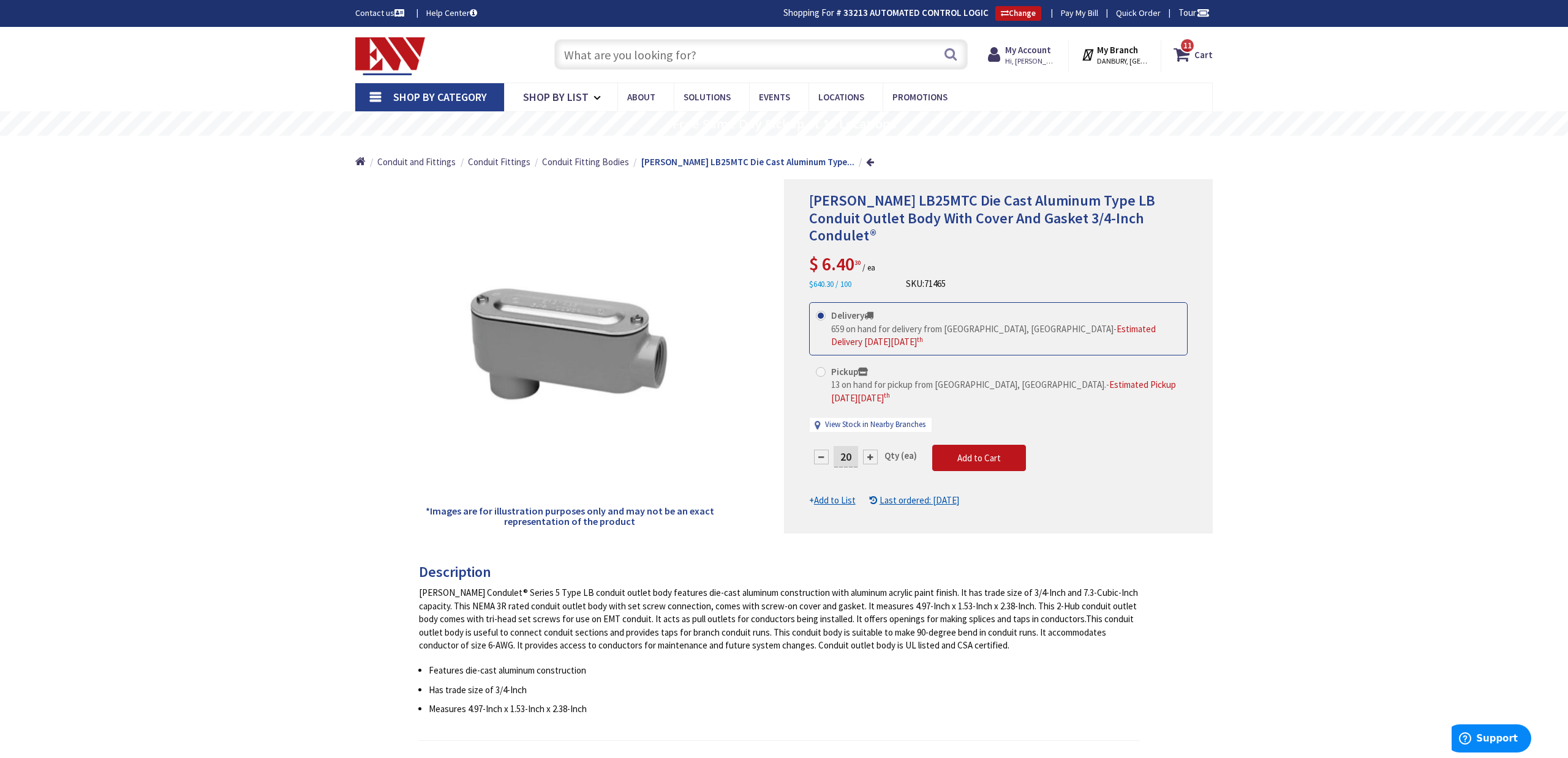
click at [616, 58] on input "text" at bounding box center [761, 54] width 413 height 31
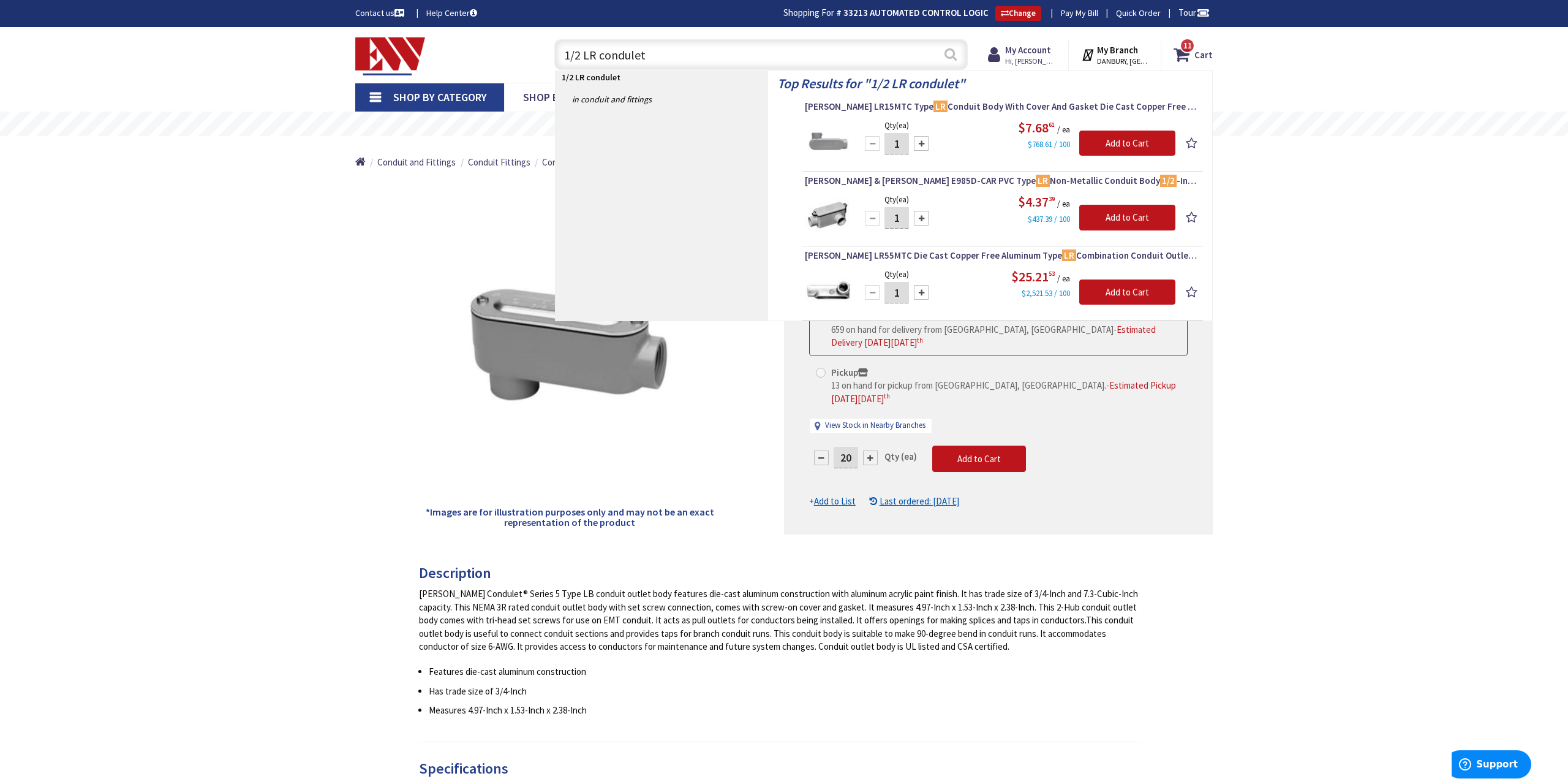
type input "1/2 LR condulet"
click at [953, 54] on button "Search" at bounding box center [951, 54] width 16 height 28
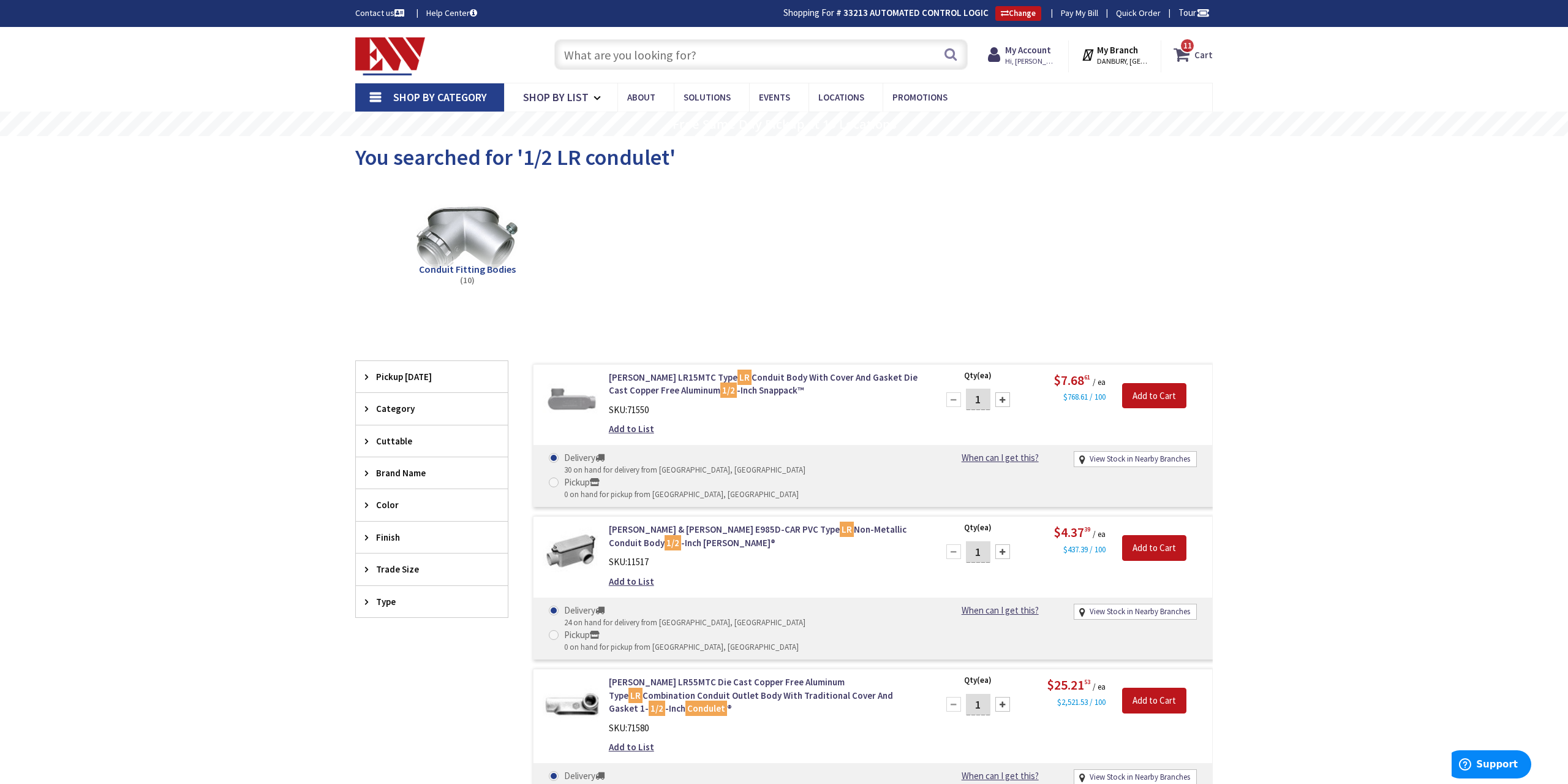
click at [1189, 56] on icon at bounding box center [1184, 54] width 21 height 22
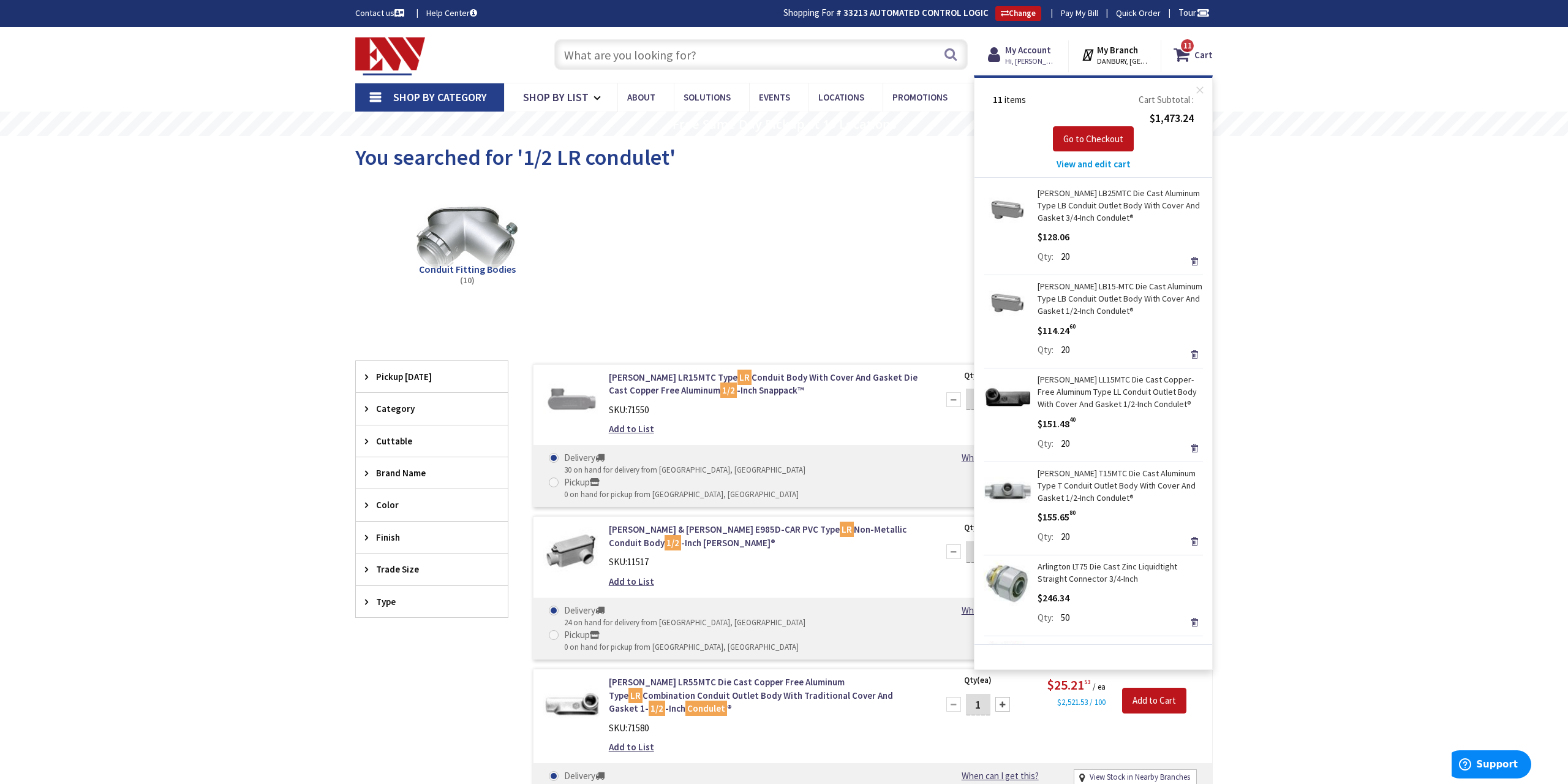
click at [1300, 288] on div "Skip to Content Toggle Nav Search 11 11 11 items Cart 11" at bounding box center [784, 713] width 1568 height 1372
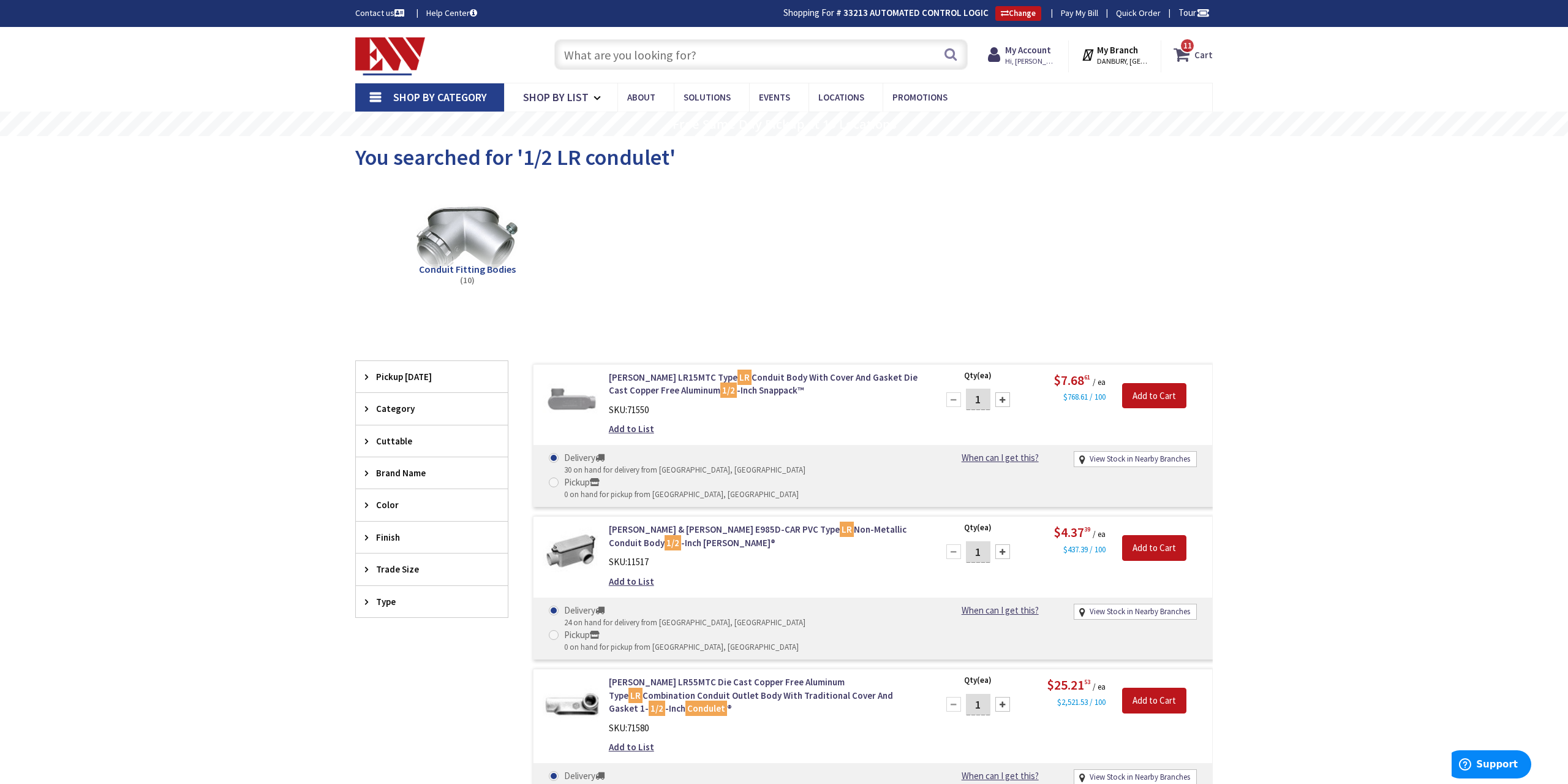
click at [1190, 54] on span "11 11 items" at bounding box center [1187, 45] width 15 height 15
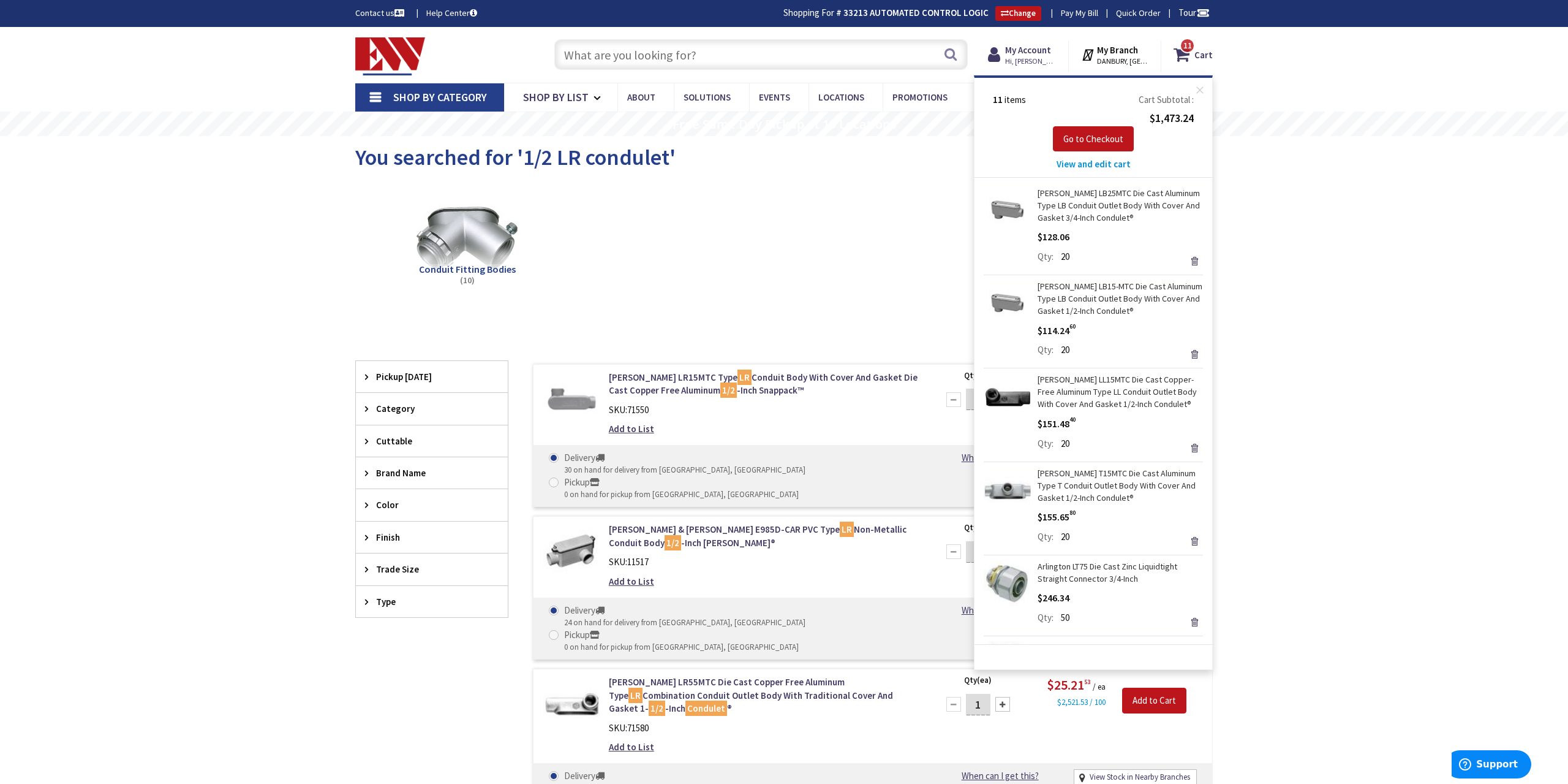
click at [1245, 253] on div "Skip to Content Toggle Nav Search 11 11 11 items Cart 11" at bounding box center [784, 713] width 1568 height 1372
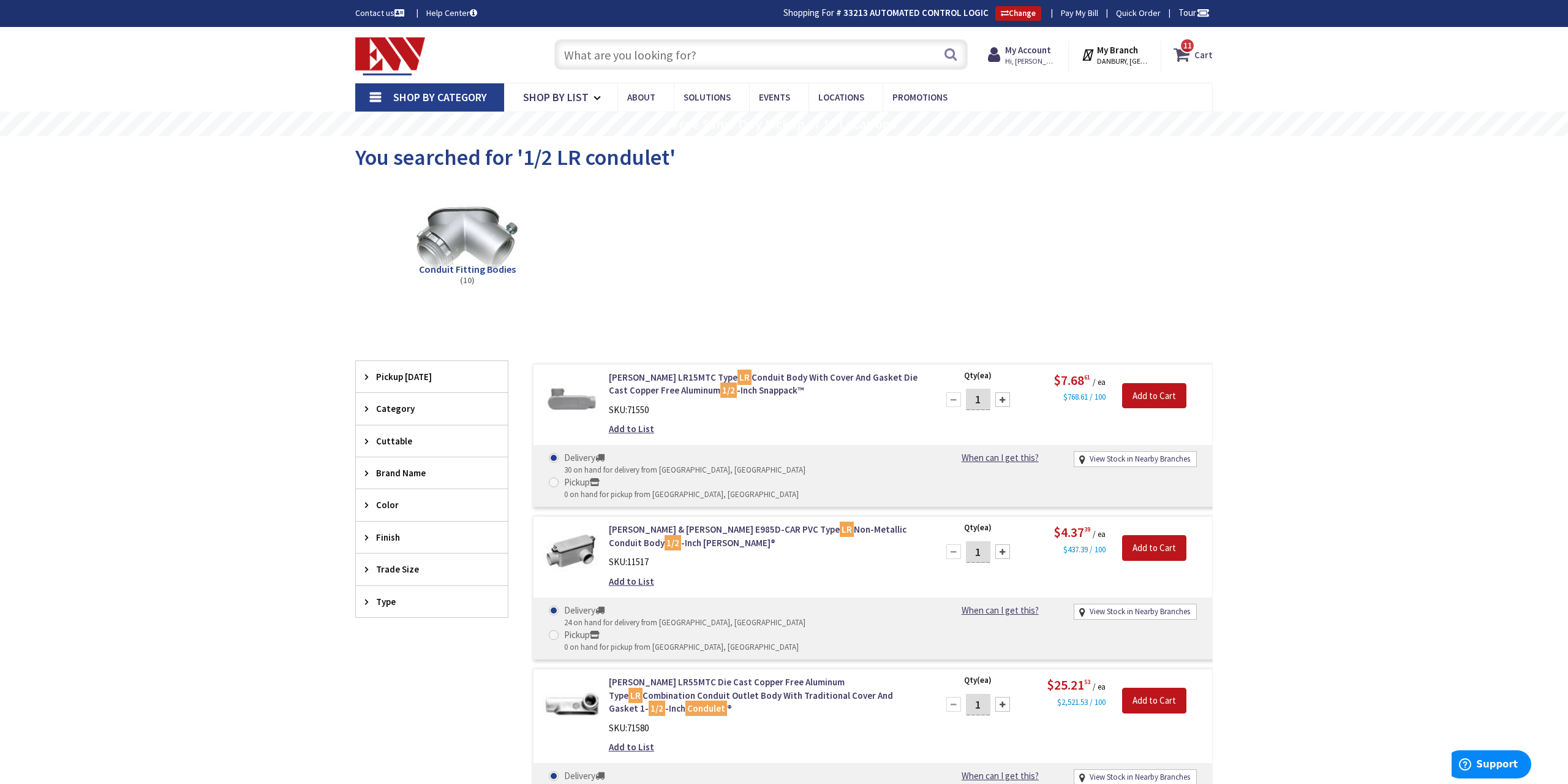
click at [1200, 59] on strong "Cart" at bounding box center [1203, 54] width 19 height 22
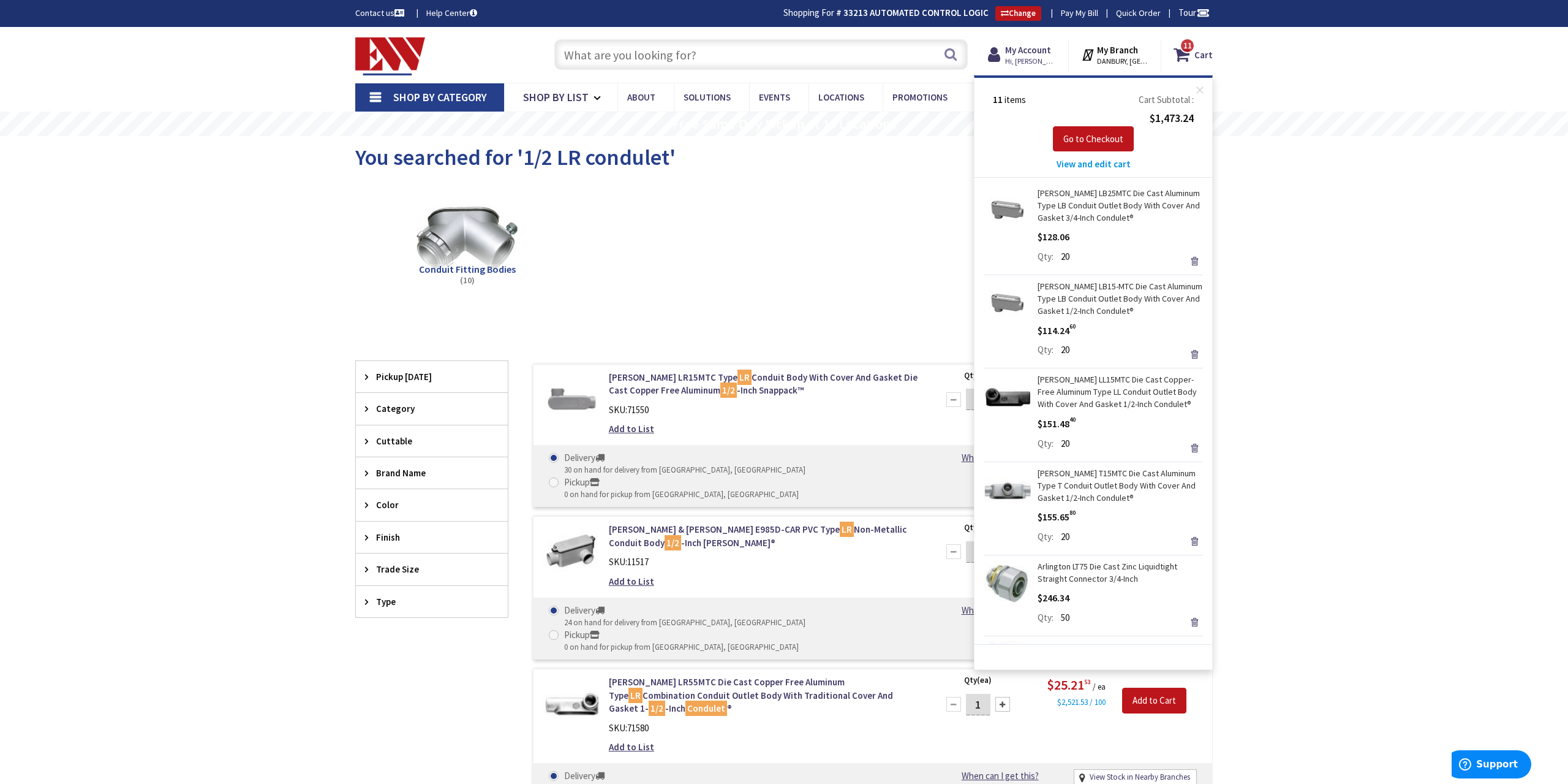
click at [1276, 310] on div "Skip to Content Toggle Nav Search 11 11 11 items Cart 11" at bounding box center [784, 713] width 1568 height 1372
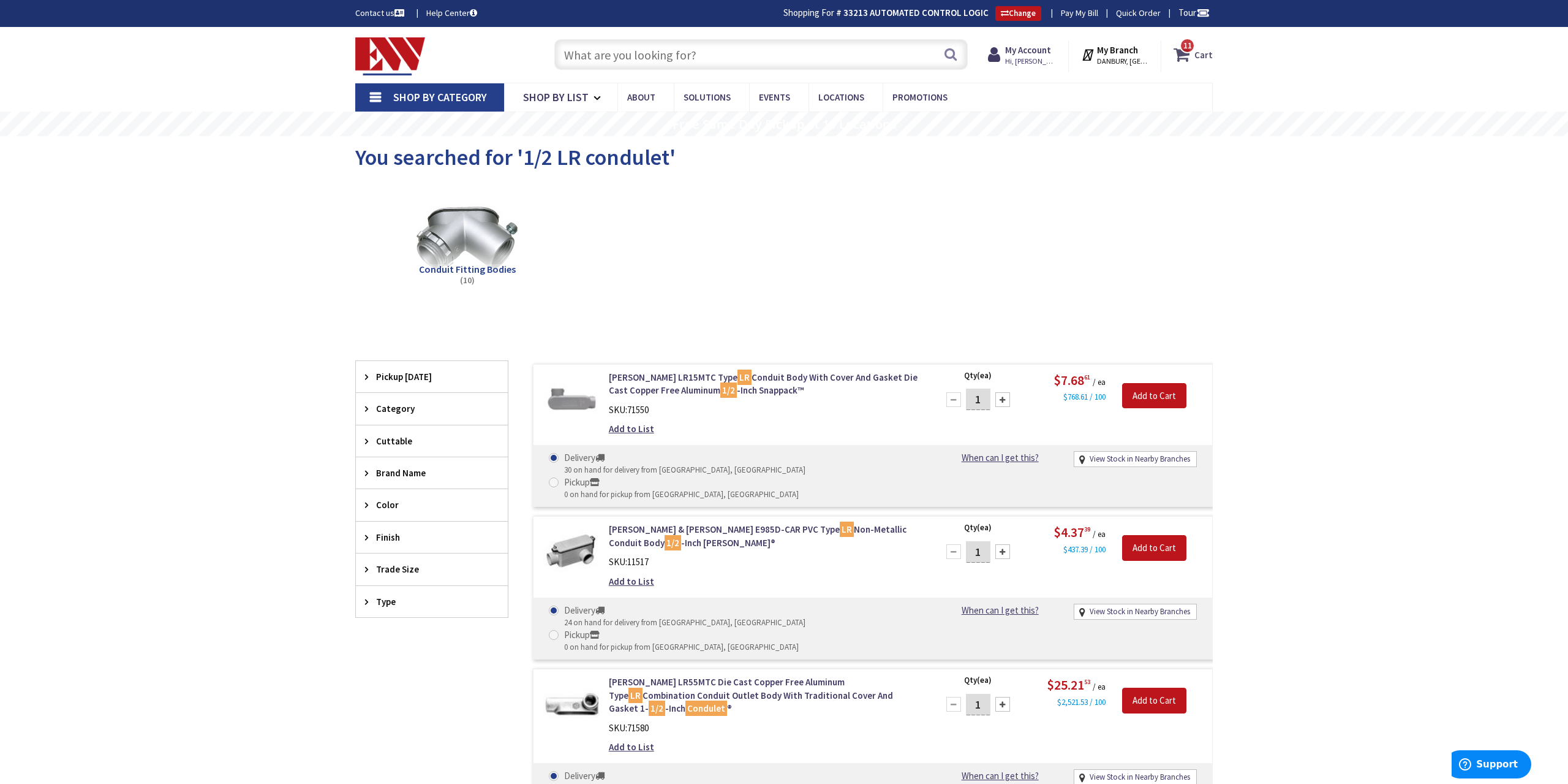
click at [1190, 59] on icon at bounding box center [1184, 54] width 21 height 22
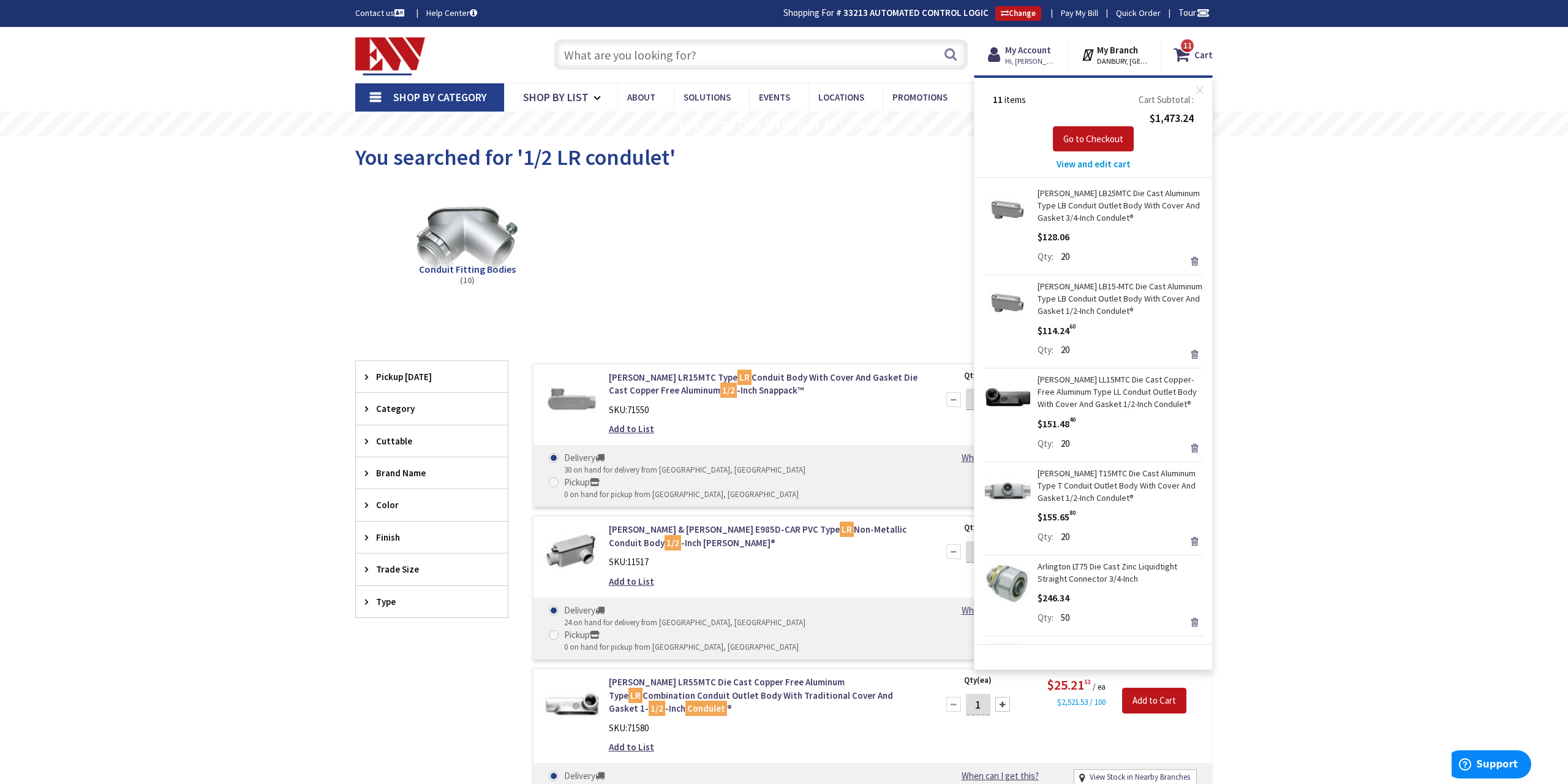
click at [1234, 243] on main "You searched for '1/2 LR condulet' View Subcategories Conduit Fitting Bodies (1…" at bounding box center [784, 649] width 918 height 1028
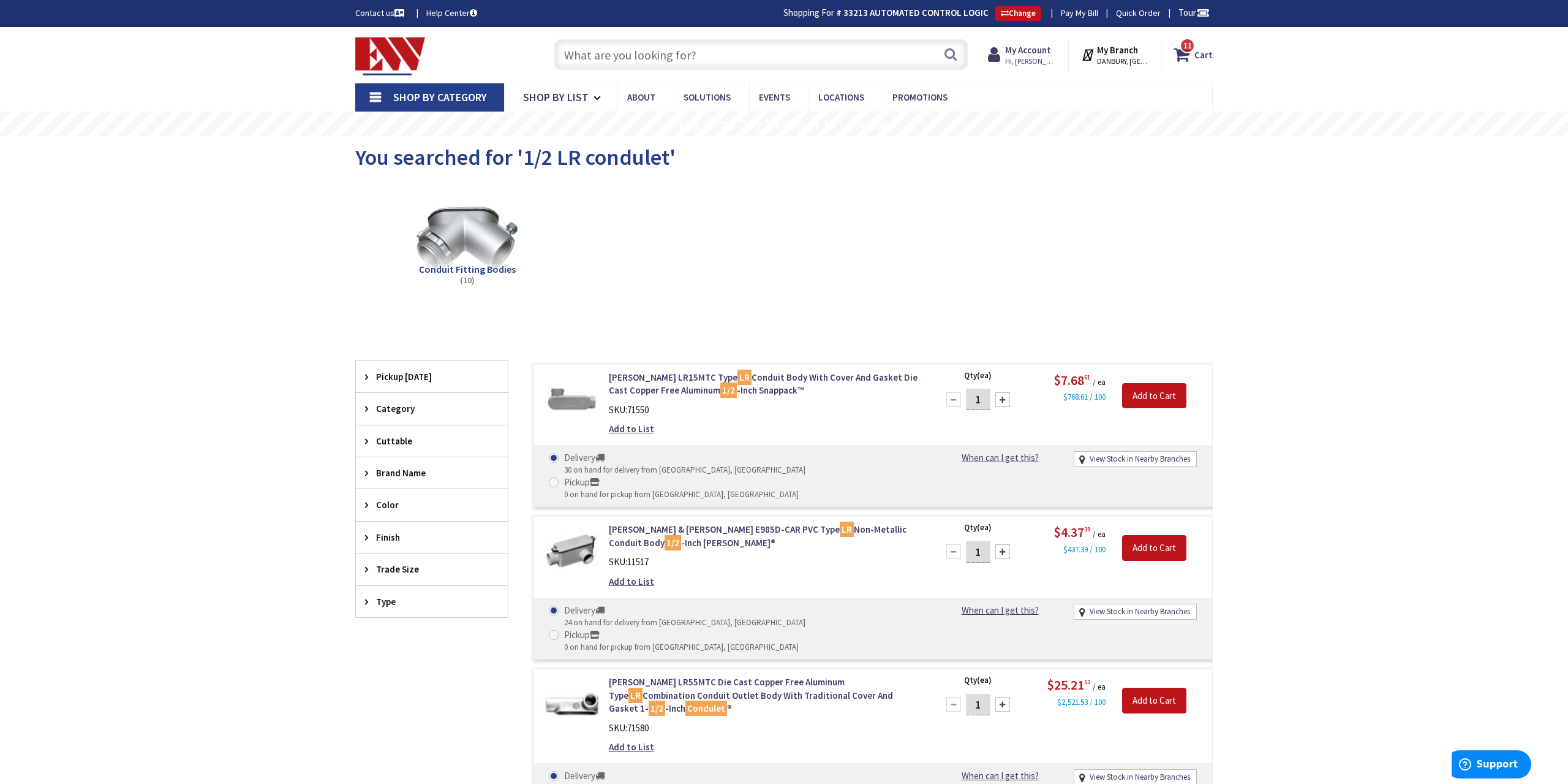
click at [691, 55] on input "text" at bounding box center [761, 54] width 413 height 31
click at [859, 377] on link "Crouse-Hinds LR15MTC Type LR Conduit Body With Cover And Gasket Die Cast Copper…" at bounding box center [765, 383] width 312 height 26
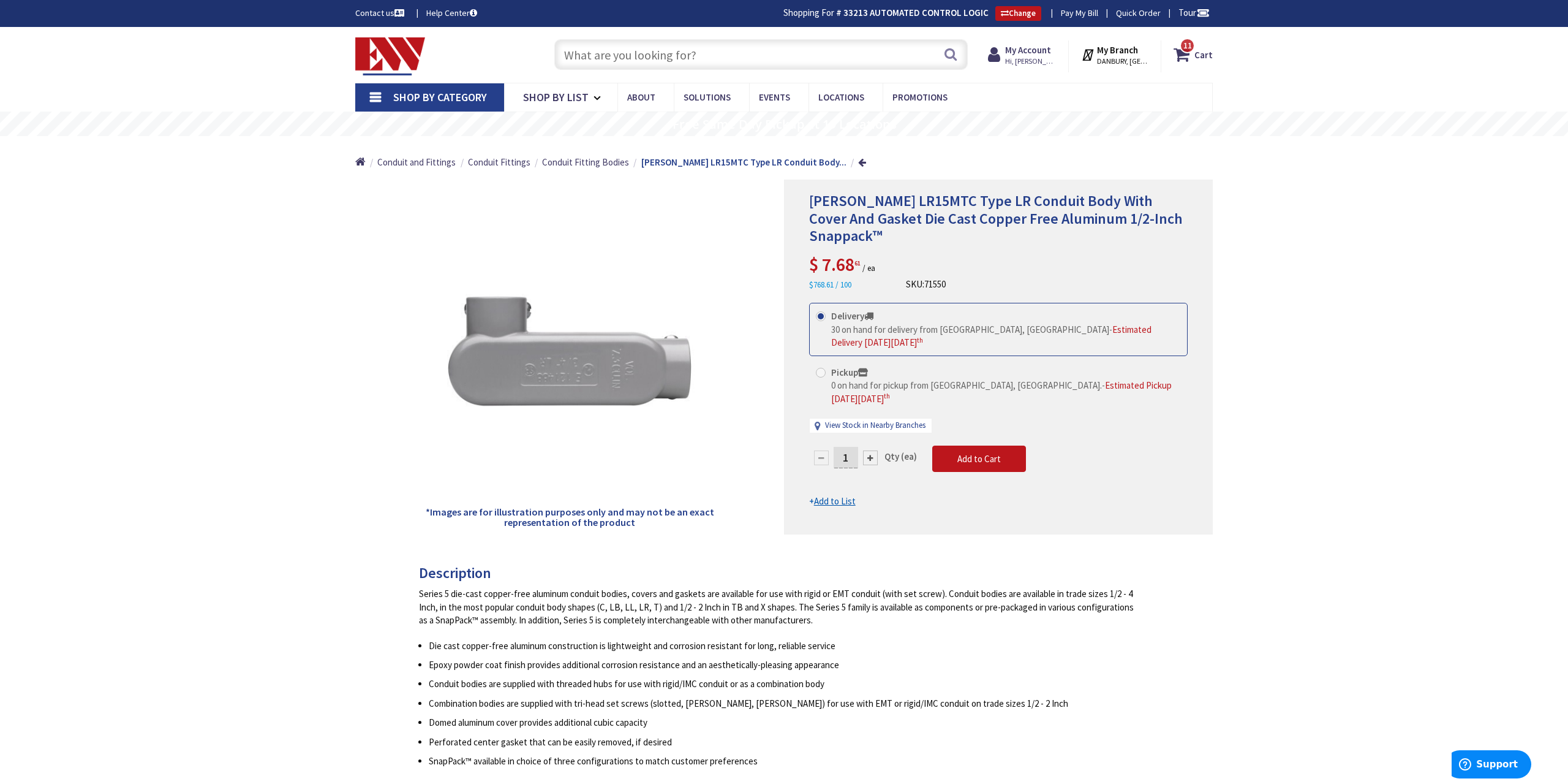
click at [849, 447] on input "1" at bounding box center [845, 457] width 24 height 21
type input "20"
click at [993, 430] on form "This product is Discontinued Delivery 30 on hand for delivery from [GEOGRAPHIC_…" at bounding box center [998, 405] width 378 height 205
click at [981, 453] on span "Add to Cart" at bounding box center [979, 458] width 44 height 11
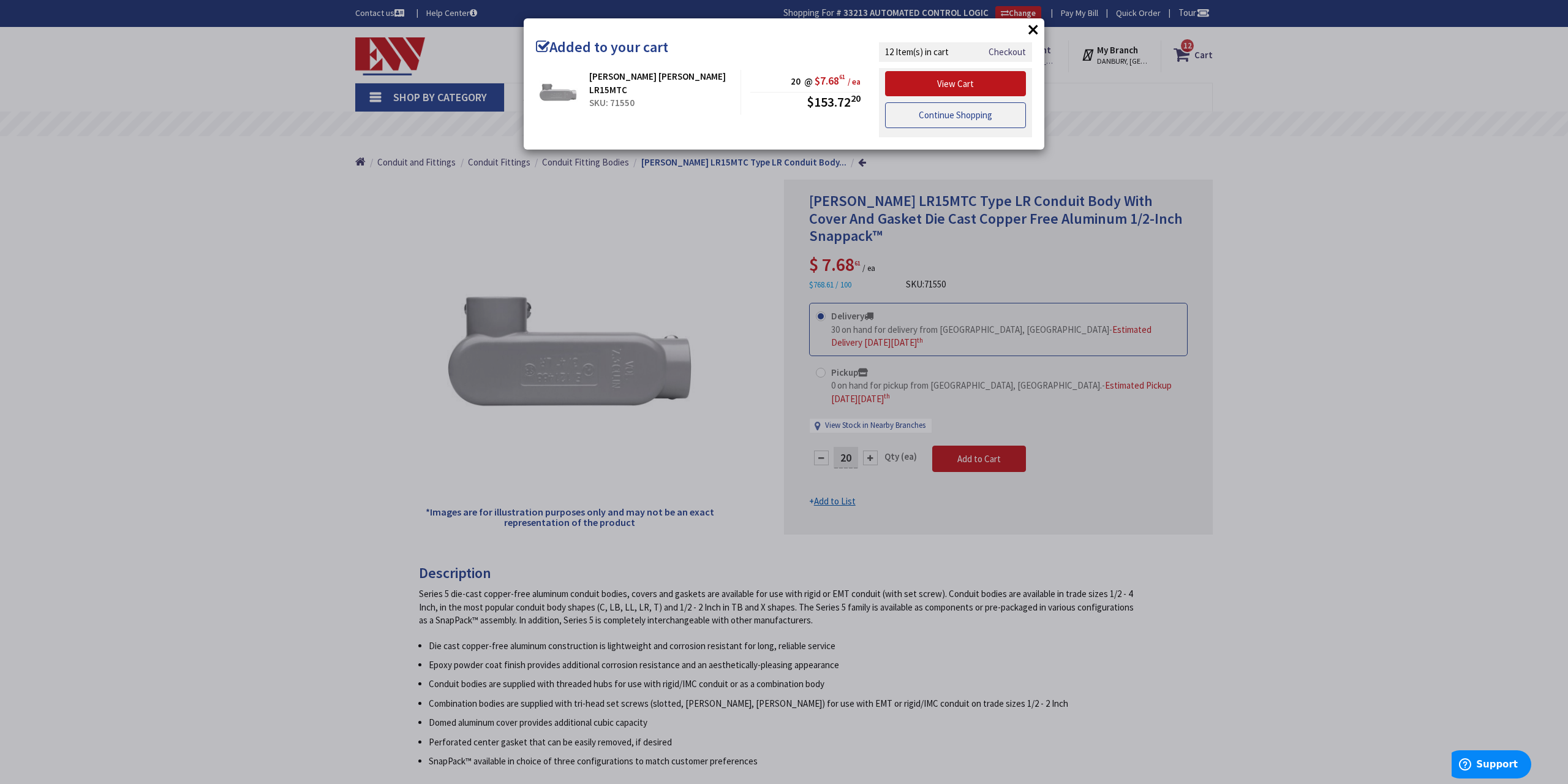
click at [987, 112] on link "Continue Shopping" at bounding box center [955, 115] width 140 height 26
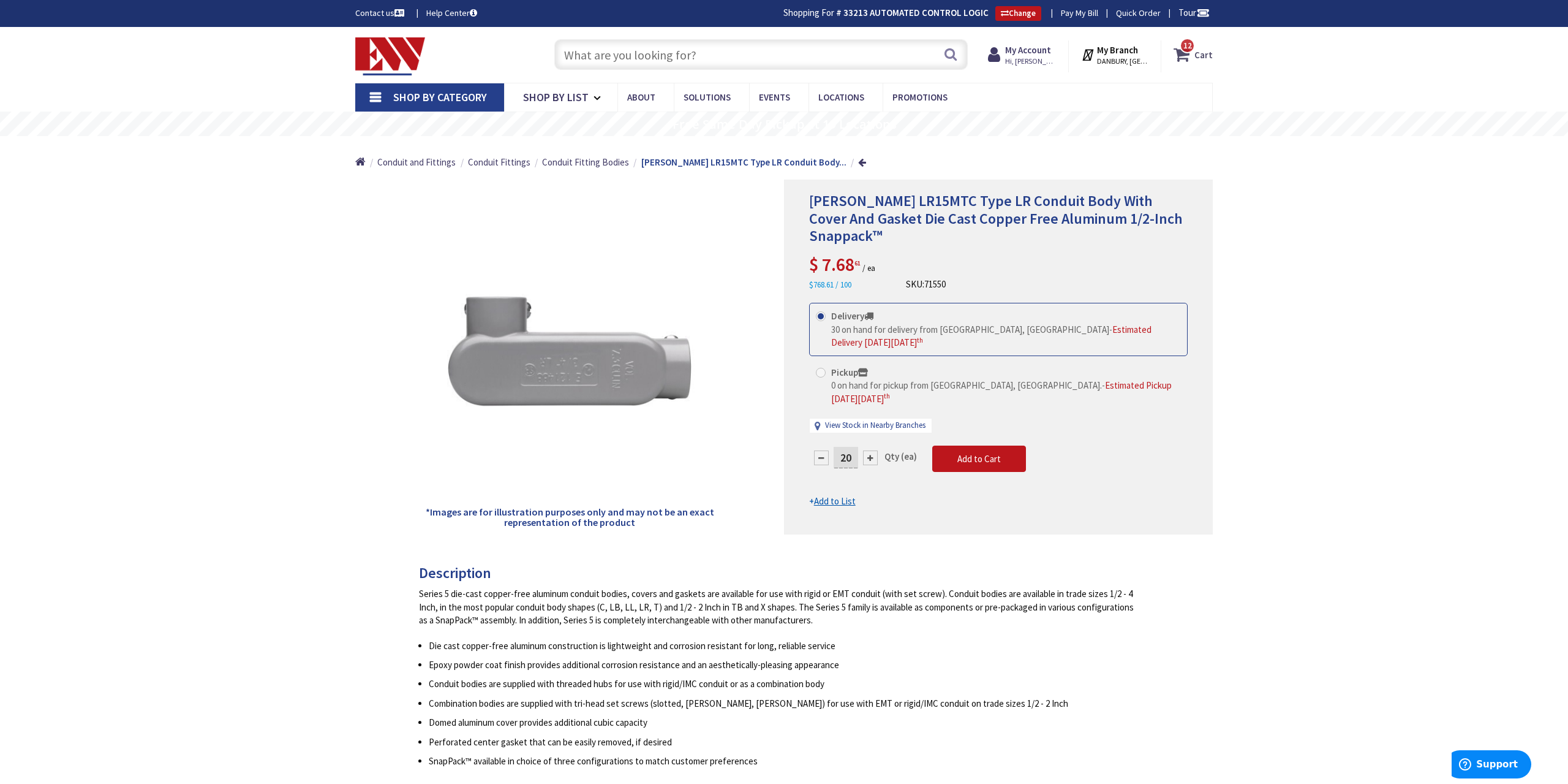
click at [1189, 54] on icon at bounding box center [1184, 54] width 21 height 22
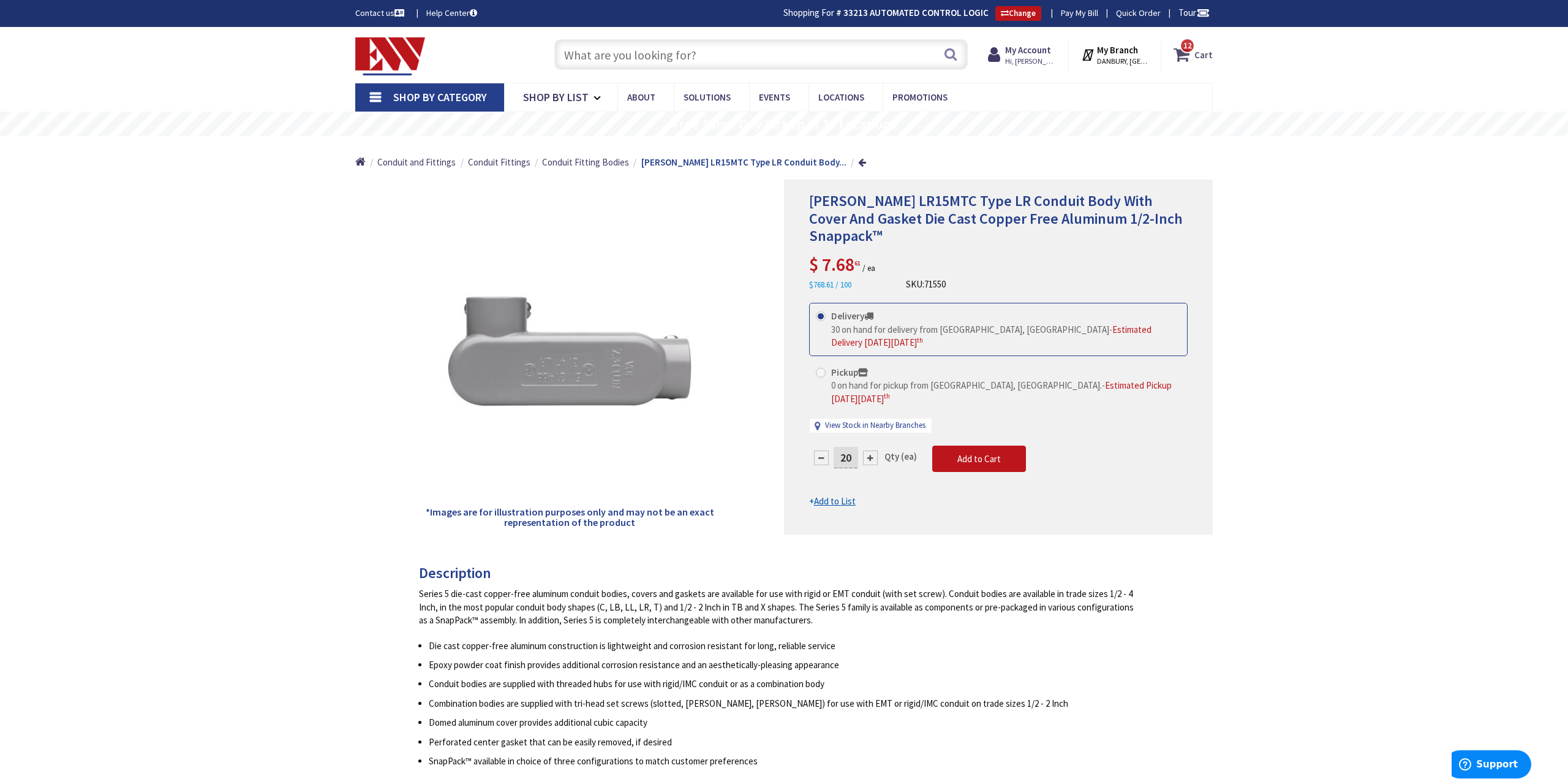
click at [1203, 55] on strong "Cart" at bounding box center [1203, 54] width 19 height 22
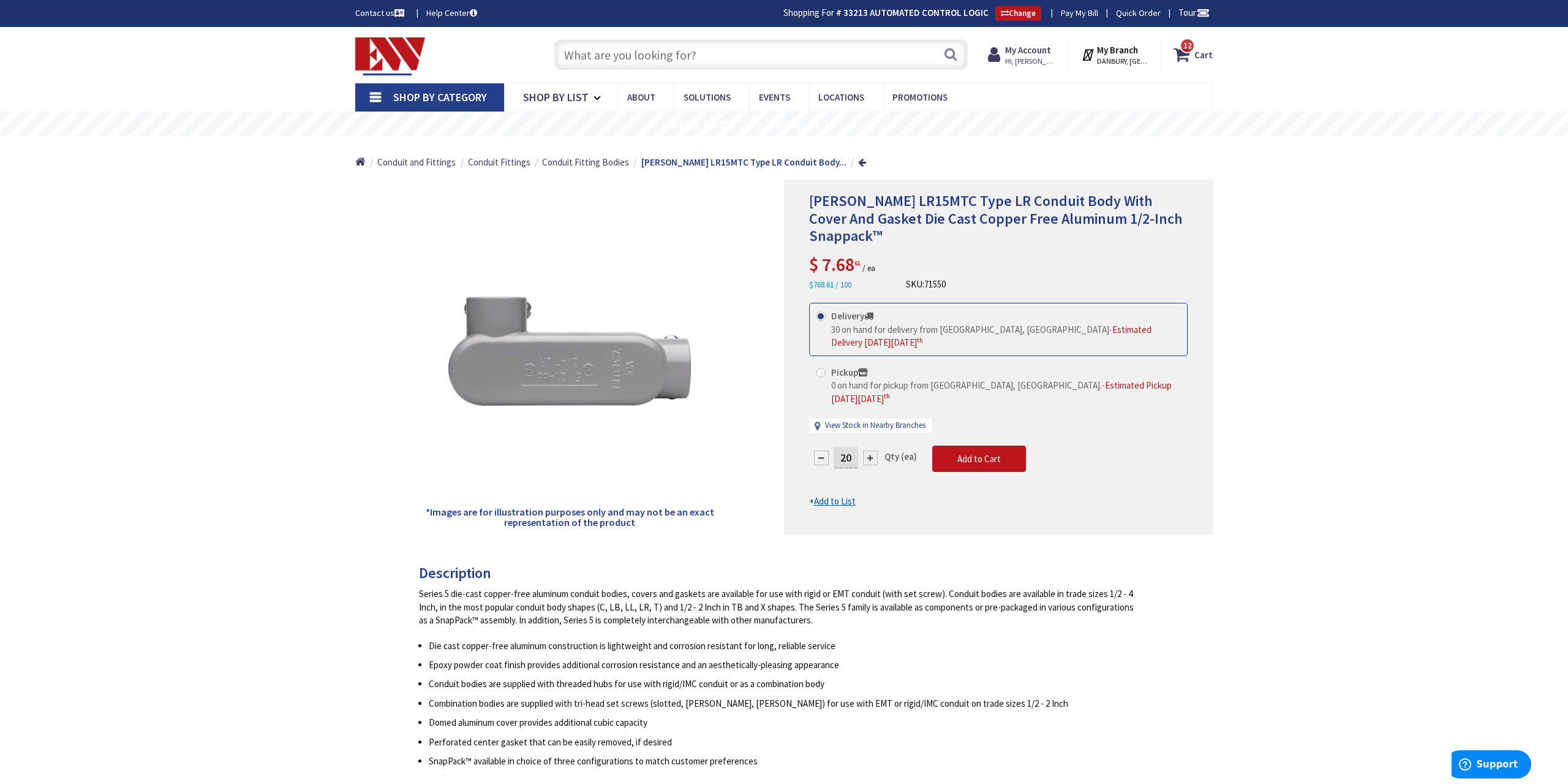
click at [702, 55] on input "text" at bounding box center [761, 54] width 413 height 31
click at [602, 54] on input "text" at bounding box center [761, 54] width 413 height 31
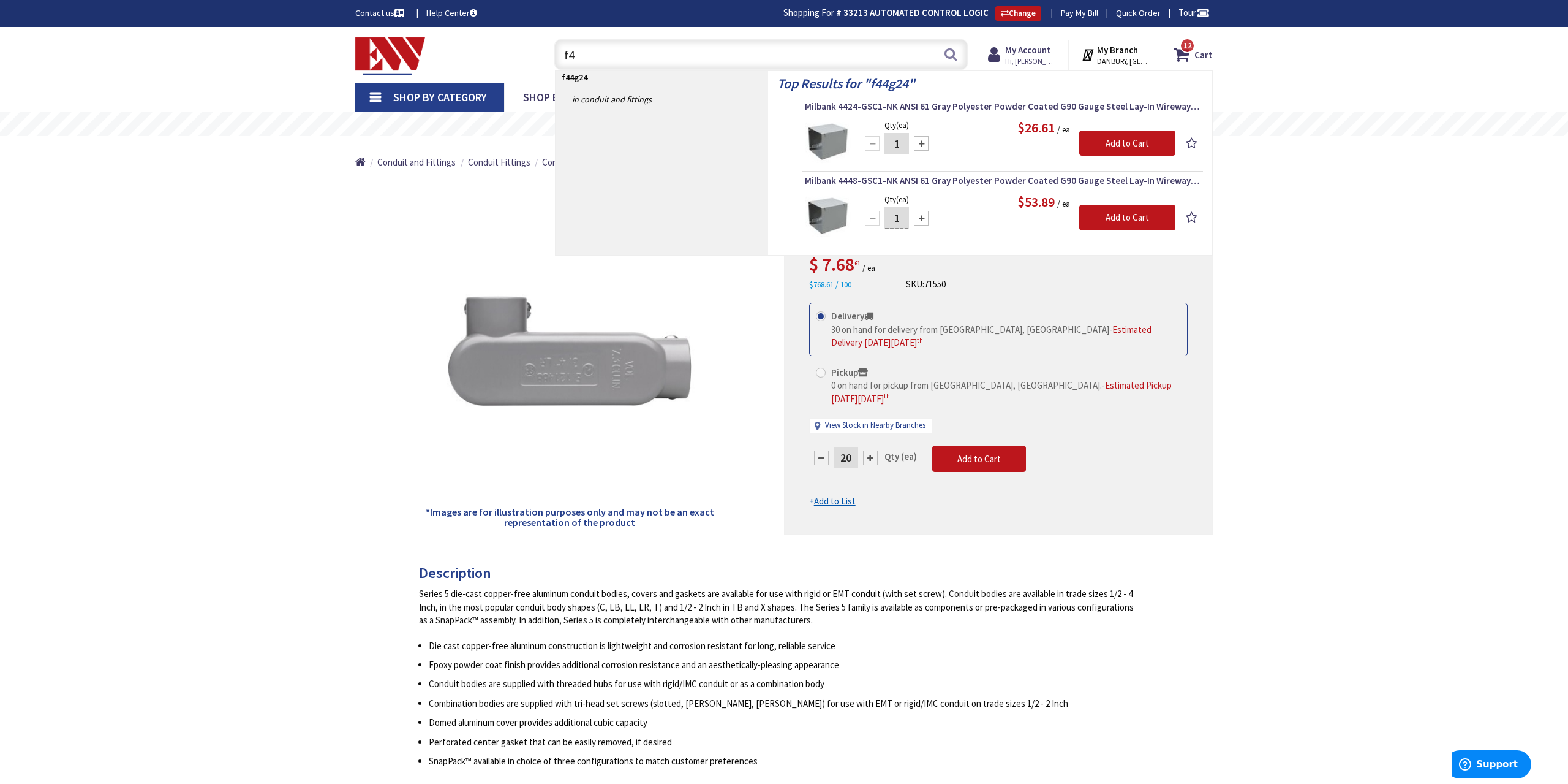
type input "f"
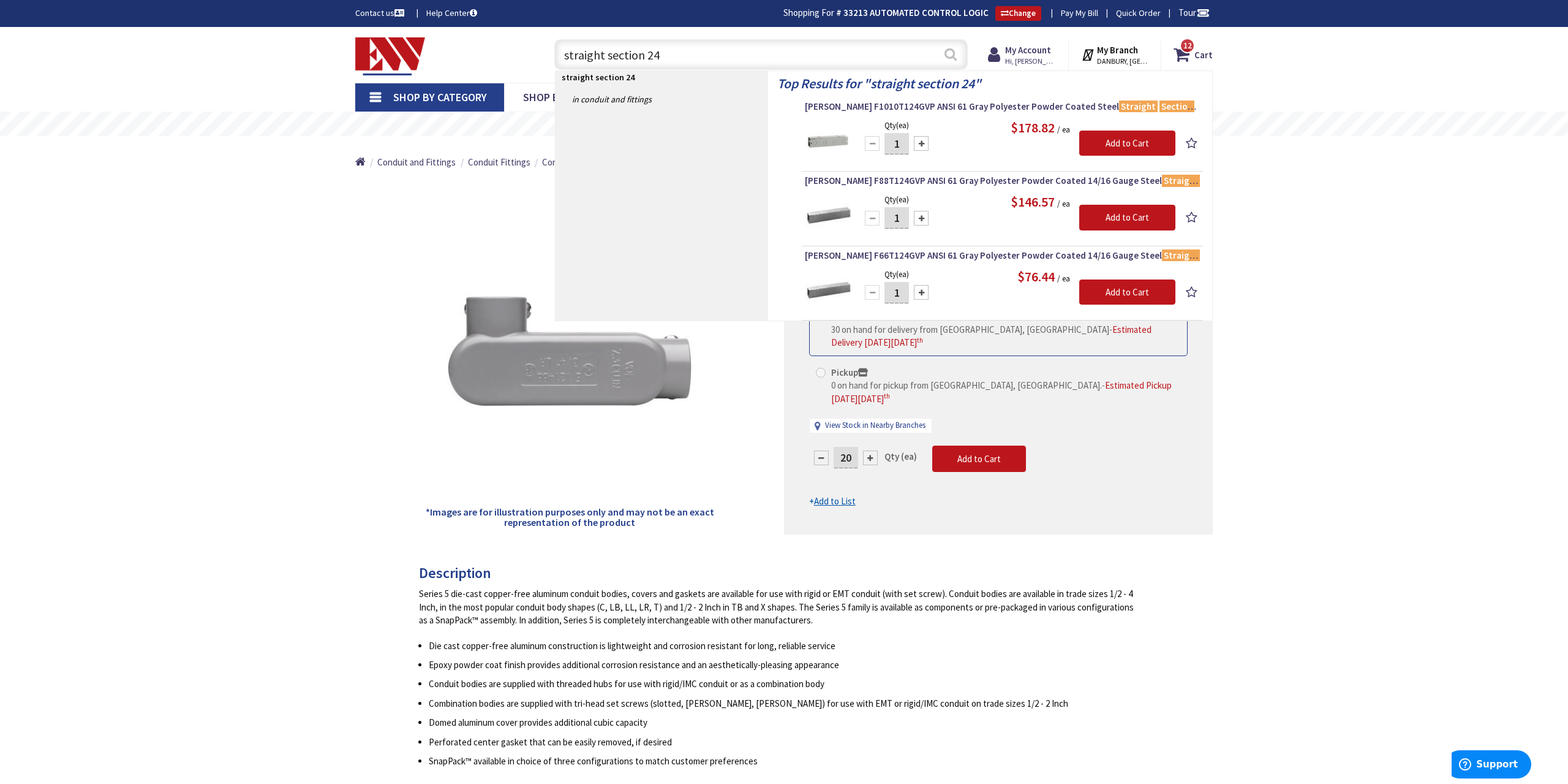
type input "straight section 24"
click at [950, 58] on button "Search" at bounding box center [951, 54] width 16 height 28
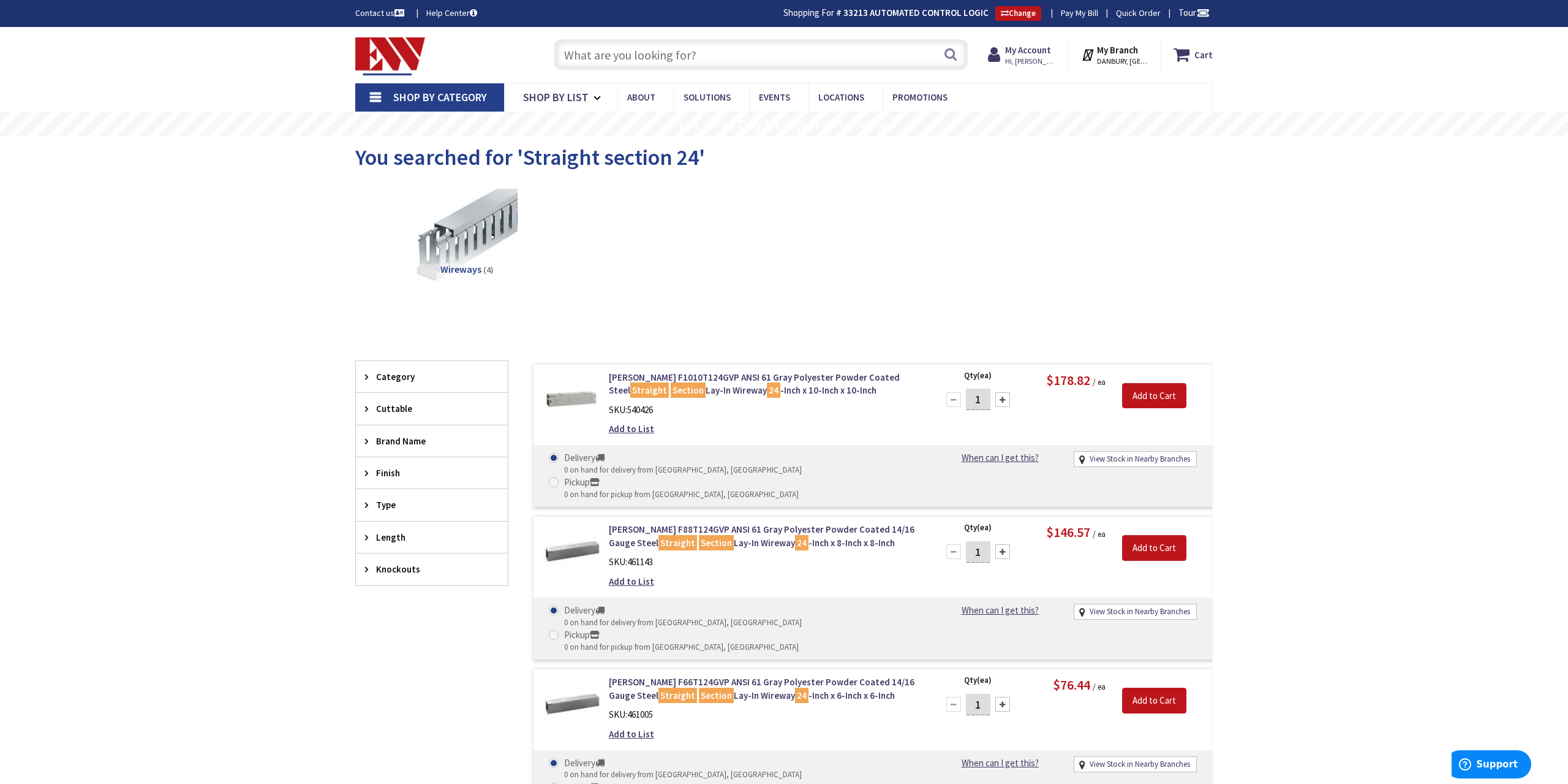
click at [658, 57] on input "text" at bounding box center [761, 54] width 413 height 31
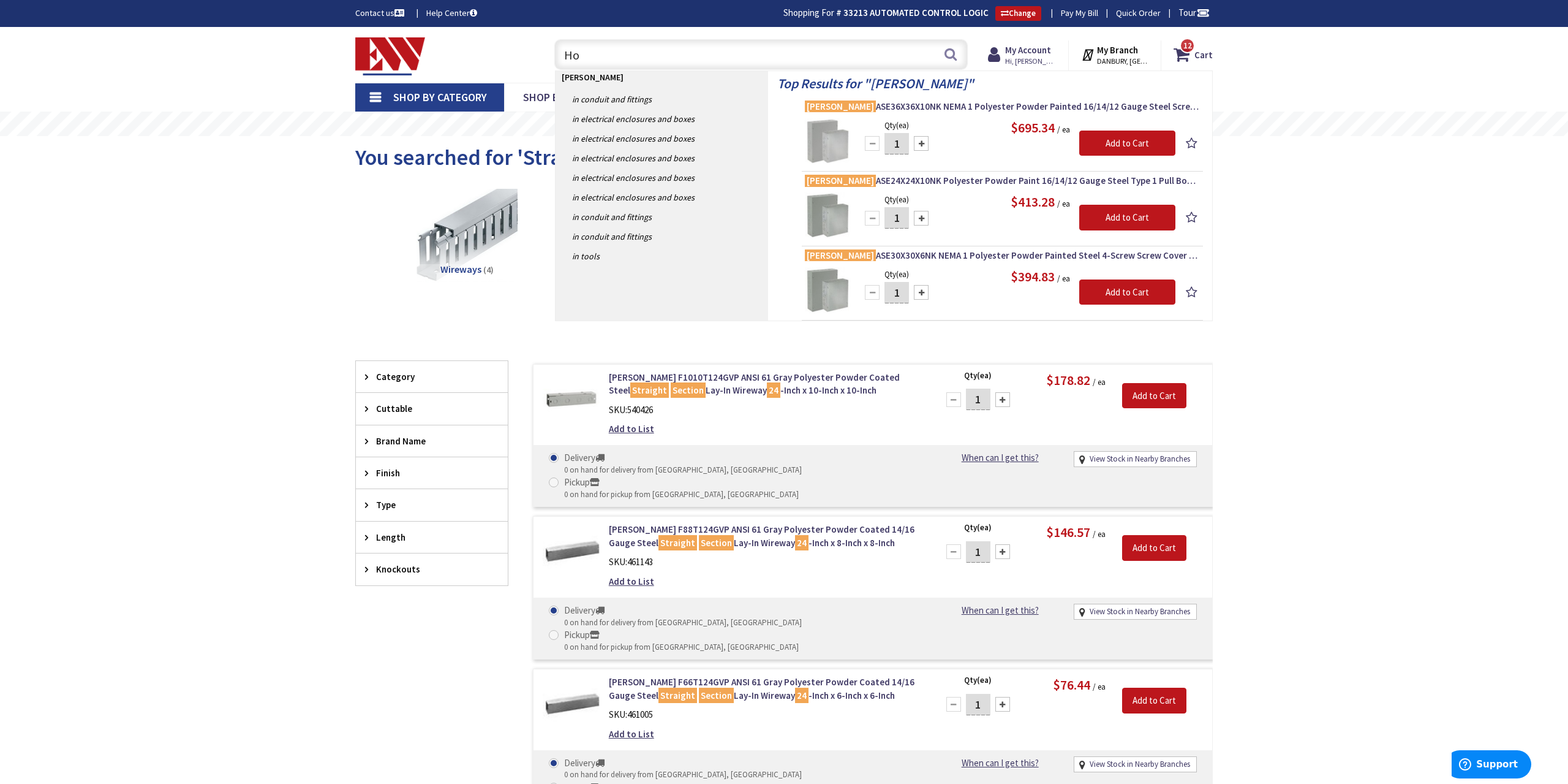
type input "H"
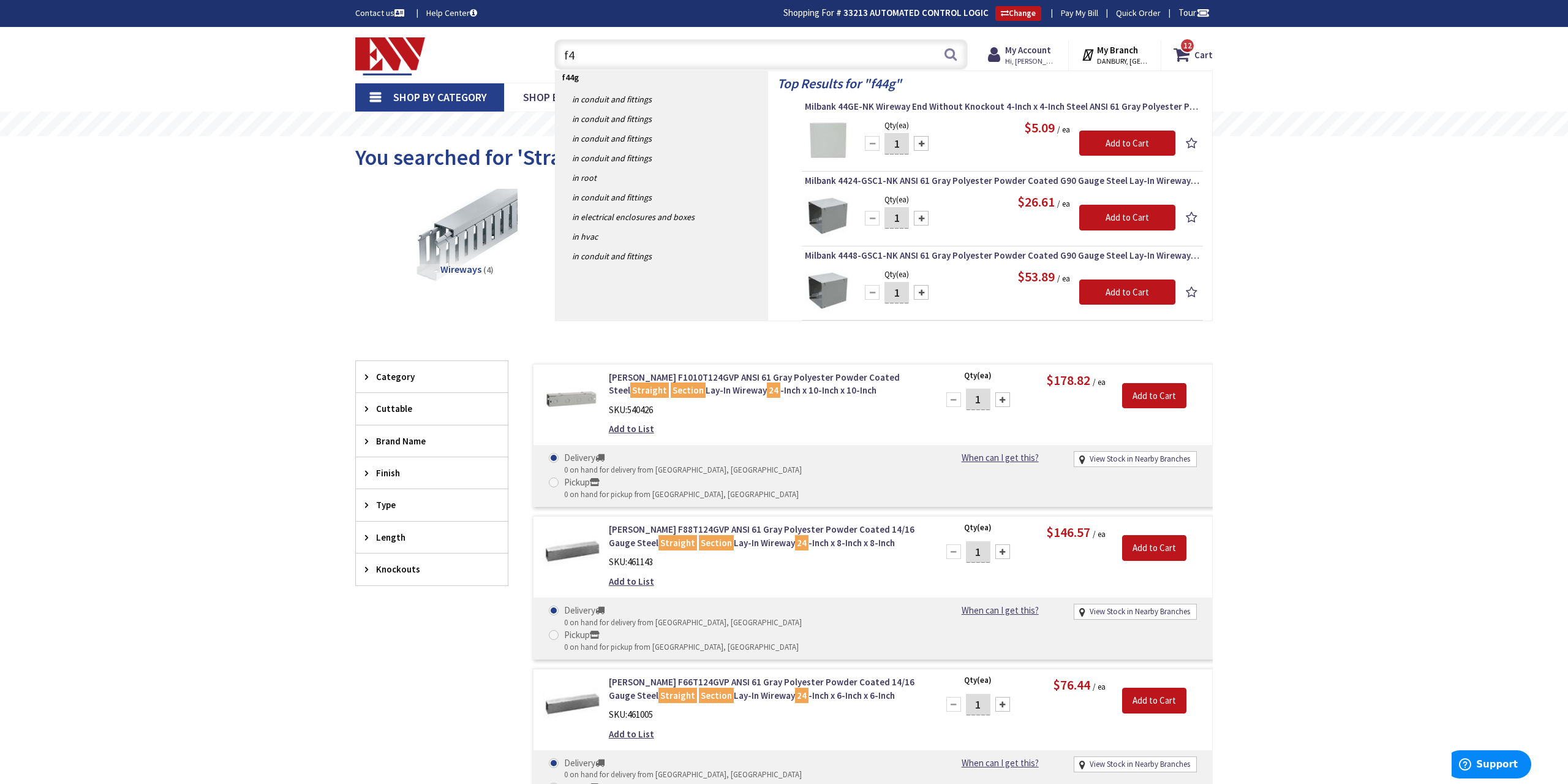
type input "f"
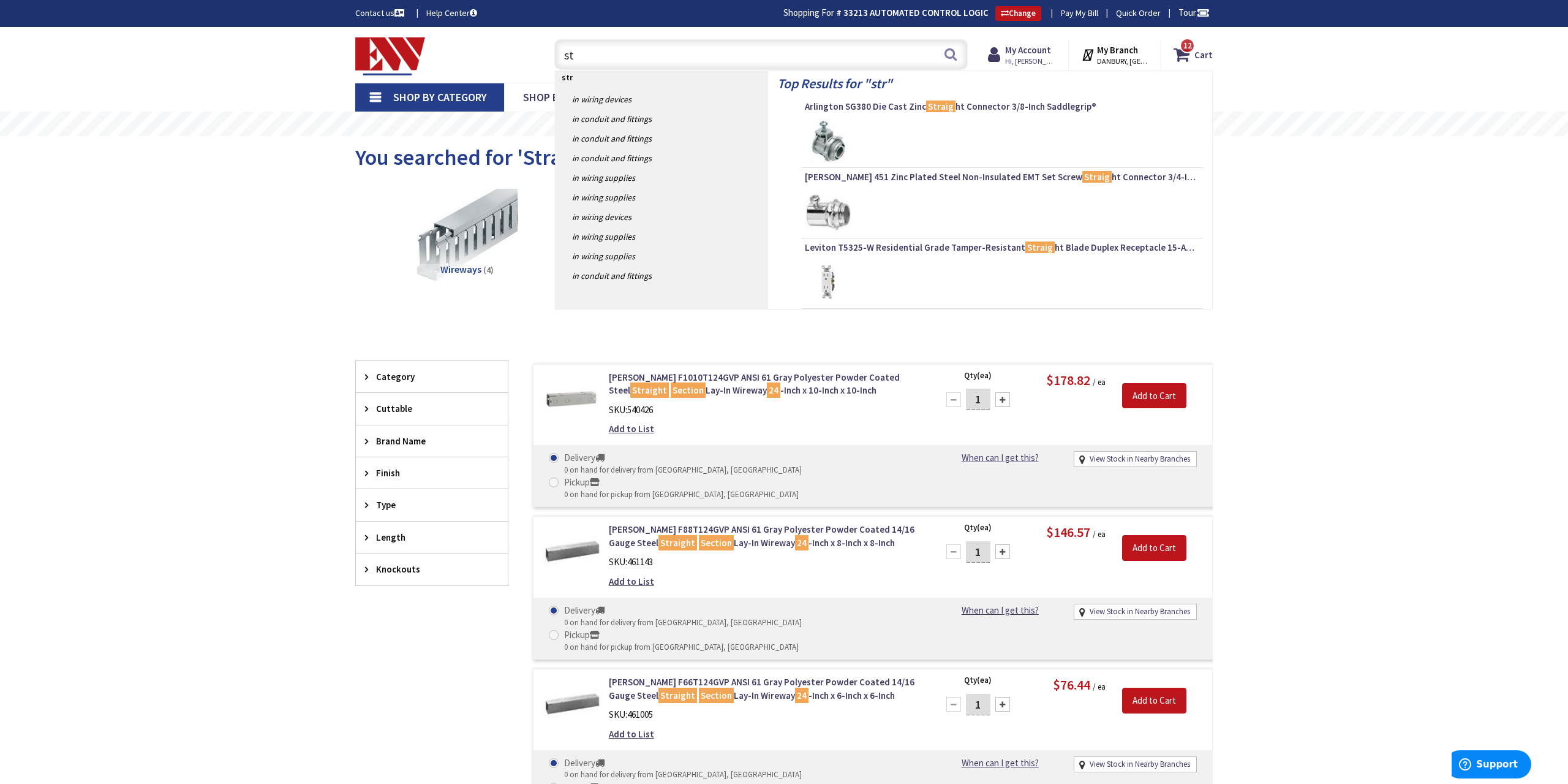
type input "s"
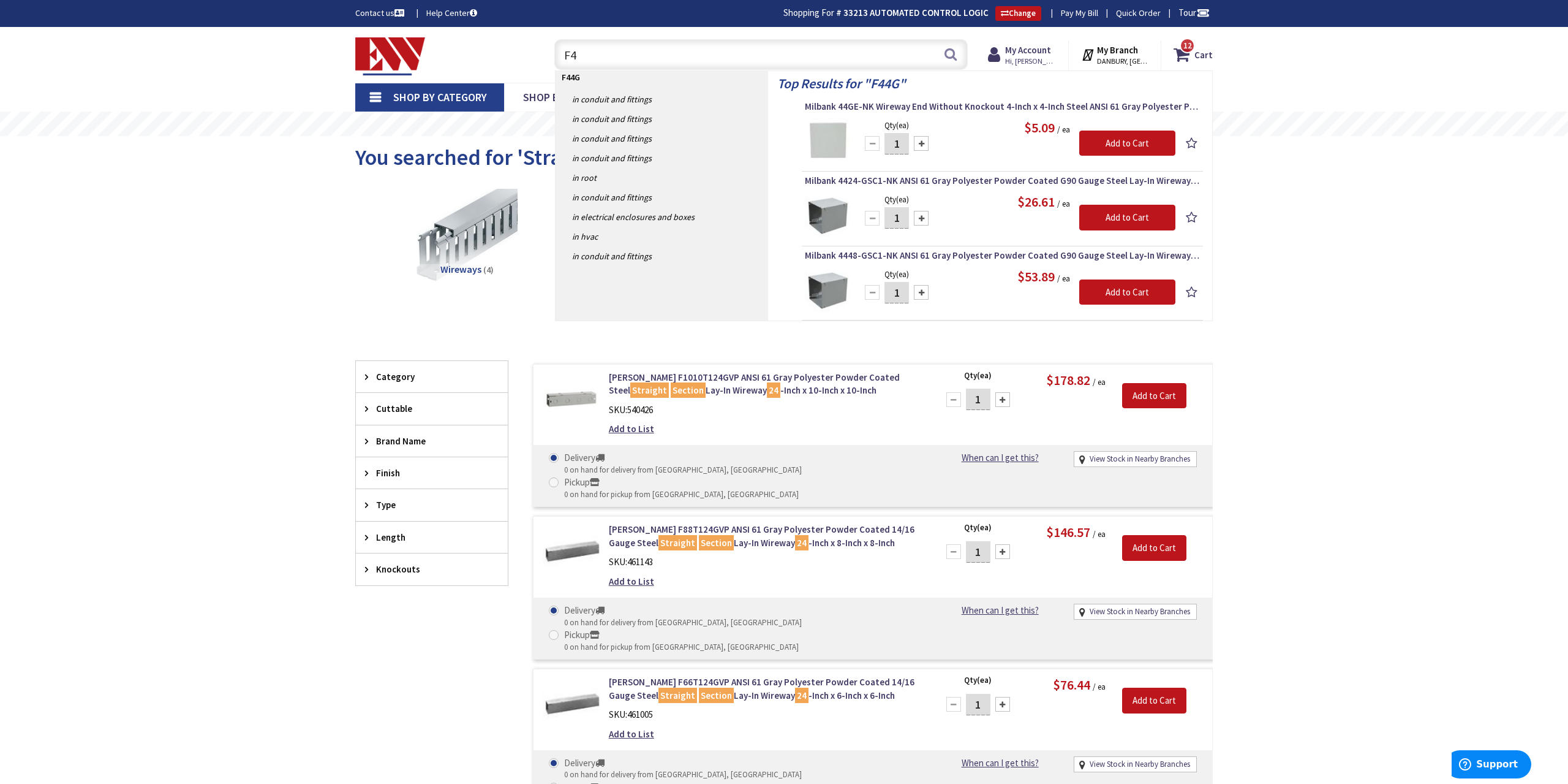
type input "F"
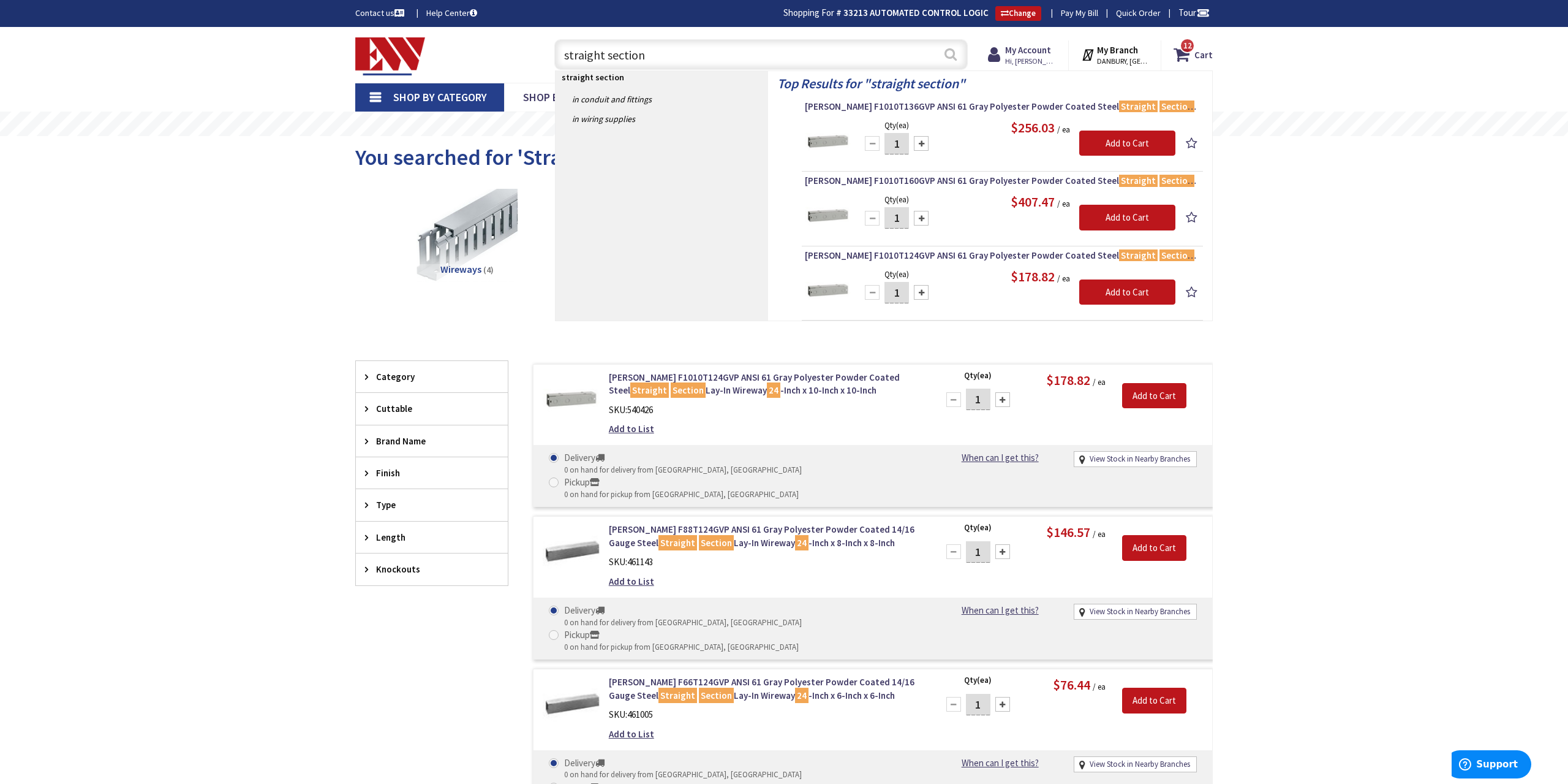
type input "straight section"
click at [948, 62] on button "Search" at bounding box center [951, 54] width 16 height 28
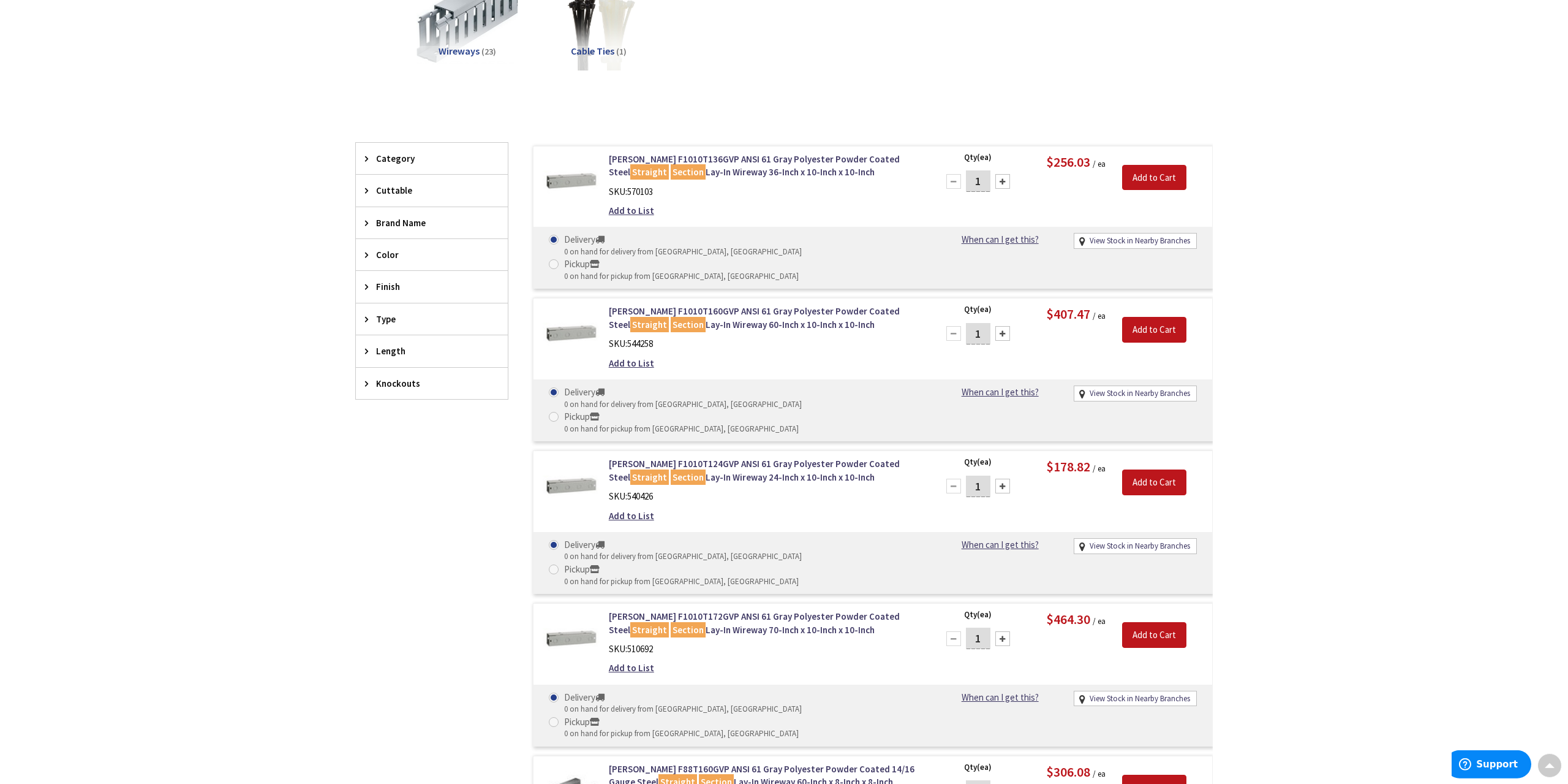
scroll to position [193, 0]
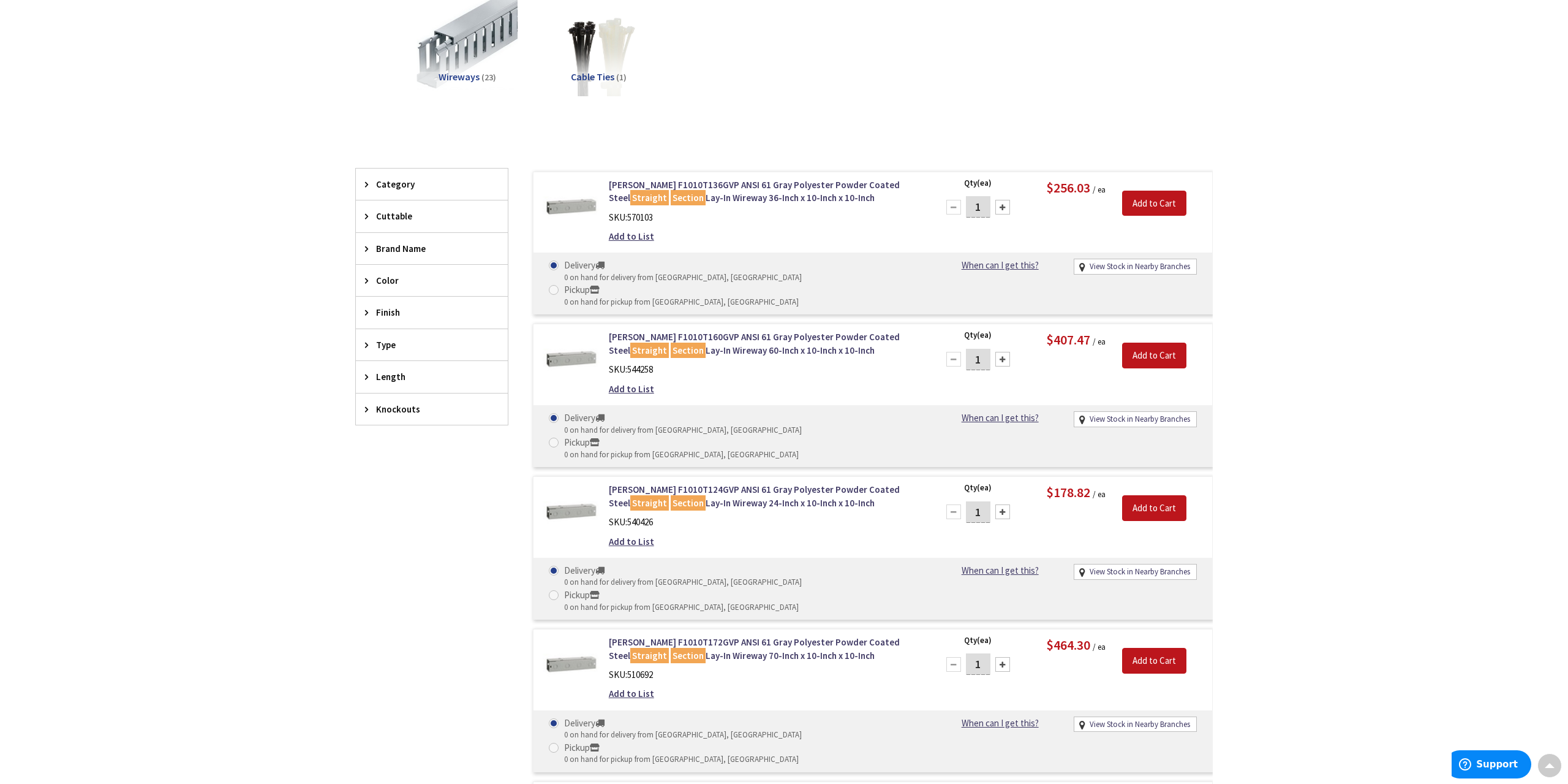
click at [420, 375] on span "Length" at bounding box center [425, 377] width 100 height 13
click at [375, 437] on span "24" at bounding box center [431, 443] width 152 height 21
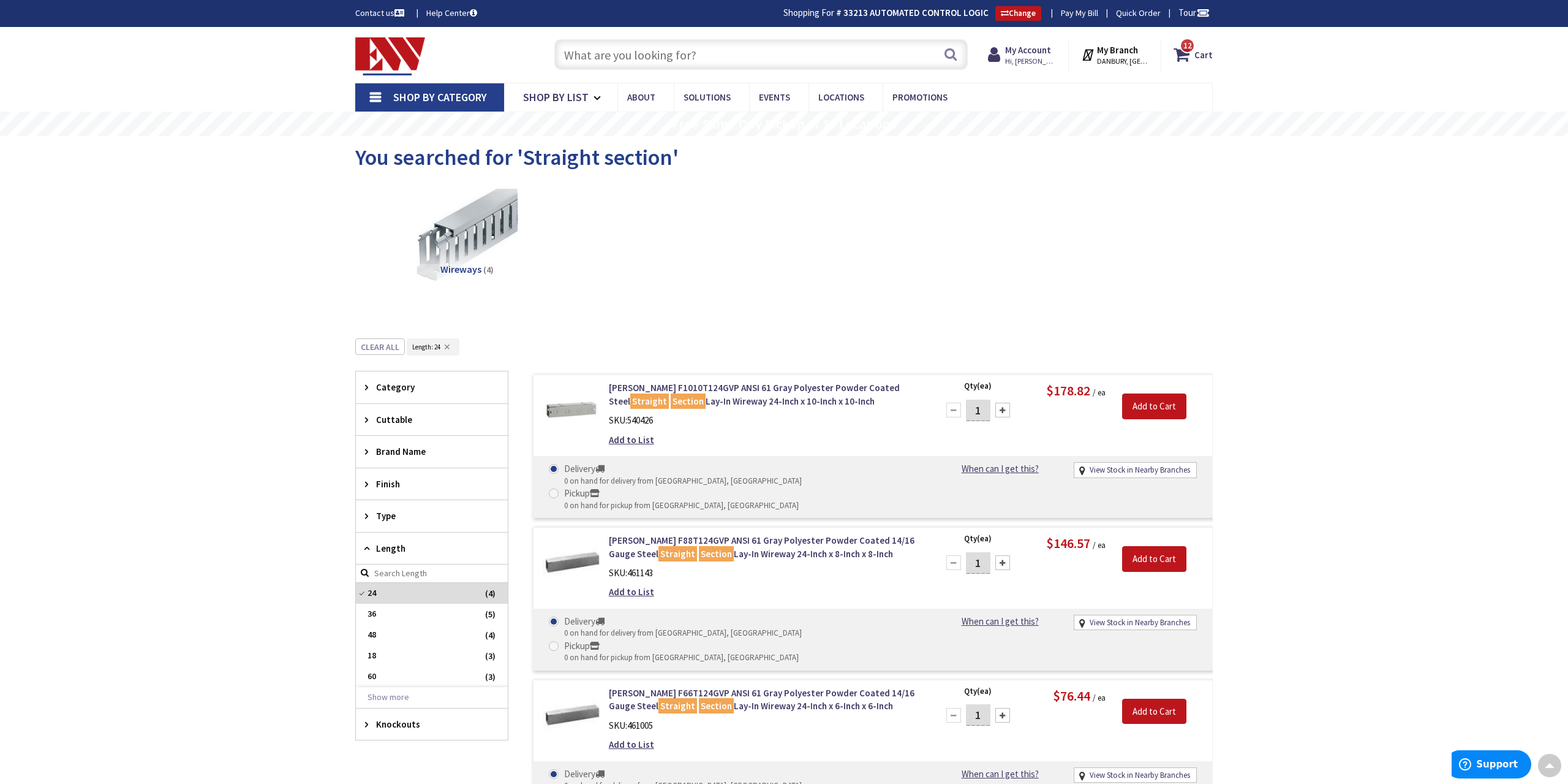
scroll to position [0, 0]
click at [628, 59] on input "text" at bounding box center [761, 54] width 413 height 31
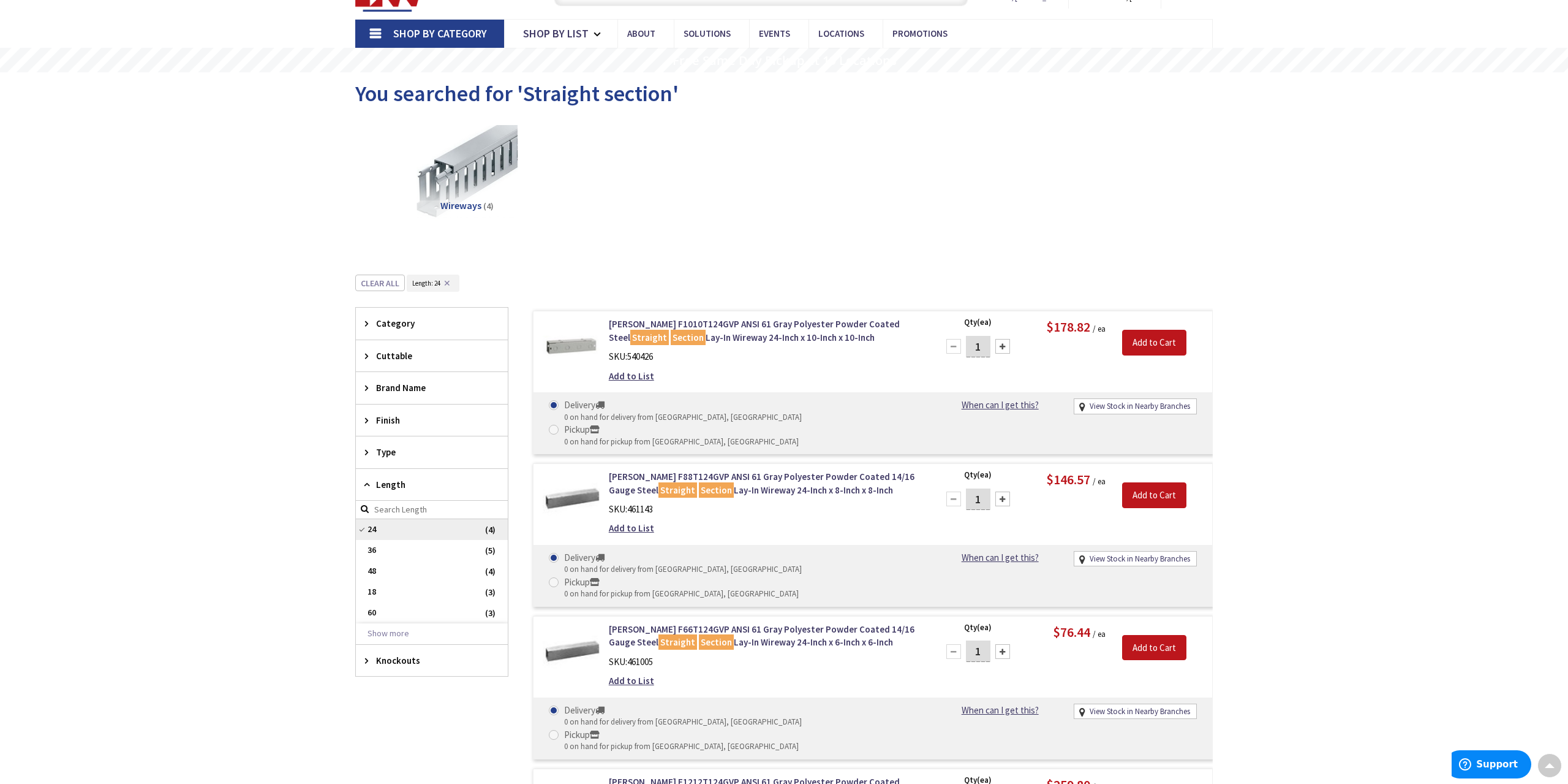
click at [390, 528] on span "24" at bounding box center [431, 530] width 152 height 21
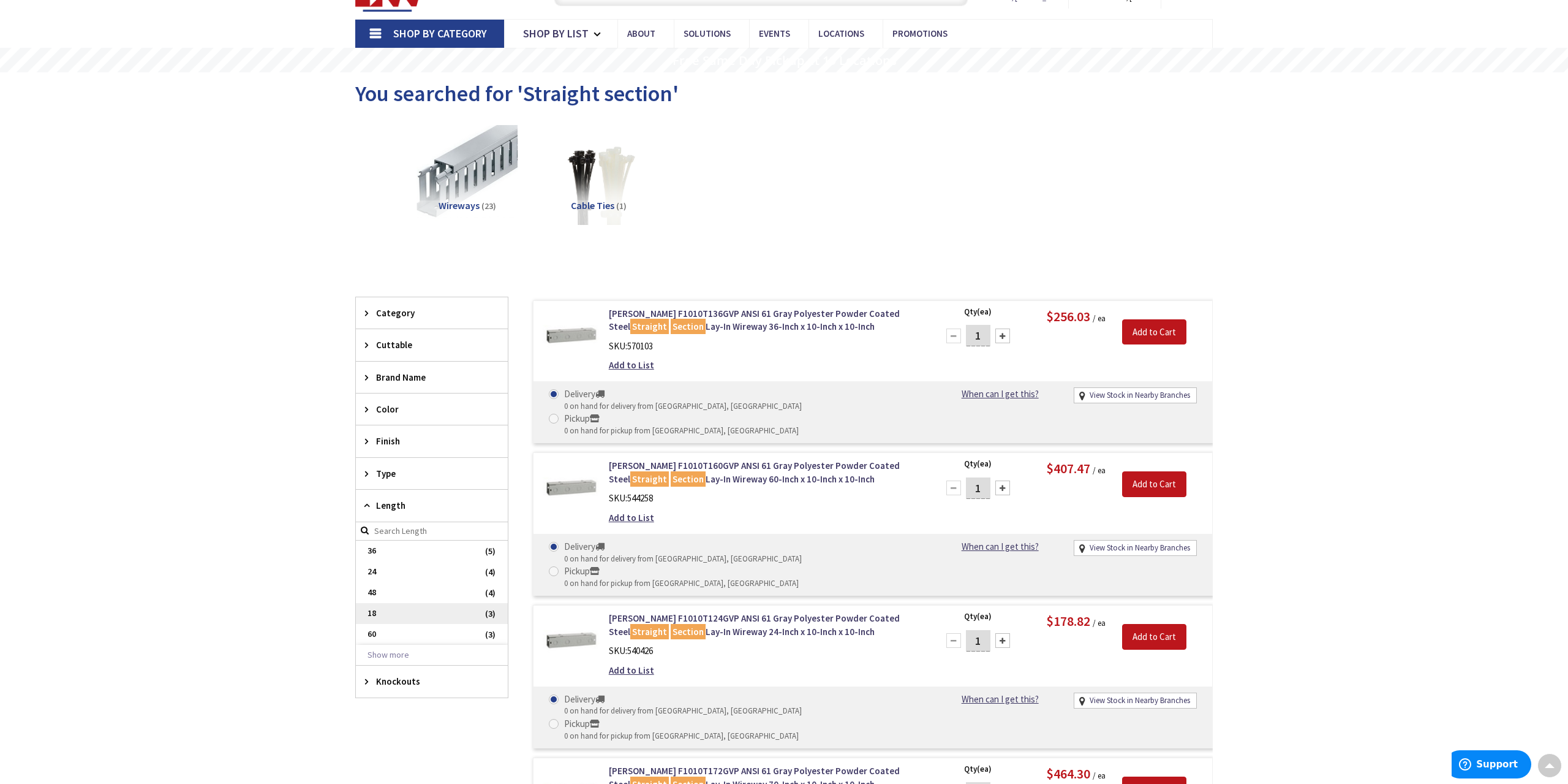
click at [401, 614] on span "18" at bounding box center [431, 613] width 152 height 21
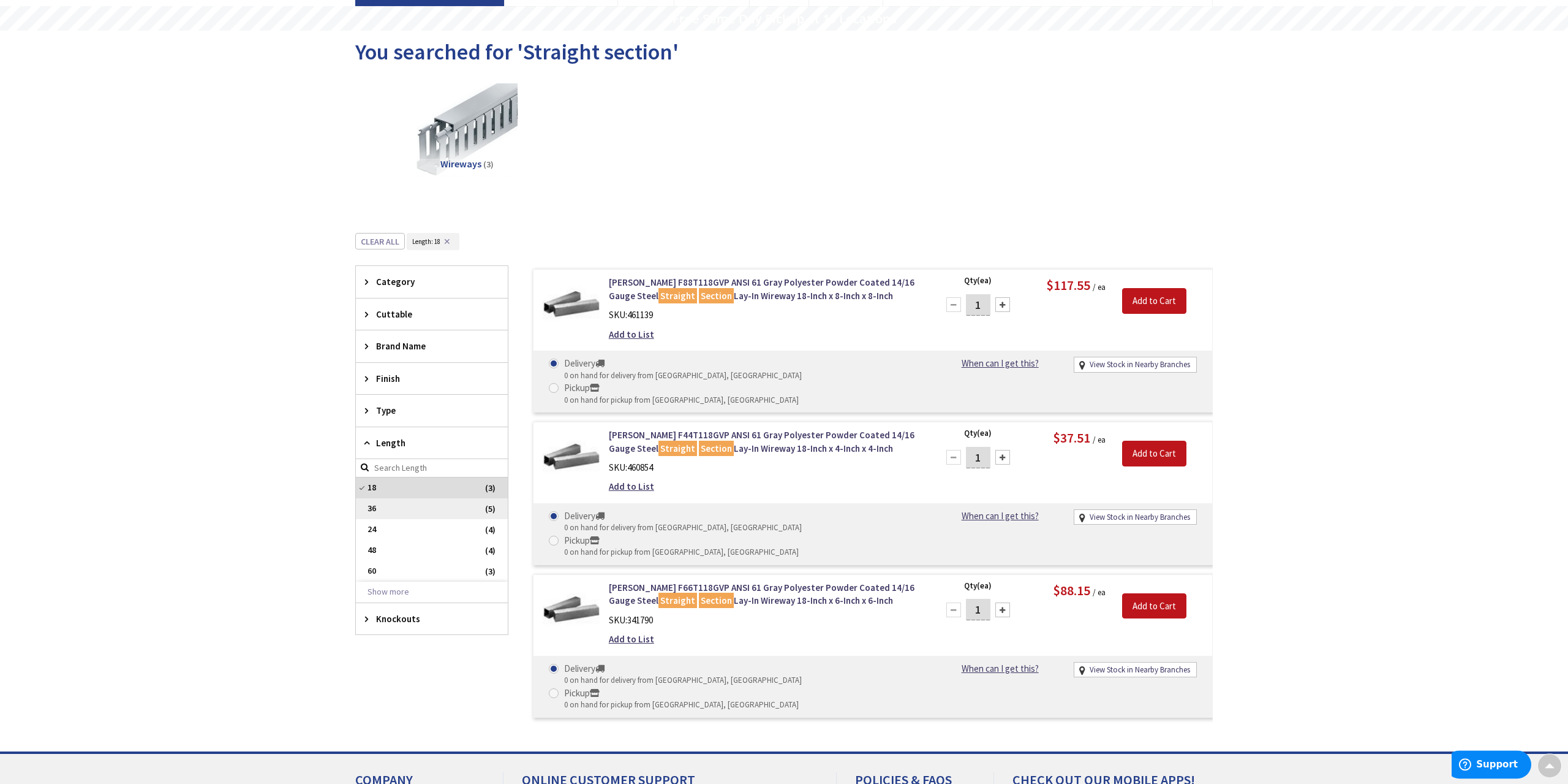
scroll to position [128, 0]
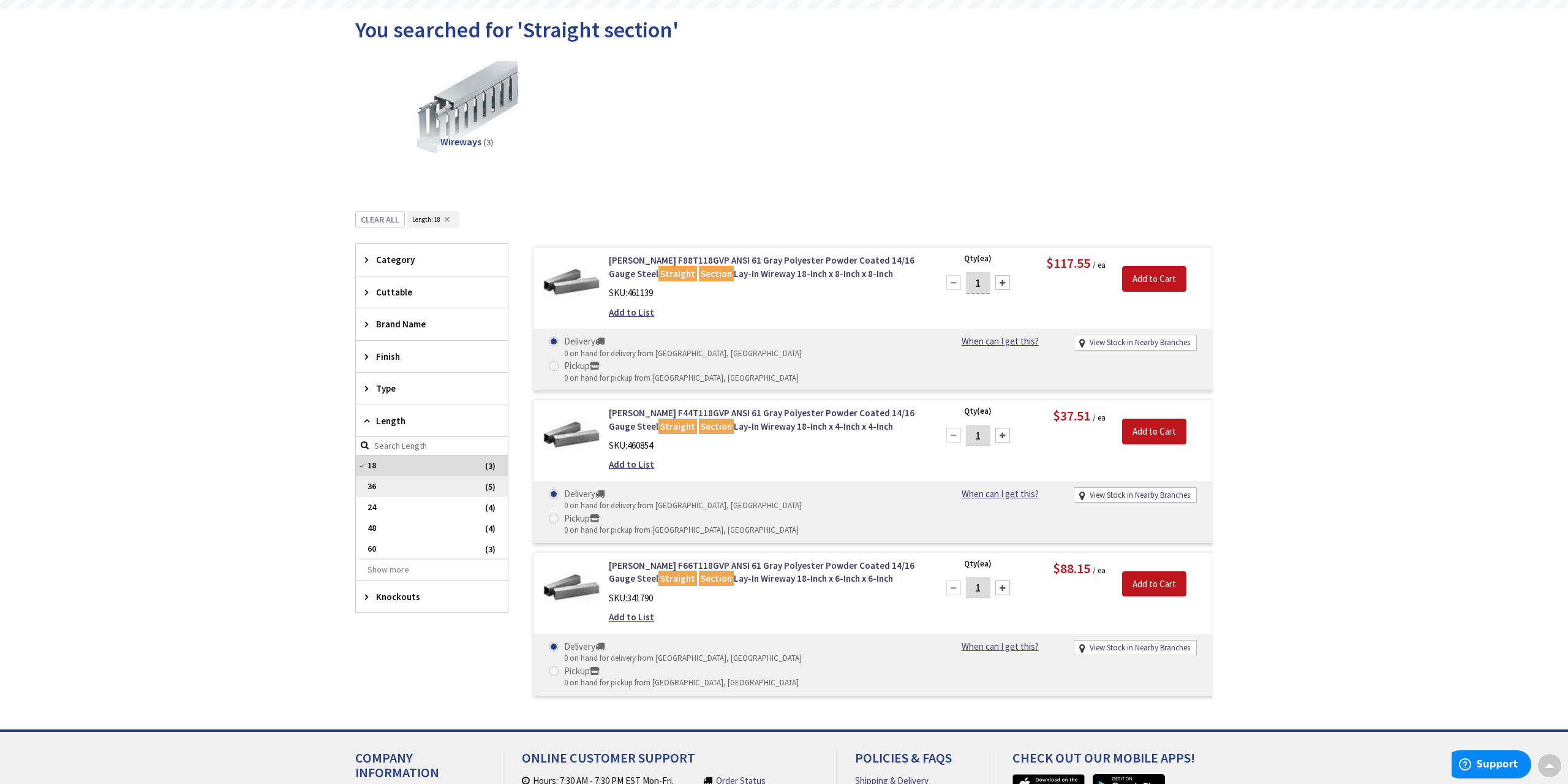
click at [385, 487] on span "36" at bounding box center [431, 487] width 152 height 21
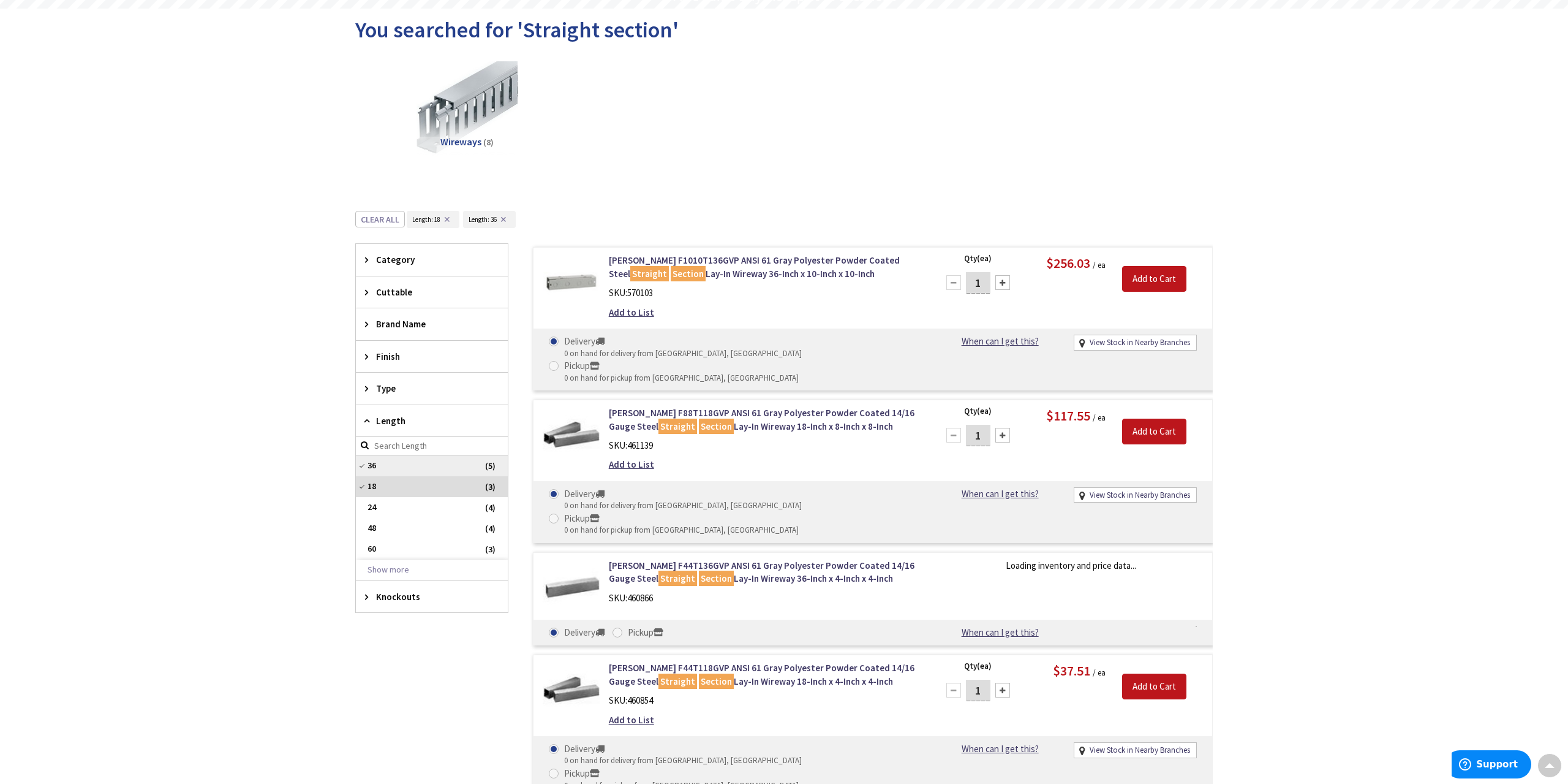
click at [426, 455] on span "36" at bounding box center [431, 466] width 152 height 21
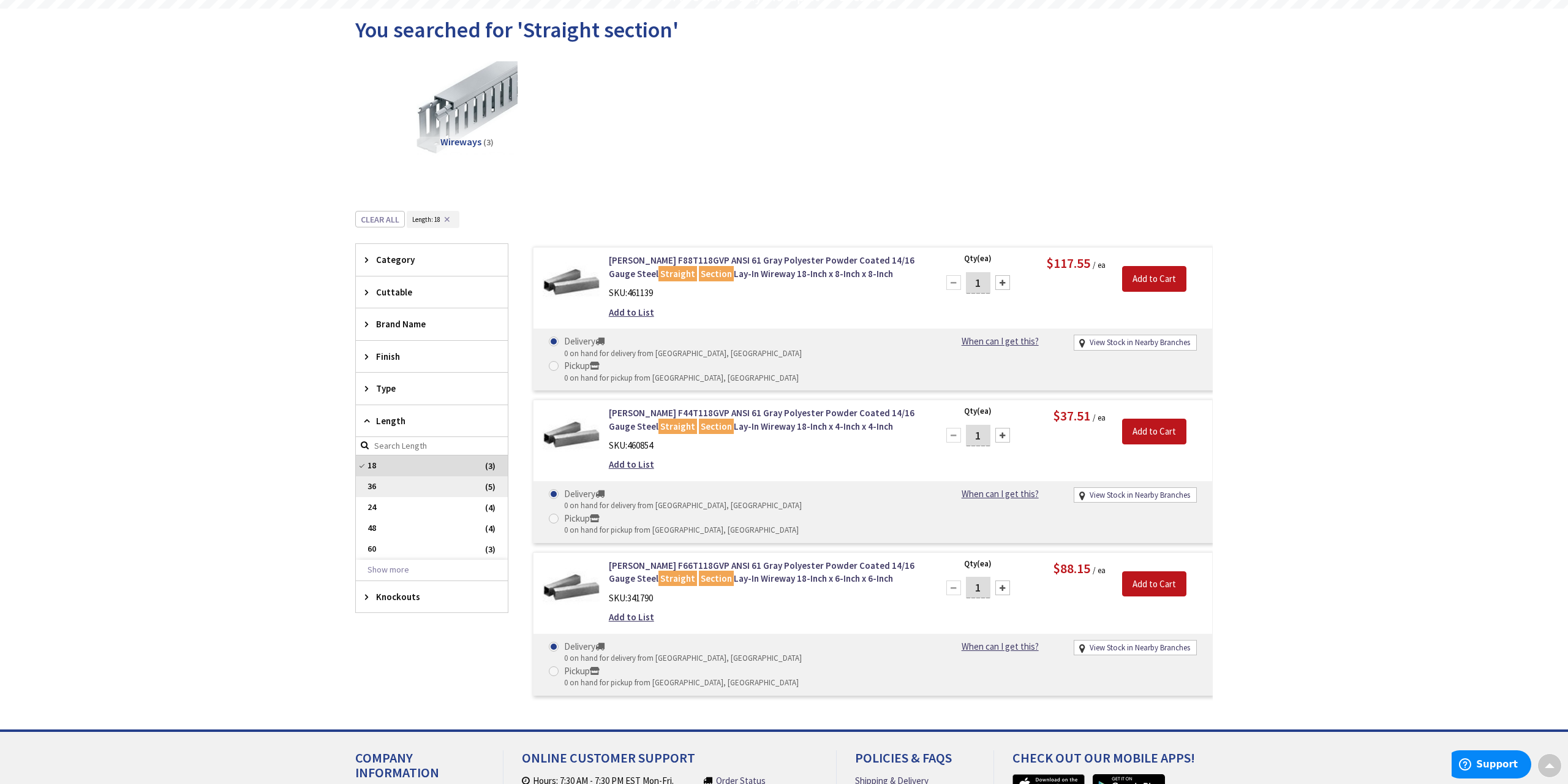
click at [411, 476] on span "36" at bounding box center [431, 487] width 152 height 21
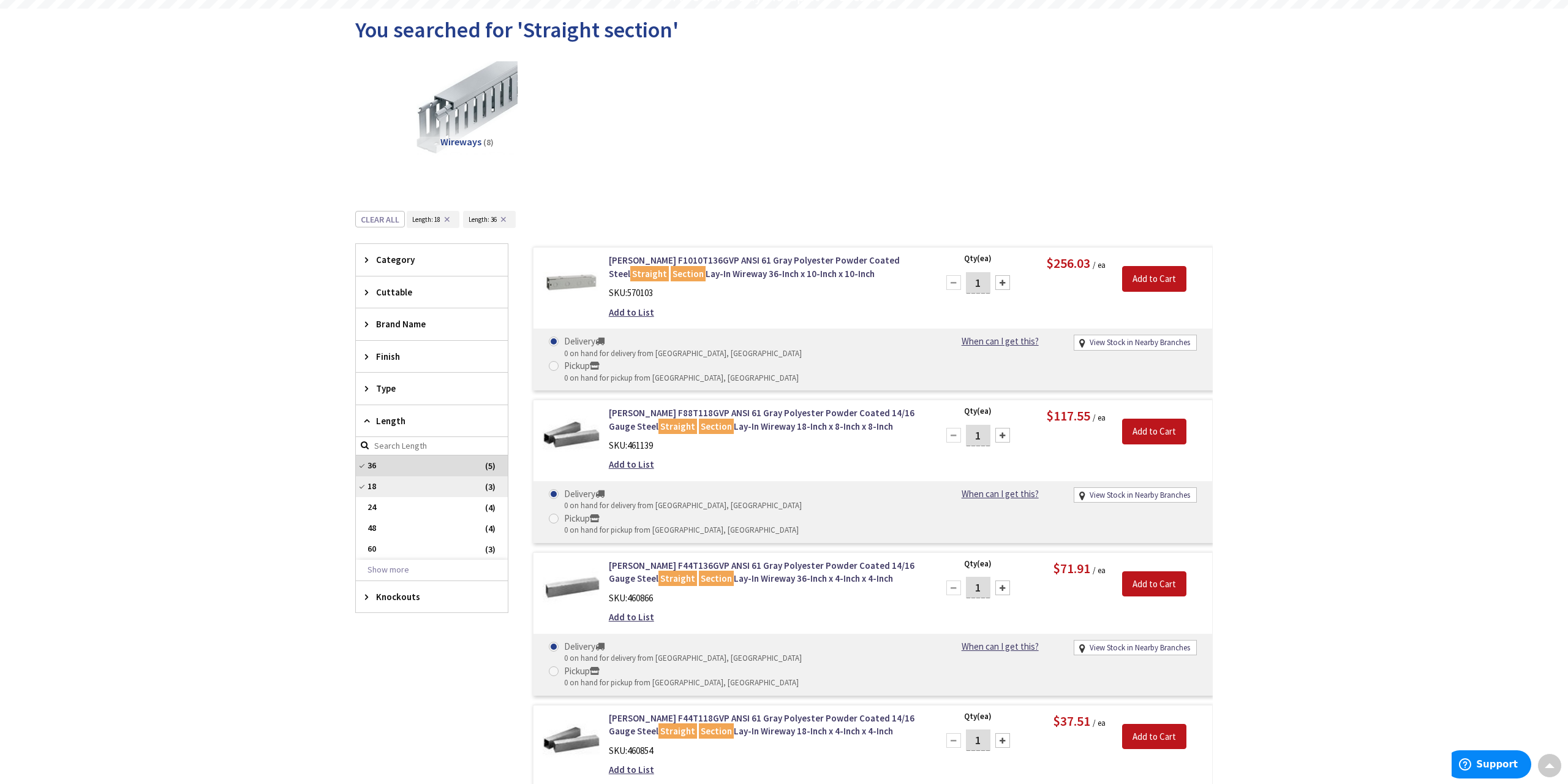
click at [414, 483] on span "18" at bounding box center [431, 487] width 152 height 21
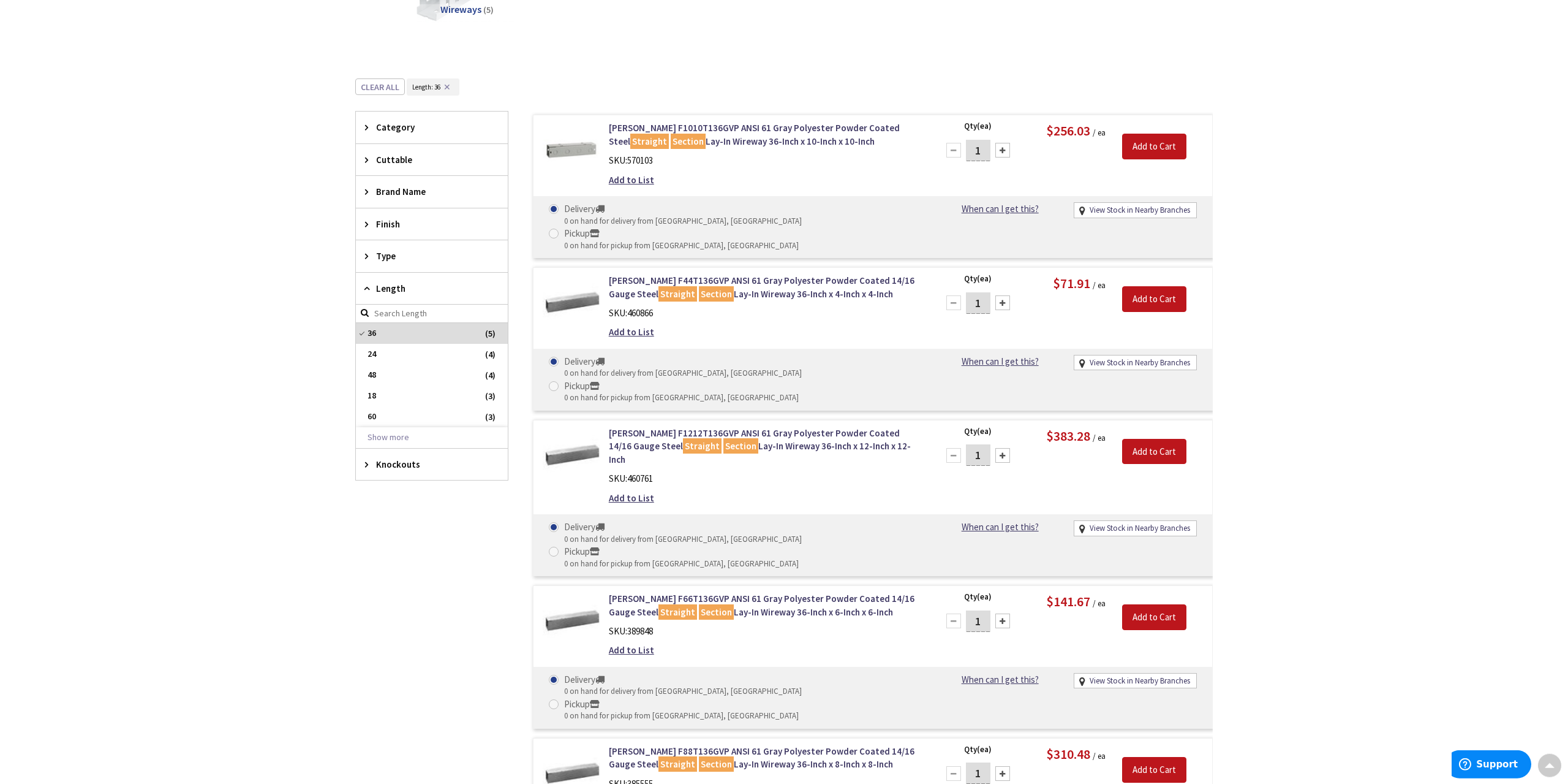
scroll to position [255, 0]
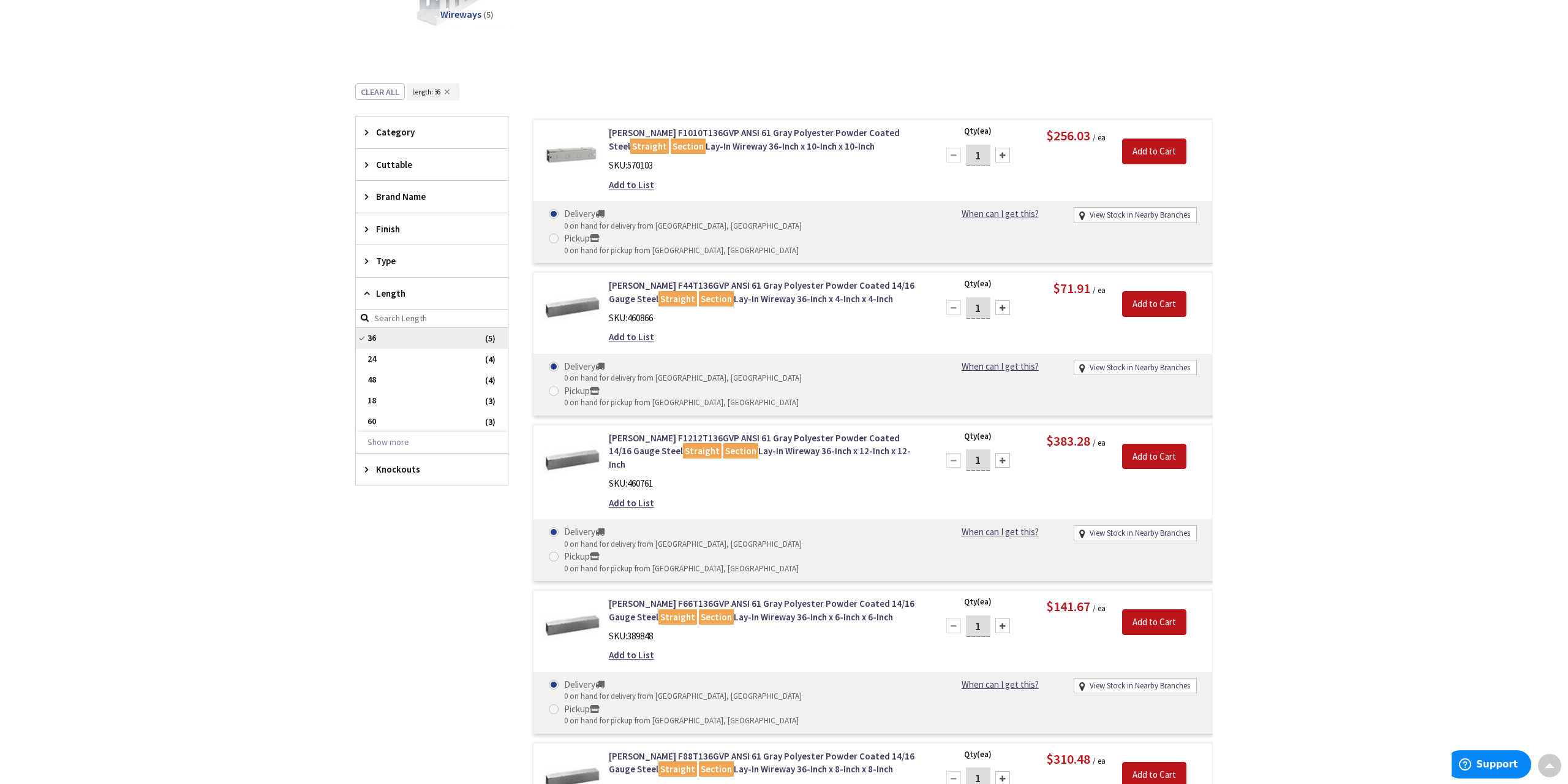
click at [396, 340] on span "36" at bounding box center [431, 338] width 152 height 21
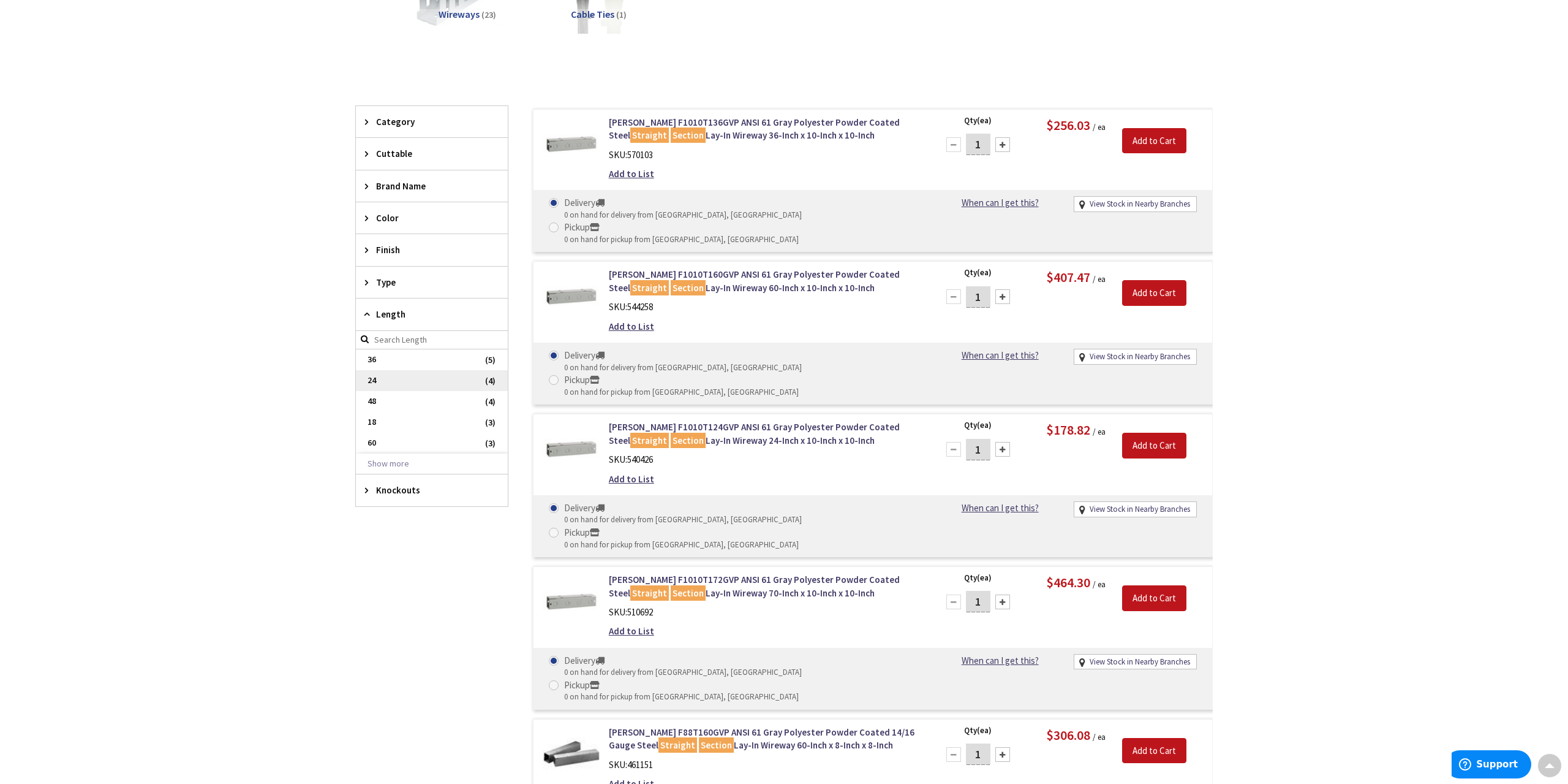
click at [412, 375] on span "24" at bounding box center [431, 381] width 152 height 21
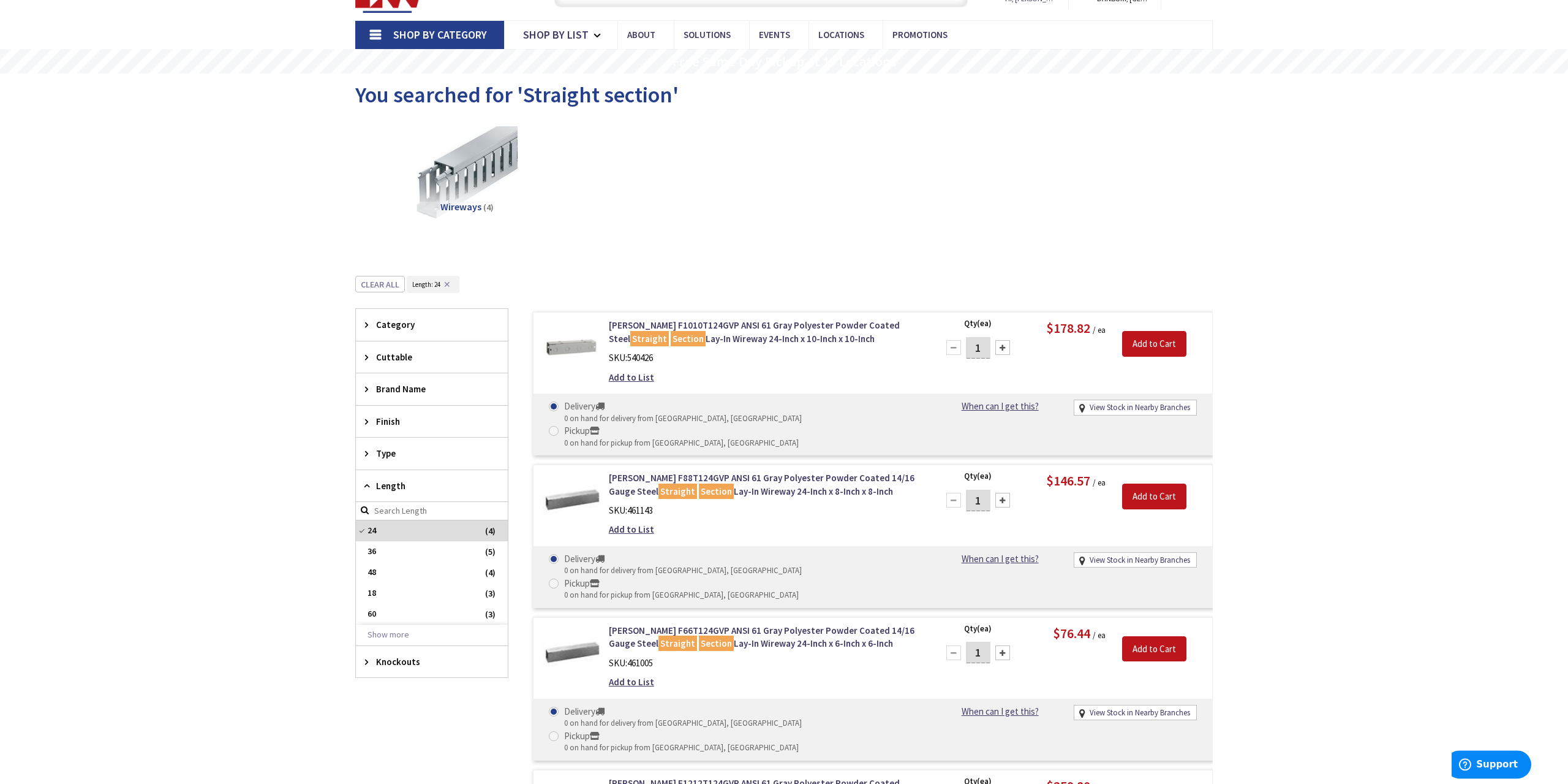
scroll to position [63, 0]
click at [430, 528] on span "24" at bounding box center [431, 530] width 152 height 21
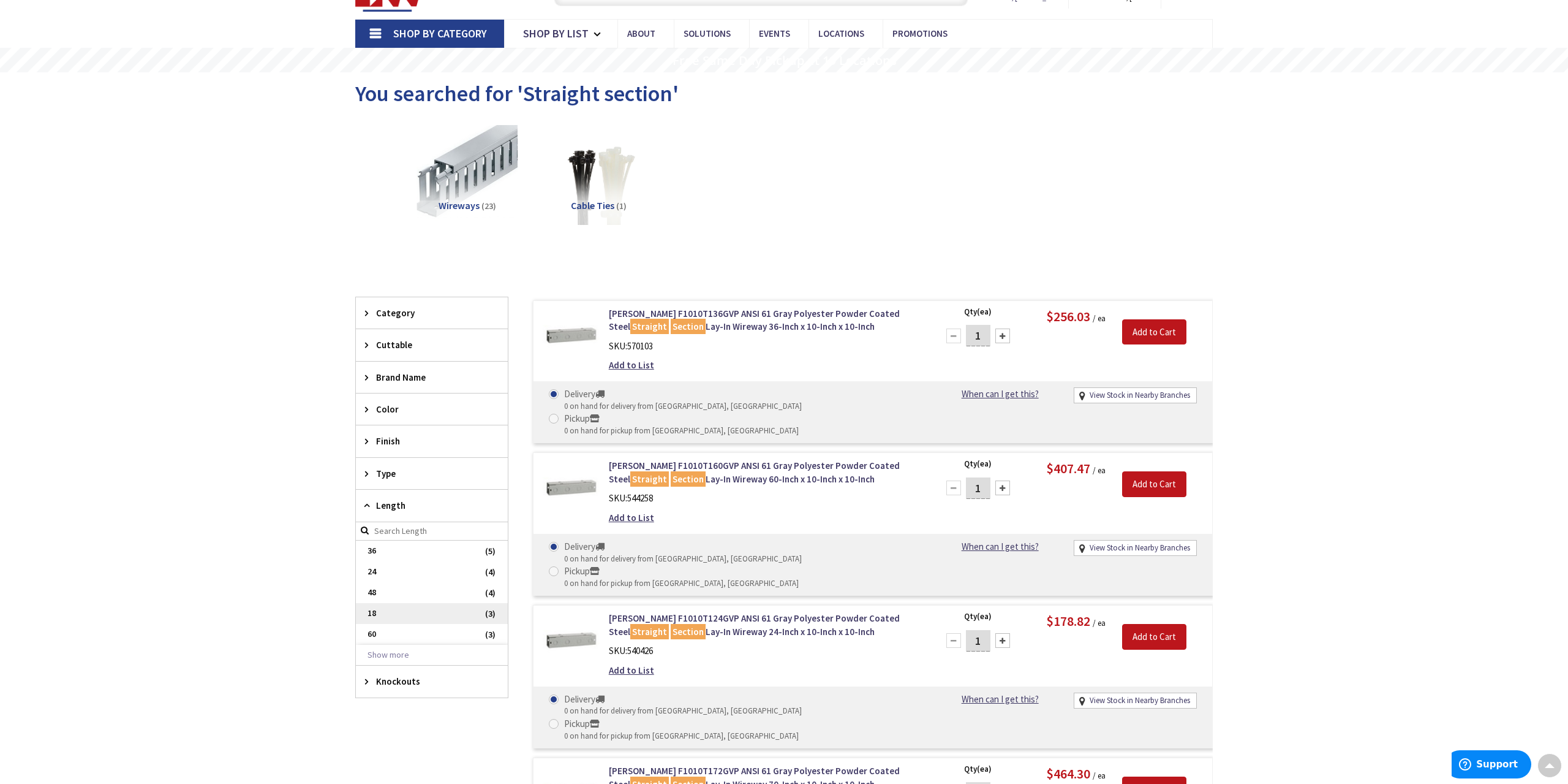
click at [422, 604] on span "18" at bounding box center [431, 613] width 152 height 21
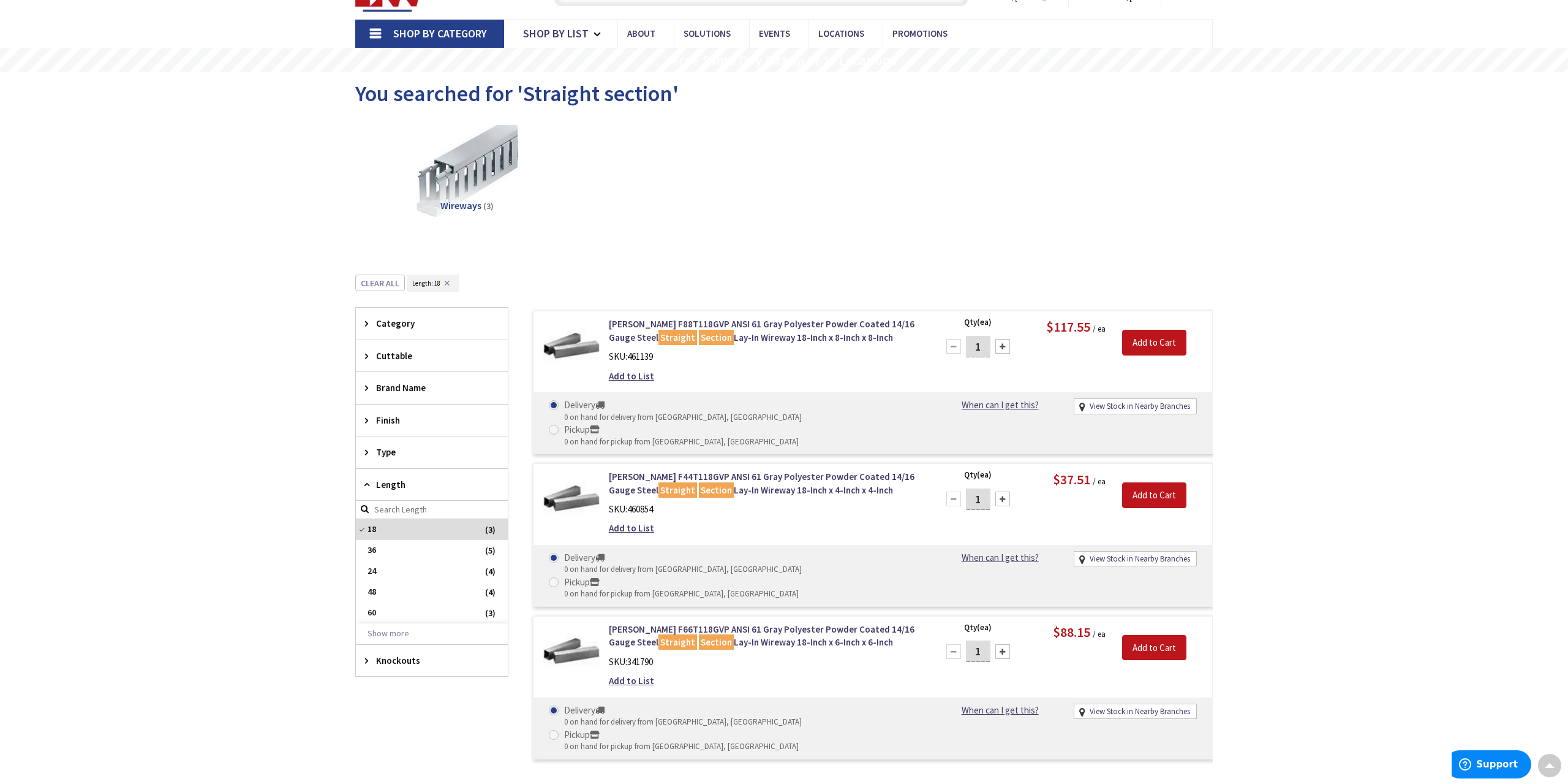
click at [984, 488] on input "1" at bounding box center [978, 499] width 24 height 21
type input "2"
click at [1141, 483] on input "Add to Cart" at bounding box center [1154, 496] width 64 height 26
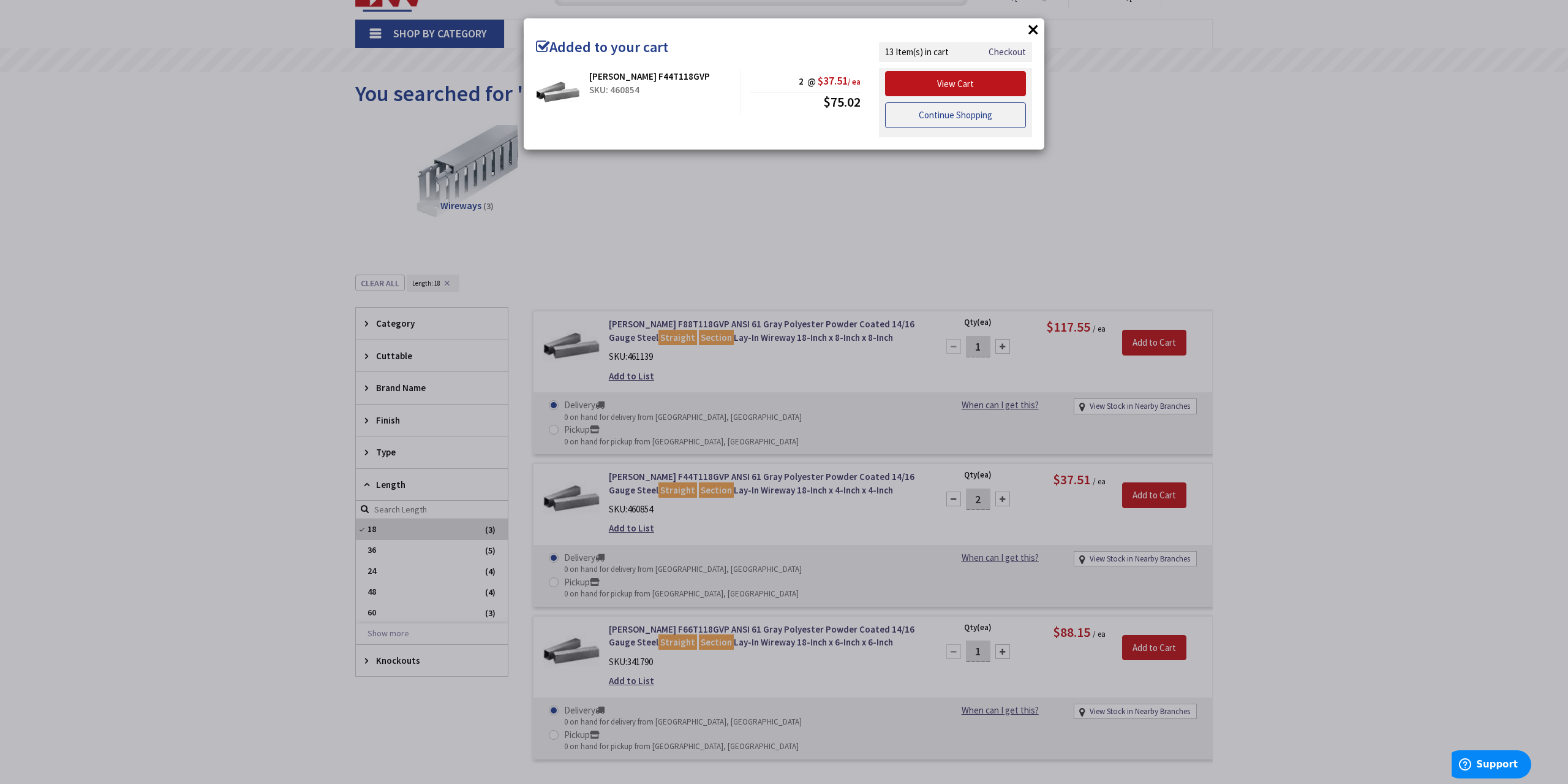
click at [947, 110] on link "Continue Shopping" at bounding box center [955, 115] width 140 height 26
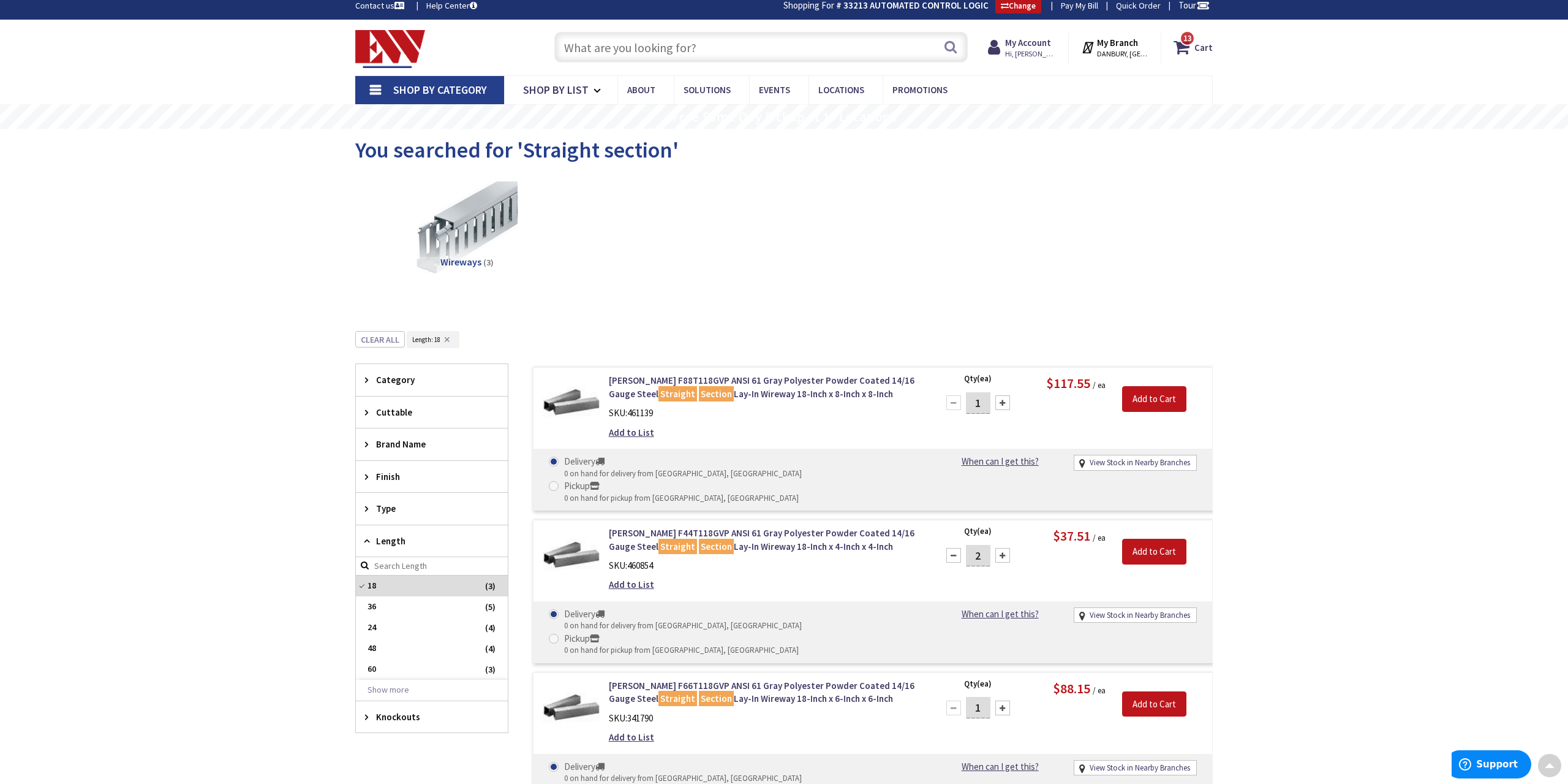
scroll to position [0, 0]
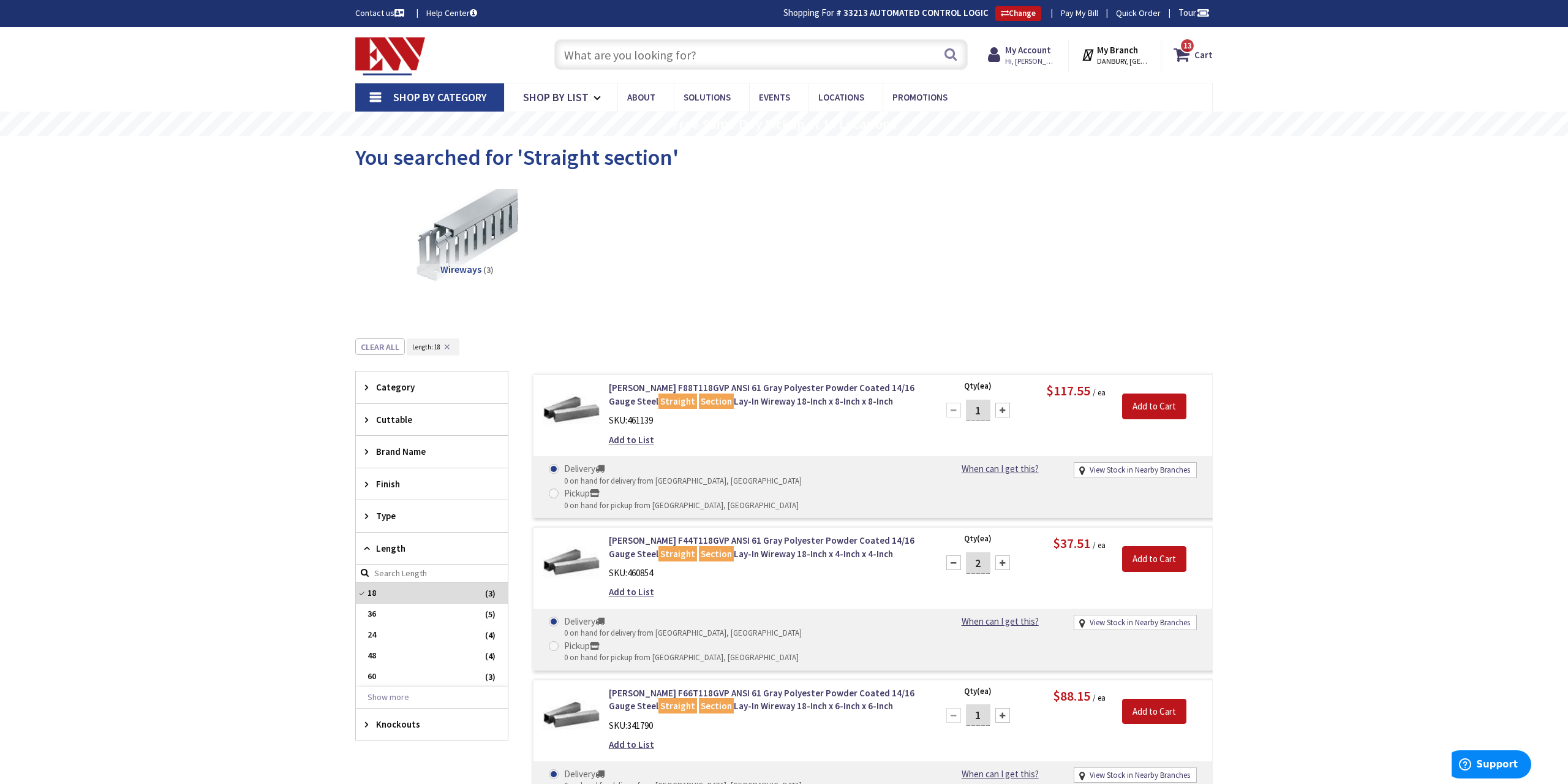
click at [623, 54] on input "text" at bounding box center [761, 54] width 413 height 31
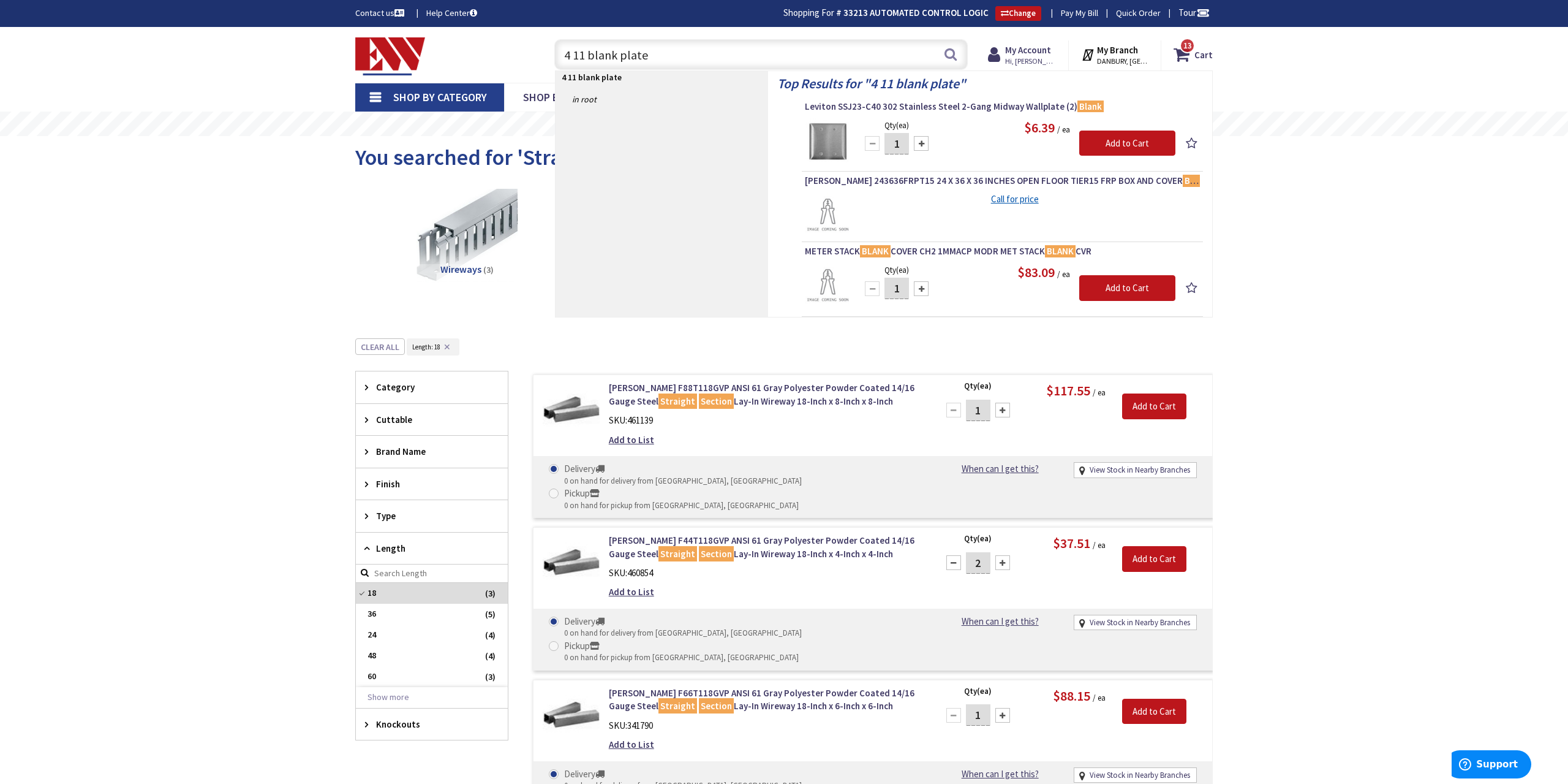
click at [574, 58] on input "4 11 blank plate" at bounding box center [761, 54] width 413 height 31
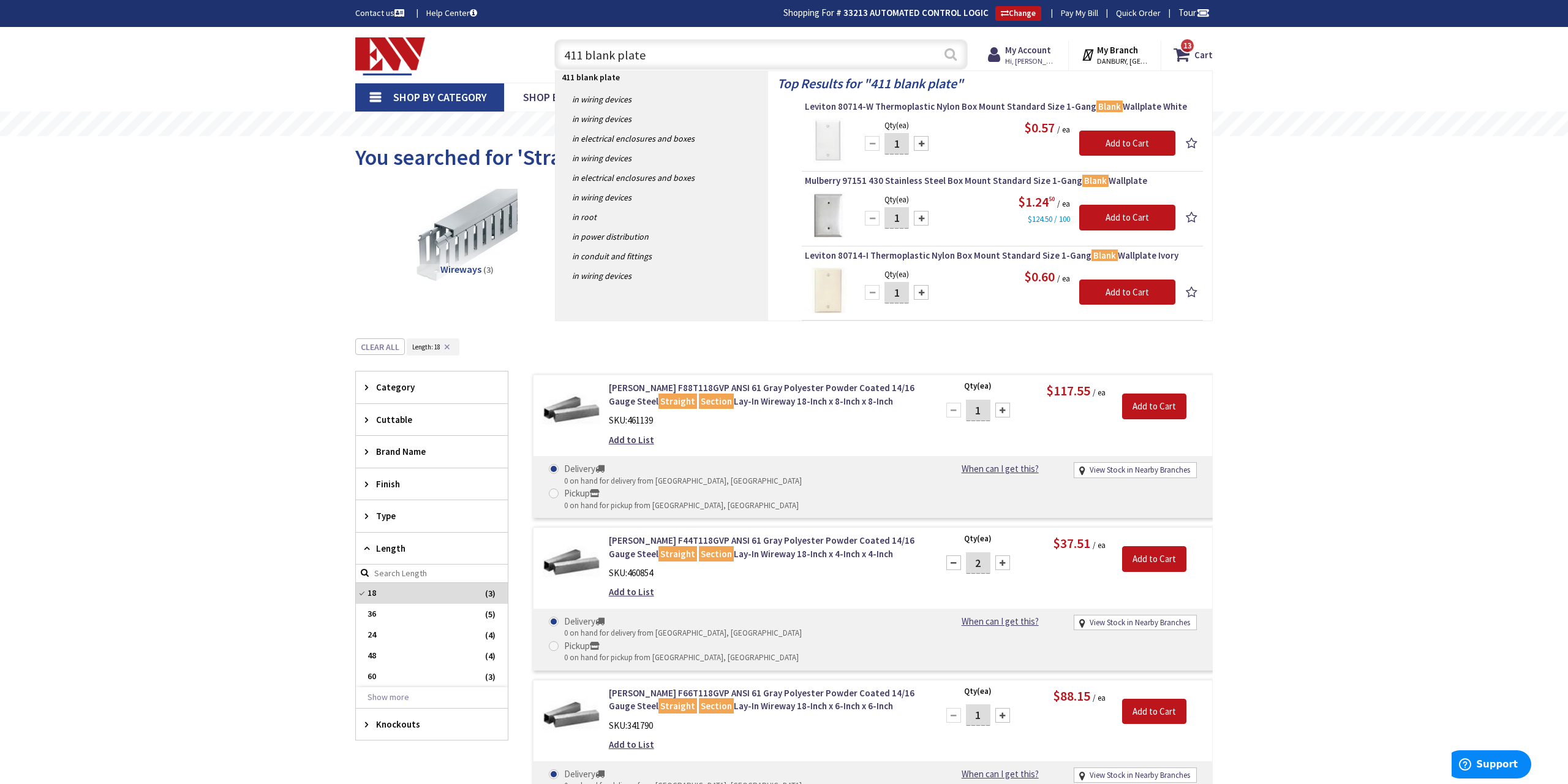
type input "411 blank plate"
click at [954, 54] on button "Search" at bounding box center [951, 54] width 16 height 28
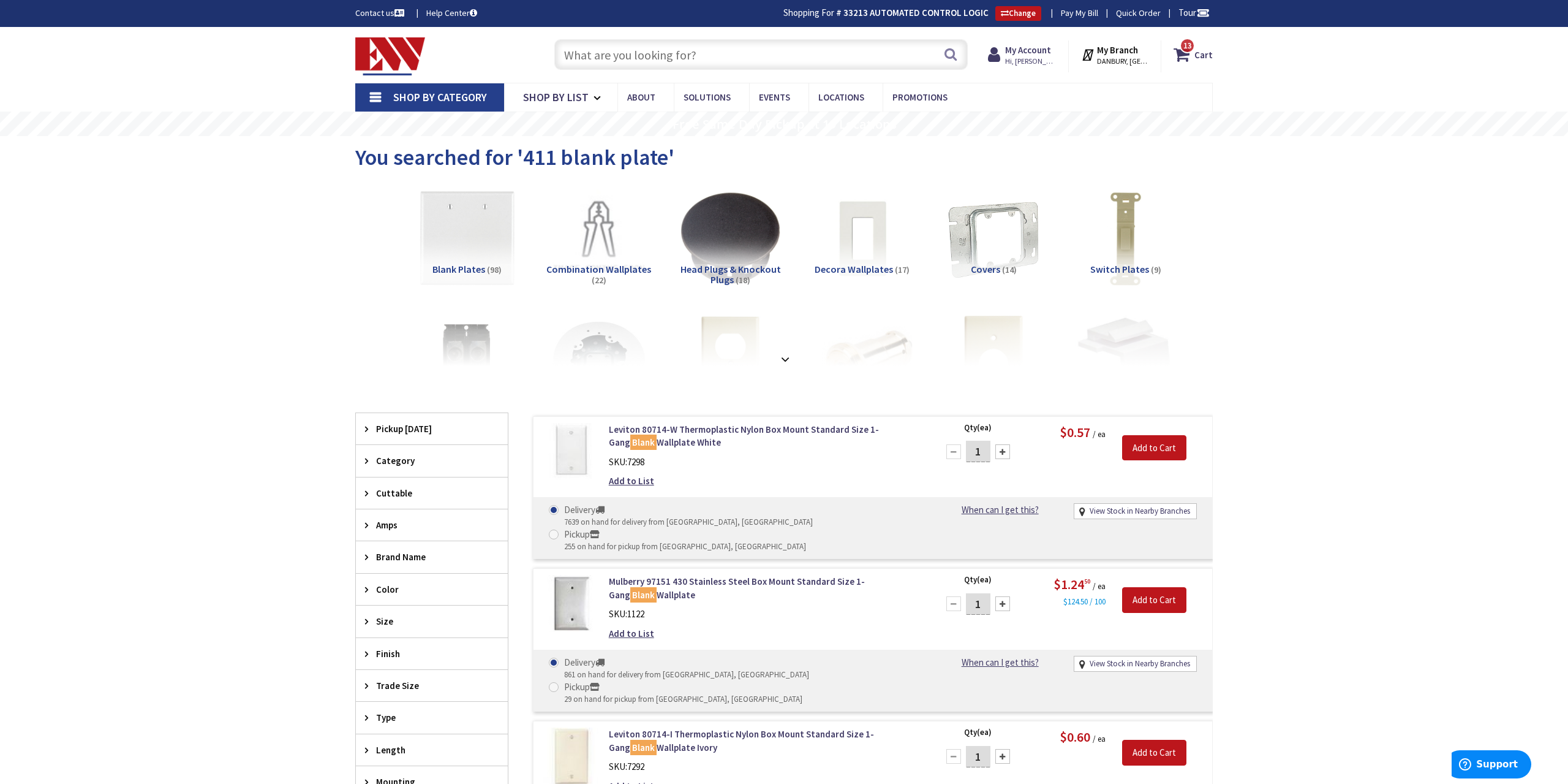
click at [621, 56] on input "text" at bounding box center [761, 54] width 413 height 31
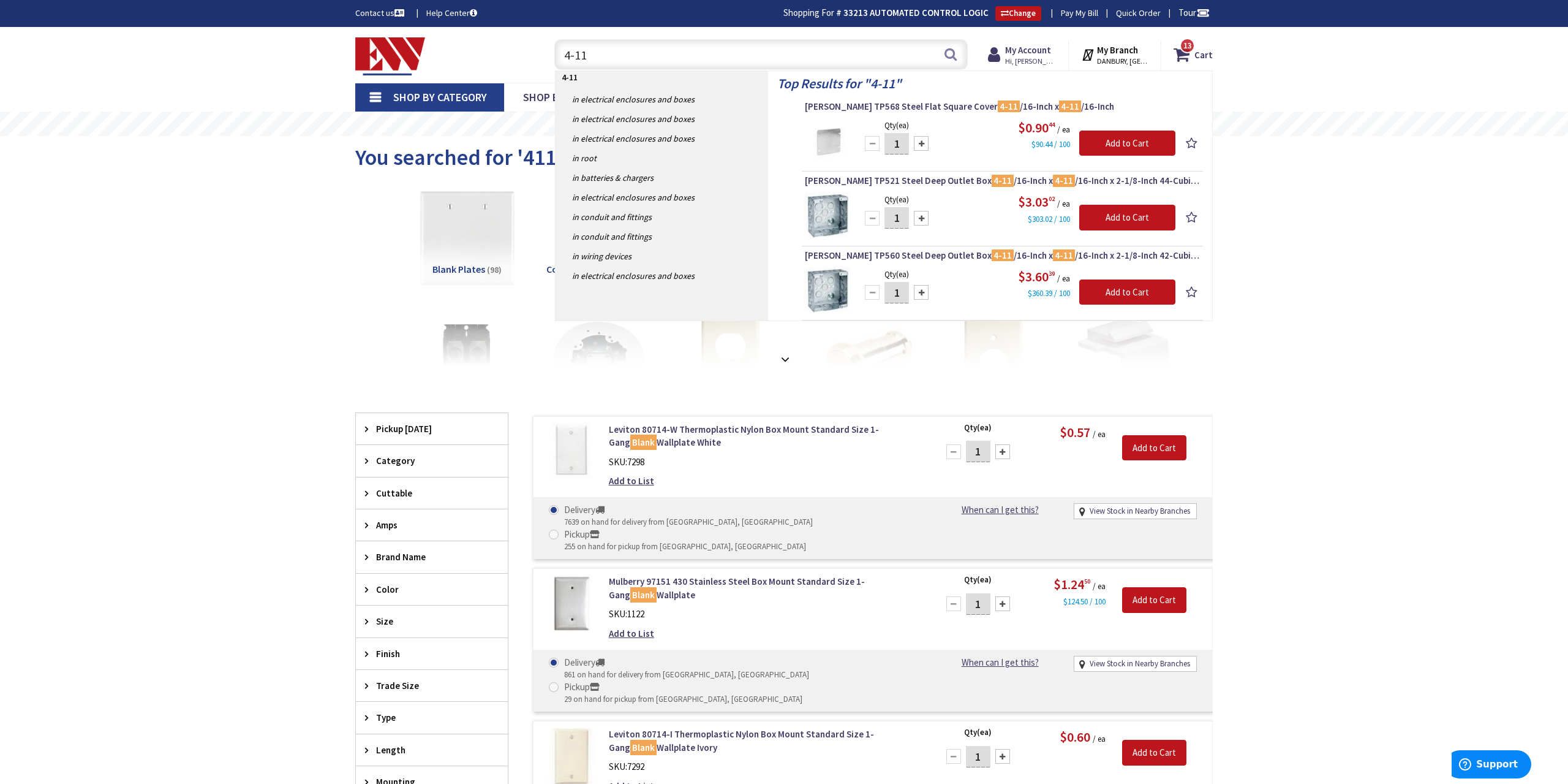
type input "4-11"
click at [830, 135] on img at bounding box center [827, 141] width 46 height 46
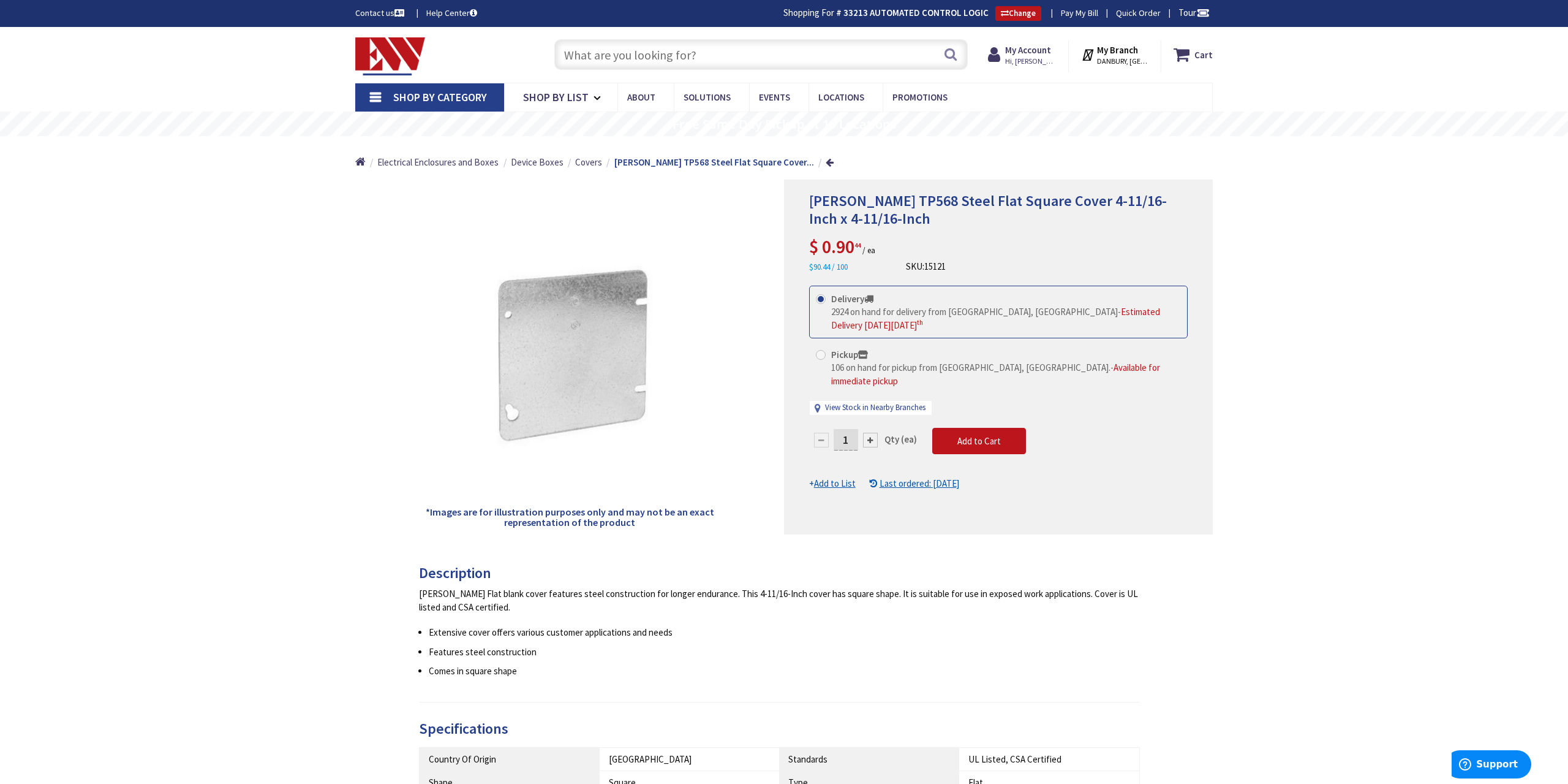
click at [851, 429] on input "1" at bounding box center [845, 440] width 24 height 21
type input "1"
type input "25"
click at [987, 412] on form "This product is Discontinued Delivery 2924 on hand for delivery from [GEOGRAPHI…" at bounding box center [998, 388] width 378 height 205
click at [987, 435] on span "Add to Cart" at bounding box center [979, 440] width 44 height 11
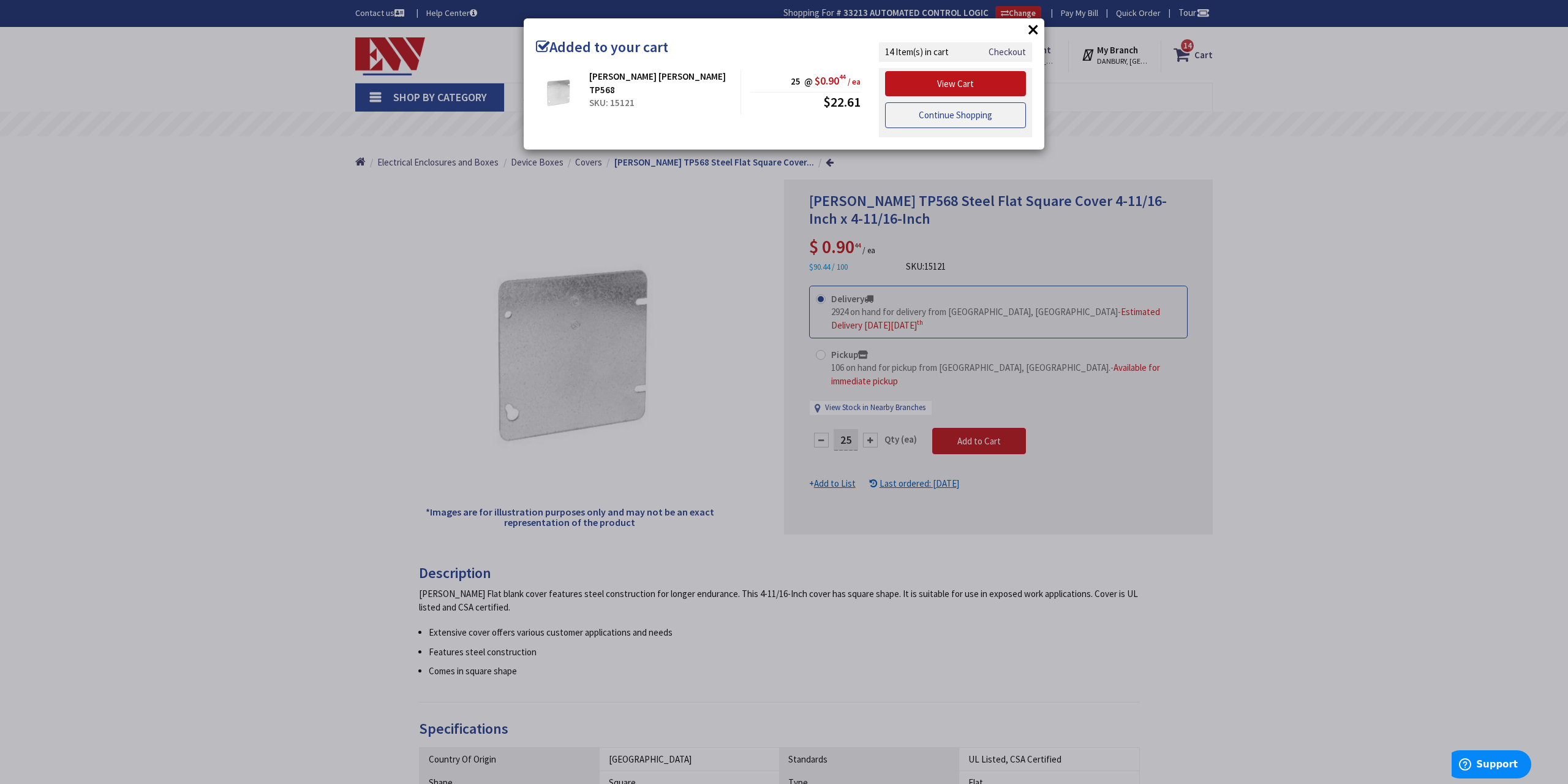
click at [987, 123] on link "Continue Shopping" at bounding box center [955, 115] width 140 height 26
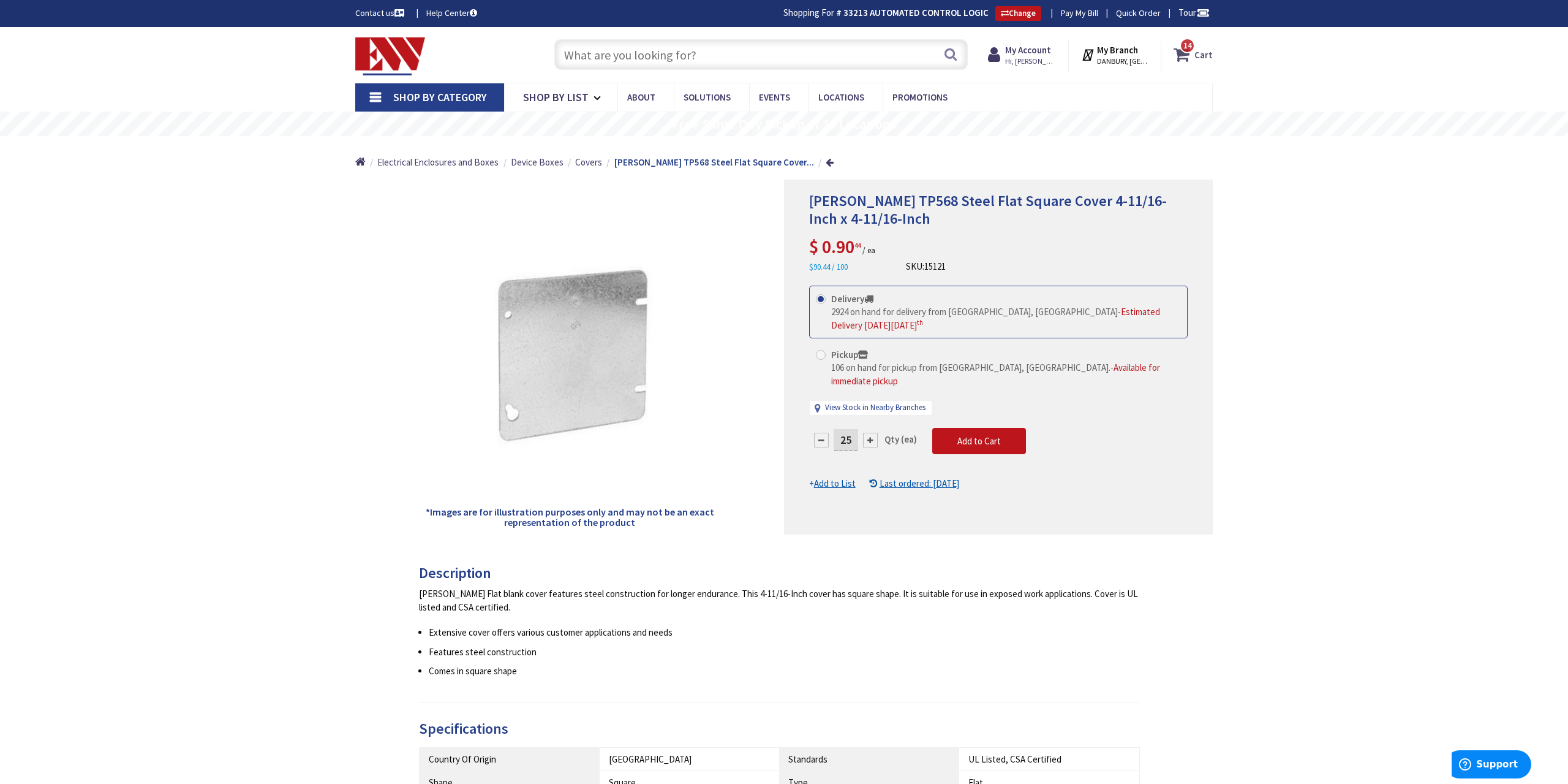
click at [1184, 58] on icon at bounding box center [1184, 54] width 21 height 22
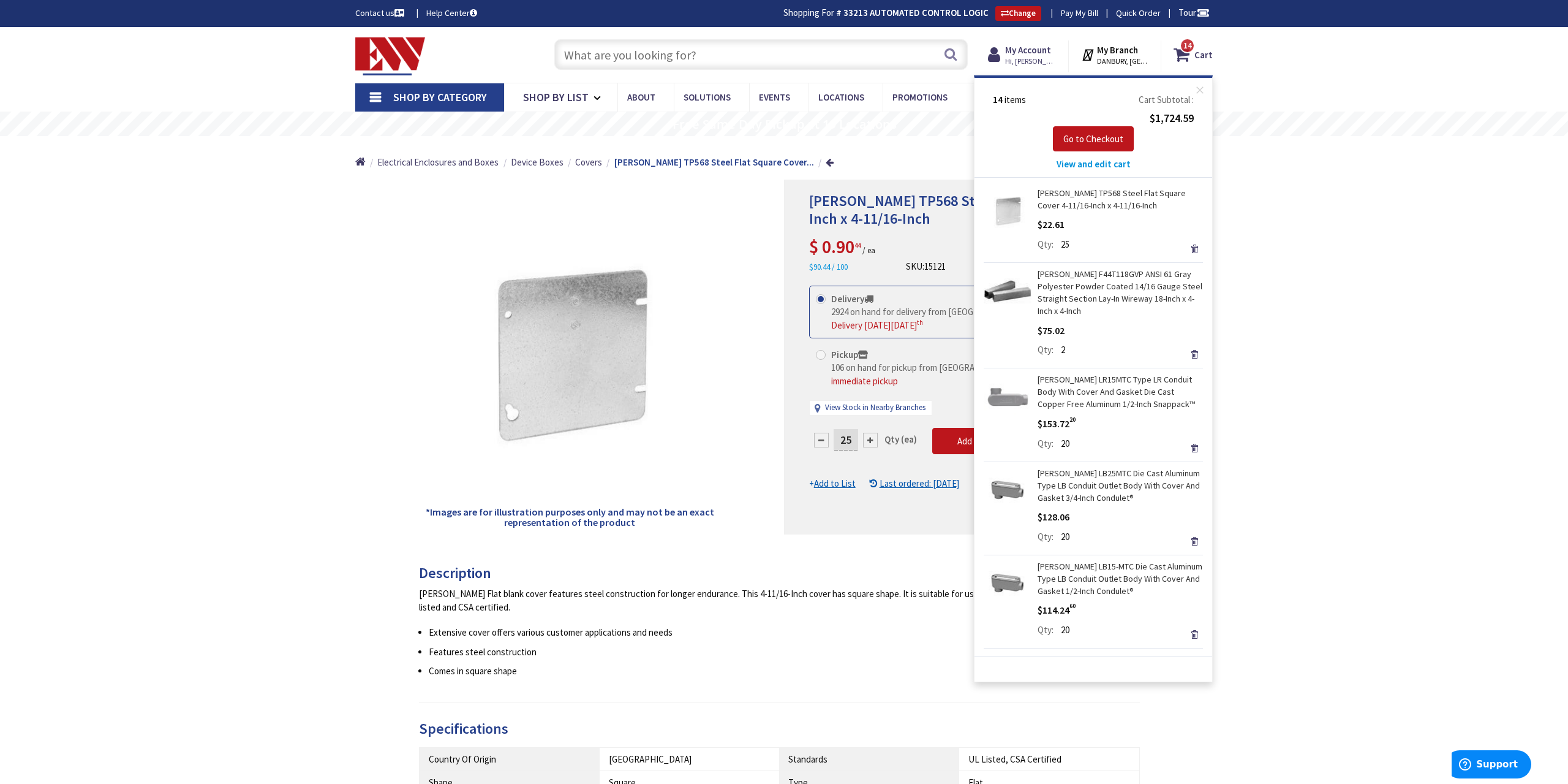
click at [1371, 341] on div "Crouse-Hinds TP568 Steel Flat Square Cover 4-11/16-Inch x 4-11/16-Inch Estimate…" at bounding box center [784, 680] width 1568 height 1307
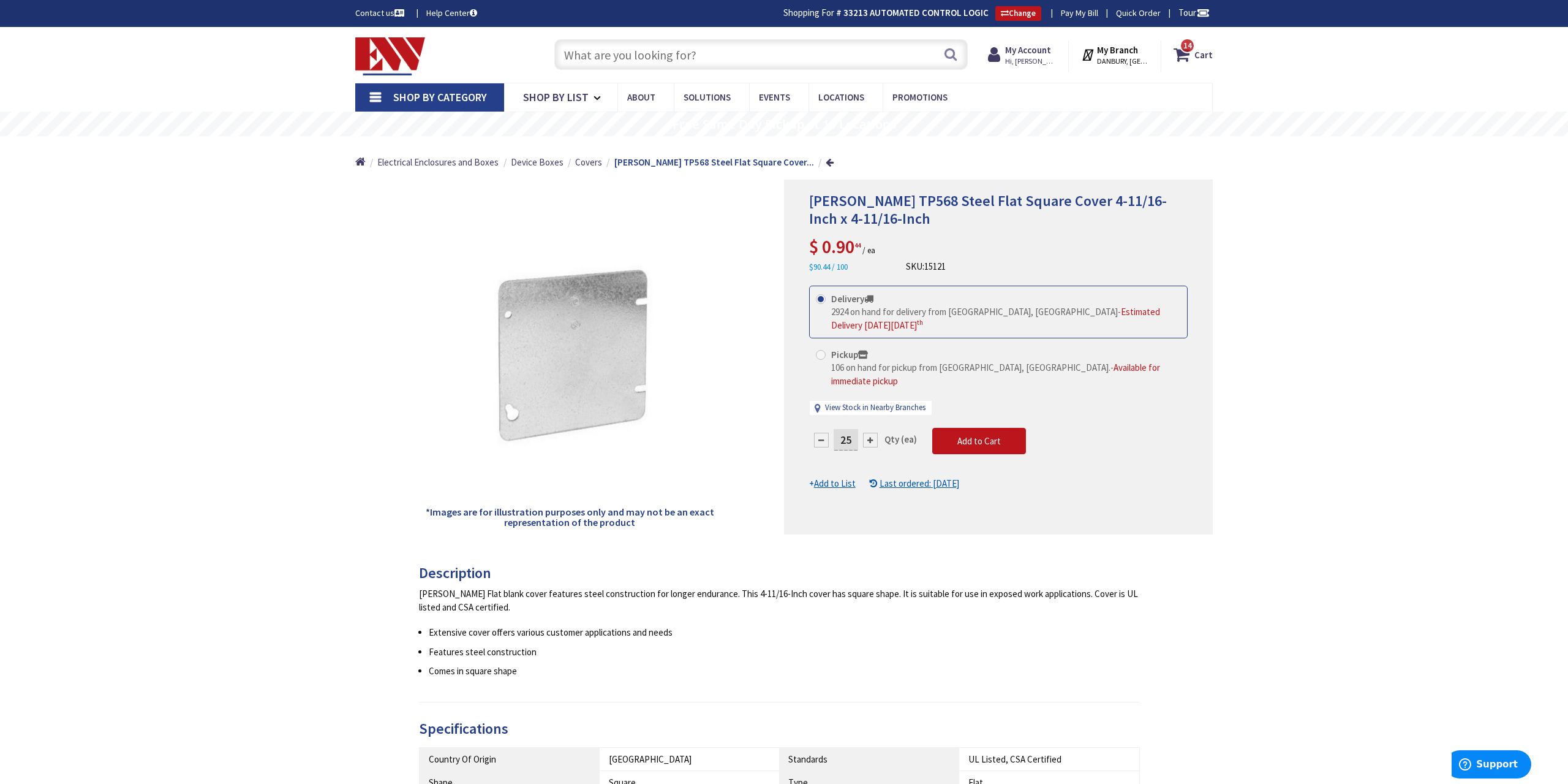
click at [758, 60] on input "text" at bounding box center [761, 54] width 413 height 31
click at [779, 58] on input "text" at bounding box center [761, 54] width 413 height 31
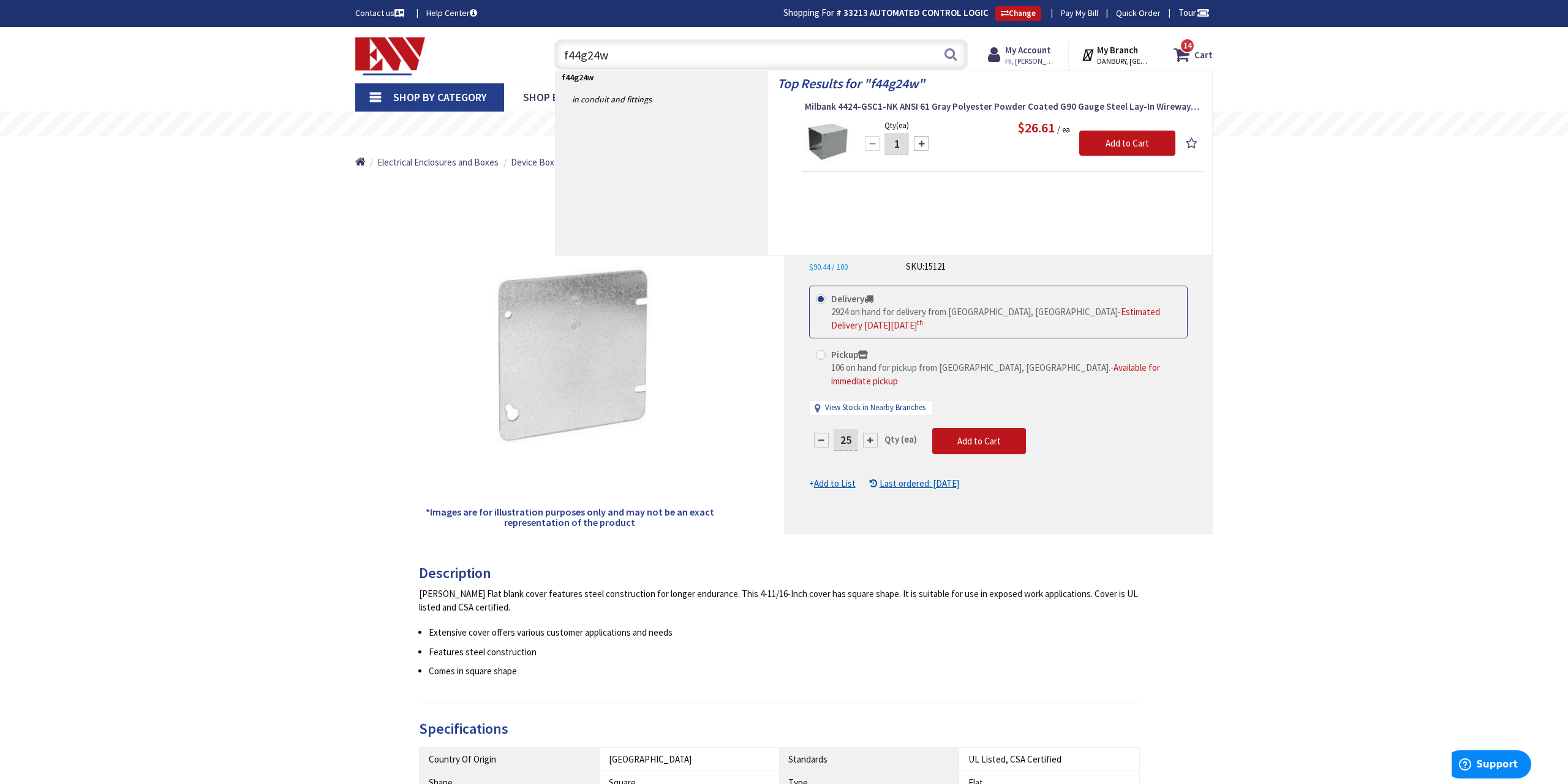
type input "f44g24w"
click at [836, 149] on img at bounding box center [827, 141] width 46 height 46
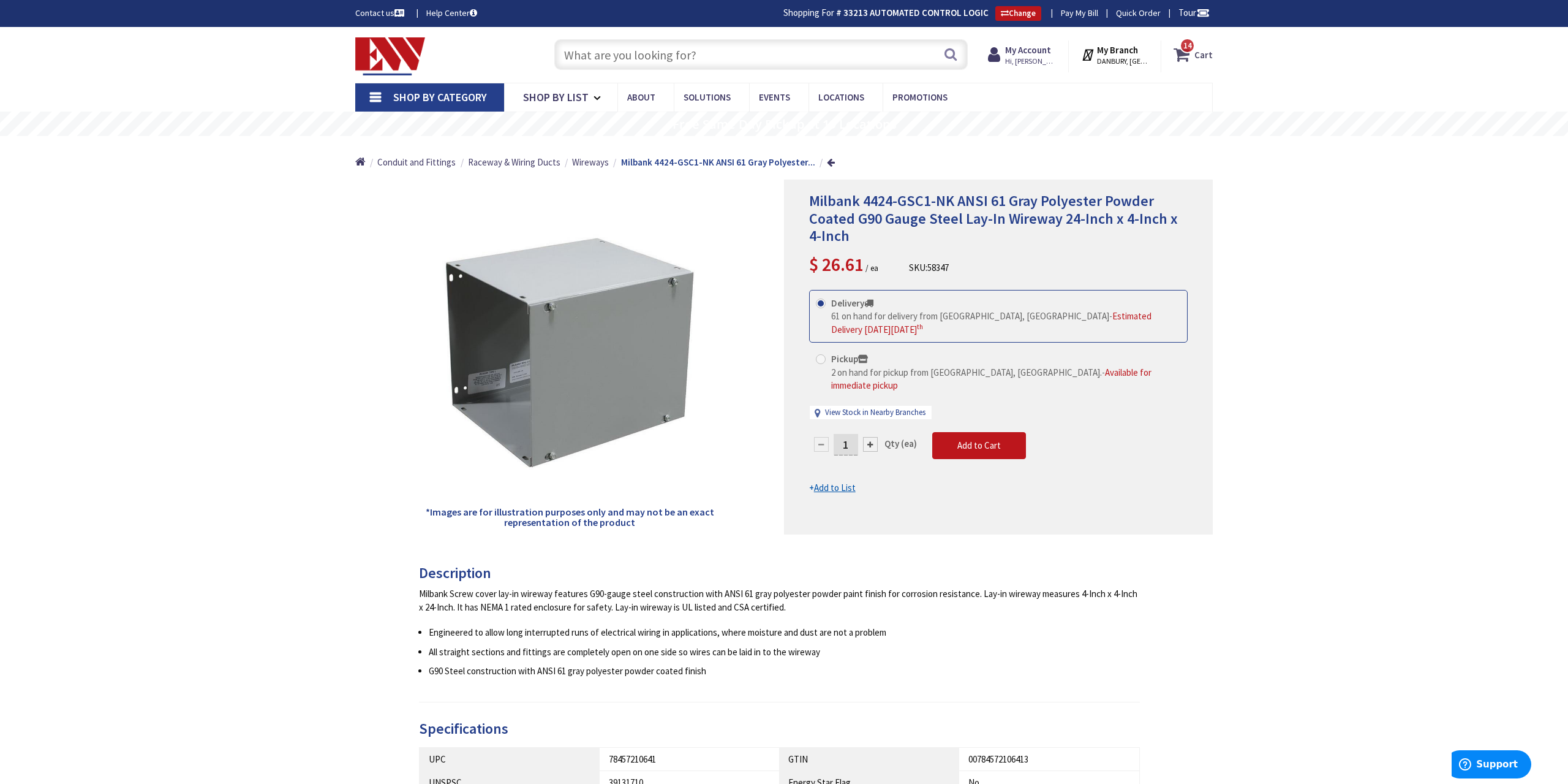
click at [1189, 56] on icon at bounding box center [1184, 54] width 21 height 22
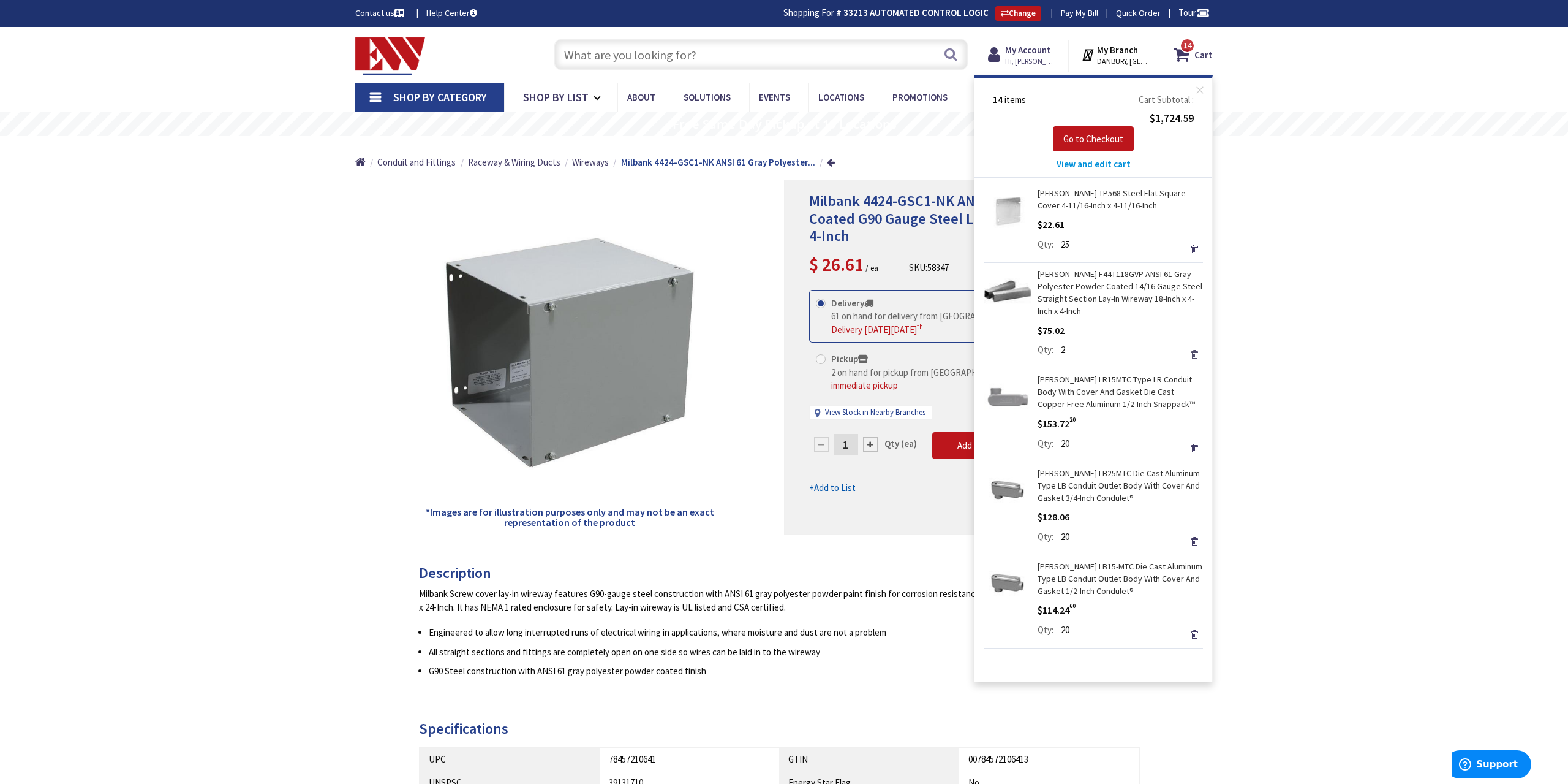
click at [1196, 355] on link "Remove" at bounding box center [1194, 353] width 17 height 17
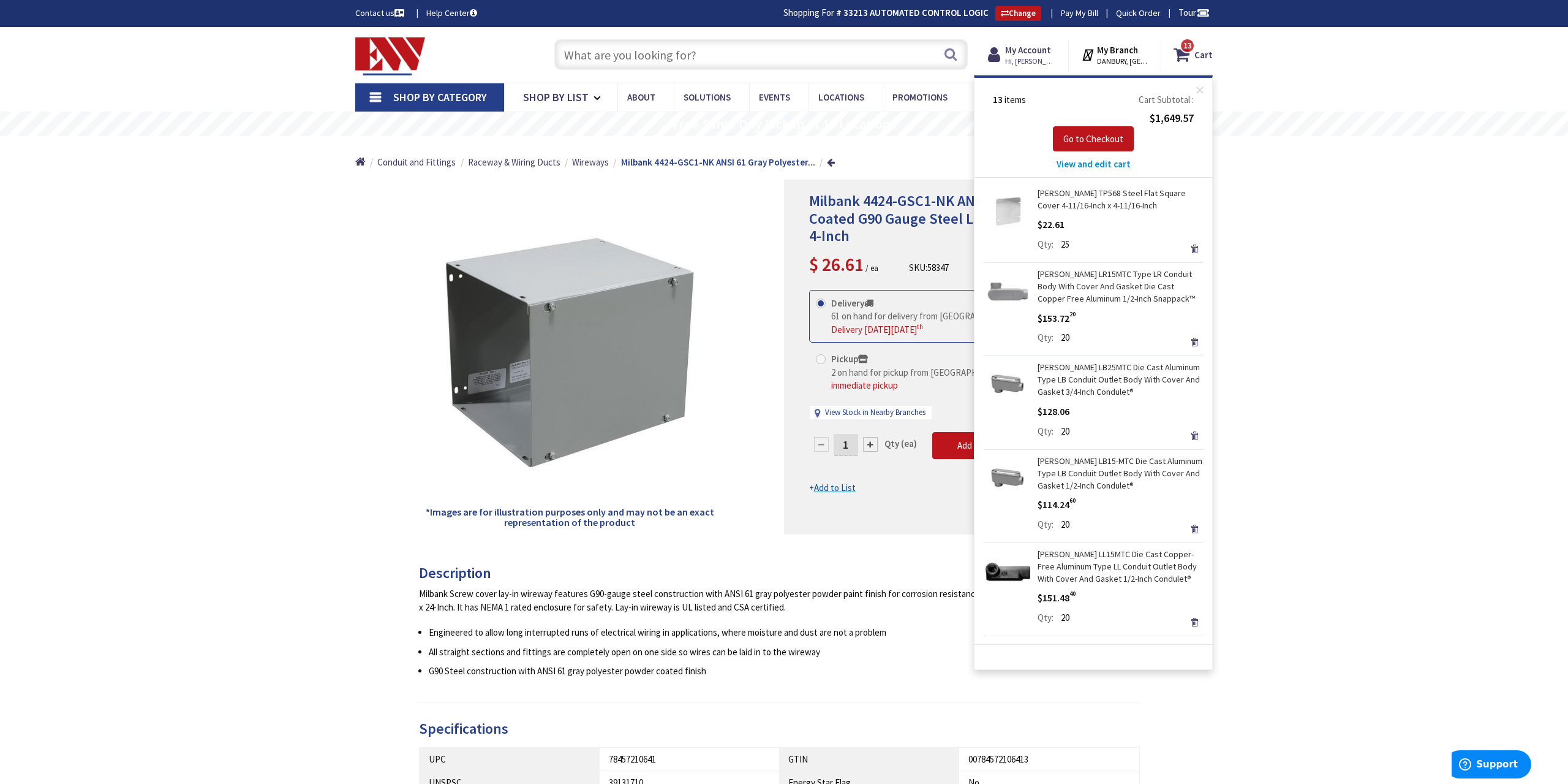
click at [1301, 349] on div "Milbank 4424-GSC1-NK ANSI 61 Gray Polyester Powder Coated G90 Gauge Steel Lay-I…" at bounding box center [784, 704] width 1568 height 1354
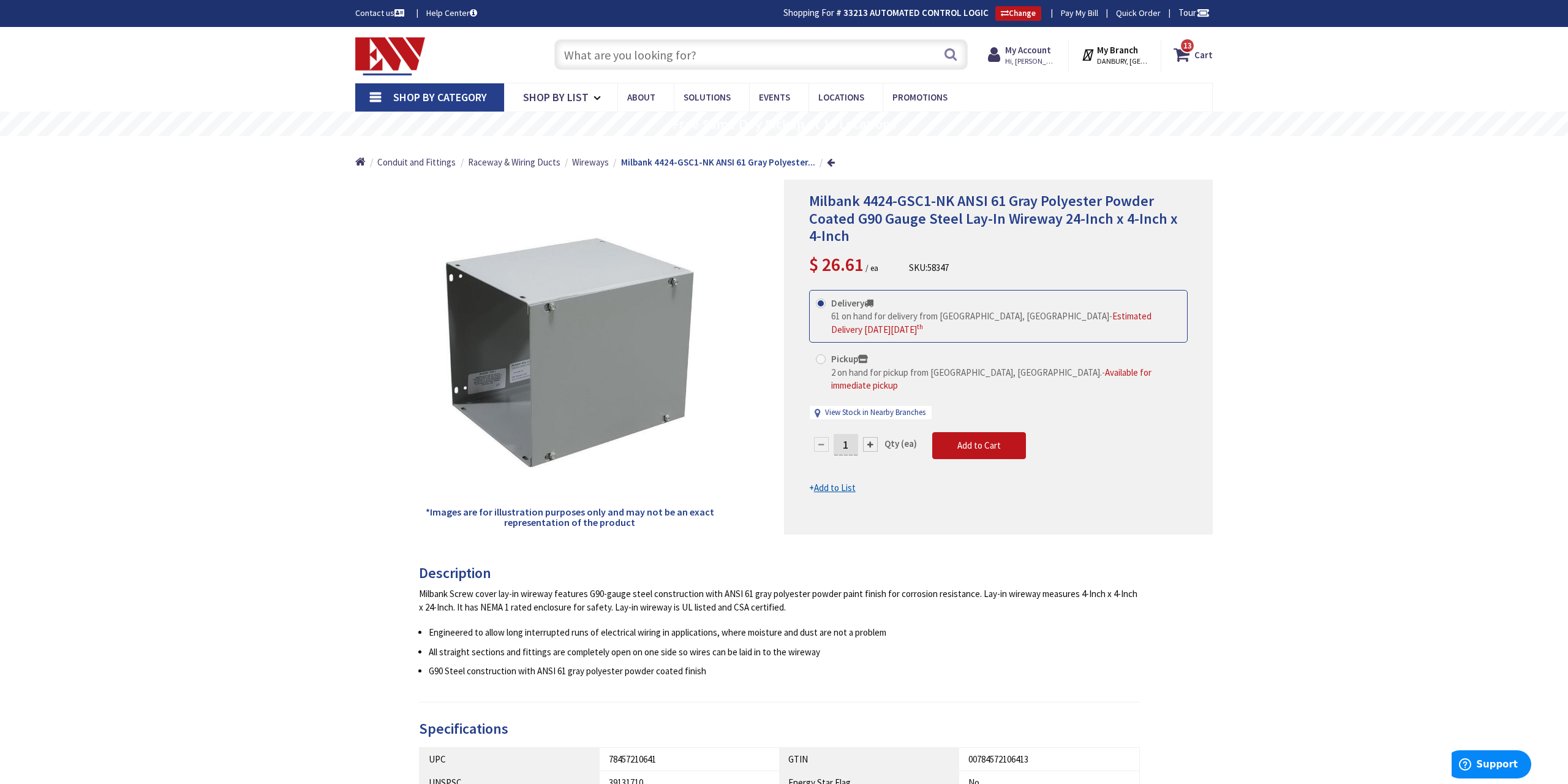
click at [853, 434] on input "1" at bounding box center [845, 444] width 24 height 21
type input "2"
click at [991, 432] on form "This product is Discontinued Delivery 61 on hand for delivery from Middletown, …" at bounding box center [998, 392] width 378 height 205
click at [978, 440] on span "Add to Cart" at bounding box center [979, 445] width 44 height 11
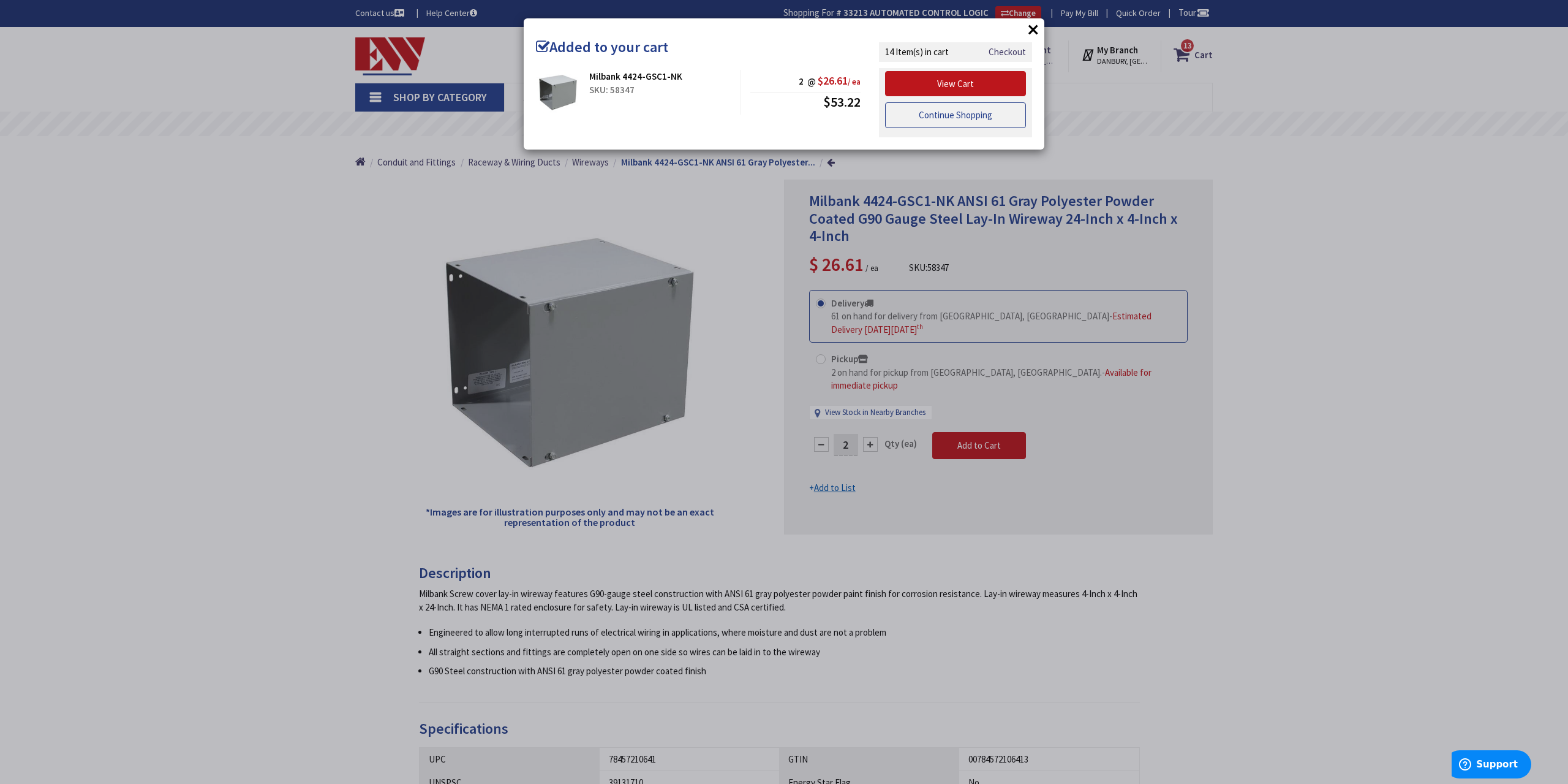
click at [963, 119] on link "Continue Shopping" at bounding box center [955, 115] width 140 height 26
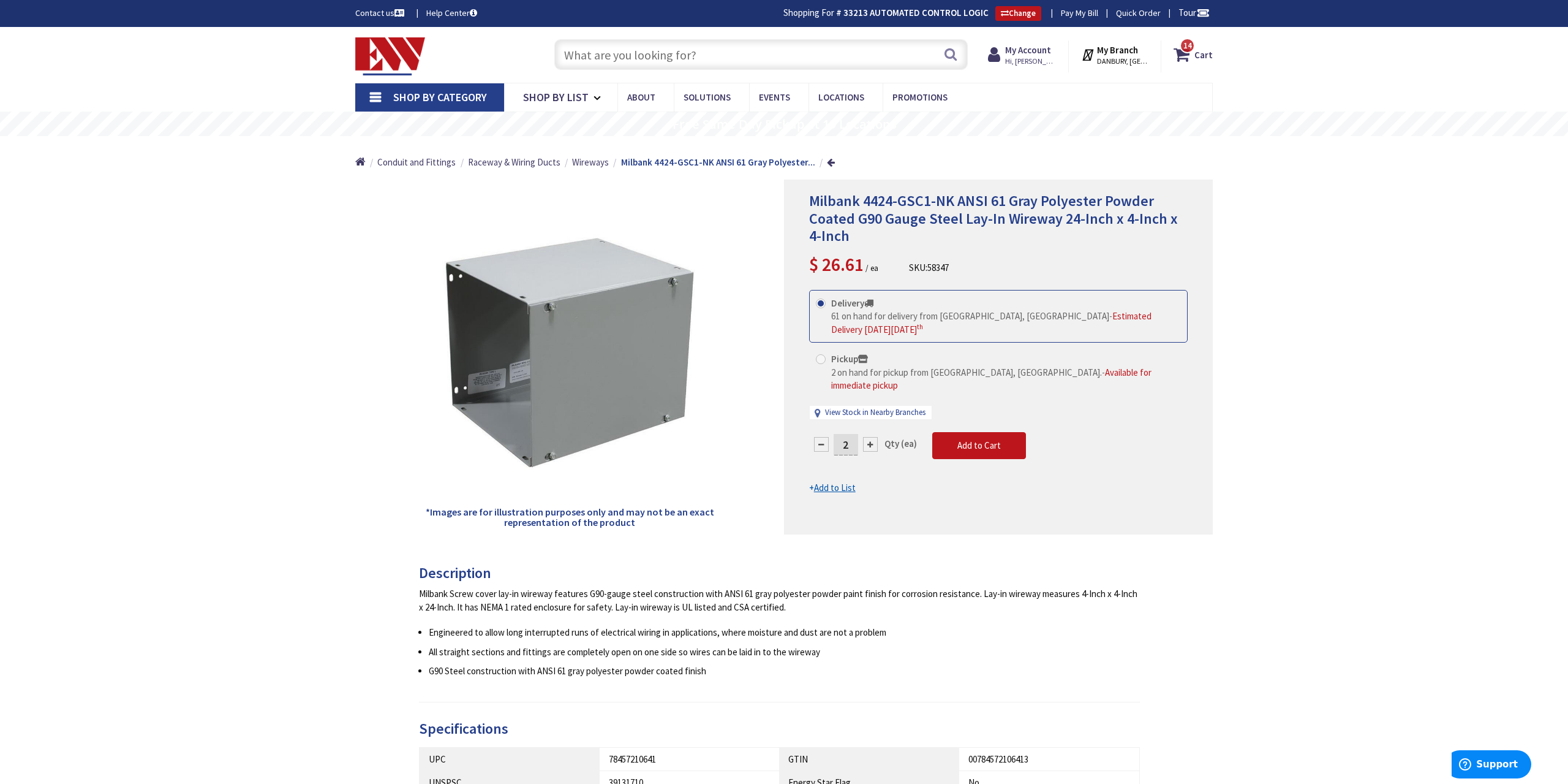
click at [679, 54] on input "text" at bounding box center [761, 54] width 413 height 31
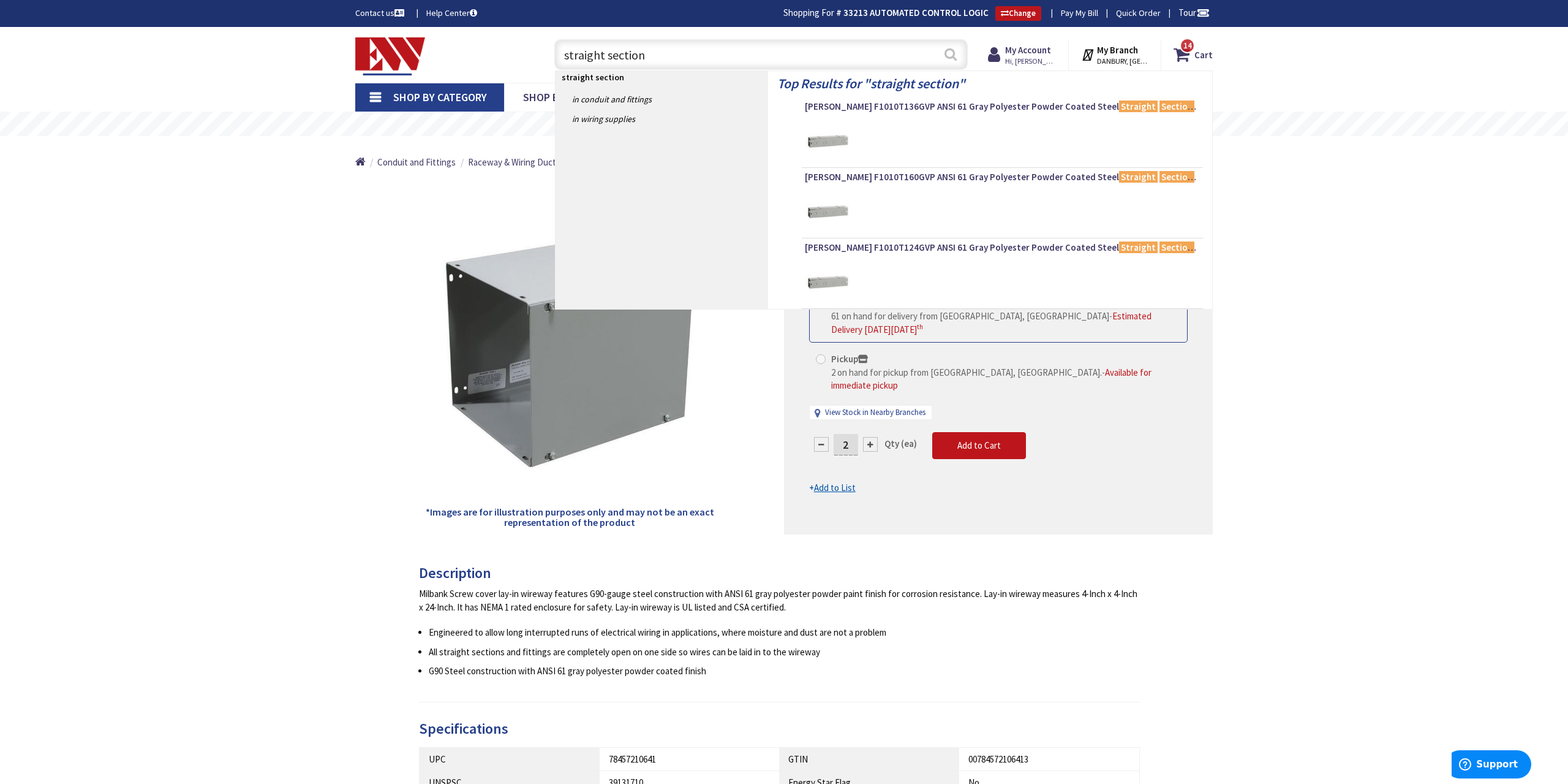
type input "straight section"
click at [952, 51] on button "Search" at bounding box center [951, 54] width 16 height 28
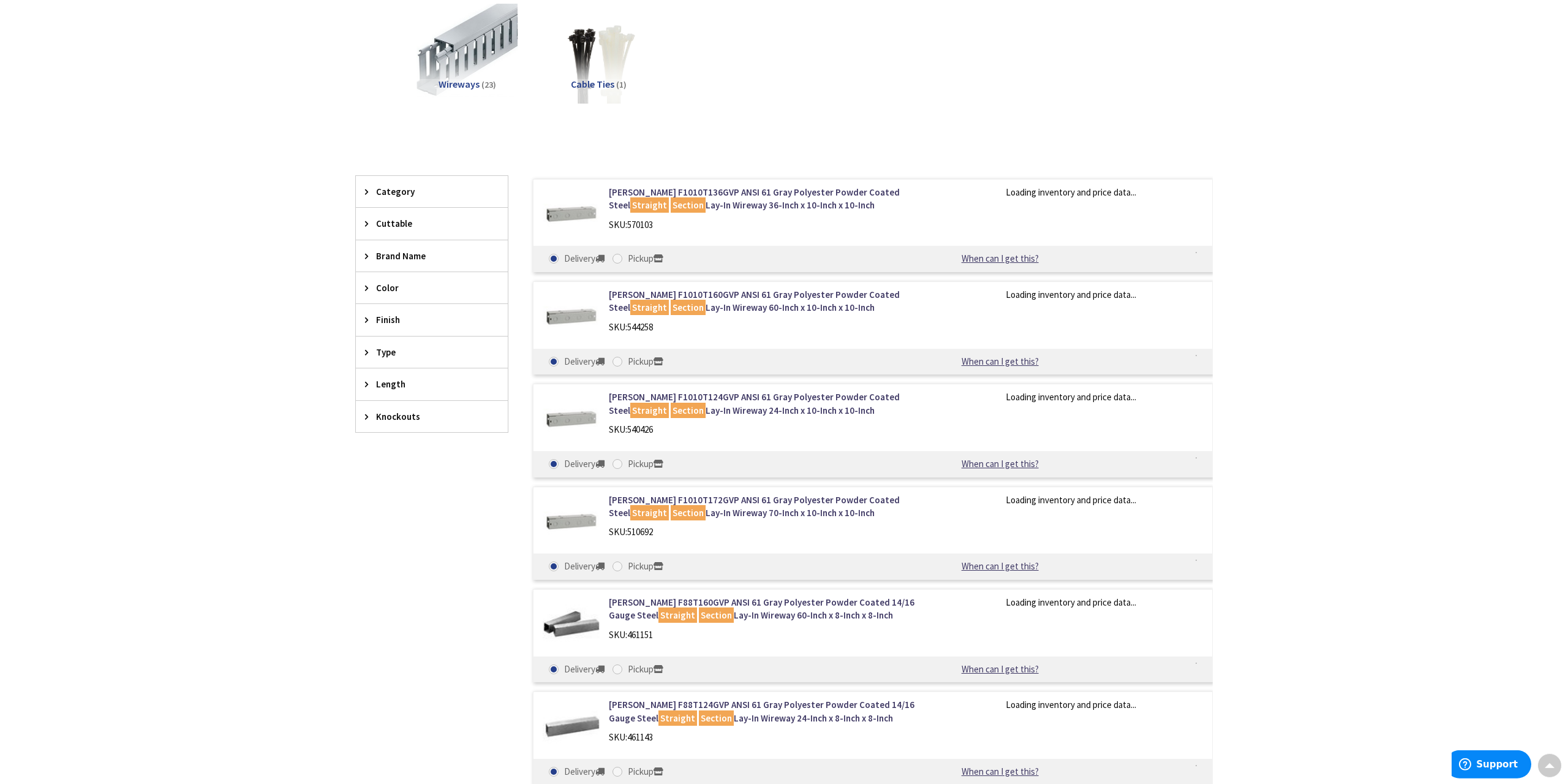
scroll to position [191, 0]
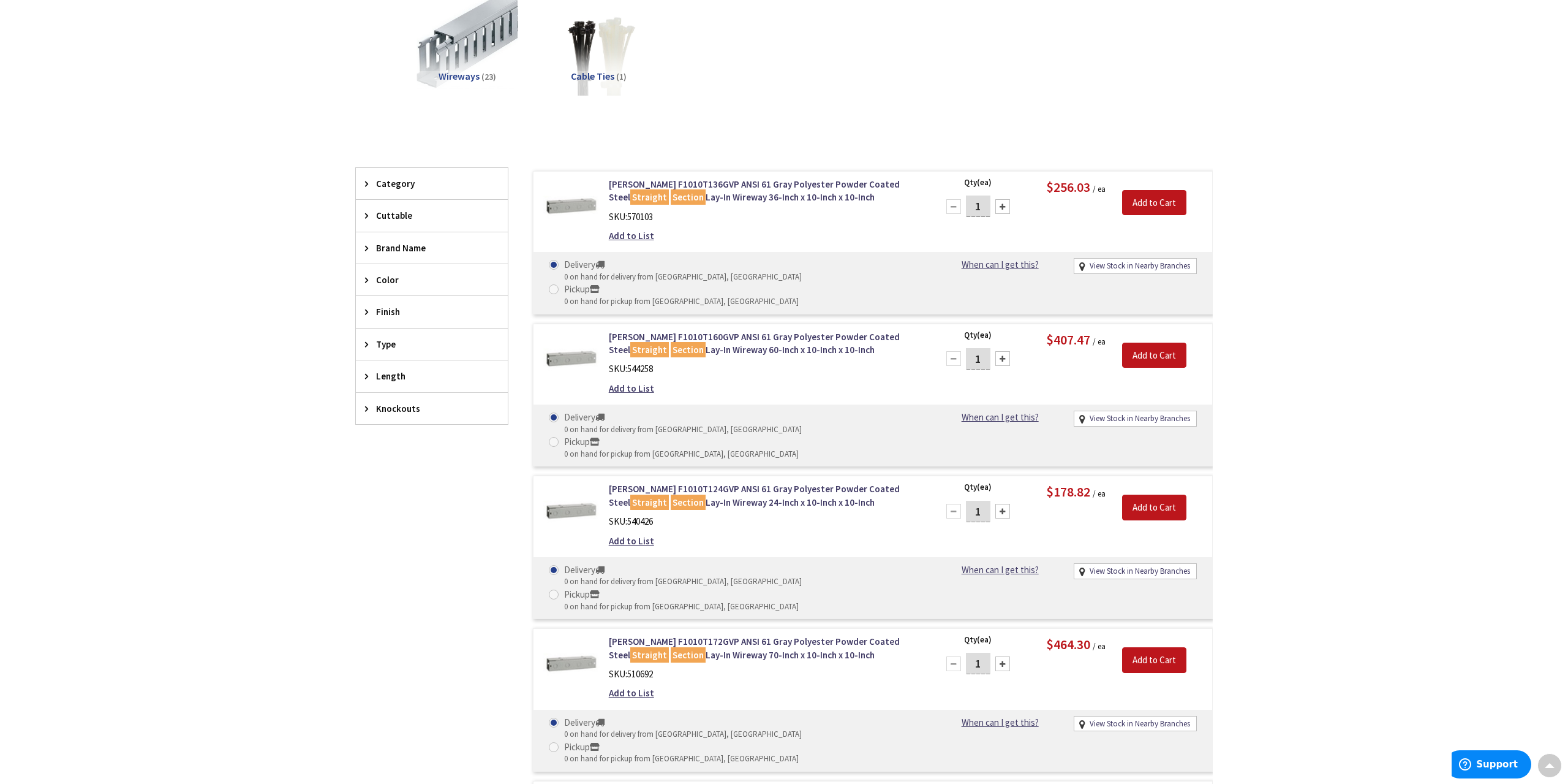
click at [415, 383] on div "Length" at bounding box center [431, 375] width 152 height 31
click at [421, 488] on span "18" at bounding box center [431, 485] width 152 height 21
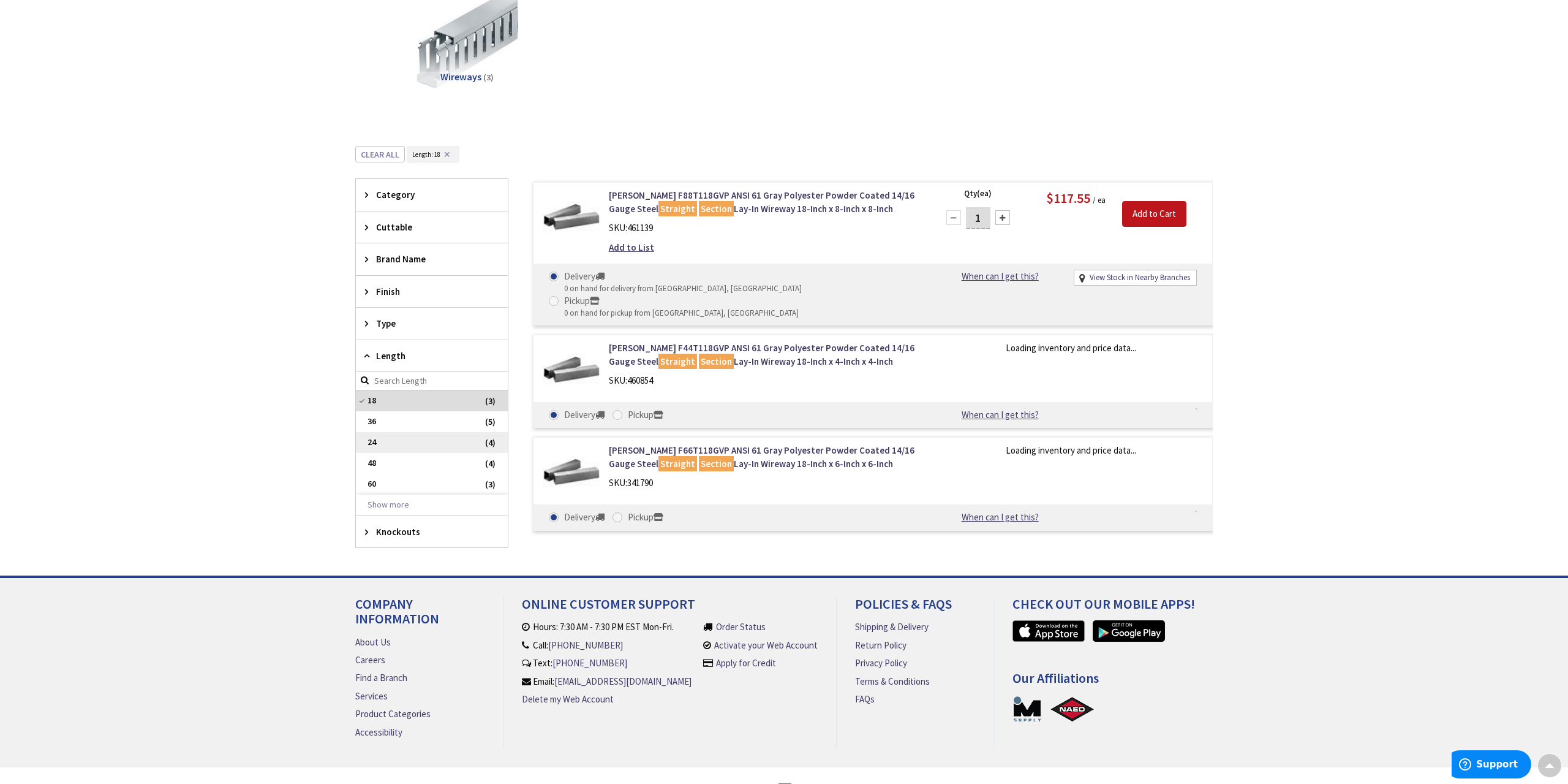
click at [425, 434] on span "24" at bounding box center [431, 443] width 152 height 21
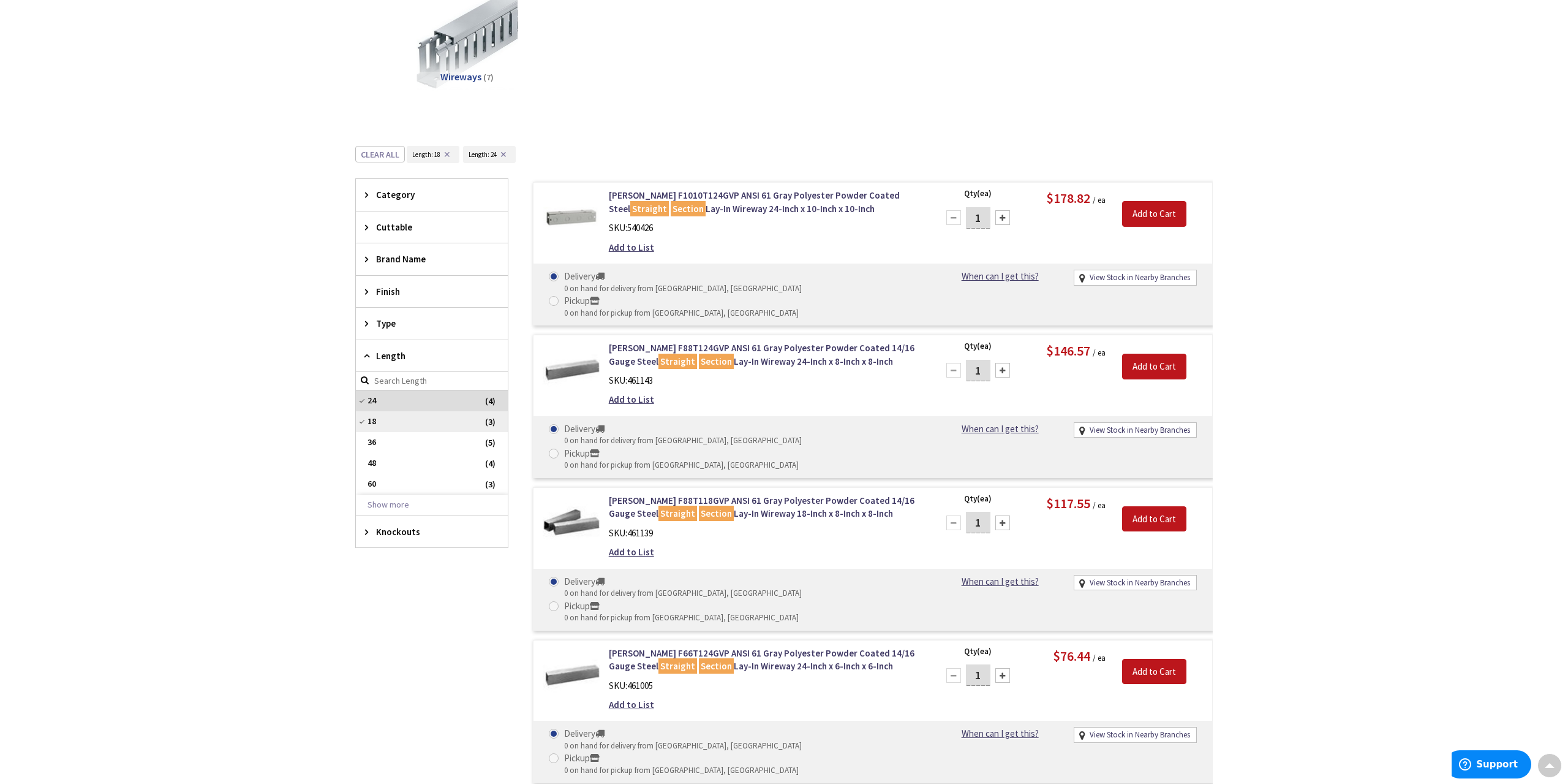
click at [415, 418] on span "18" at bounding box center [431, 422] width 152 height 21
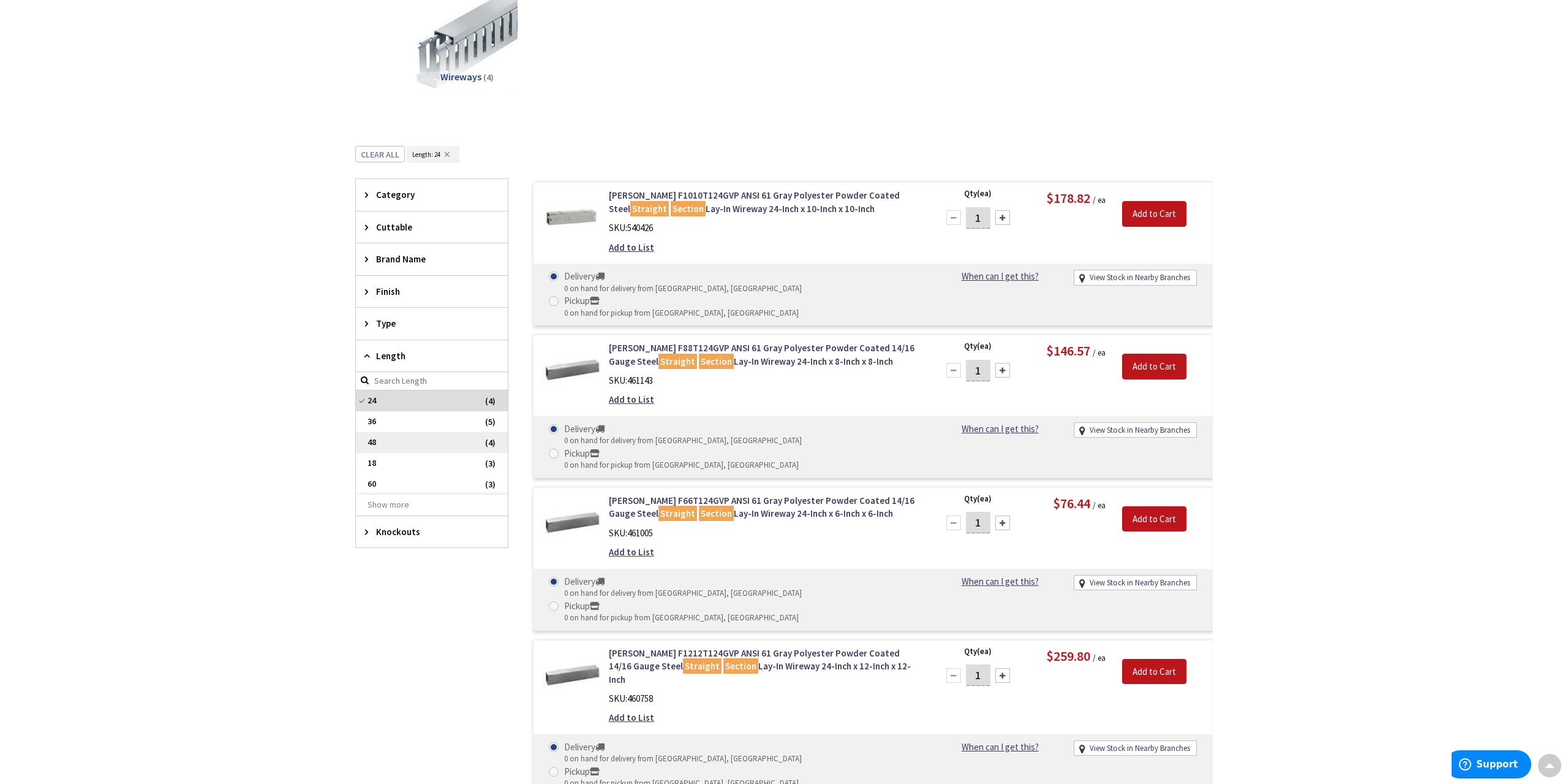
drag, startPoint x: 421, startPoint y: 464, endPoint x: 420, endPoint y: 457, distance: 7.1
click at [420, 464] on span "18" at bounding box center [431, 463] width 152 height 21
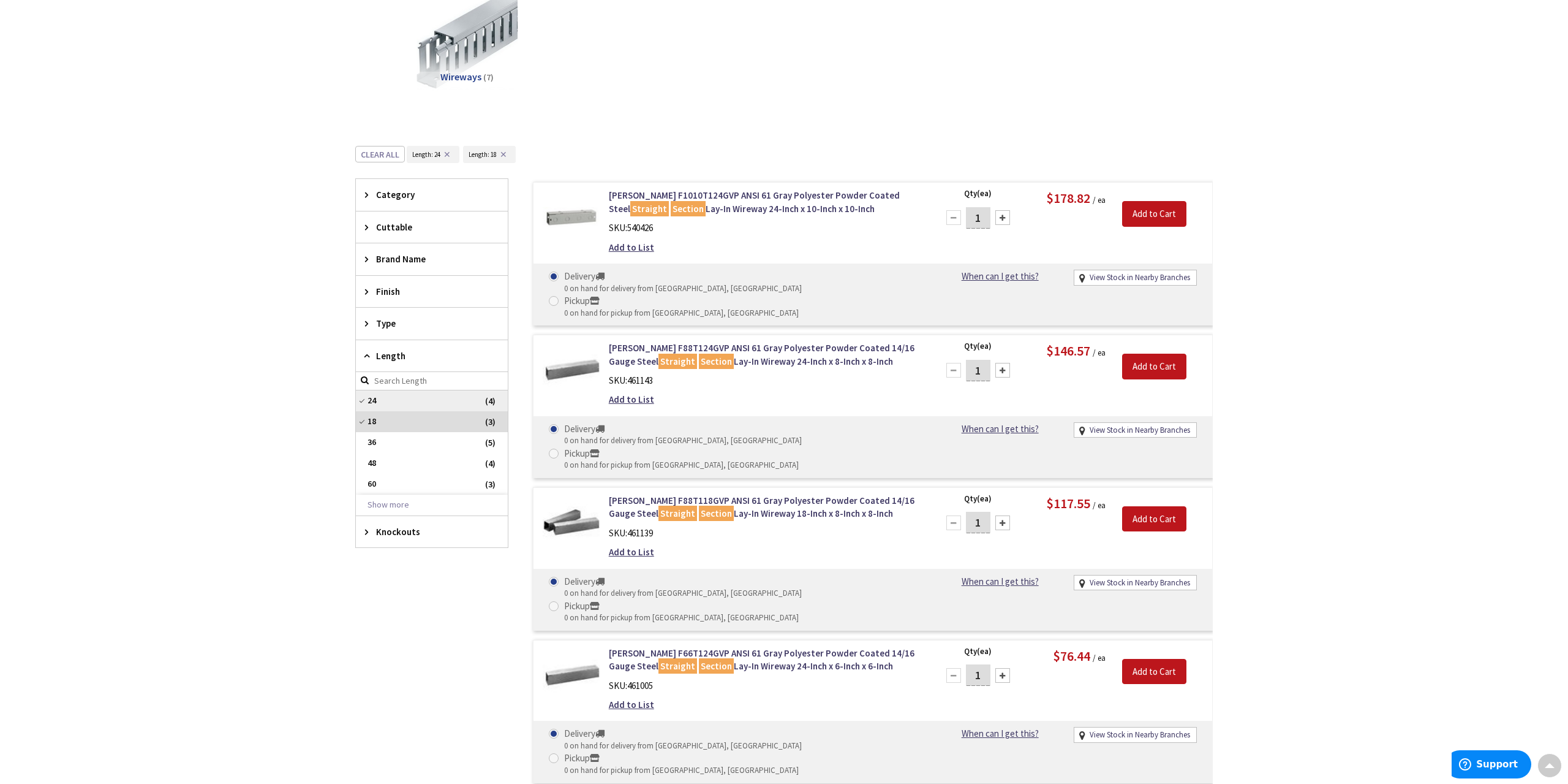
click at [417, 400] on span "24" at bounding box center [431, 401] width 152 height 21
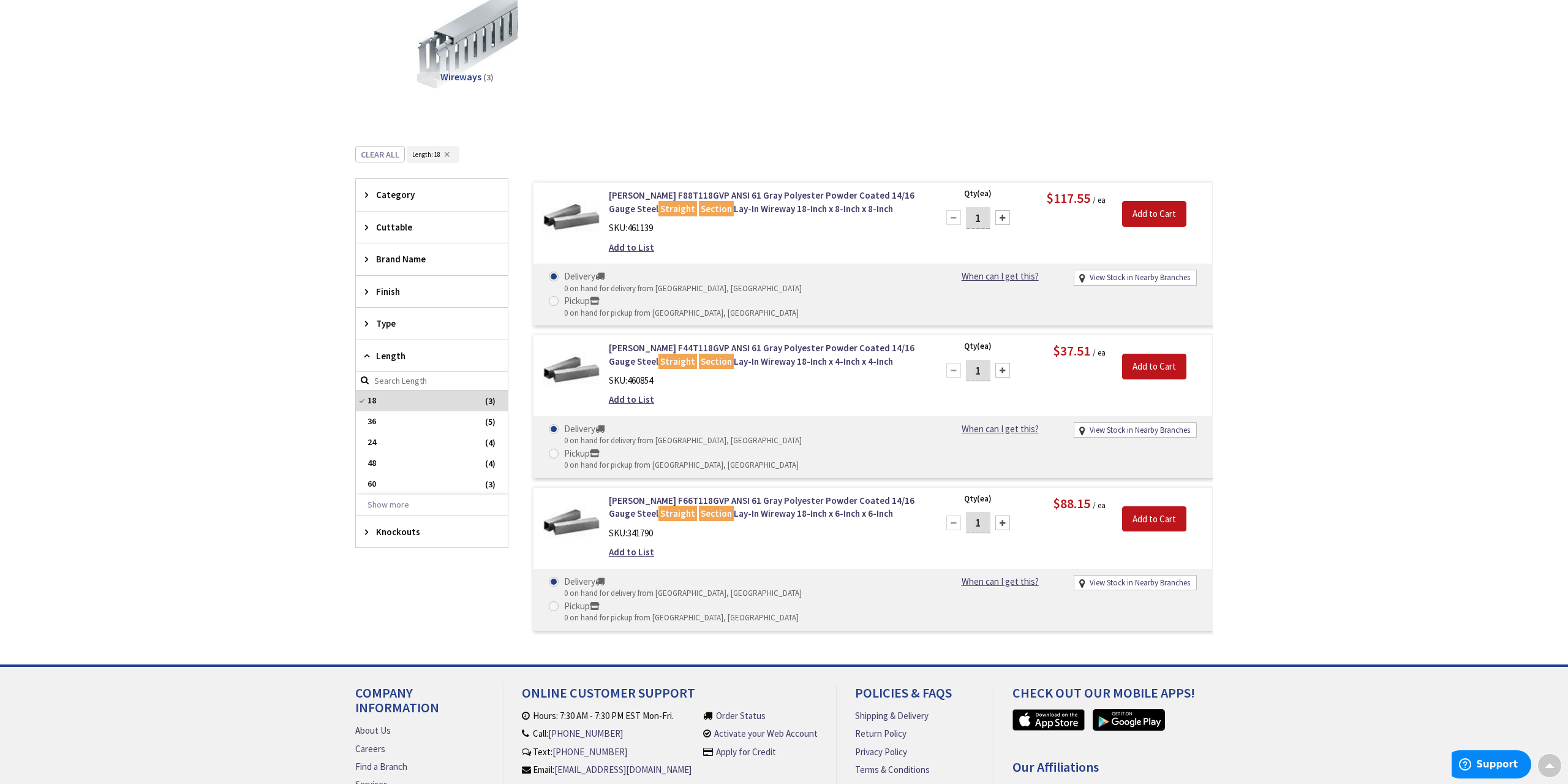
click at [1334, 400] on div "Skip to Content Toggle Nav Search 14 14 14 items Cart 14" at bounding box center [784, 366] width 1568 height 1065
click at [983, 360] on input "1" at bounding box center [978, 370] width 24 height 21
type input "2"
click at [1150, 353] on input "Add to Cart" at bounding box center [1154, 366] width 64 height 26
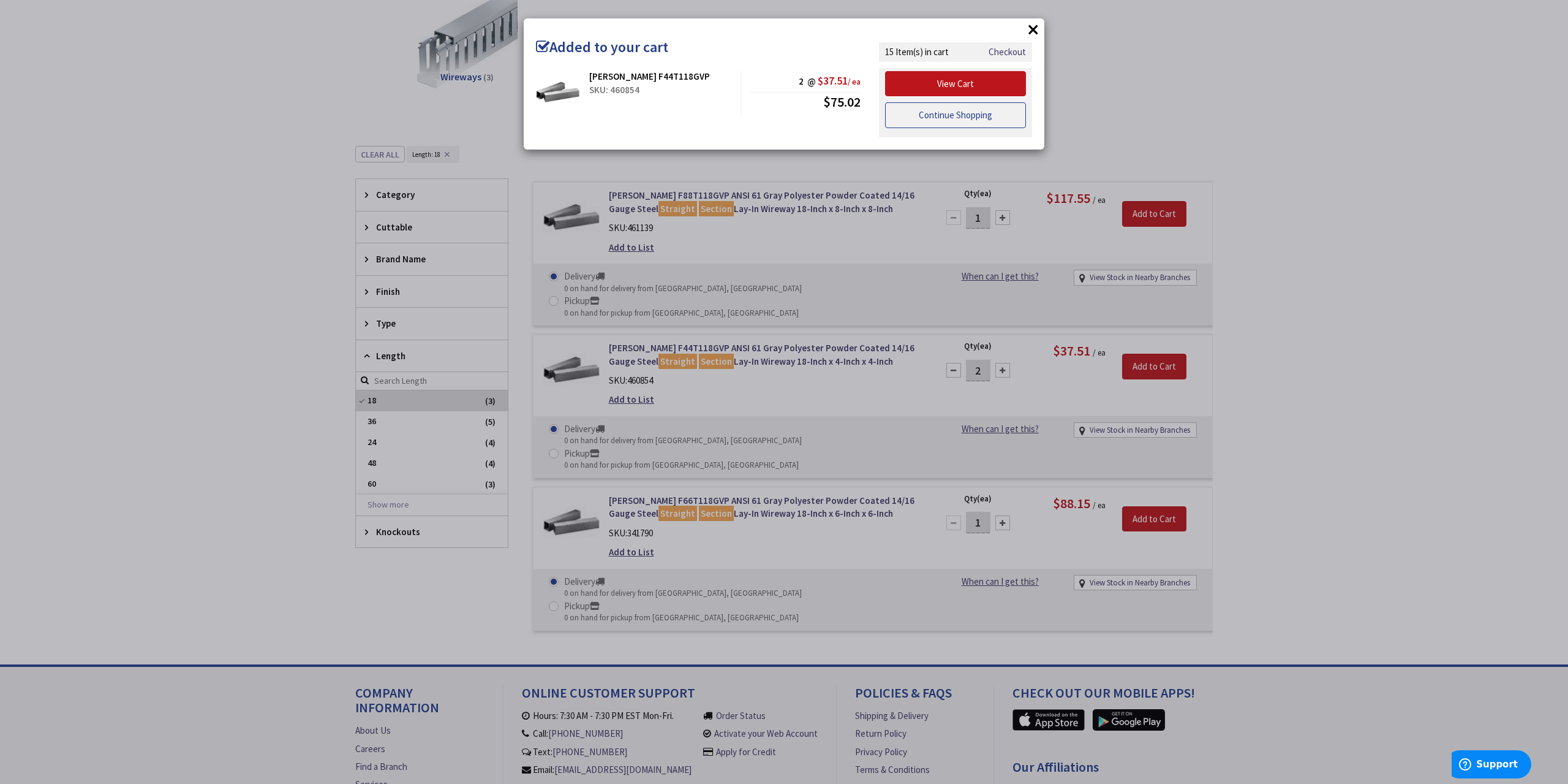
click at [931, 118] on link "Continue Shopping" at bounding box center [955, 115] width 140 height 26
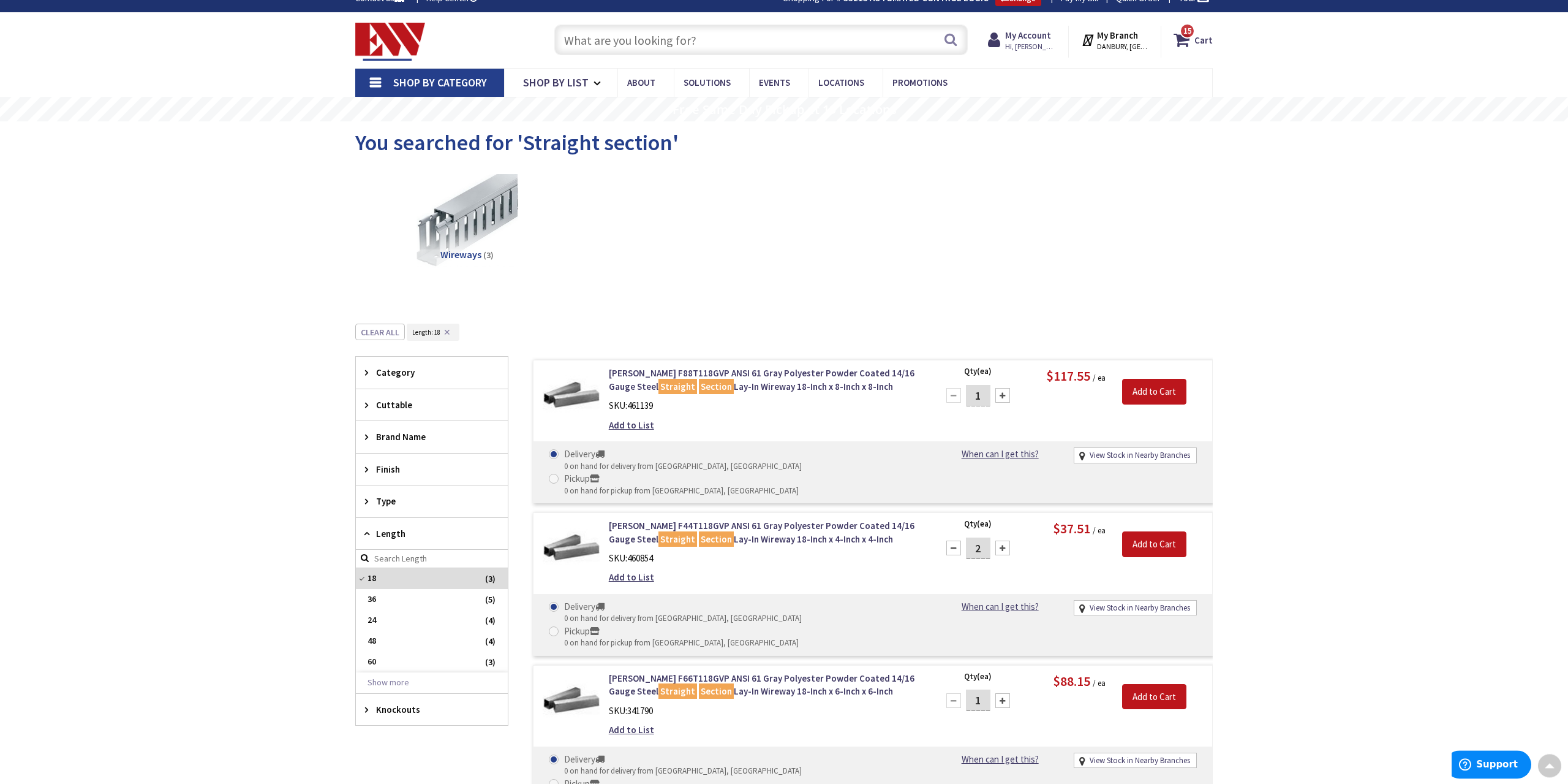
scroll to position [0, 0]
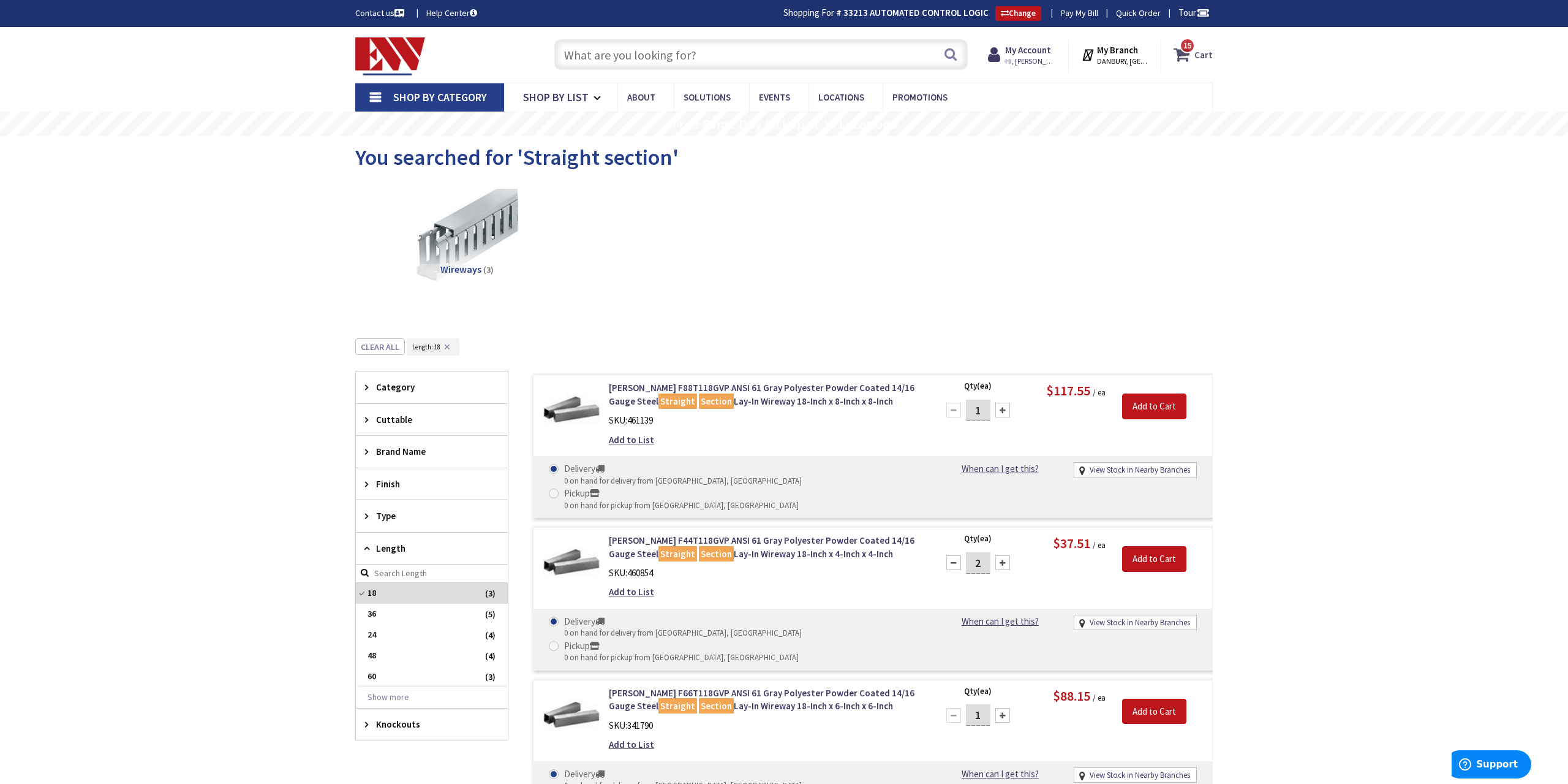
click at [1187, 58] on icon at bounding box center [1184, 54] width 21 height 22
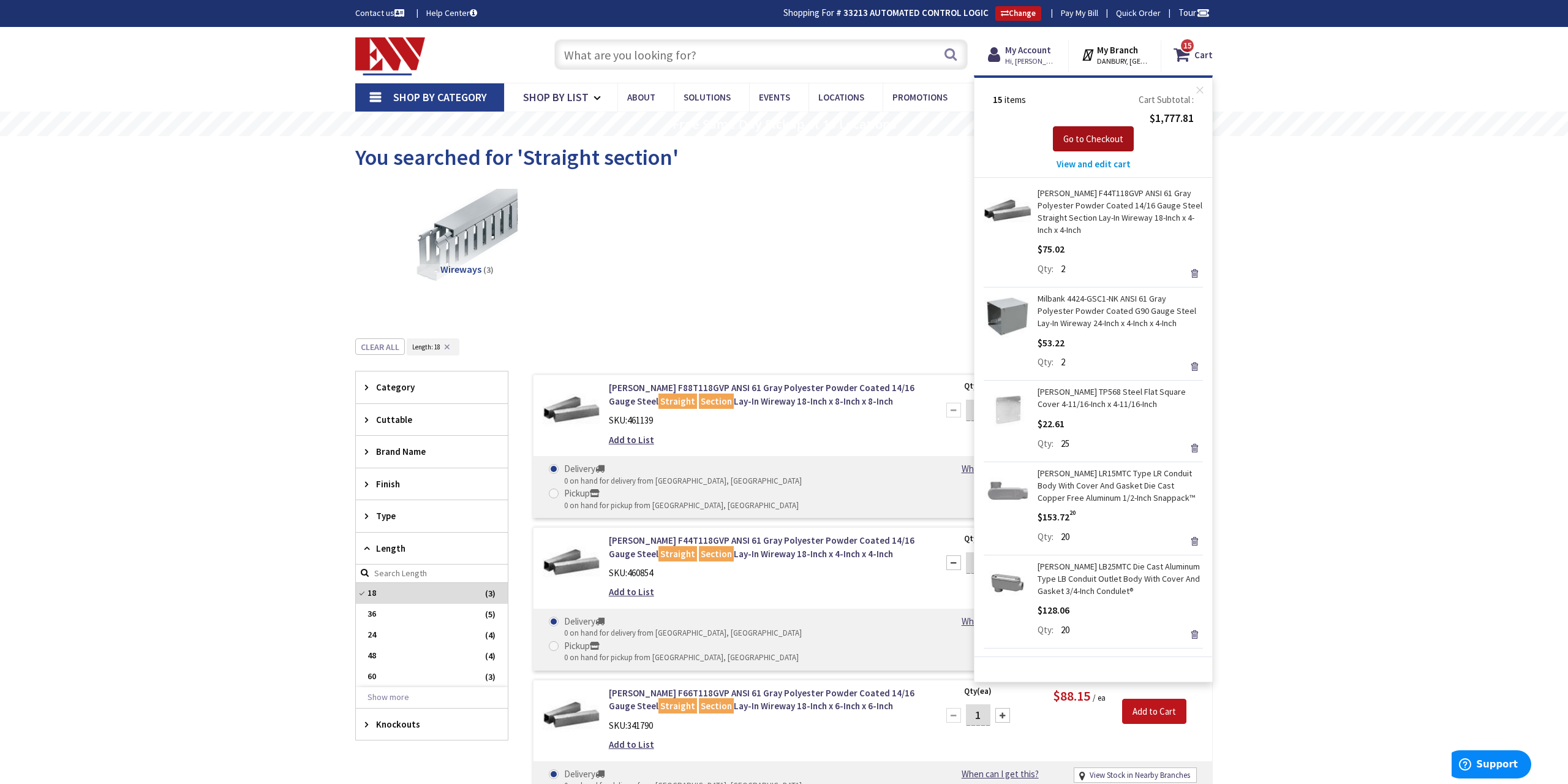
click at [1108, 144] on span "Go to Checkout" at bounding box center [1093, 139] width 60 height 11
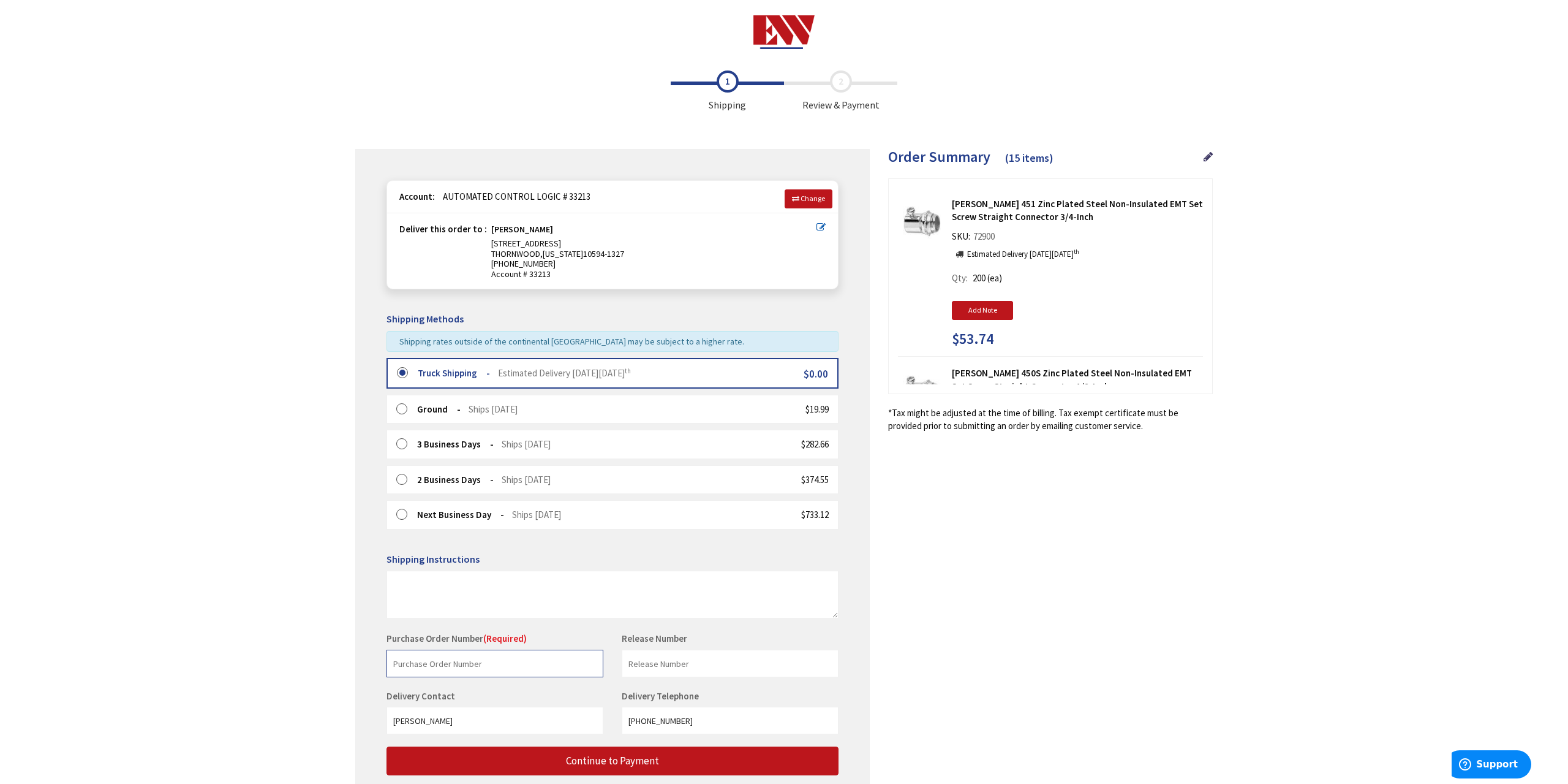
click at [488, 665] on input "text" at bounding box center [495, 663] width 217 height 28
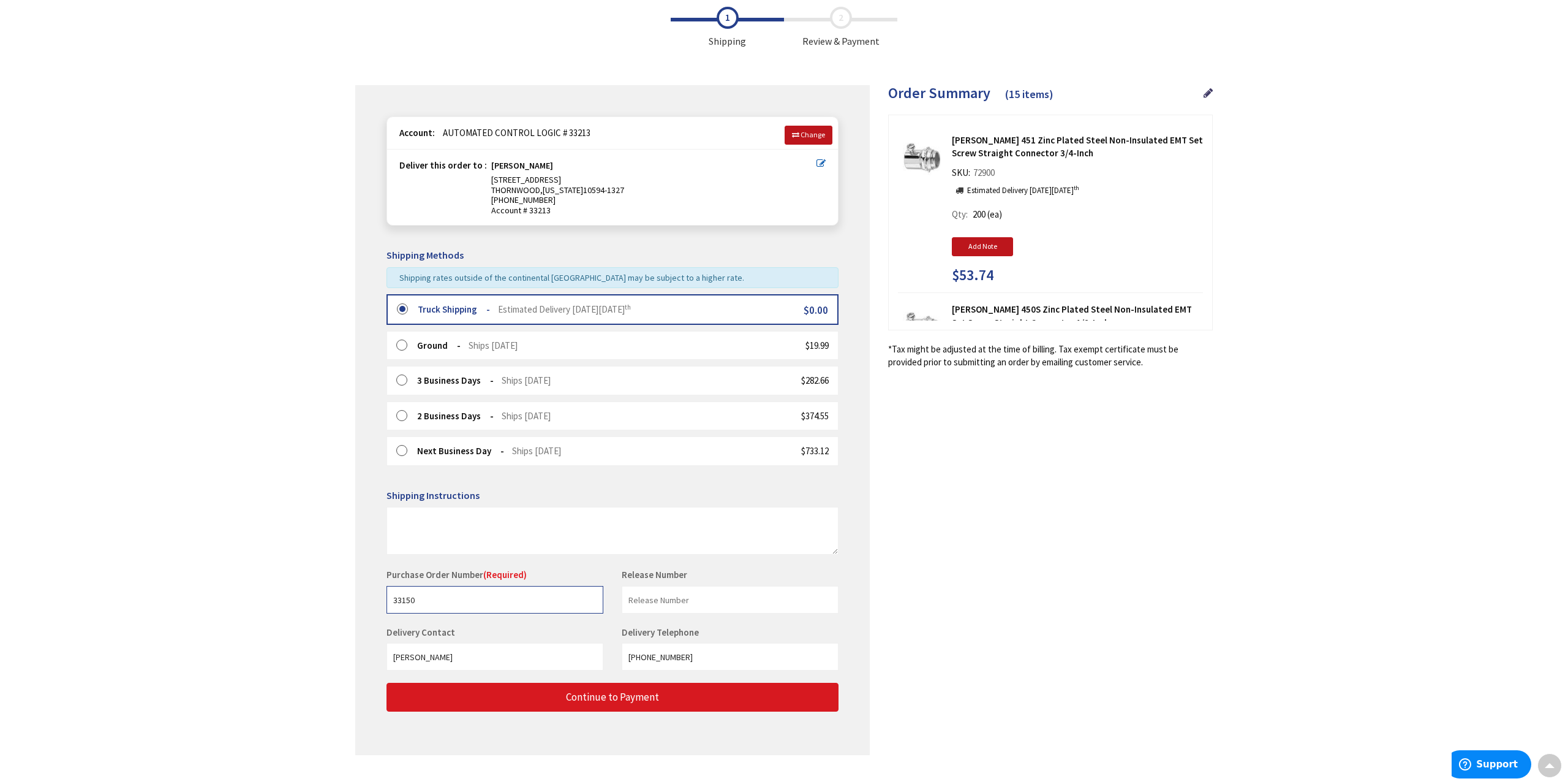
type input "33150"
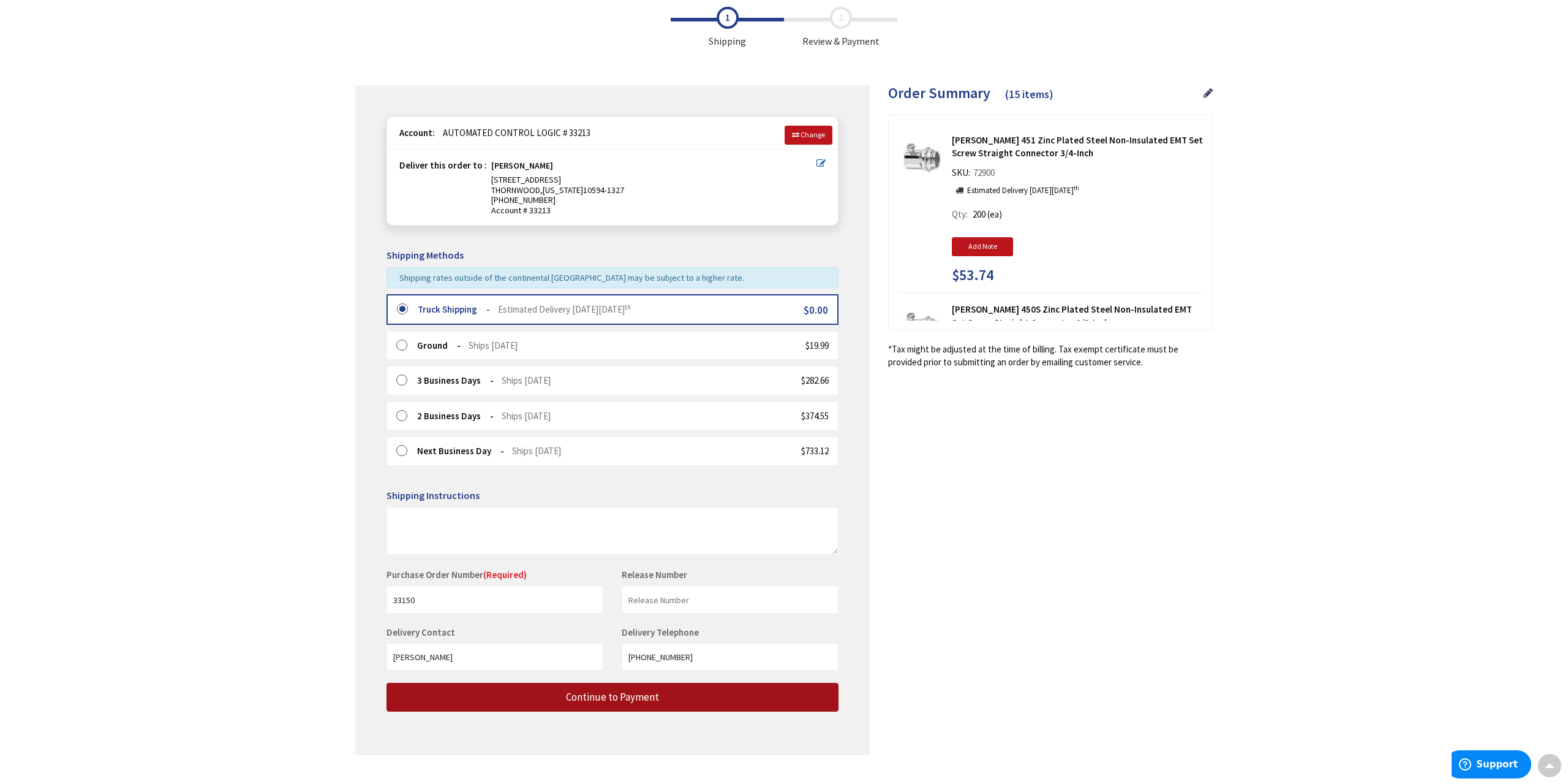
click at [607, 691] on span "Continue to Payment" at bounding box center [612, 696] width 93 height 14
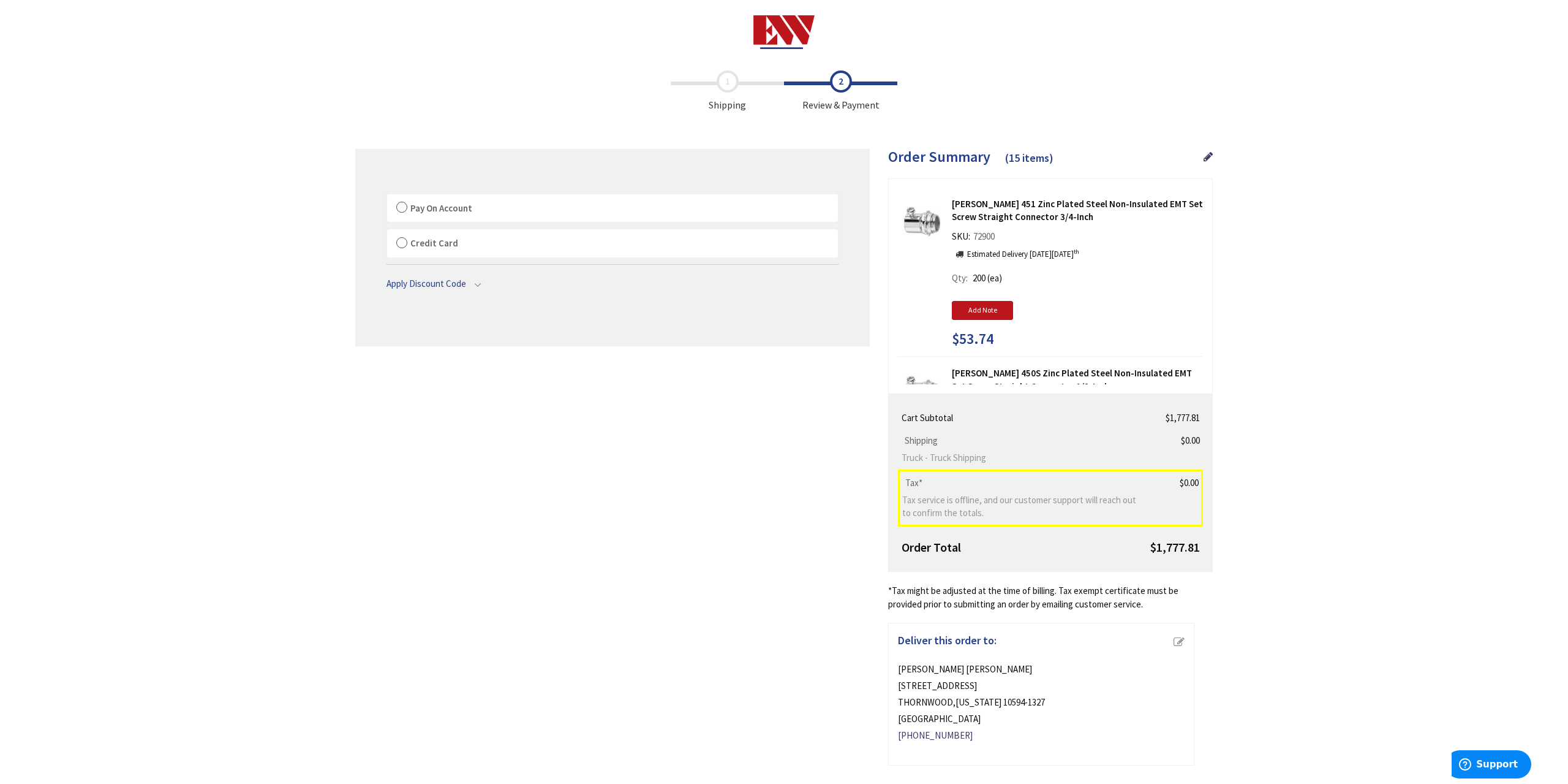
click at [416, 218] on label "Pay On Account" at bounding box center [612, 208] width 451 height 28
click at [387, 197] on input "Pay On Account" at bounding box center [387, 197] width 0 height 0
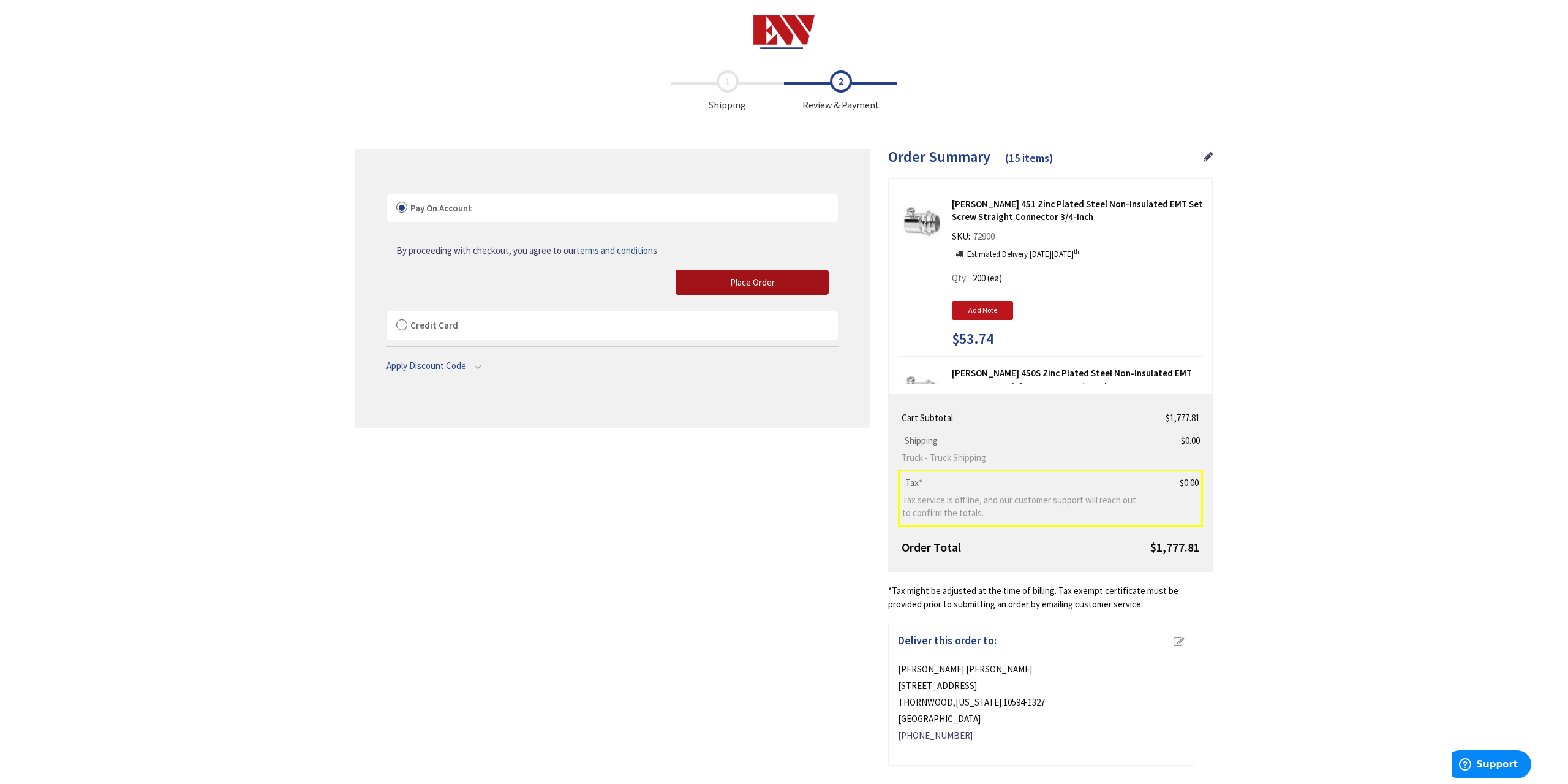
click at [753, 280] on span "Place Order" at bounding box center [752, 282] width 45 height 11
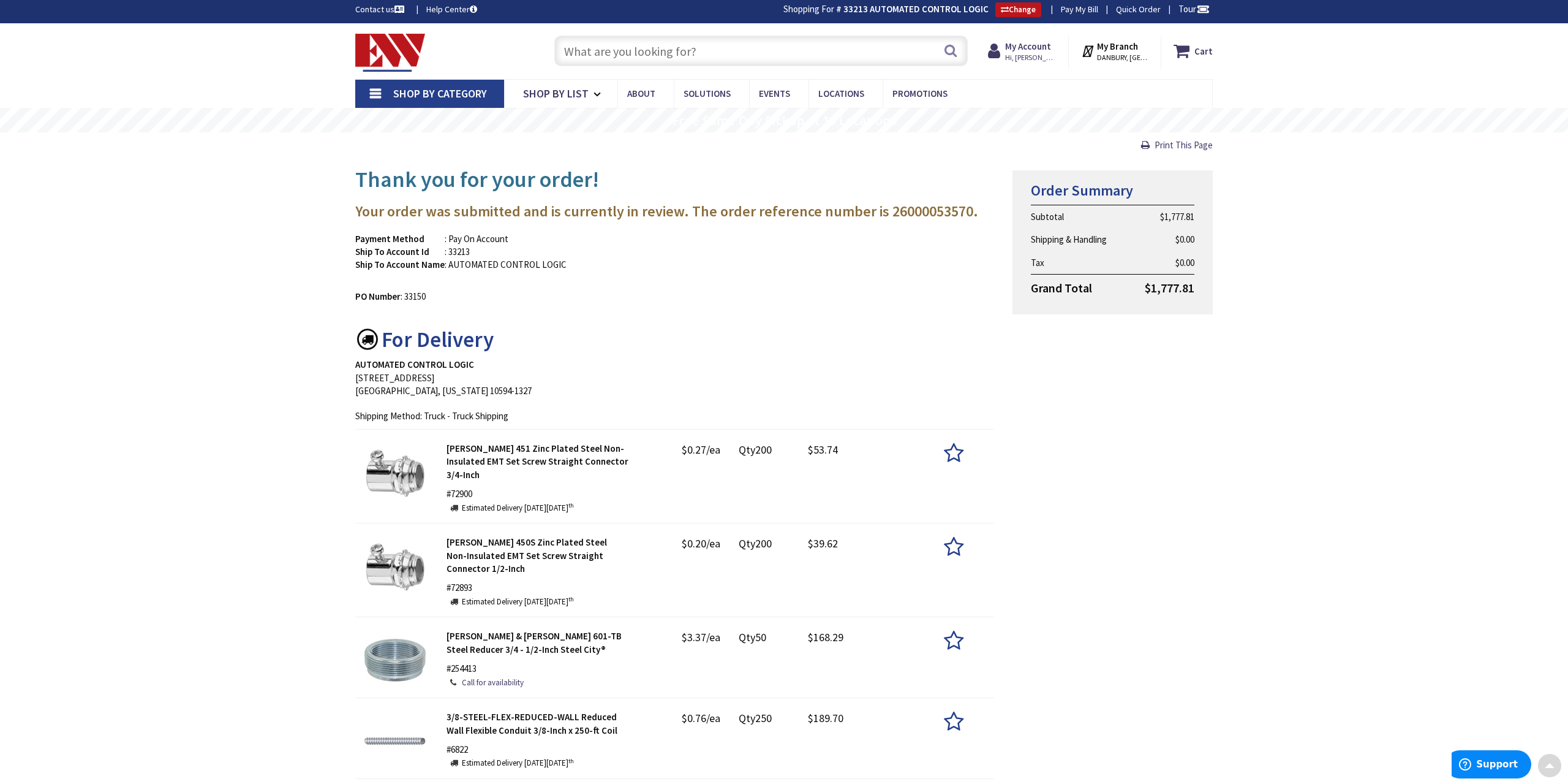
scroll to position [2, 0]
